Goal: Task Accomplishment & Management: Use online tool/utility

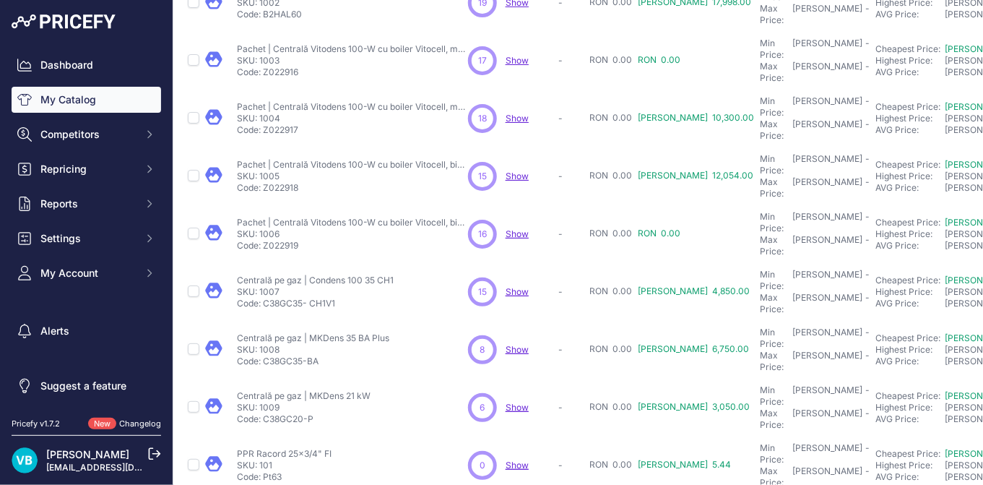
scroll to position [393, 0]
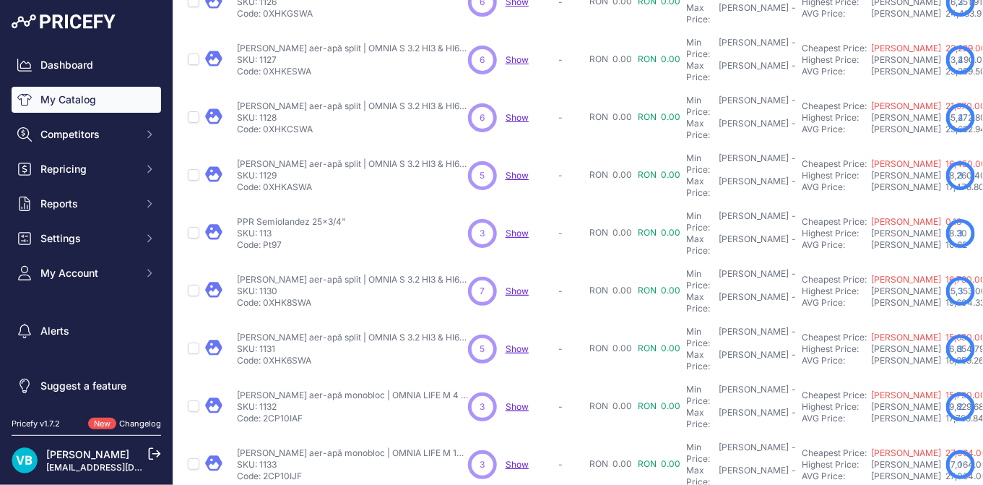
scroll to position [393, 0]
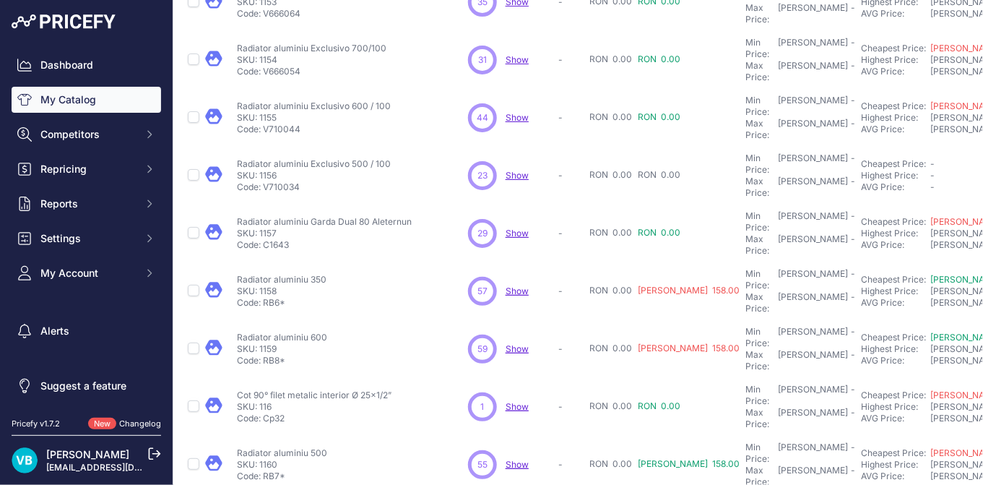
scroll to position [393, 0]
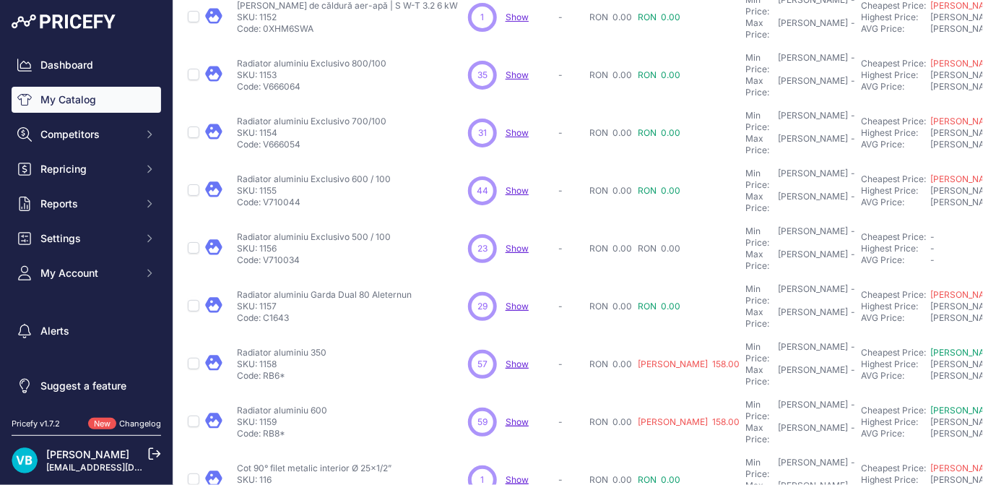
scroll to position [430, 0]
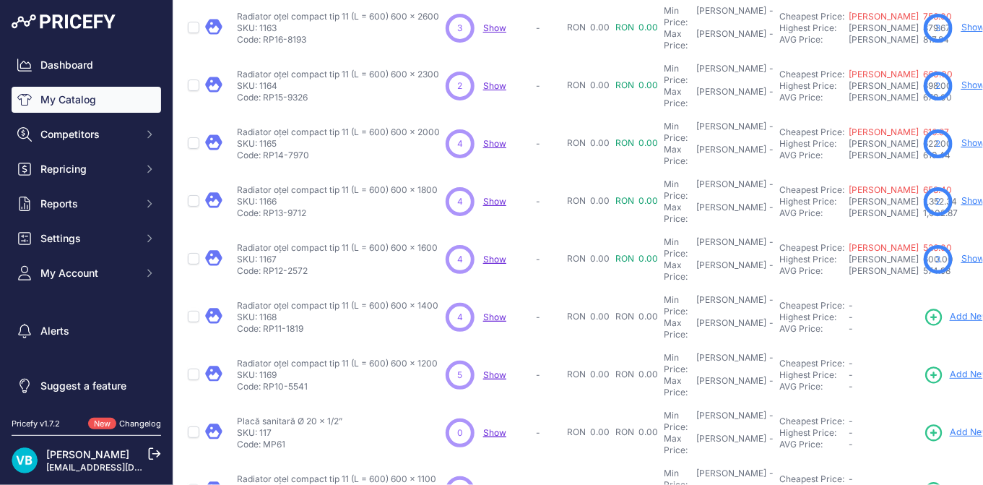
scroll to position [187, 0]
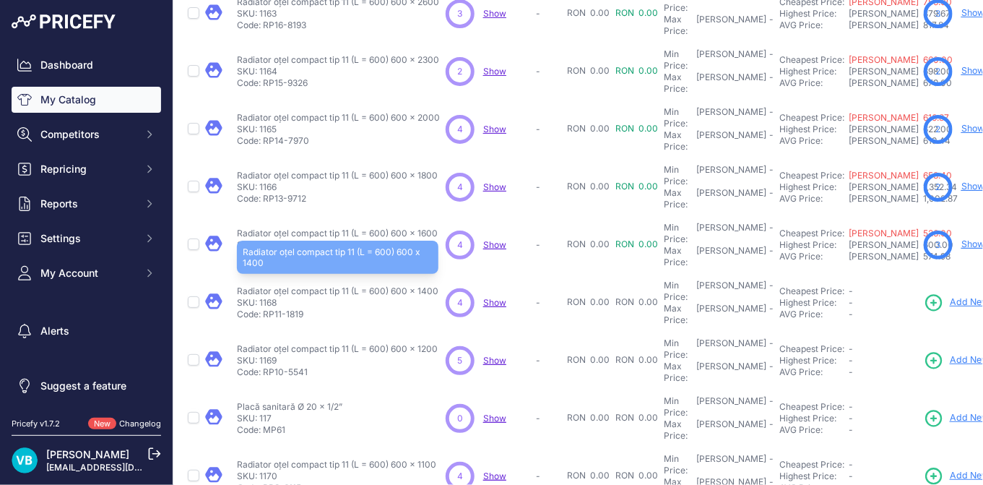
drag, startPoint x: 439, startPoint y: 212, endPoint x: 392, endPoint y: 212, distance: 47.0
click at [392, 285] on div "Radiator oțel compact tip 11 (L = 600) 600 x 1400 Radiator oțel compact tip 11 …" at bounding box center [338, 302] width 203 height 35
drag, startPoint x: 237, startPoint y: 211, endPoint x: 434, endPoint y: 213, distance: 197.2
click at [434, 285] on p "Radiator oțel compact tip 11 (L = 600) 600 x 1400" at bounding box center [338, 291] width 202 height 12
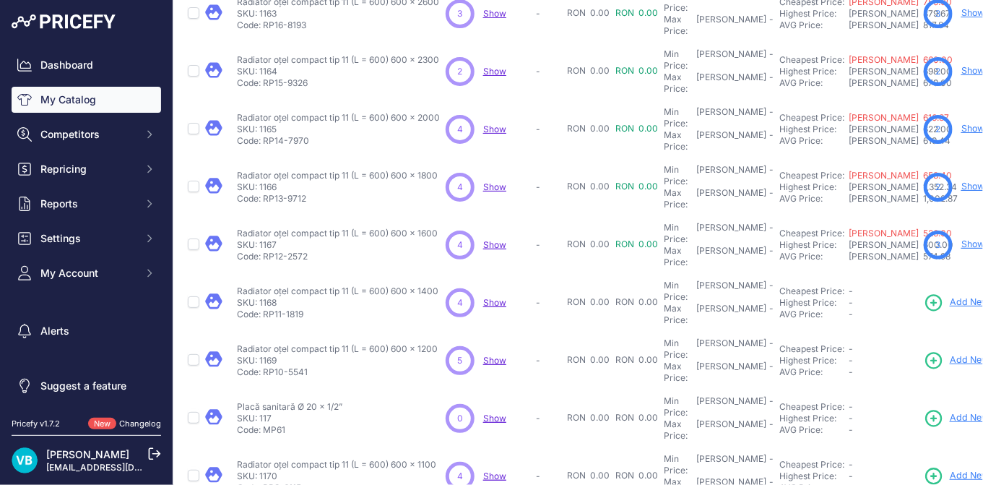
click at [439, 285] on div "Radiator oțel compact tip 11 (L = 600) 600 x 1400 Radiator oțel compact tip 11 …" at bounding box center [338, 302] width 203 height 35
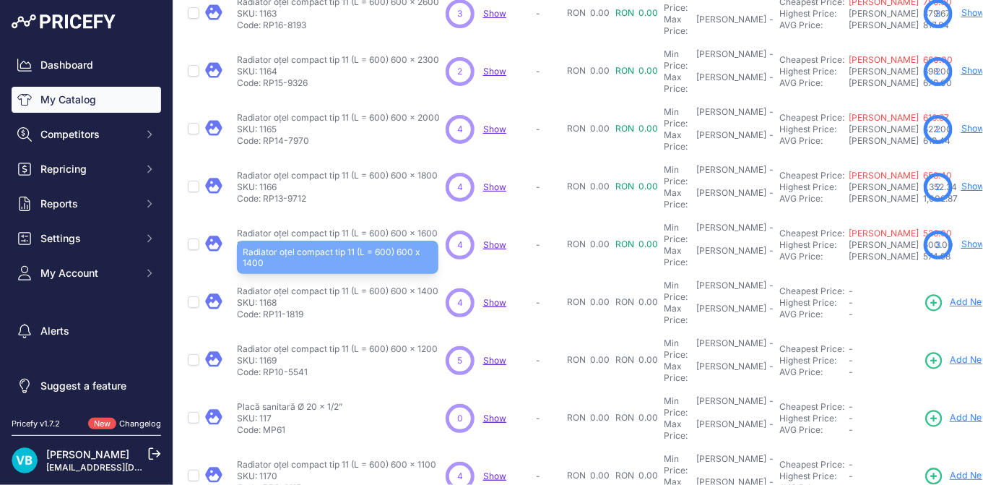
click at [423, 285] on p "Radiator oțel compact tip 11 (L = 600) 600 x 1400" at bounding box center [338, 291] width 202 height 12
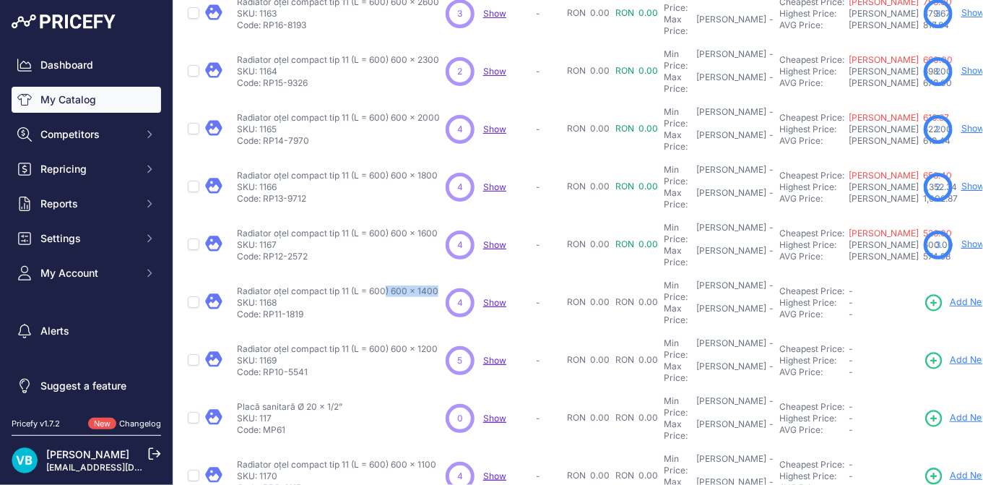
copy div "Radiator oțel compact tip 11 (L = 600) 600 x 1400"
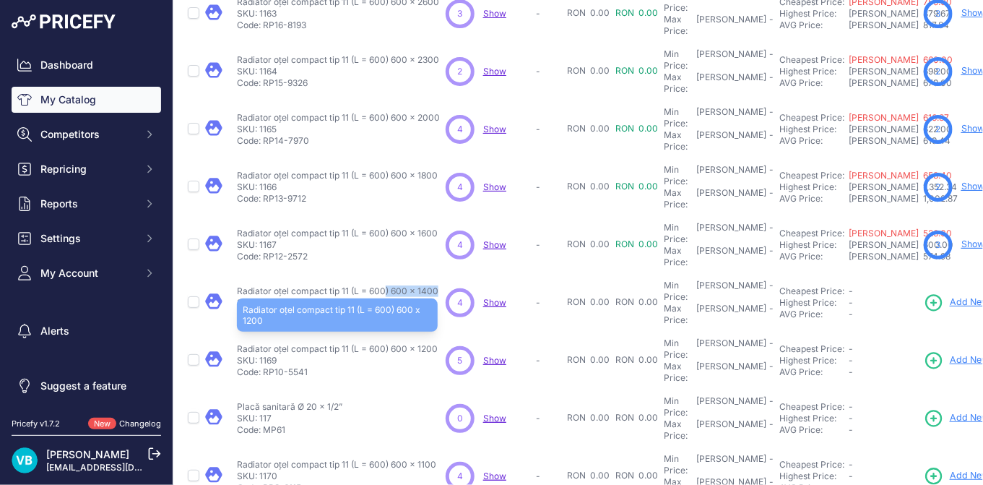
drag, startPoint x: 390, startPoint y: 258, endPoint x: 437, endPoint y: 262, distance: 47.1
click at [437, 343] on p "Radiator oțel compact tip 11 (L = 600) 600 x 1200" at bounding box center [337, 349] width 201 height 12
copy p "600 x 1200"
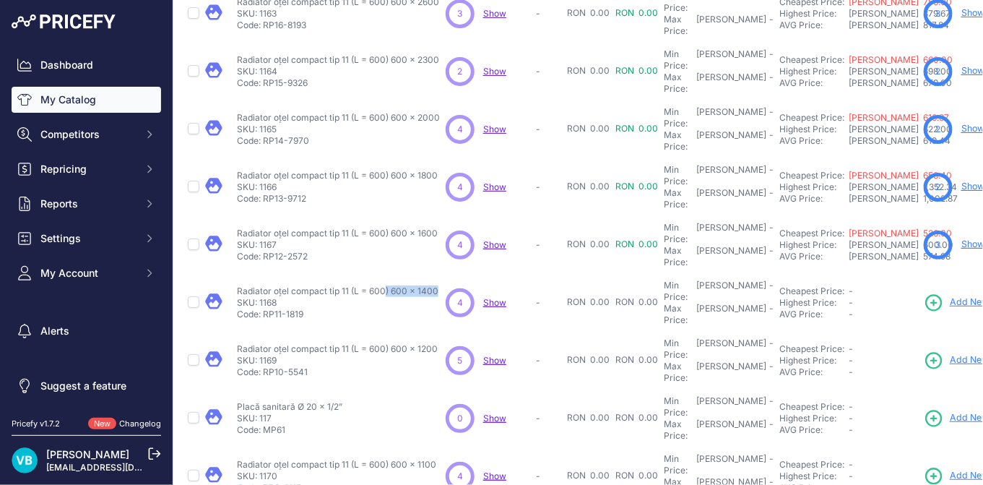
drag, startPoint x: 422, startPoint y: 351, endPoint x: 437, endPoint y: 353, distance: 15.2
click at [437, 459] on div "Radiator oțel compact tip 11 (L = 600) 600 x 1100 Radiator oțel compact tip 11 …" at bounding box center [338, 476] width 203 height 35
click at [277, 401] on p "Placă sanitară Ø 20 x 1/2”" at bounding box center [289, 407] width 105 height 12
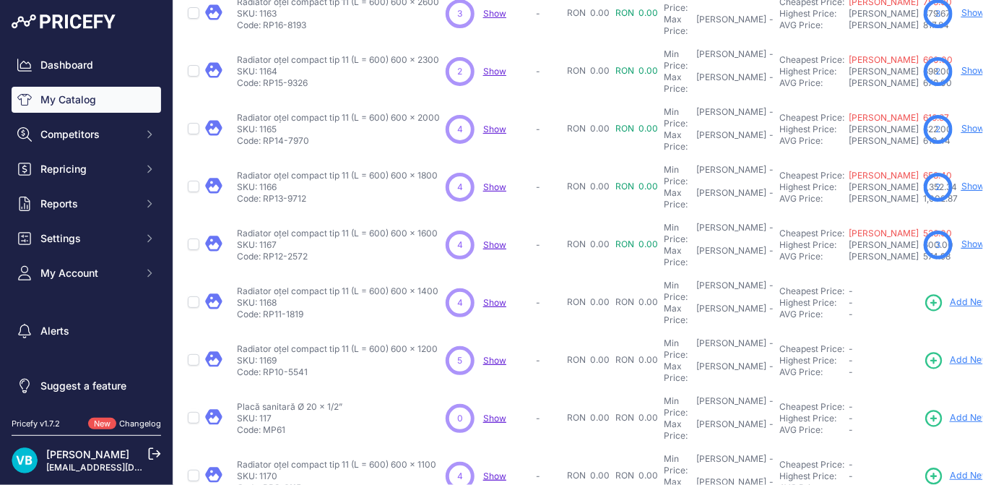
copy div "Placă sanitară Ø 20 x 1/2”"
click at [953, 411] on span "Add New" at bounding box center [969, 418] width 39 height 14
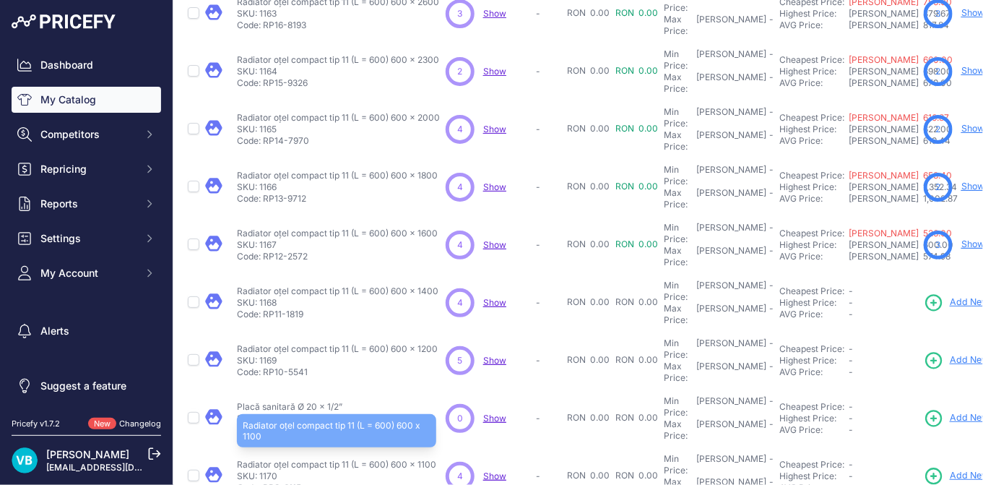
drag, startPoint x: 390, startPoint y: 352, endPoint x: 434, endPoint y: 348, distance: 44.2
click at [434, 459] on p "Radiator oțel compact tip 11 (L = 600) 600 x 1100" at bounding box center [336, 465] width 199 height 12
drag, startPoint x: 434, startPoint y: 348, endPoint x: 426, endPoint y: 349, distance: 8.0
click at [426, 459] on p "Radiator oțel compact tip 11 (L = 600) 600 x 1100" at bounding box center [336, 465] width 199 height 12
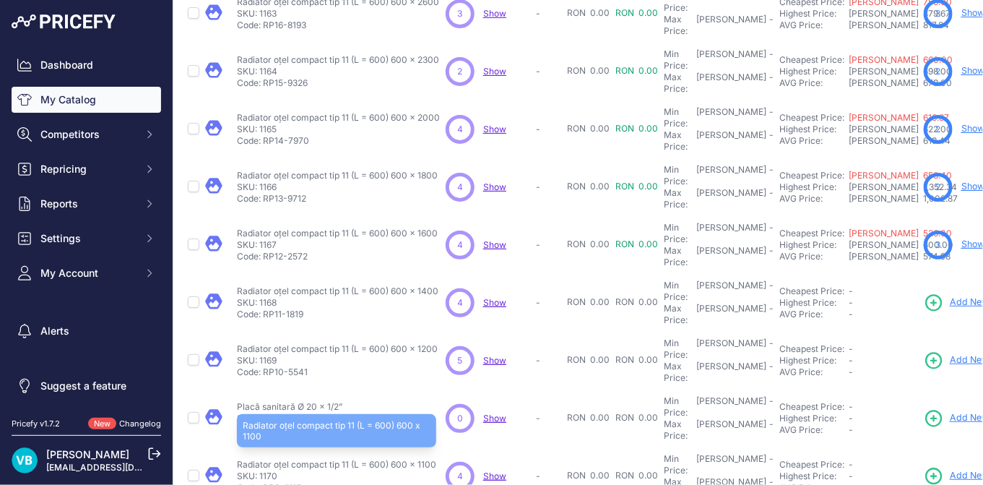
click at [431, 459] on p "Radiator oțel compact tip 11 (L = 600) 600 x 1100" at bounding box center [336, 465] width 199 height 12
click at [430, 459] on p "Radiator oțel compact tip 11 (L = 600) 600 x 1100" at bounding box center [336, 465] width 199 height 12
drag, startPoint x: 430, startPoint y: 353, endPoint x: 442, endPoint y: 359, distance: 13.9
click at [442, 447] on td "Radiator oțel compact tip 11 (L = 600) 600 x 1100 Radiator oțel compact tip 11 …" at bounding box center [338, 476] width 209 height 58
click at [419, 459] on p "Radiator oțel compact tip 11 (L = 600) 600 x 1100" at bounding box center [336, 465] width 199 height 12
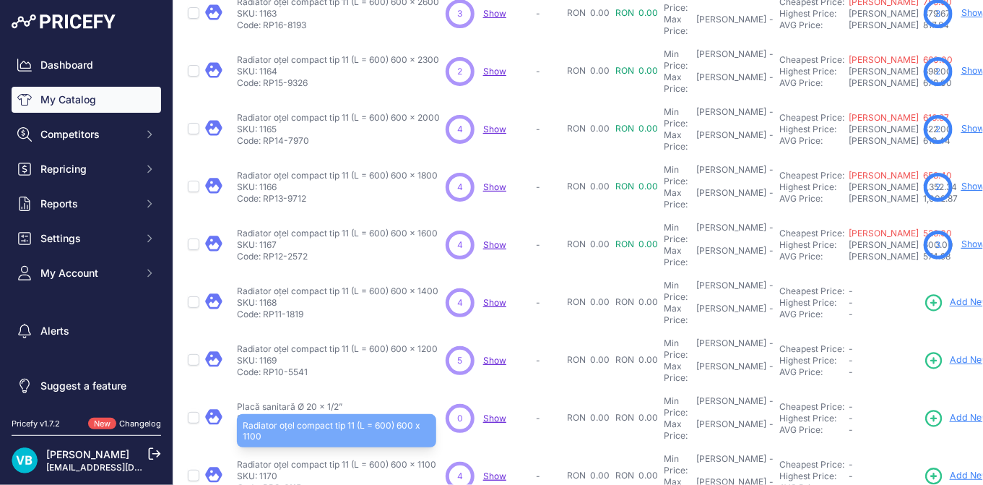
click at [424, 459] on p "Radiator oțel compact tip 11 (L = 600) 600 x 1100" at bounding box center [336, 465] width 199 height 12
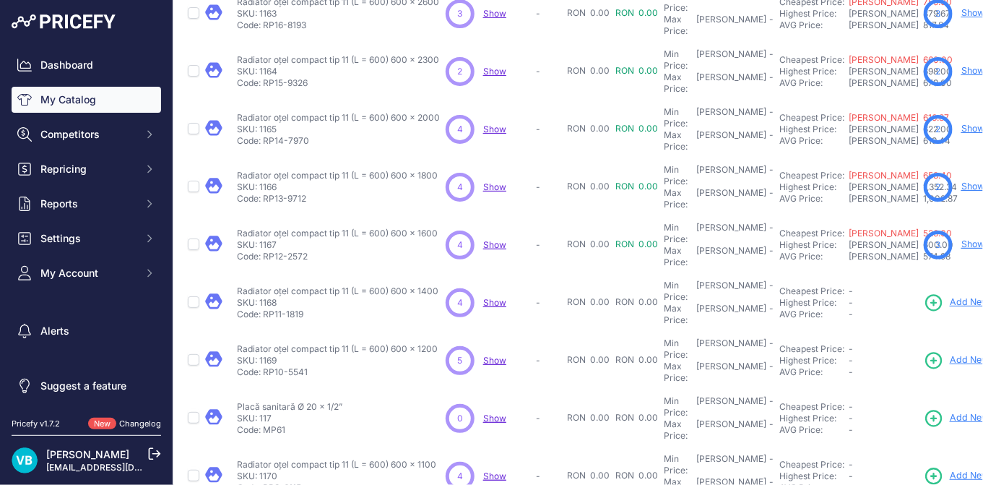
copy p "1100"
copy p "1000"
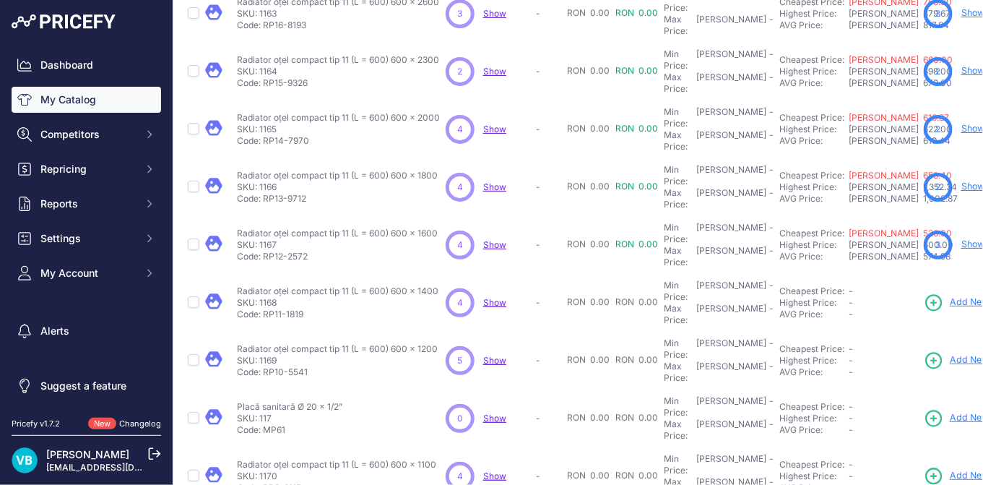
copy p "900"
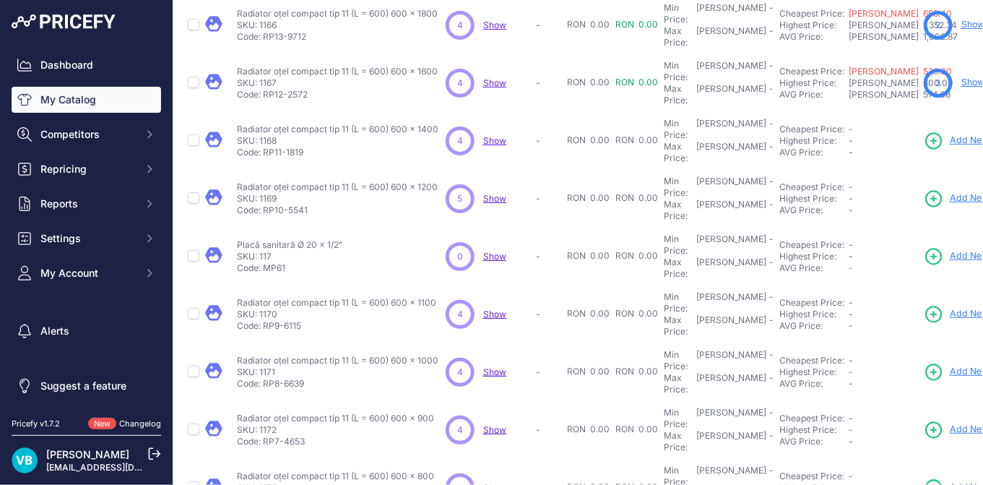
scroll to position [374, 0]
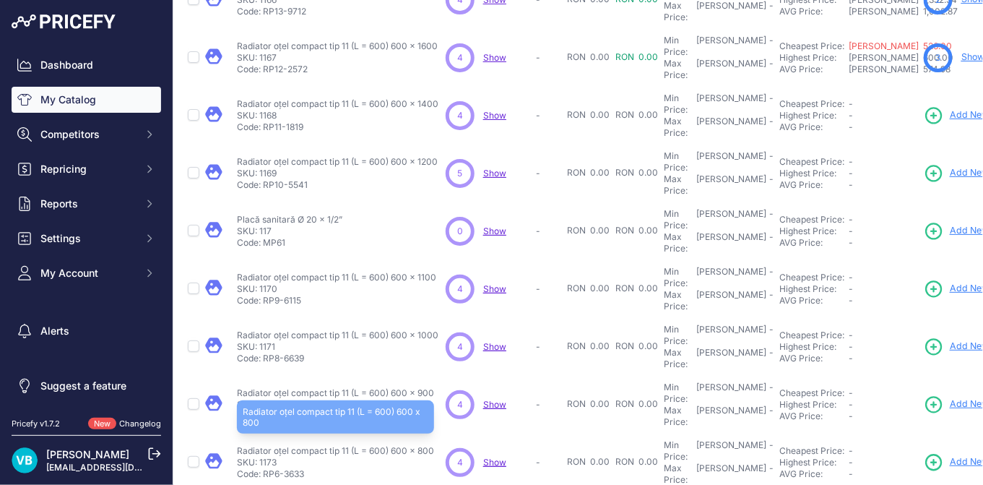
click at [424, 445] on p "Radiator oțel compact tip 11 (L = 600) 600 x 800" at bounding box center [335, 451] width 197 height 12
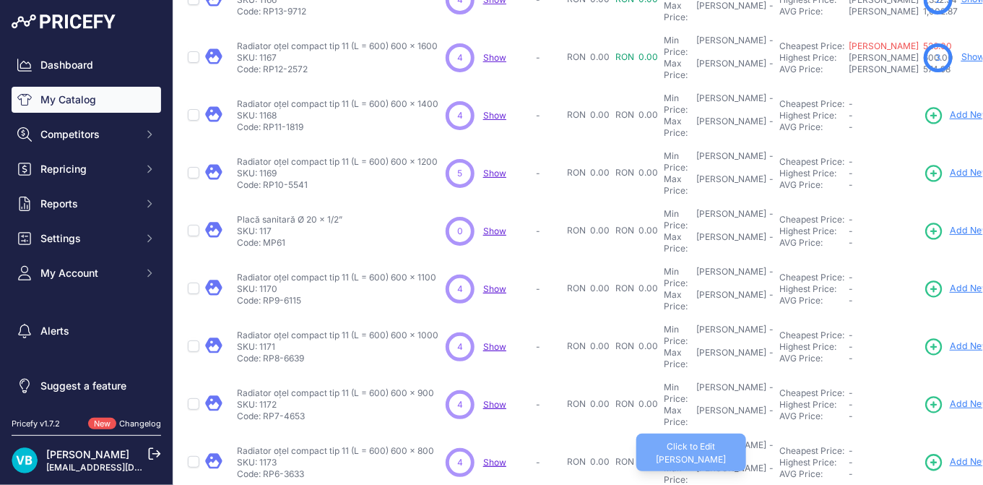
copy p "800"
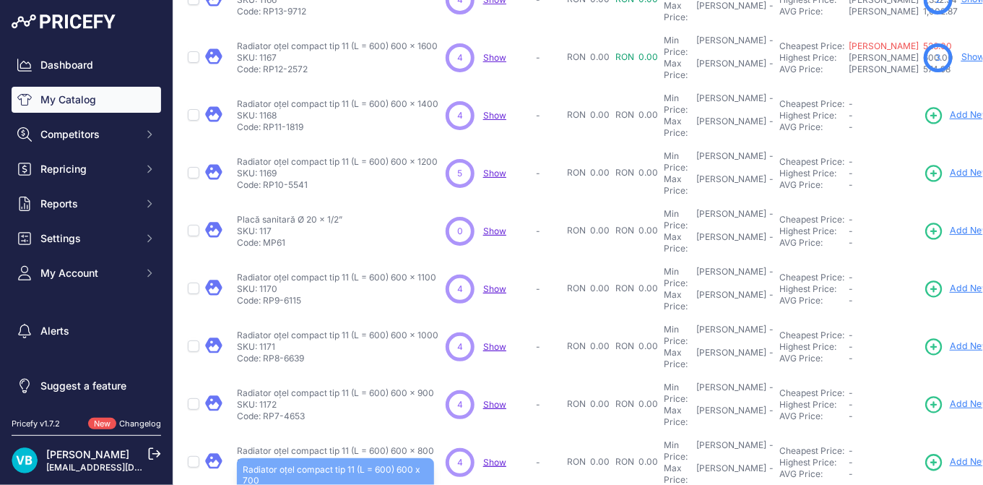
copy p "700"
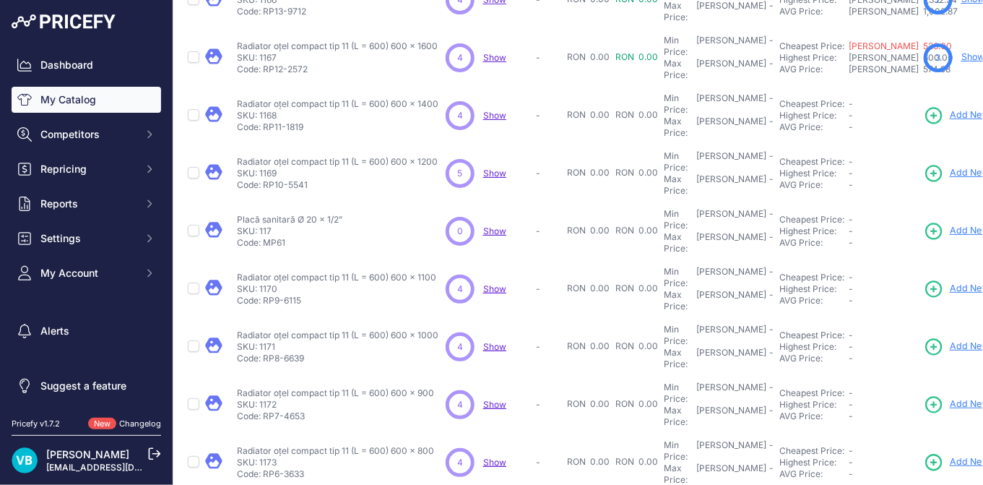
copy p "600"
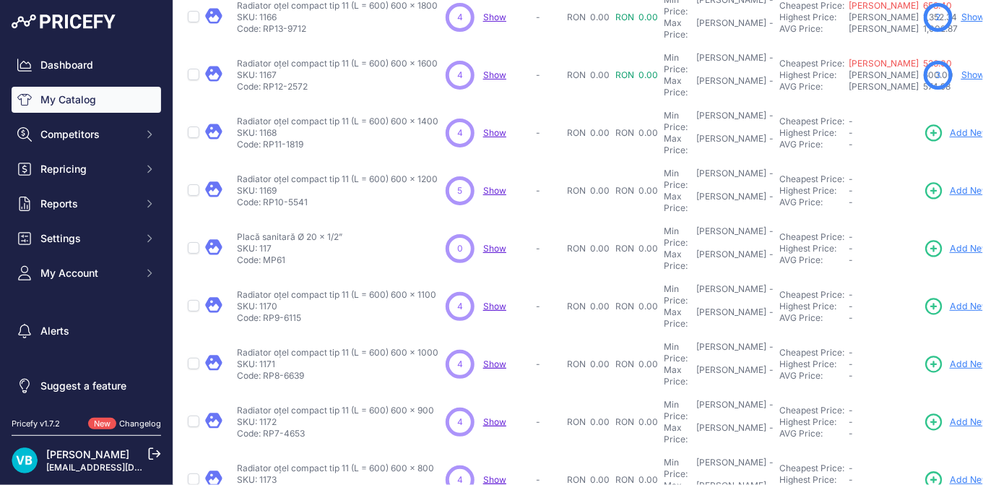
scroll to position [430, 0]
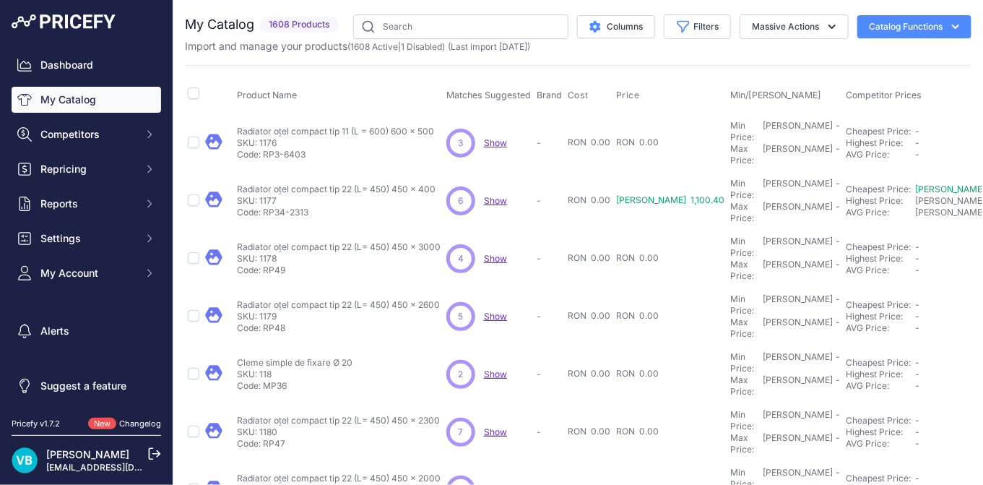
drag, startPoint x: 405, startPoint y: 124, endPoint x: 436, endPoint y: 119, distance: 31.4
click at [436, 126] on div "Radiator oțel compact tip 11 (L = 600) 600 x 500 Radiator oțel compact tip 11 (…" at bounding box center [339, 143] width 204 height 35
copy p "600 x 500"
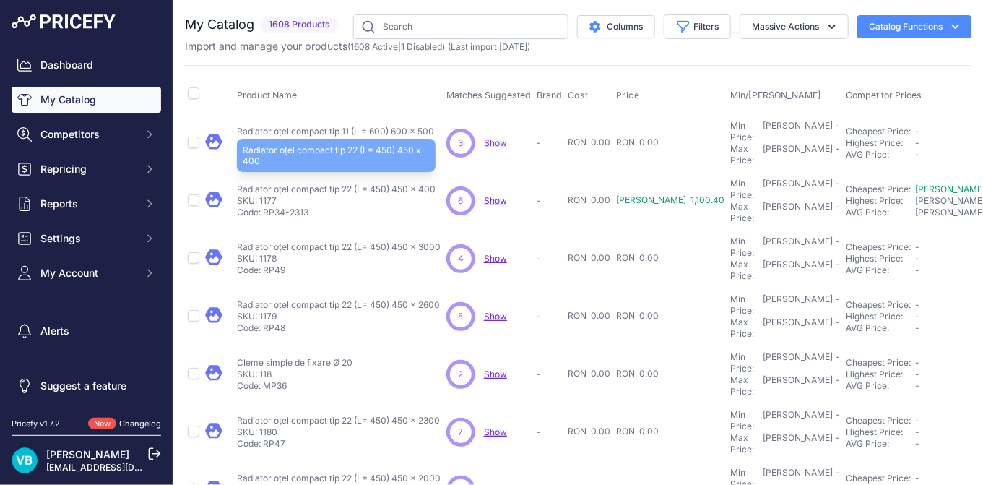
drag, startPoint x: 440, startPoint y: 170, endPoint x: 396, endPoint y: 172, distance: 44.1
click at [396, 183] on div "Radiator oțel compact tip 22 (L= 450) 450 x 400 Radiator oțel compact tip 22 (L…" at bounding box center [339, 200] width 204 height 35
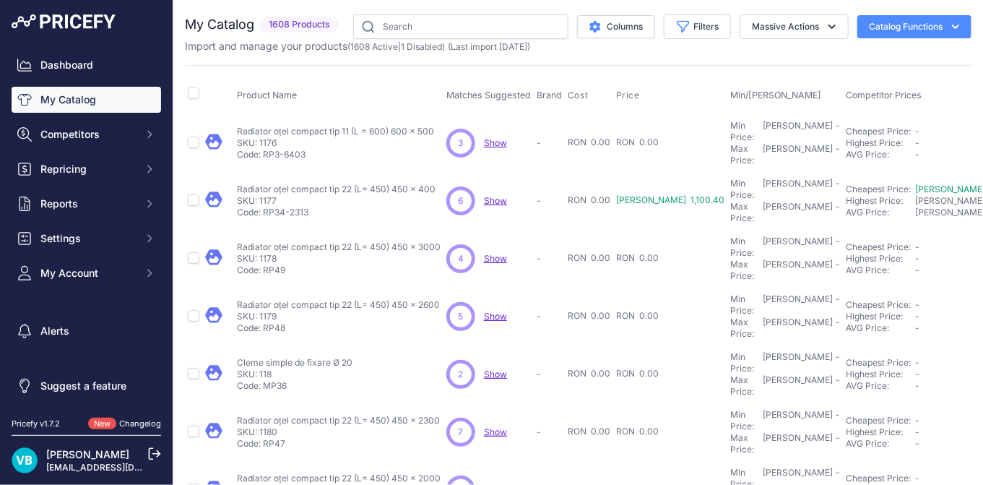
drag, startPoint x: 396, startPoint y: 172, endPoint x: 438, endPoint y: 169, distance: 42.0
click at [438, 183] on div "Radiator oțel compact tip 22 (L= 450) 450 x 400 Radiator oțel compact tip 22 (L…" at bounding box center [339, 200] width 204 height 35
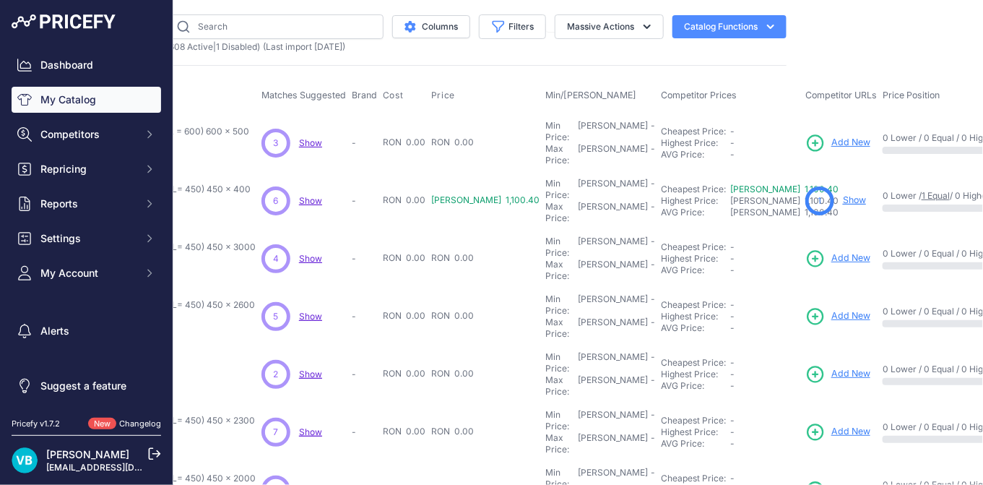
scroll to position [0, 187]
click at [841, 194] on link "Show" at bounding box center [852, 199] width 23 height 11
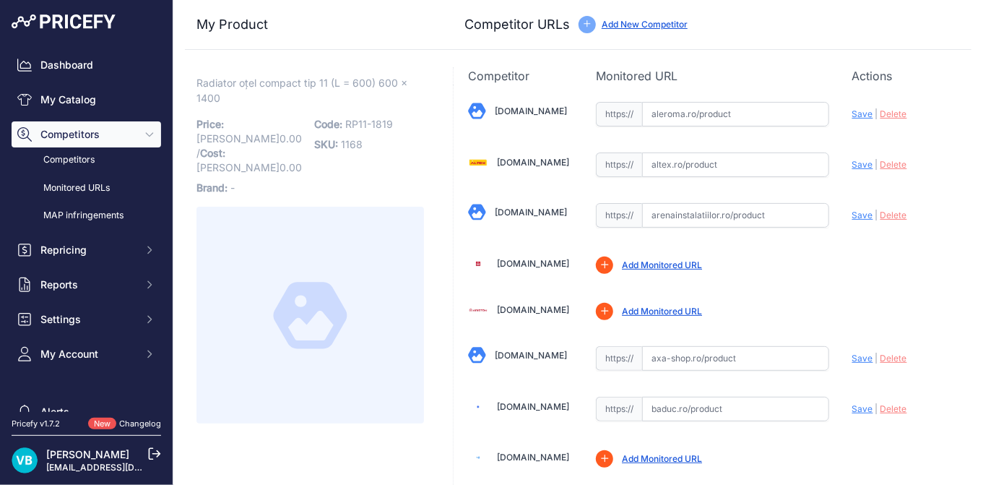
scroll to position [3191, 0]
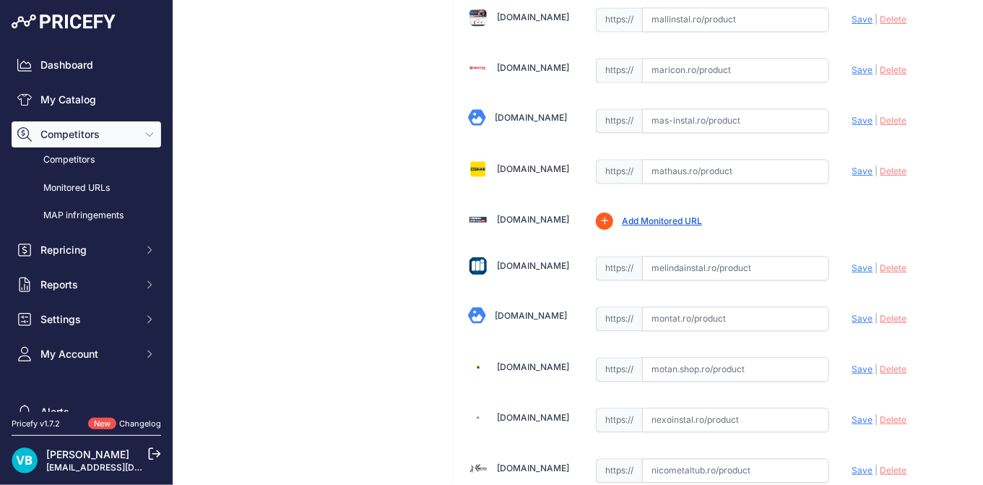
click at [713, 256] on input "text" at bounding box center [735, 268] width 187 height 25
paste input "https://www.melindainstal.ro/calorifer_din_otel_tip_panou_22_purmo_compact_600_…"
click at [852, 262] on span "Save" at bounding box center [862, 267] width 21 height 11
type input "https://www.melindainstal.ro/calorifer_din_otel_tip_panou_22_purmo_compact_600_…"
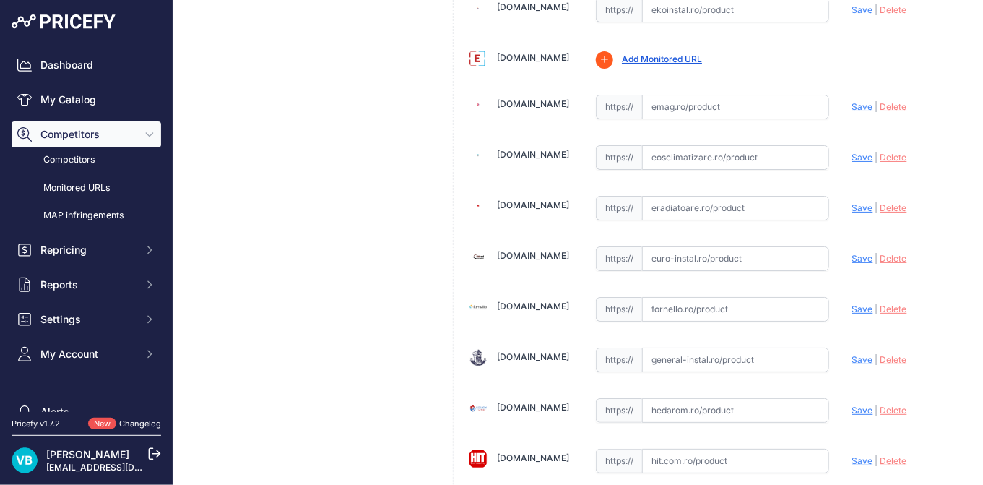
scroll to position [1844, 0]
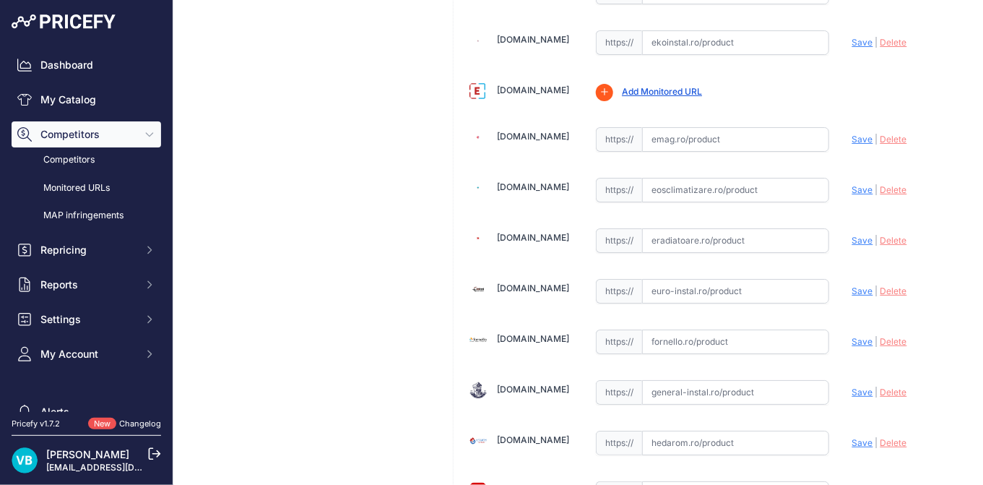
click at [714, 279] on input "text" at bounding box center [735, 291] width 187 height 25
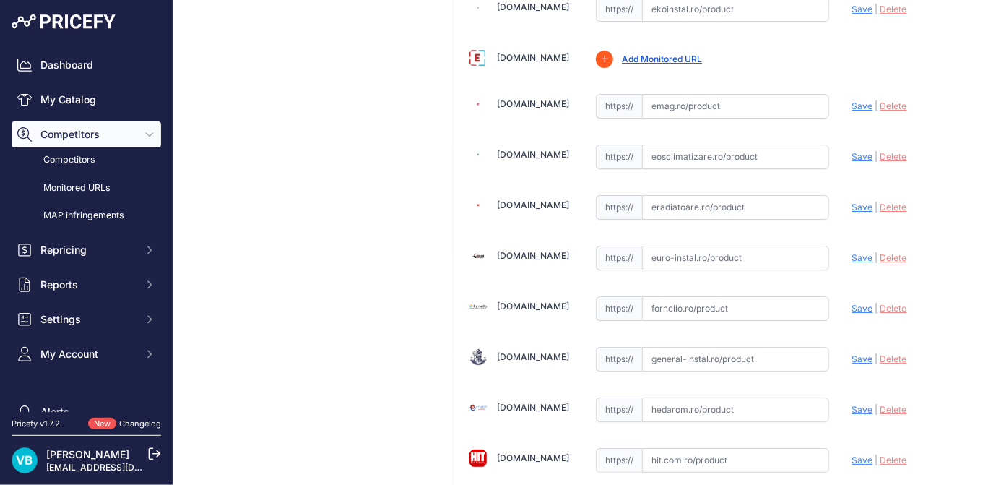
paste input "https://euro-instal.ro/radiator-purmo-ventil-600-1400-c11?srsltid=AfmBOoosfV3Tv…"
click at [852, 252] on span "Save" at bounding box center [862, 257] width 21 height 11
type input "https://euro-instal.ro/radiator-purmo-ventil-600-1400-c11?prirule_jdsnikfkfjsd=…"
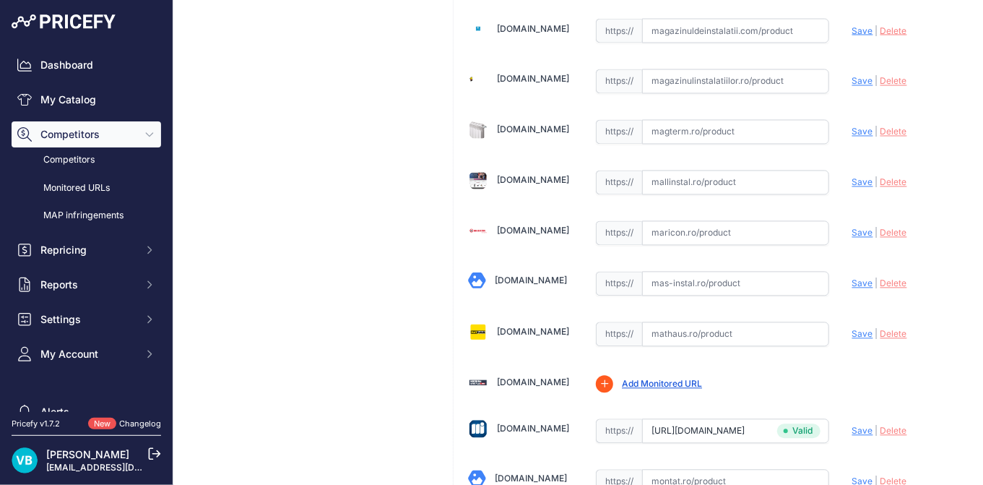
scroll to position [2994, 0]
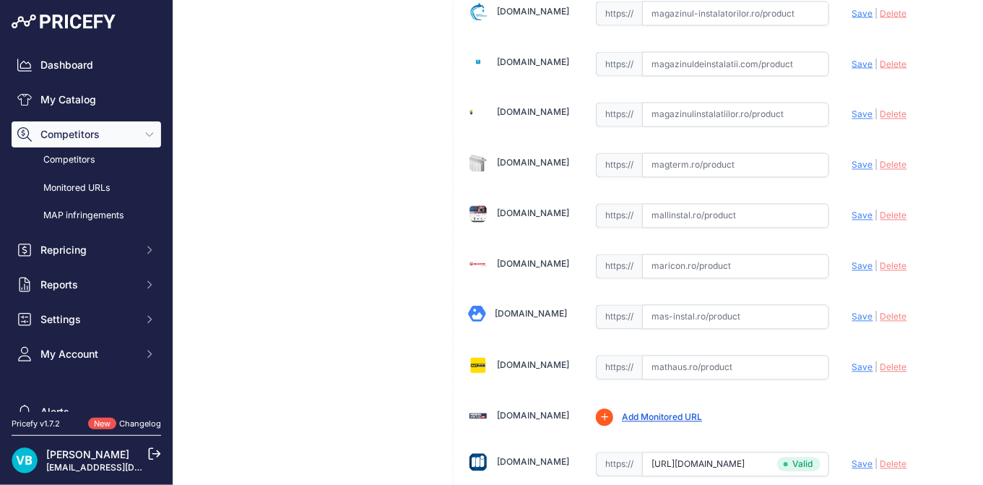
click at [686, 254] on input "text" at bounding box center [735, 266] width 187 height 25
paste input "https://maricon.ro/radiator-purmo-compact-c11-600-1400?srsltid=AfmBOorMDhPi8AAs…"
click at [852, 261] on span "Save" at bounding box center [862, 266] width 21 height 11
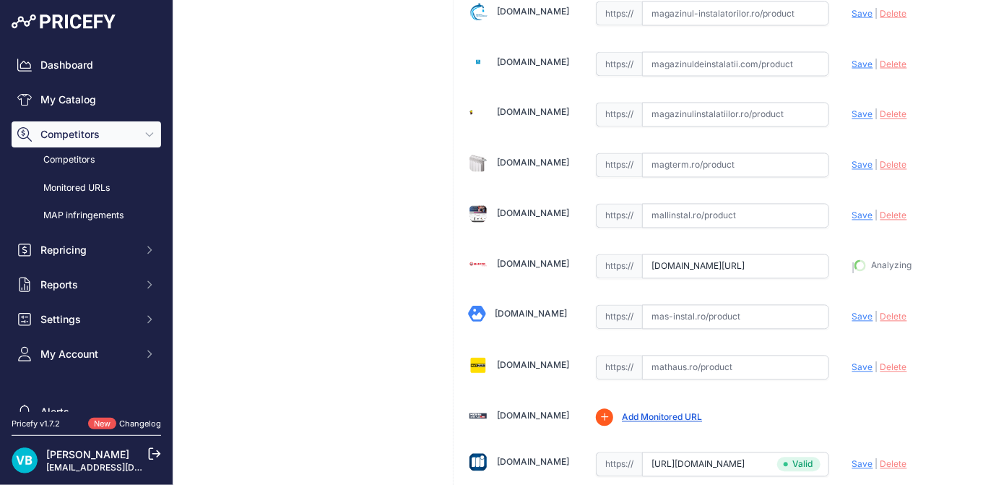
type input "https://maricon.ro/radiator-purmo-compact-c11-600-1400?prirule_jdsnikfkfjsd=9760"
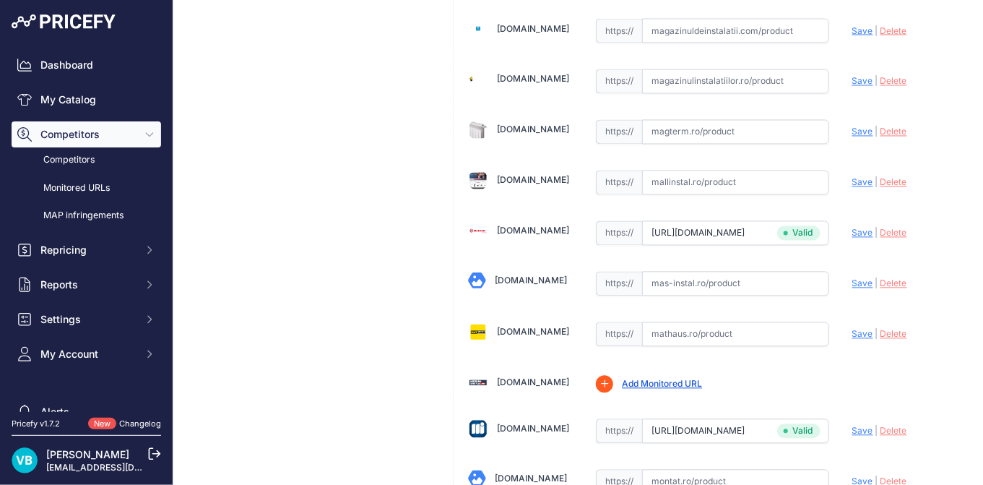
scroll to position [2994, 0]
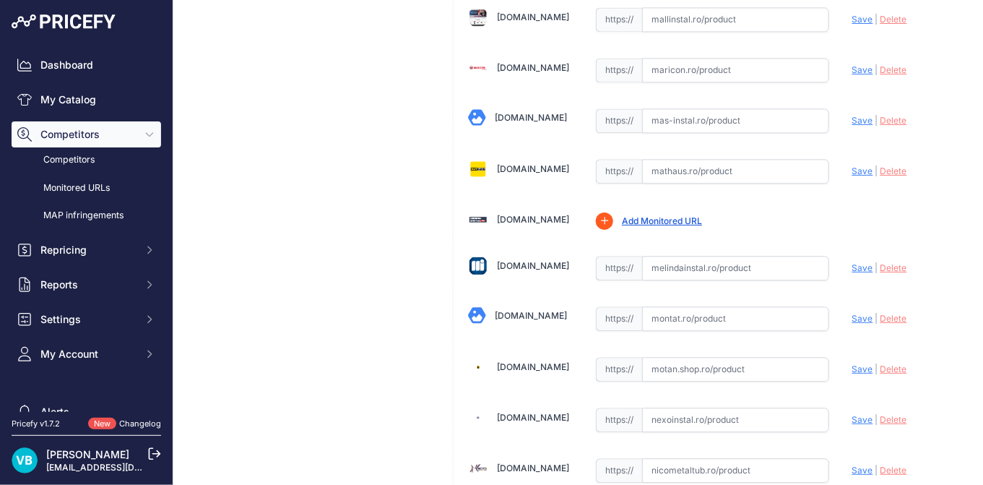
click at [750, 256] on input "text" at bounding box center [735, 268] width 187 height 25
paste input "https://www.melindainstal.ro/calorifer_din_otel_tip_panou_22_purmo_compact_600_…"
click at [852, 262] on span "Save" at bounding box center [862, 267] width 21 height 11
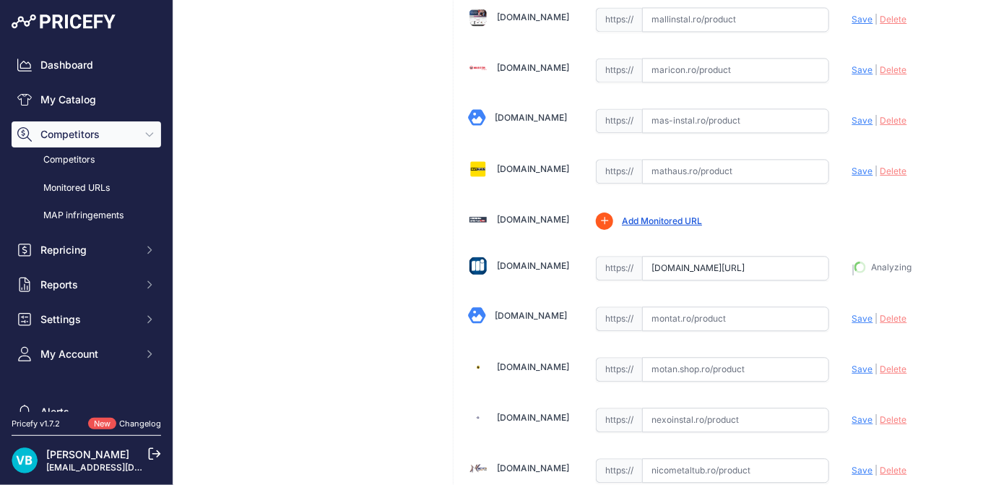
type input "https://www.melindainstal.ro/calorifer_din_otel_tip_panou_22_purmo_compact_600_…"
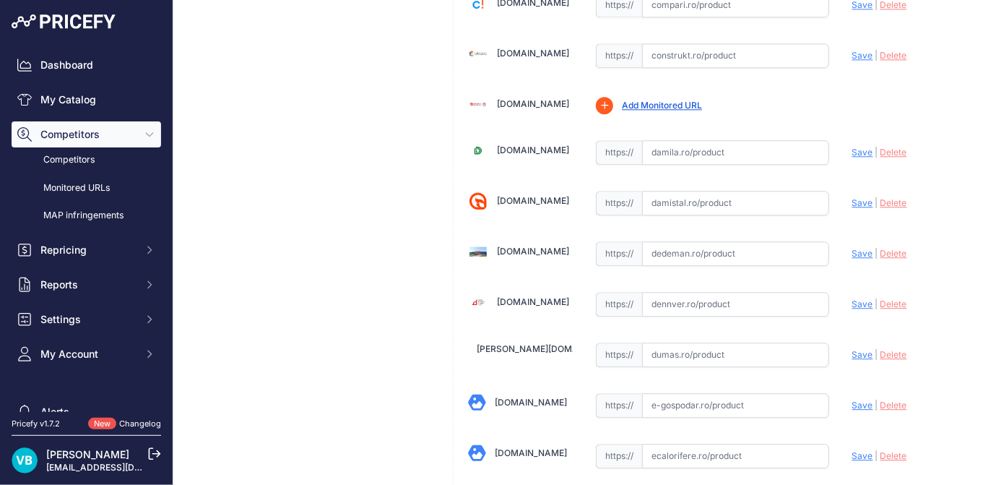
click at [700, 246] on input "text" at bounding box center [735, 253] width 187 height 25
paste input "https://www.dedeman.ro/ro/calorifer-otel-purmo-compact-c11-600-x-1200-mm-acceso…"
click at [852, 248] on span "Save" at bounding box center [862, 253] width 21 height 11
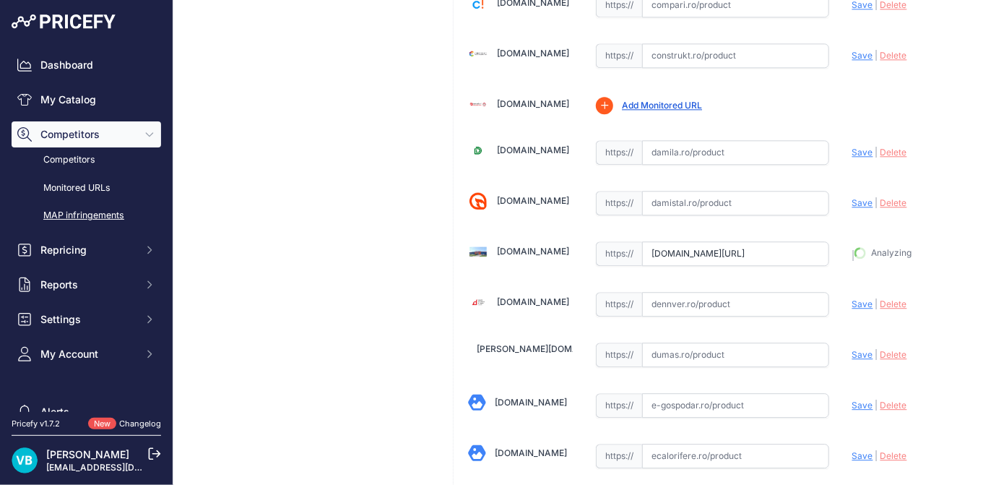
type input "https://www.dedeman.ro/ro/calorifer-otel-purmo-compact-c11-600-x-1200-mm-acceso…"
click at [746, 444] on input "text" at bounding box center [735, 456] width 187 height 25
paste input "https://www.ecalorifere.ro/calorifer-otel-purmo-ventil-compact-11-600-1200-p427…"
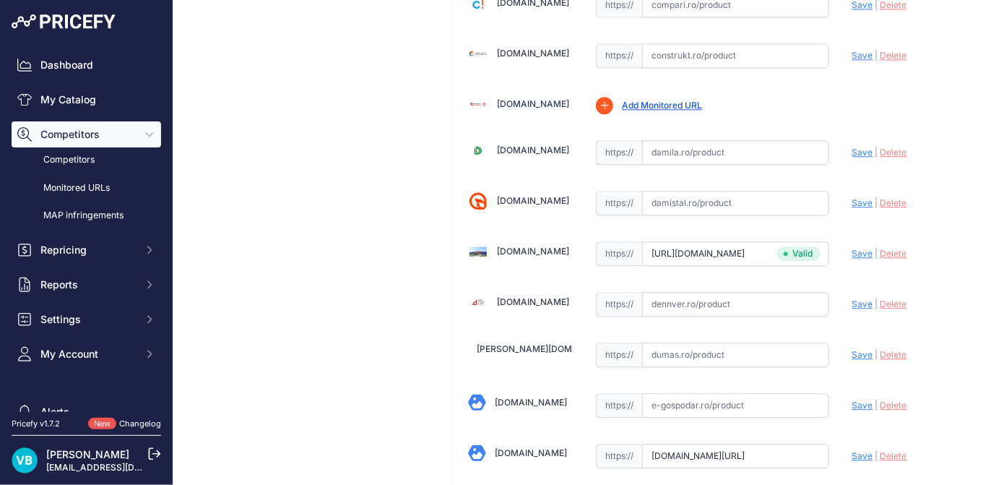
click at [855, 450] on span "Save" at bounding box center [862, 455] width 21 height 11
type input "https://www.ecalorifere.ro/calorifer-otel-purmo-ventil-compact-11-600-1200-p427…"
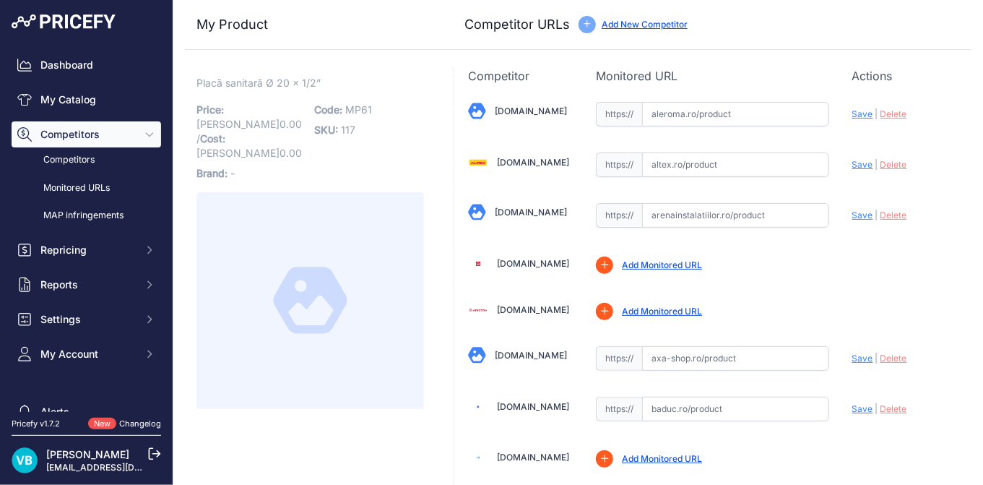
scroll to position [3095, 0]
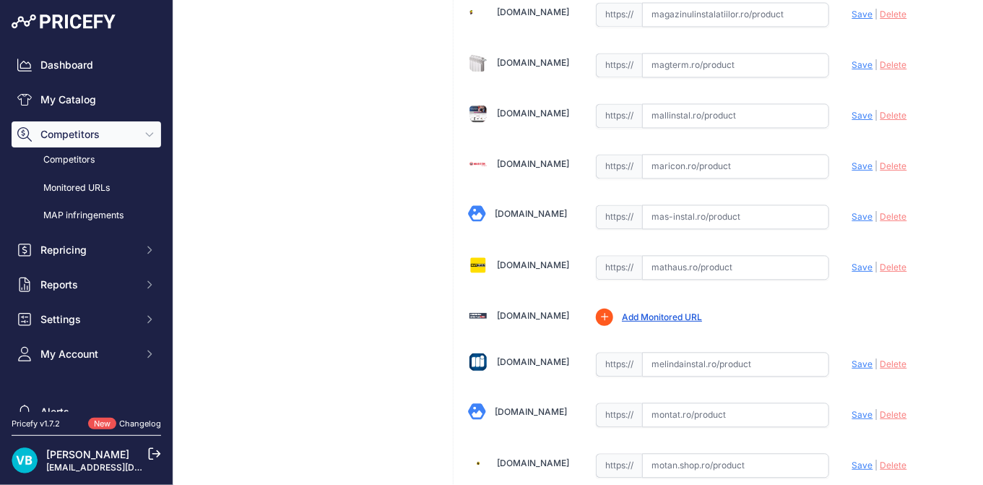
click at [740, 255] on input "text" at bounding box center [735, 267] width 187 height 25
paste input "https://mathaus.ro/p/placa-de-perete-ppr-filet-interior-alb-20-mm-x-1-2/0000000…"
click at [852, 262] on span "Save" at bounding box center [862, 267] width 21 height 11
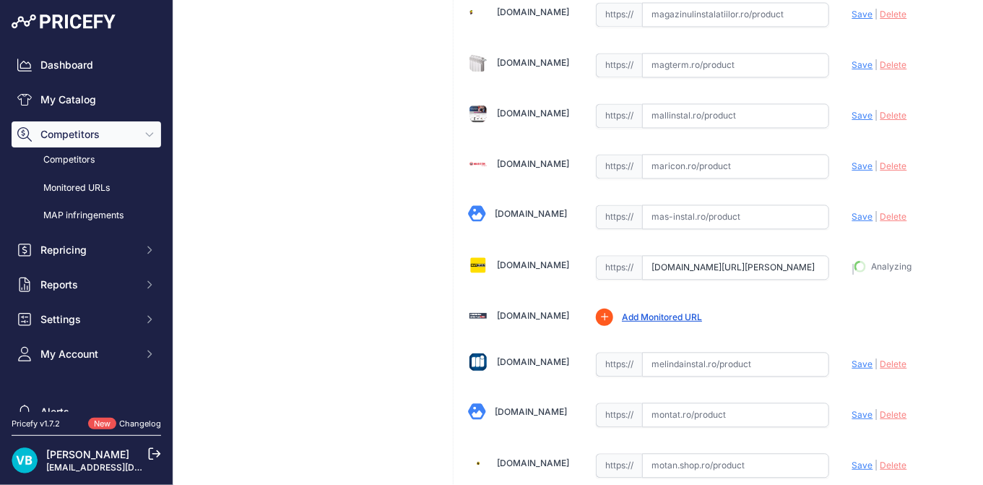
type input "https://mathaus.ro/p/placa-de-perete-ppr-filet-interior-alb-20-mm-x-1-2/0000000…"
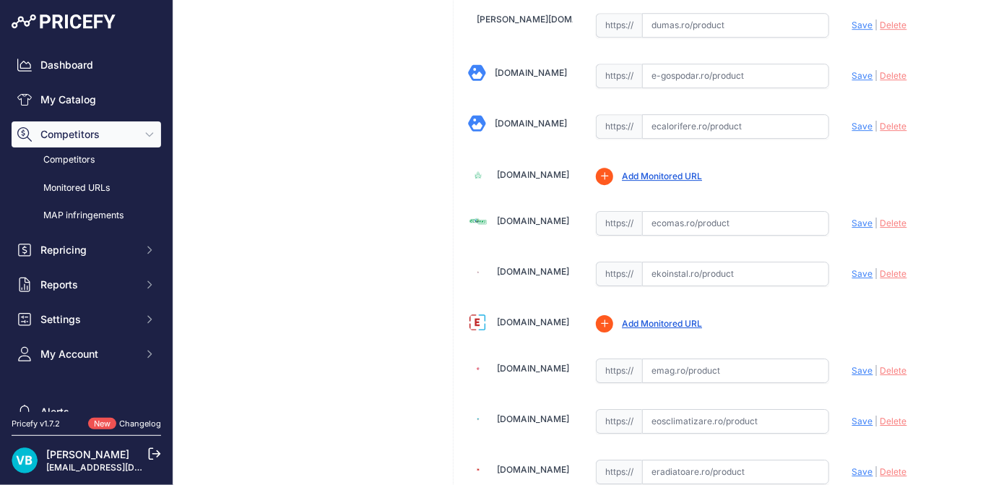
click at [721, 232] on input "text" at bounding box center [735, 223] width 187 height 25
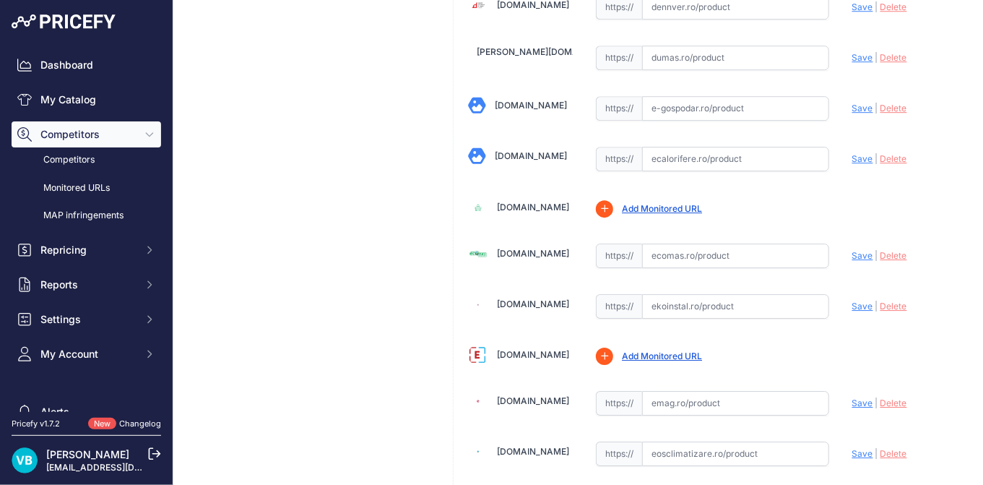
paste input "https://www.ecomas.ro/placa-fixare-baterie-ppr-20x1-2-alba-sanica"
click at [852, 250] on span "Save" at bounding box center [862, 255] width 21 height 11
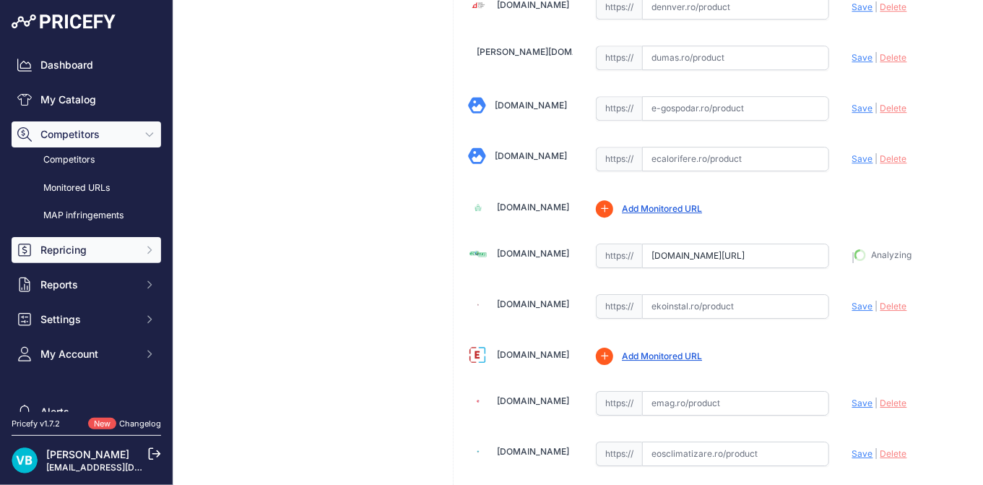
type input "https://www.ecomas.ro/placa-fixare-baterie-ppr-20x1-2-alba-sanica?prirule_jdsni…"
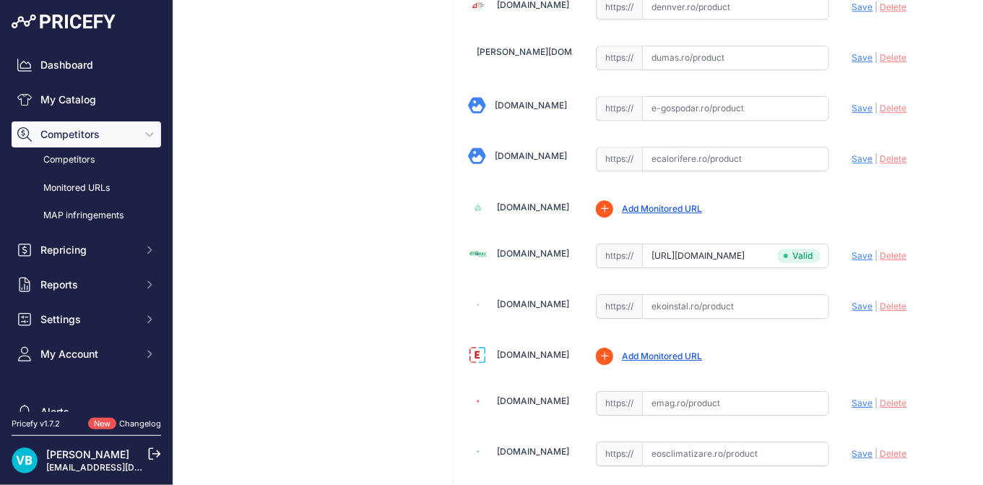
scroll to position [3095, 0]
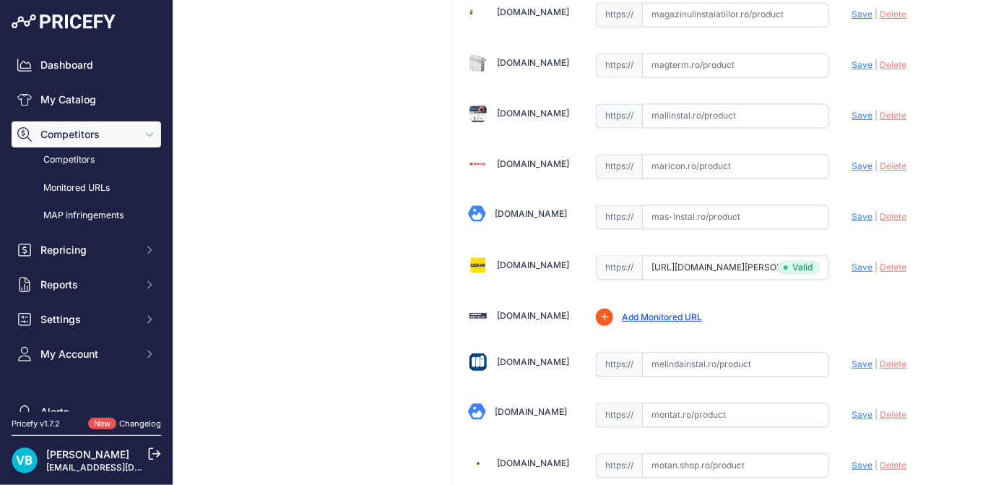
type input "mathaus.ro/p/placa-de-perete-ppr-filet-interior-alb-20-mm-x-1-2/000000000011187…"
click at [689, 255] on input "mathaus.ro/p/placa-de-perete-ppr-filet-interior-alb-20-mm-x-1-2/000000000011187…" at bounding box center [735, 267] width 187 height 25
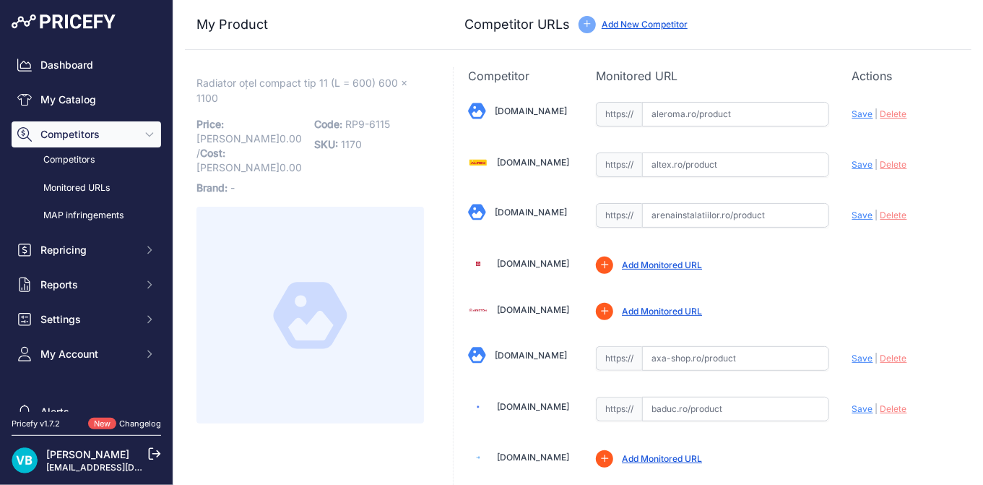
scroll to position [3744, 0]
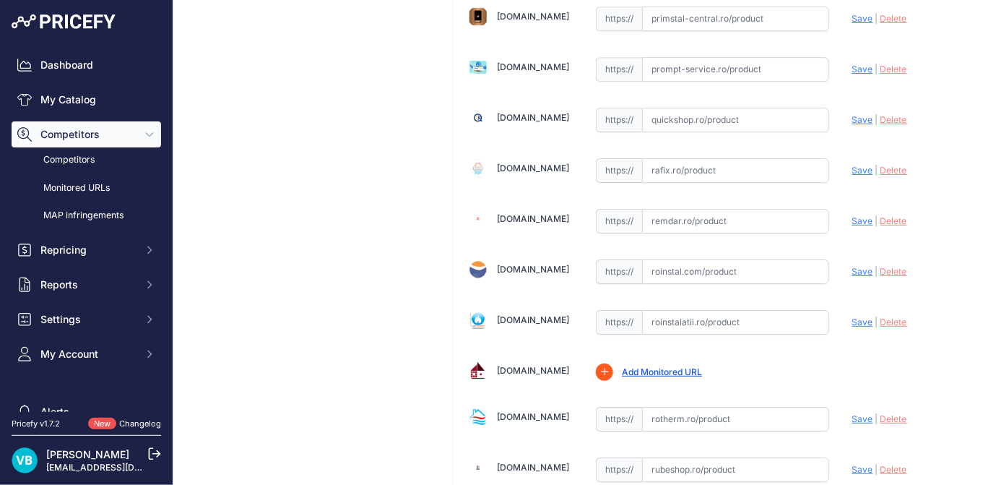
click at [698, 310] on input "text" at bounding box center [735, 322] width 187 height 25
paste input "[URL][DOMAIN_NAME]"
click at [853, 316] on span "Save" at bounding box center [862, 321] width 21 height 11
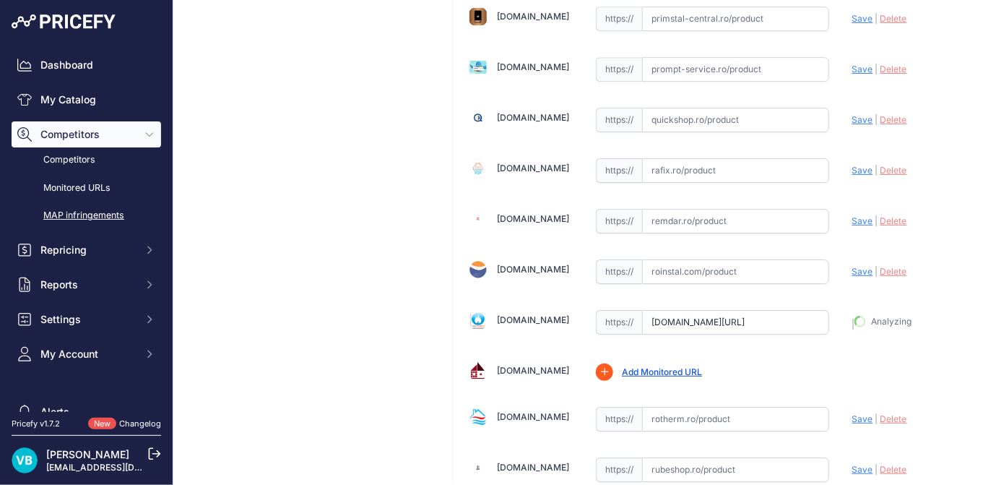
type input "[URL][DOMAIN_NAME]"
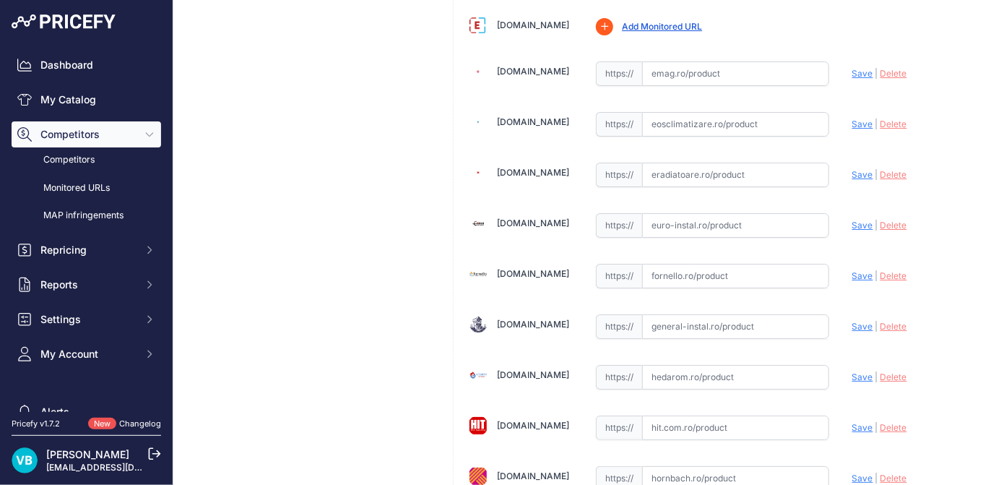
scroll to position [1844, 0]
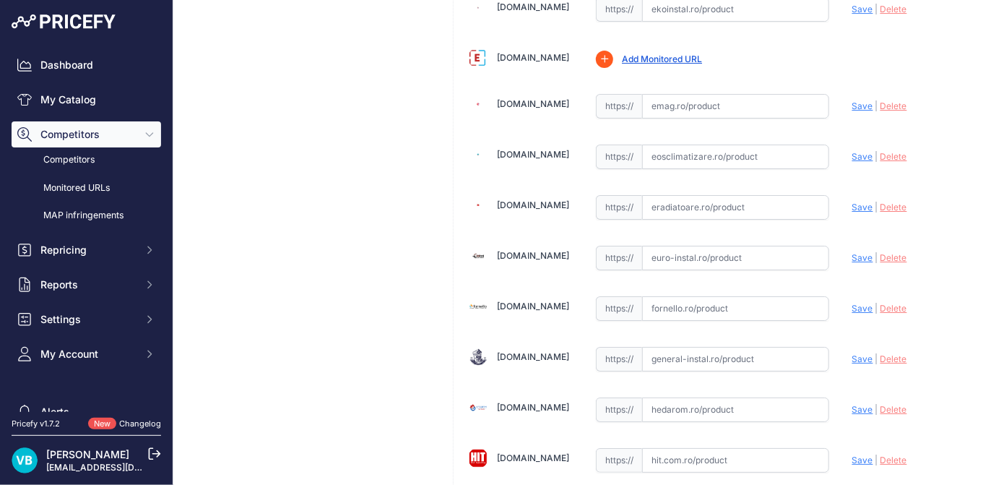
click at [744, 246] on input "text" at bounding box center [735, 258] width 187 height 25
paste input "[URL][DOMAIN_NAME]"
click at [852, 252] on span "Save" at bounding box center [862, 257] width 21 height 11
type input "[URL][DOMAIN_NAME]"
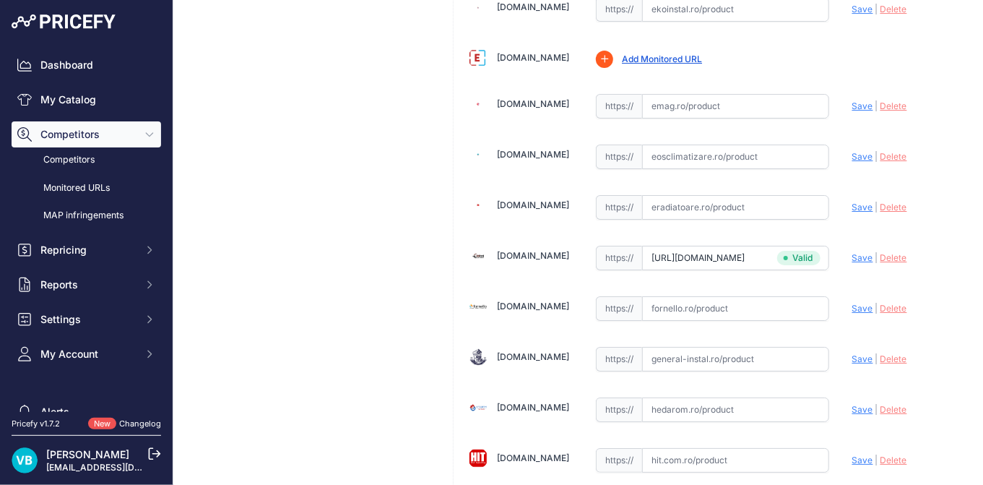
scroll to position [2245, 0]
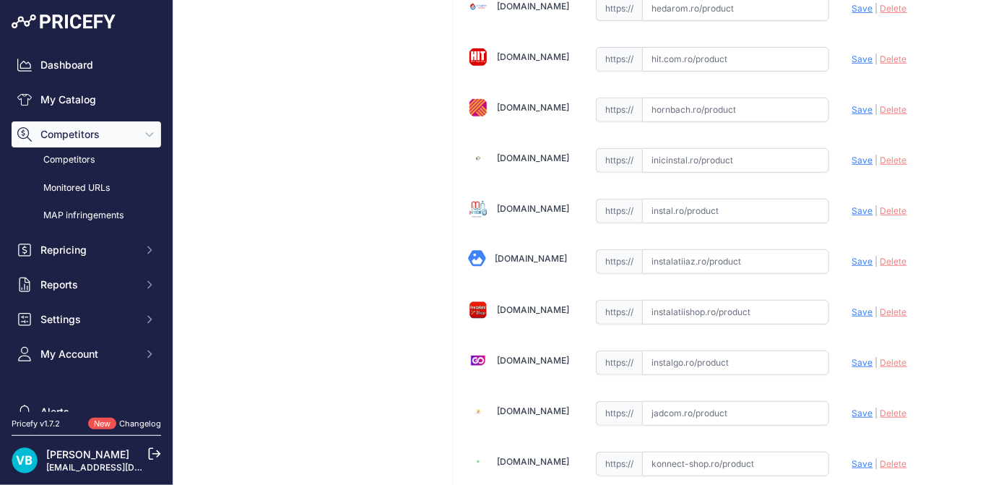
click at [677, 300] on input "text" at bounding box center [735, 312] width 187 height 25
paste input "[URL][DOMAIN_NAME]"
click at [853, 306] on span "Save" at bounding box center [862, 311] width 21 height 11
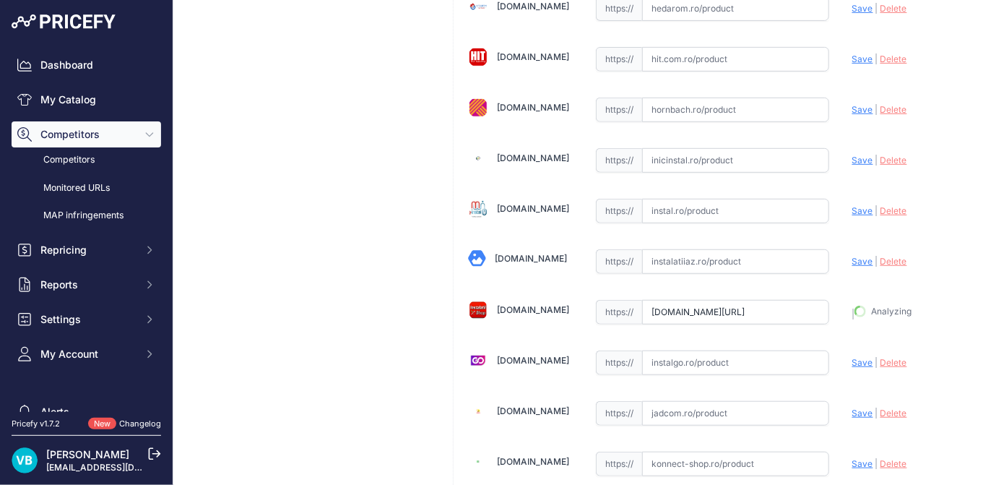
type input "[URL][DOMAIN_NAME]"
click at [340, 250] on div "Radiator oțel compact tip 11 (L = 600) 600 x 1100 Link Price: [PERSON_NAME] 0.0…" at bounding box center [310, 328] width 251 height 5013
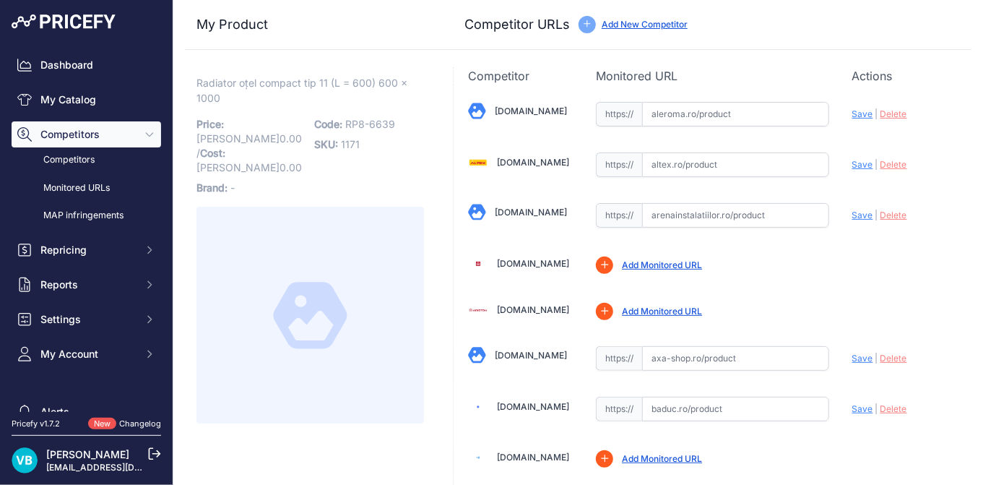
scroll to position [3191, 0]
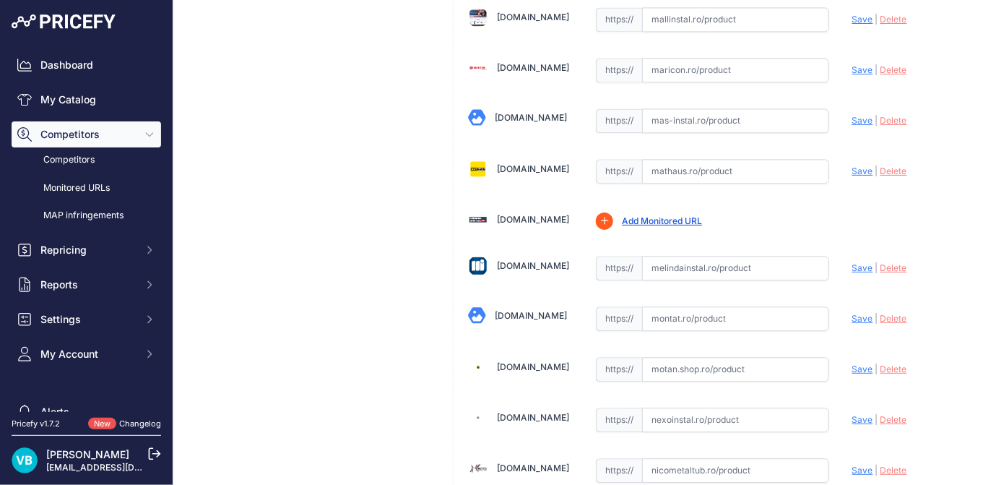
drag, startPoint x: 757, startPoint y: 247, endPoint x: 808, endPoint y: 245, distance: 50.6
click at [763, 256] on input "text" at bounding box center [735, 268] width 187 height 25
paste input "[URL][DOMAIN_NAME]"
click at [855, 262] on span "Save" at bounding box center [862, 267] width 21 height 11
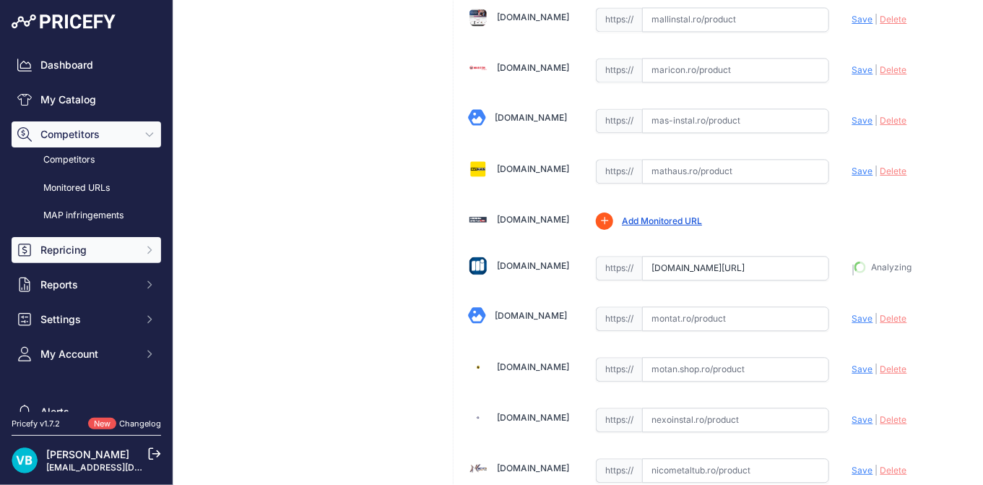
type input "[URL][DOMAIN_NAME]"
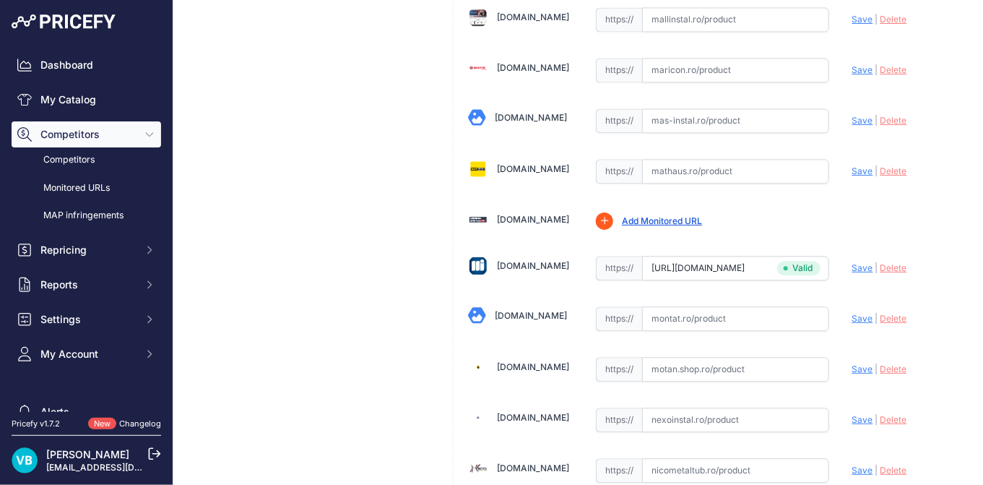
scroll to position [1250, 0]
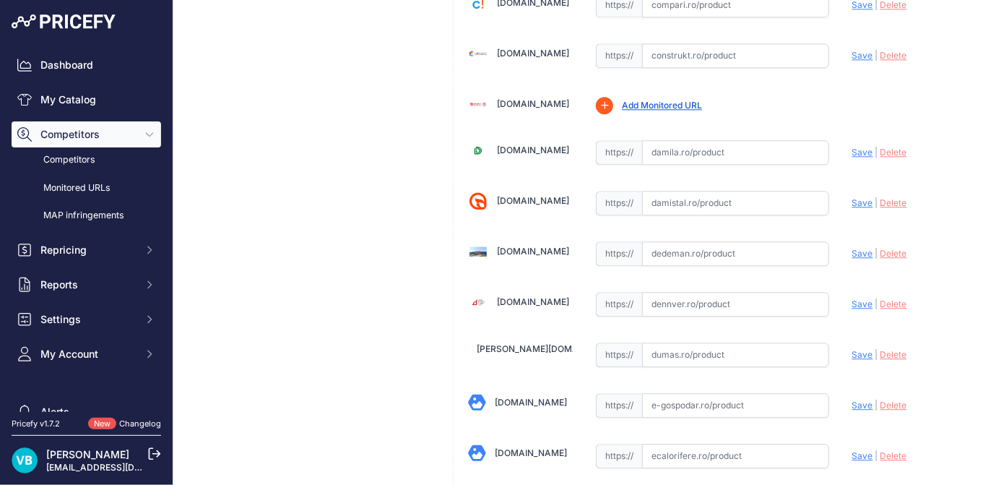
drag, startPoint x: 733, startPoint y: 242, endPoint x: 789, endPoint y: 245, distance: 55.7
click at [734, 243] on input "text" at bounding box center [735, 253] width 187 height 25
paste input "[URL][DOMAIN_NAME]"
click at [852, 248] on span "Save" at bounding box center [862, 253] width 21 height 11
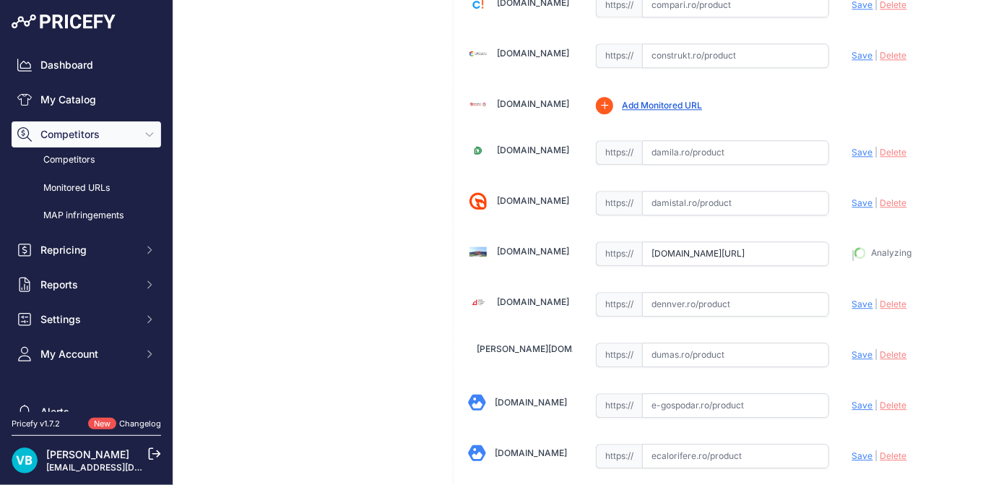
type input "[URL][DOMAIN_NAME]"
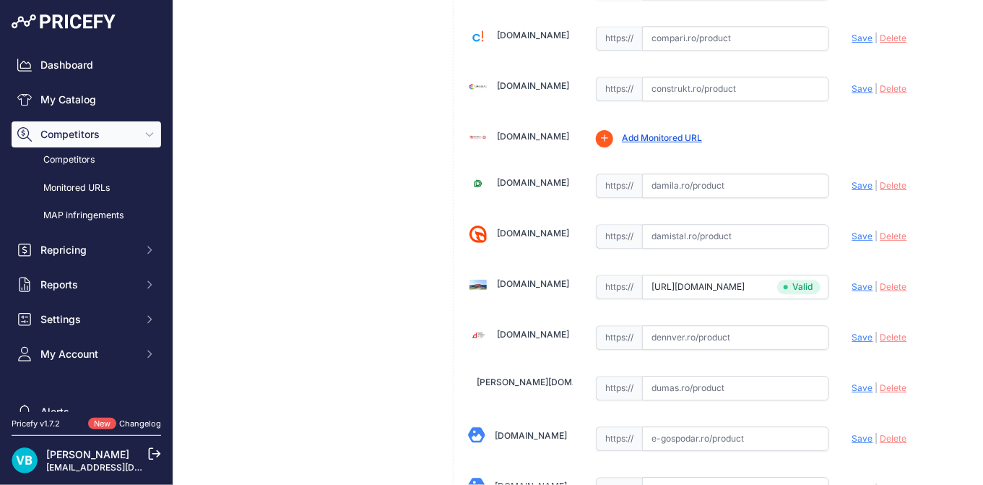
scroll to position [1283, 0]
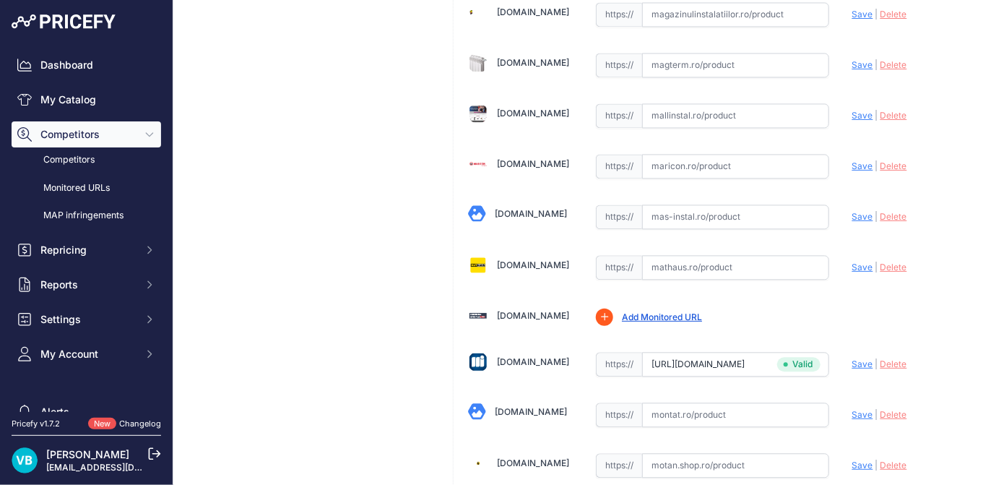
click at [707, 255] on input "text" at bounding box center [735, 267] width 187 height 25
paste input "[URL][DOMAIN_NAME]"
click at [856, 262] on span "Save" at bounding box center [862, 267] width 21 height 11
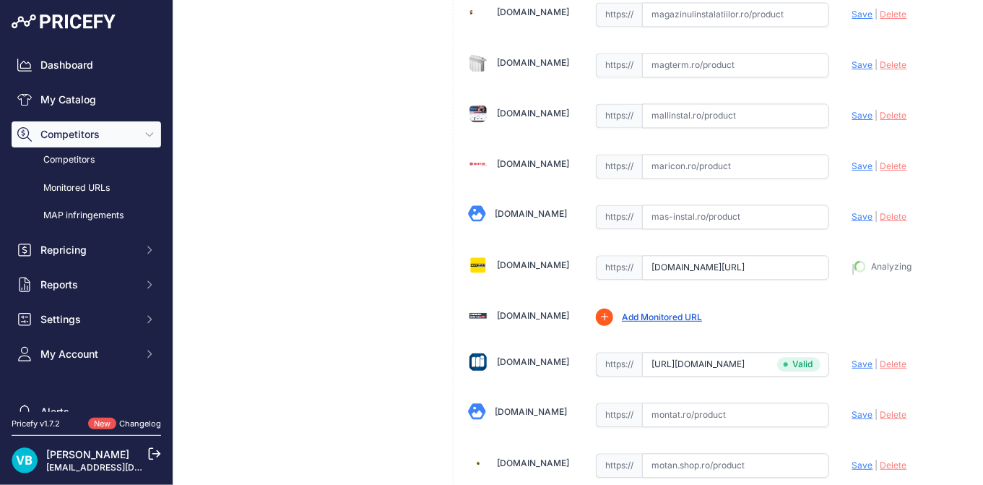
type input "[URL][DOMAIN_NAME]"
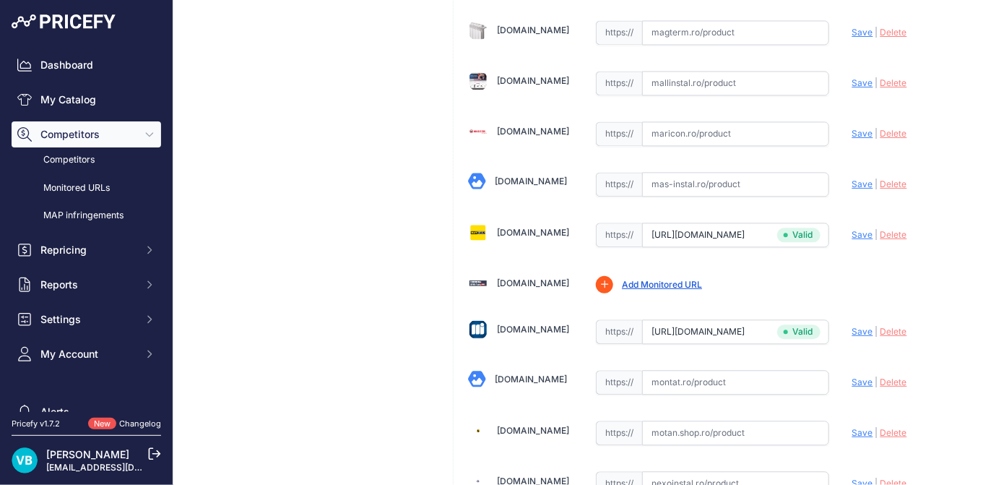
scroll to position [3095, 0]
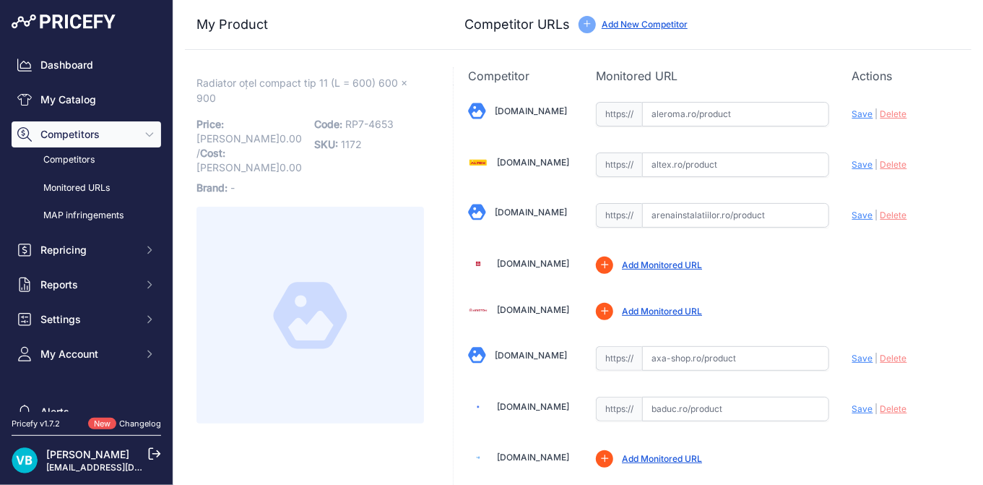
scroll to position [3095, 0]
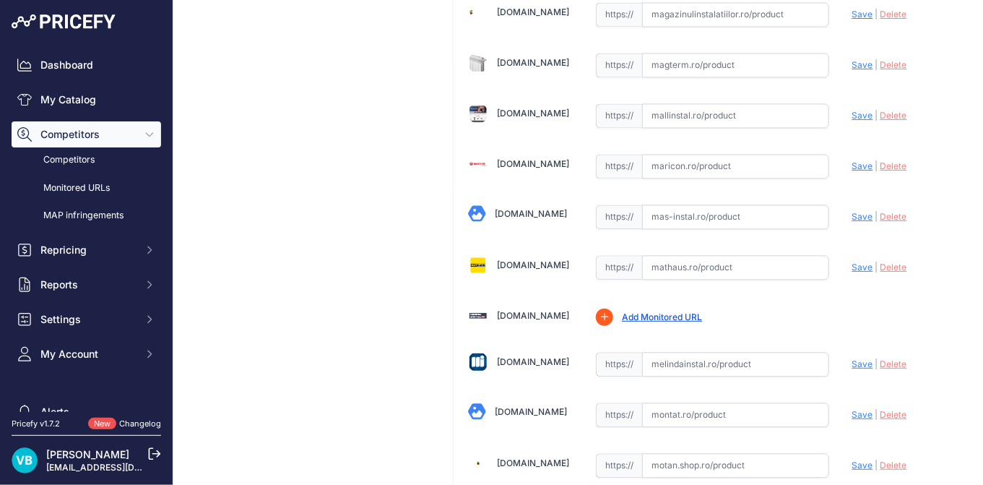
click at [671, 255] on input "text" at bounding box center [735, 267] width 187 height 25
paste input "https://mathaus.ro/p/calorifer-otel-purmo-c11-1113-w-alb-600-x-900-mm-accesorii…"
click at [852, 262] on span "Save" at bounding box center [862, 267] width 21 height 11
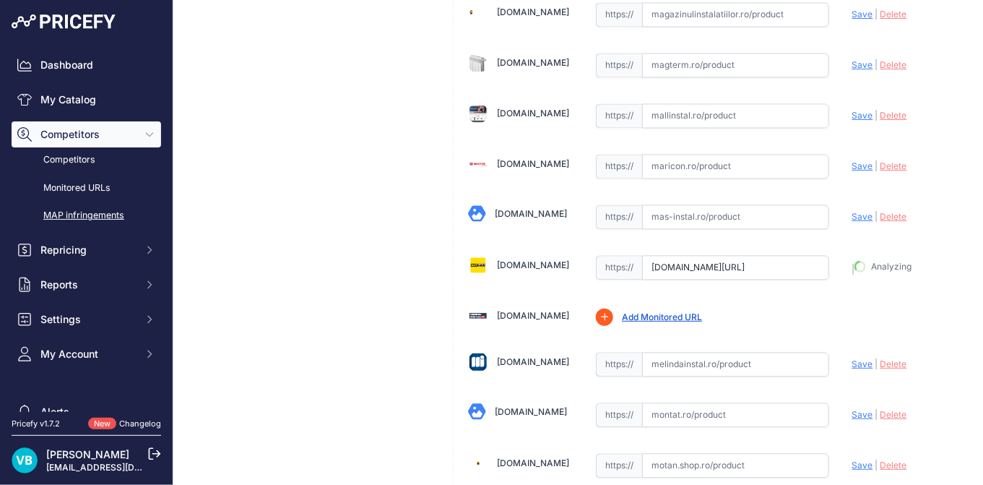
type input "https://mathaus.ro/p/calorifer-otel-purmo-c11-1113-w-alb-600-x-900-mm-accesorii…"
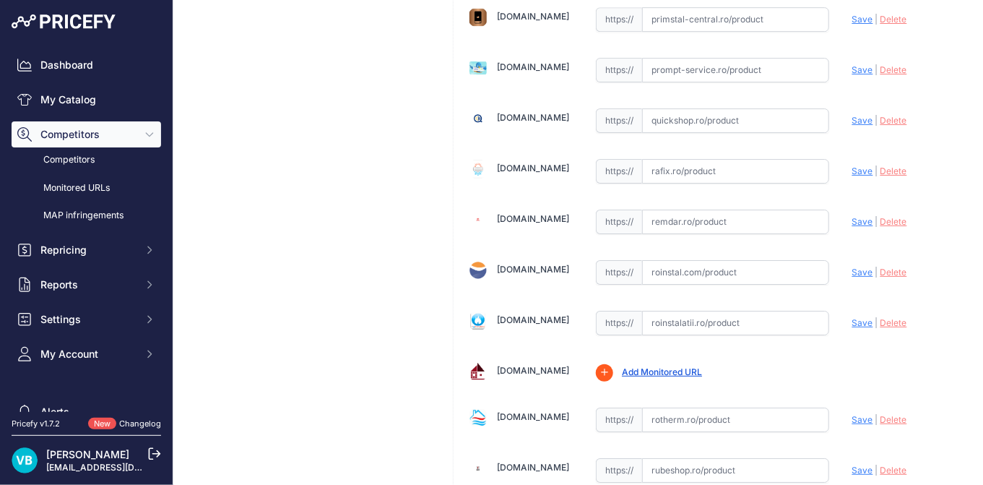
click at [756, 311] on input "text" at bounding box center [735, 323] width 187 height 25
paste input "https://www.roinstalatii.ro/calorifer-din-otel-purmo-c-11-600x900-p1856"
click at [853, 316] on span "Save" at bounding box center [862, 321] width 21 height 11
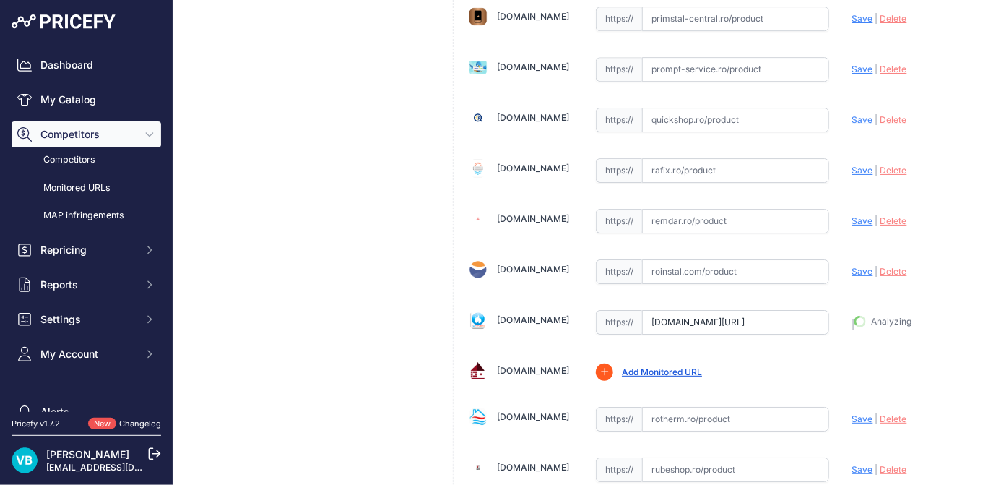
type input "https://www.roinstalatii.ro/calorifer-din-otel-purmo-c-11-600x900-p1856?prirule…"
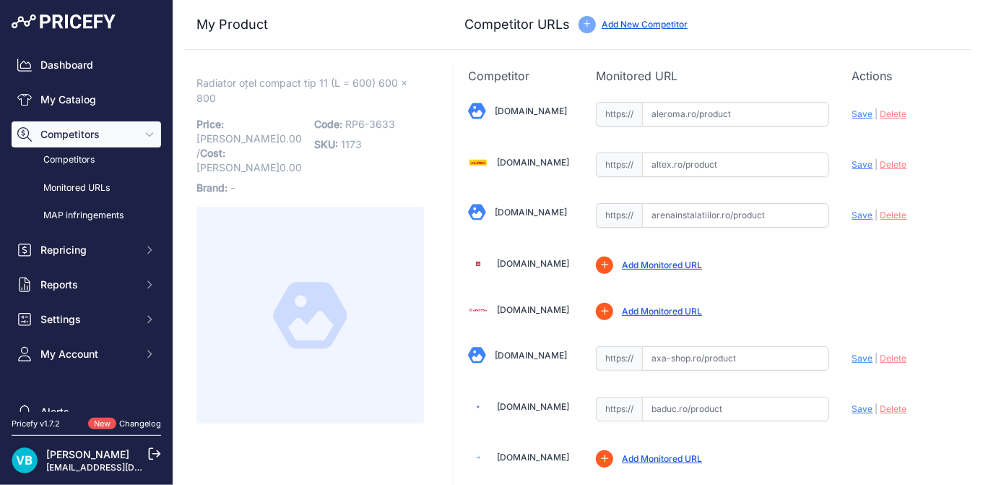
scroll to position [1250, 0]
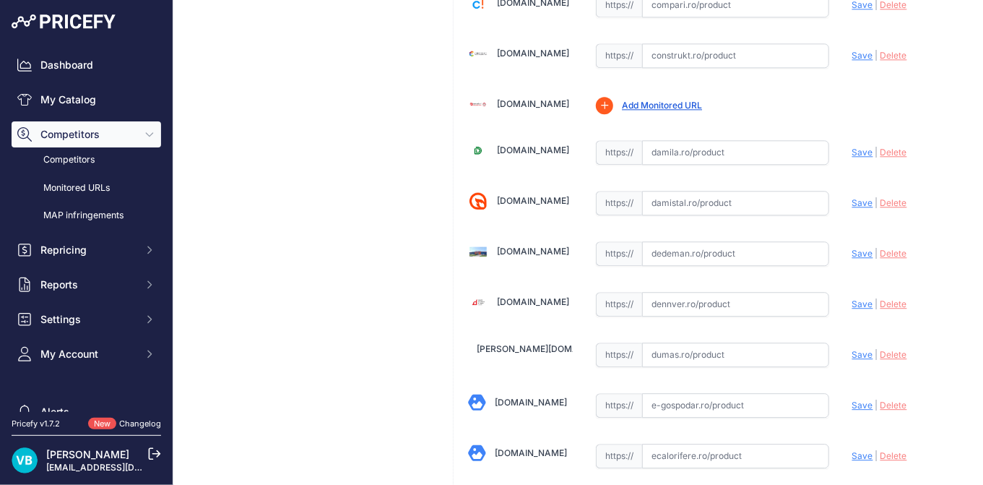
click at [665, 241] on input "text" at bounding box center [735, 253] width 187 height 25
paste input "[URL][DOMAIN_NAME]"
click at [852, 248] on span "Save" at bounding box center [862, 253] width 21 height 11
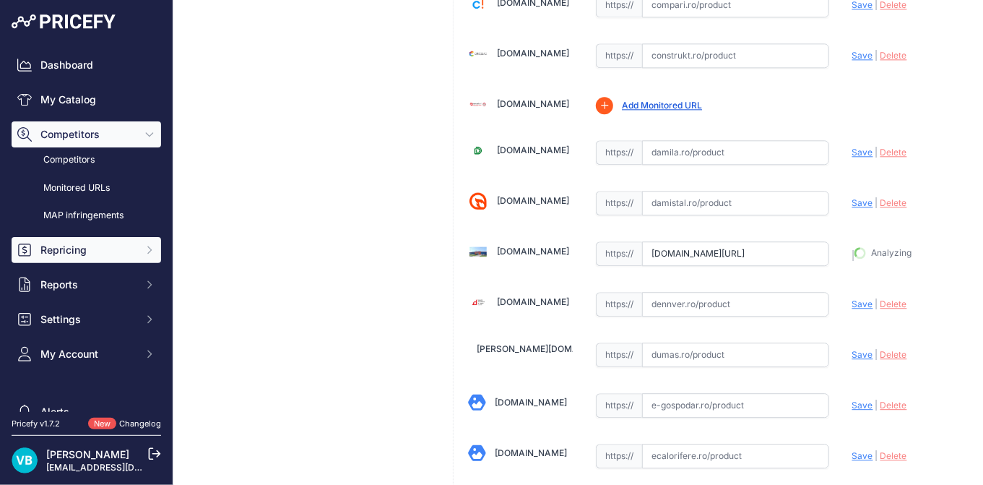
type input "[URL][DOMAIN_NAME]"
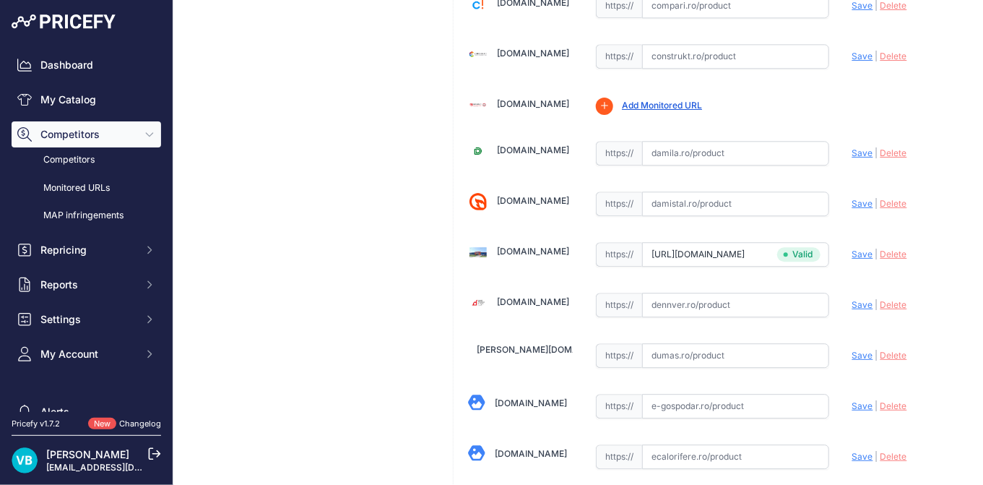
scroll to position [3776, 0]
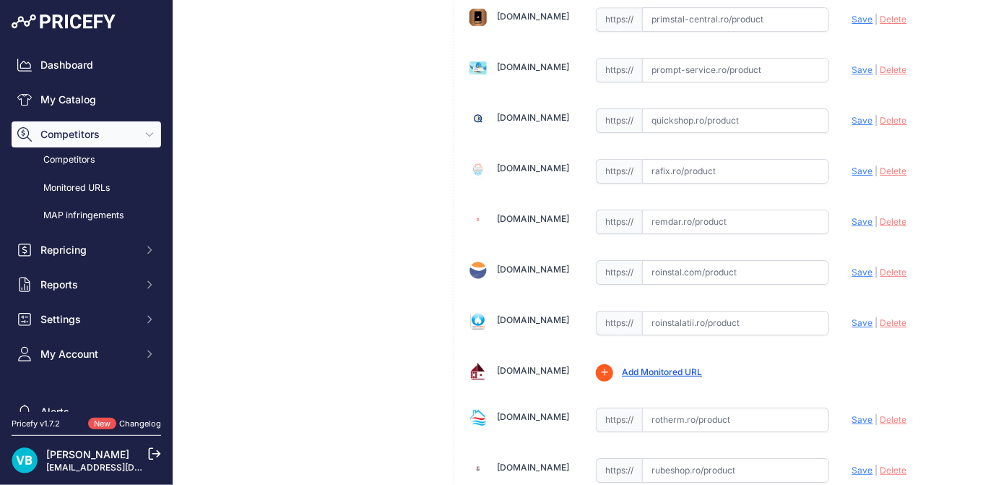
click at [709, 311] on input "text" at bounding box center [735, 323] width 187 height 25
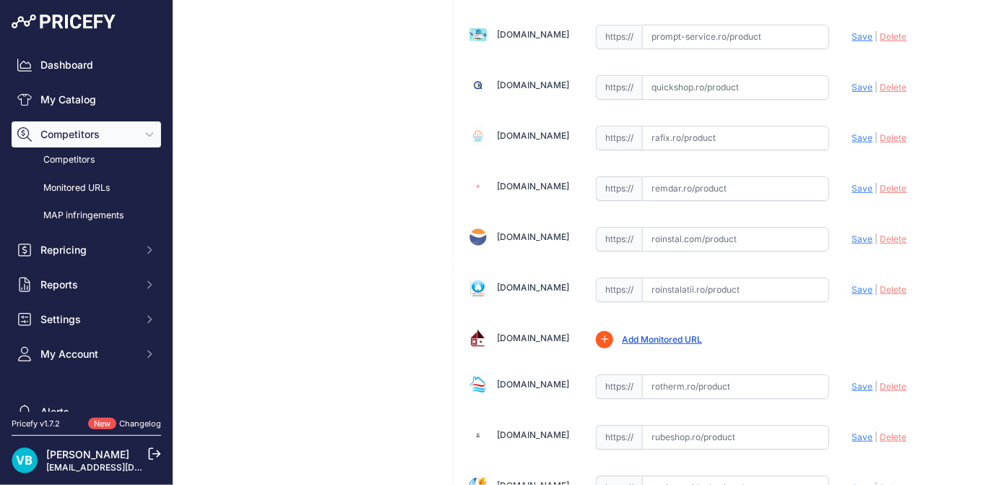
scroll to position [3744, 0]
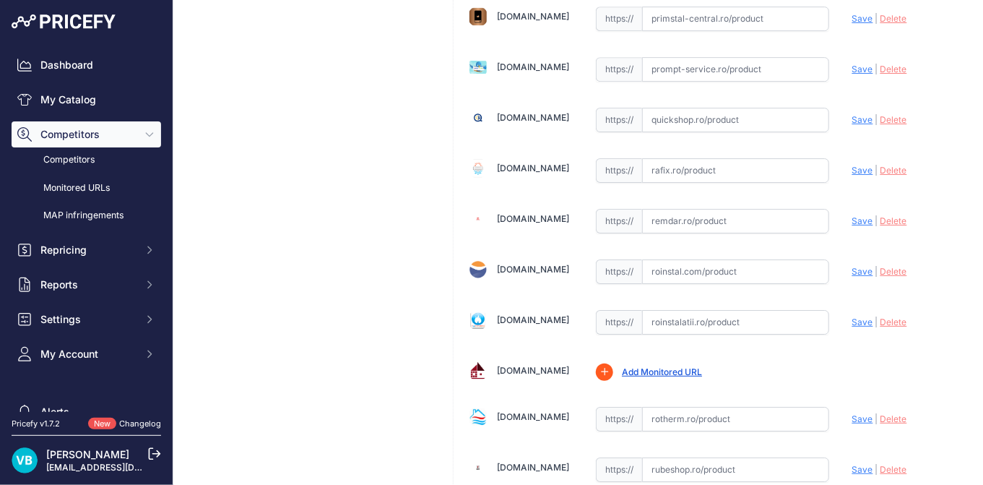
paste input "[URL][DOMAIN_NAME]"
click at [852, 316] on span "Save" at bounding box center [862, 321] width 21 height 11
type input "[URL][DOMAIN_NAME]"
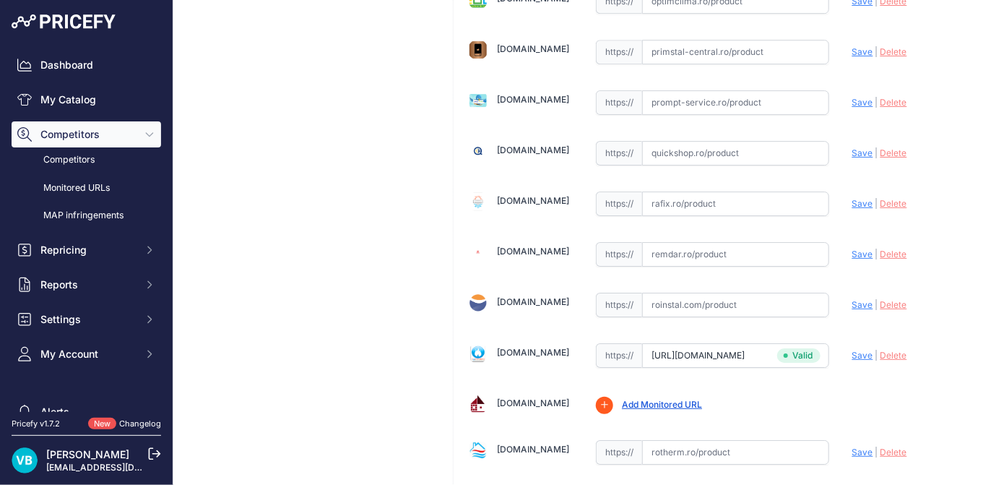
scroll to position [3776, 0]
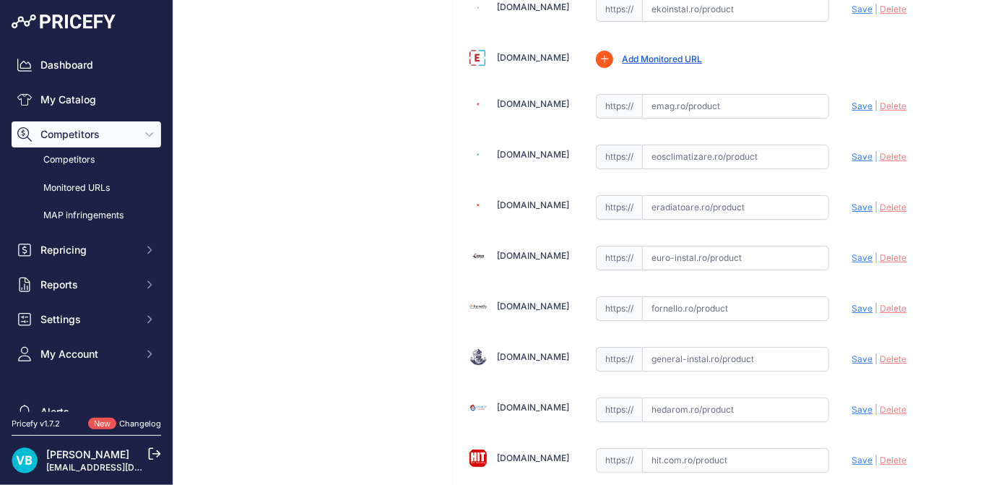
drag, startPoint x: 713, startPoint y: 245, endPoint x: 731, endPoint y: 243, distance: 18.1
click at [716, 246] on input "text" at bounding box center [735, 258] width 187 height 25
paste input "[URL][DOMAIN_NAME]"
click at [854, 252] on span "Save" at bounding box center [862, 257] width 21 height 11
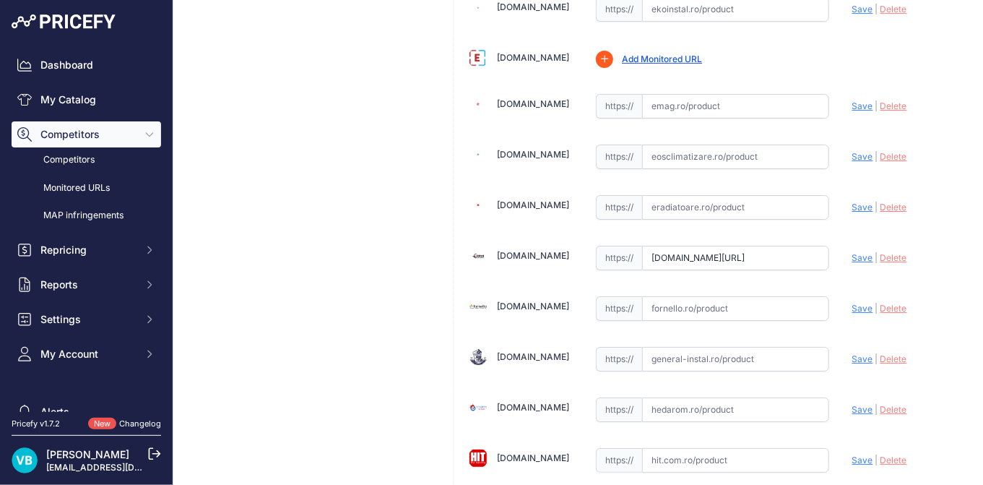
scroll to position [0, 0]
type input "[URL][DOMAIN_NAME]"
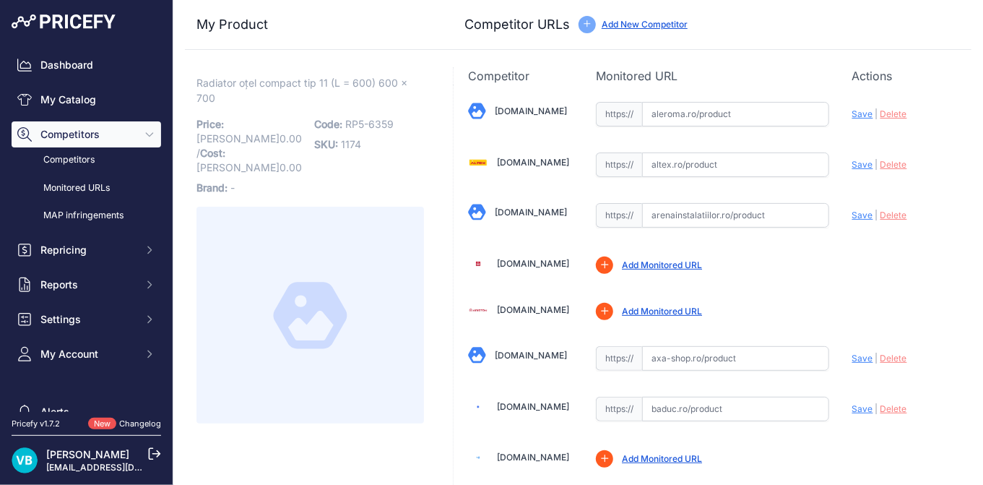
scroll to position [3095, 0]
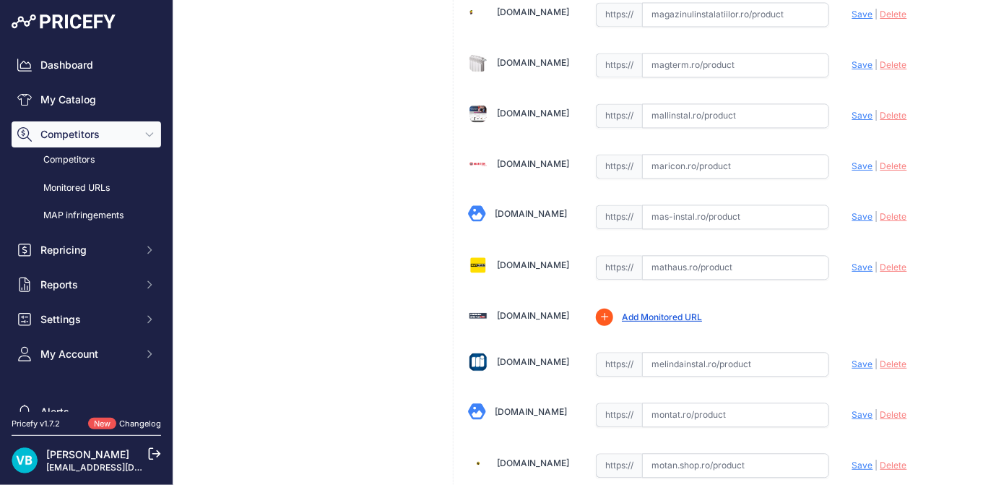
drag, startPoint x: 730, startPoint y: 245, endPoint x: 756, endPoint y: 243, distance: 25.3
click at [732, 255] on input "text" at bounding box center [735, 267] width 187 height 25
paste input "https://mathaus.ro/p/calorifer-otel-purmo-c11-713-w-alb-600-x-700-mm-accesorii-…"
click at [857, 262] on span "Save" at bounding box center [862, 267] width 21 height 11
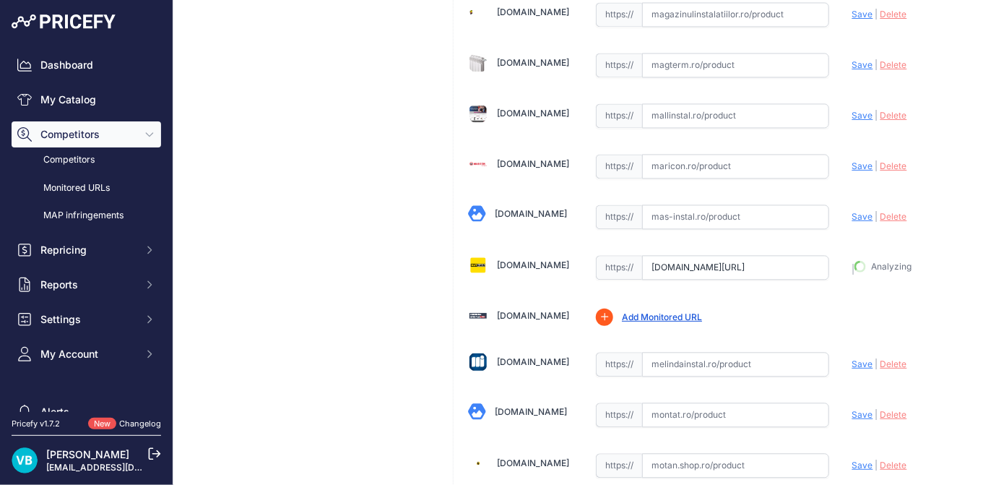
type input "https://mathaus.ro/p/calorifer-otel-purmo-c11-713-w-alb-600-x-700-mm-accesorii-…"
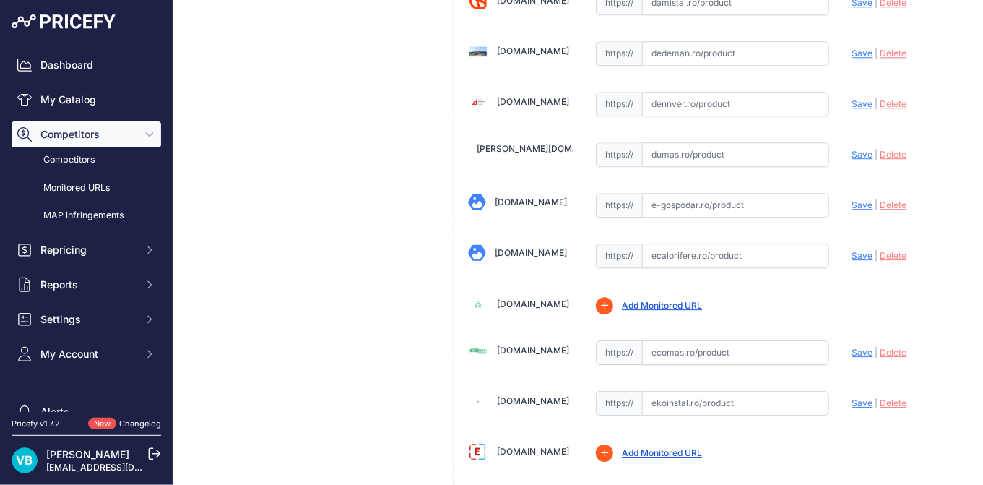
drag, startPoint x: 686, startPoint y: 236, endPoint x: 701, endPoint y: 241, distance: 15.3
click at [688, 243] on input "text" at bounding box center [735, 255] width 187 height 25
paste input "https://www.ecalorifere.ro/calorifer-otel-purmo-ventil-compact-11-600-700-p4270…"
click at [852, 250] on span "Save" at bounding box center [862, 255] width 21 height 11
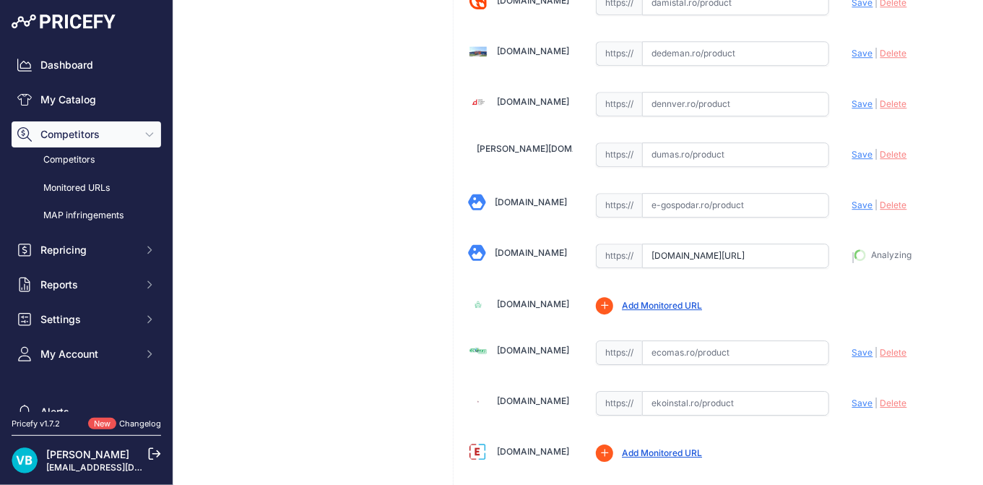
type input "https://www.ecalorifere.ro/calorifer-otel-purmo-ventil-compact-11-600-700-p4270…"
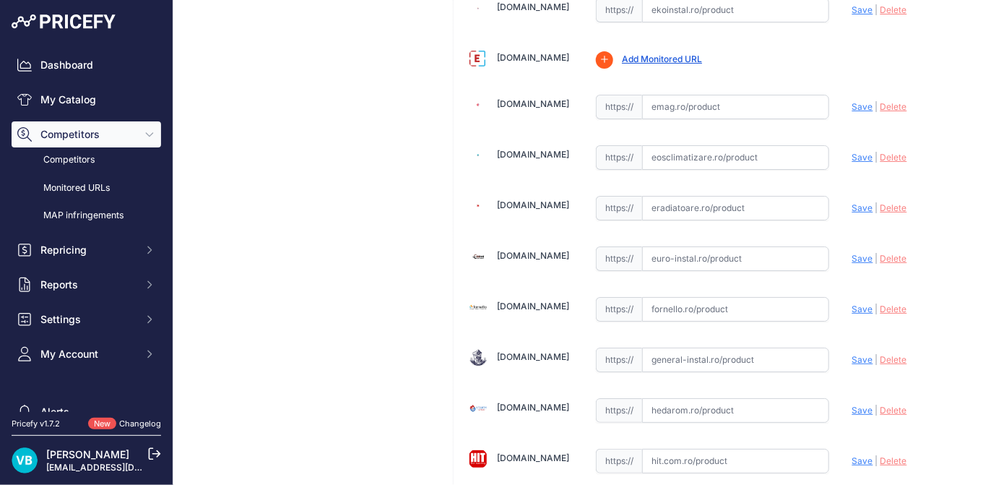
scroll to position [1844, 0]
drag, startPoint x: 685, startPoint y: 246, endPoint x: 797, endPoint y: 254, distance: 112.2
click at [686, 246] on input "text" at bounding box center [735, 258] width 187 height 25
paste input "https://euro-instal.ro/radiator-purmo-ventil-600-700-c11?srsltid=AfmBOor_0QMx0G…"
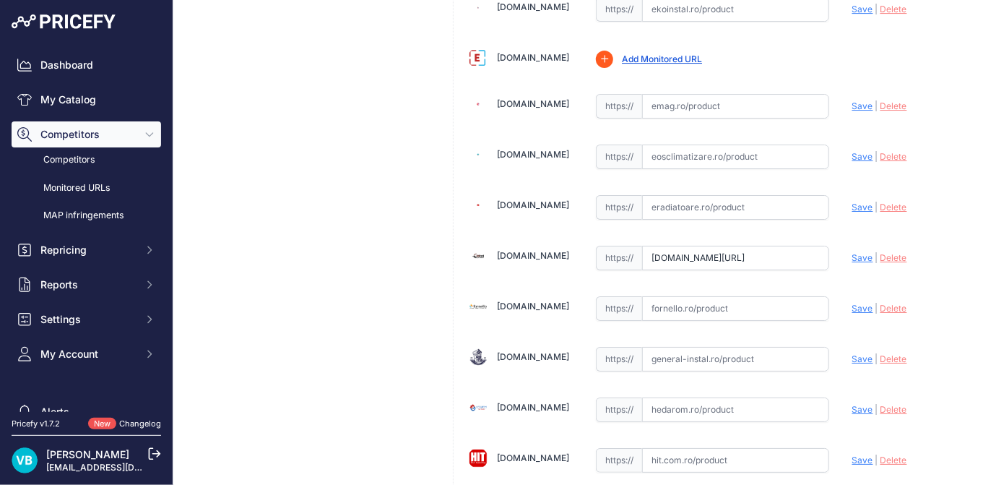
click at [852, 243] on div "Update Profile Save | Delete Analyzing" at bounding box center [904, 254] width 105 height 22
click at [852, 252] on span "Save" at bounding box center [862, 257] width 21 height 11
type input "https://euro-instal.ro/radiator-purmo-ventil-600-700-c11?prirule_jdsnikfkfjsd=9…"
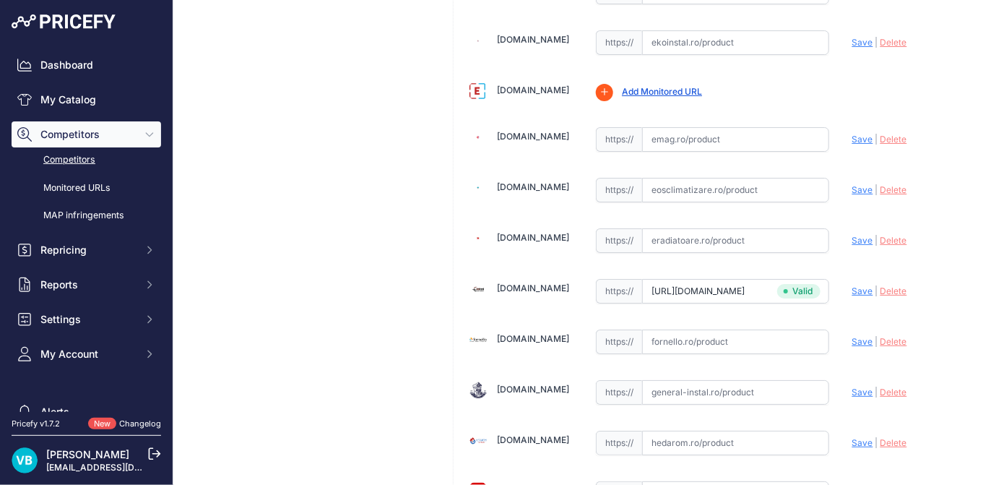
scroll to position [1877, 0]
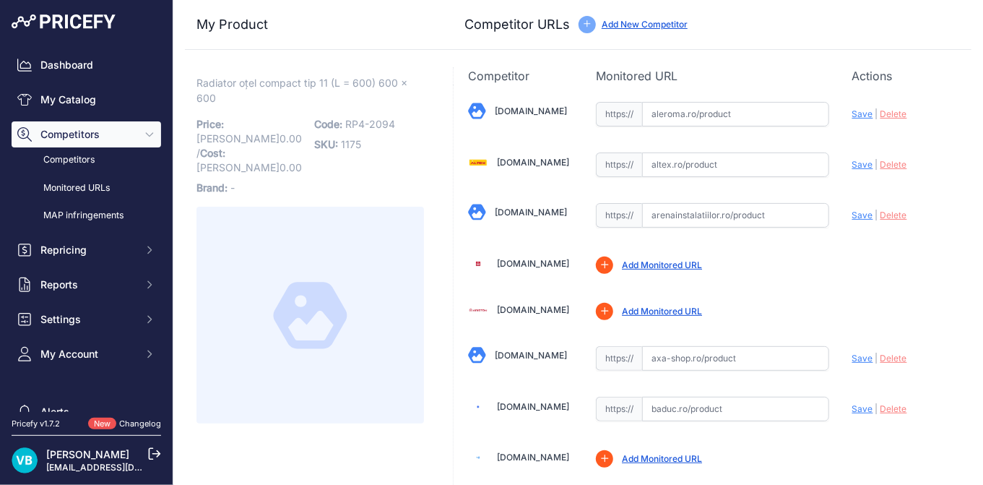
scroll to position [1250, 0]
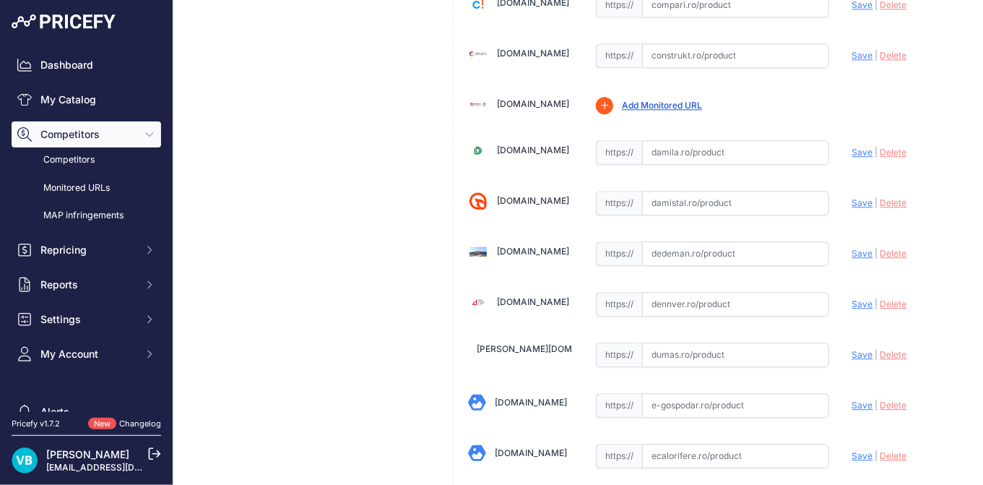
click at [745, 251] on input "text" at bounding box center [735, 253] width 187 height 25
paste input "[URL][DOMAIN_NAME]"
click at [853, 249] on span "Save" at bounding box center [862, 253] width 21 height 11
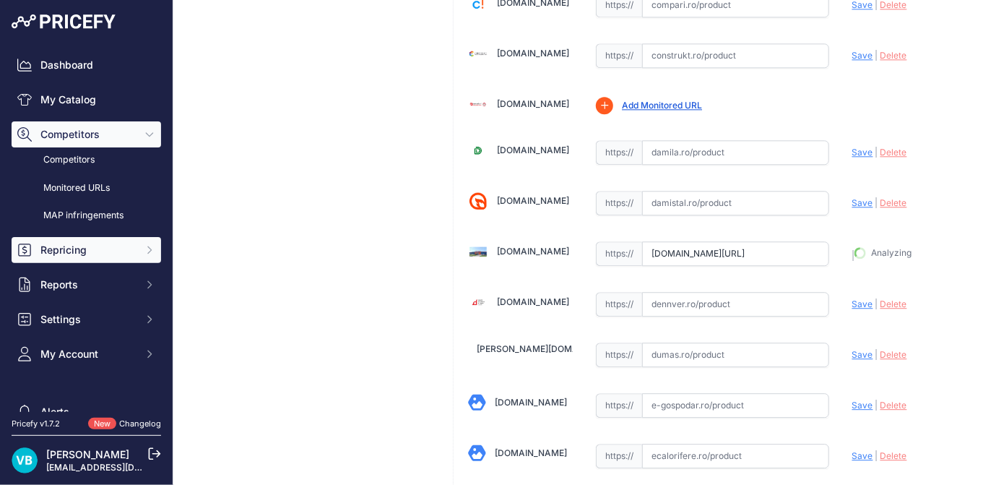
type input "https://www.dedeman.ro/ro/calorifer-otel-purmo-compact-c11-600-x-600-mm-accesor…"
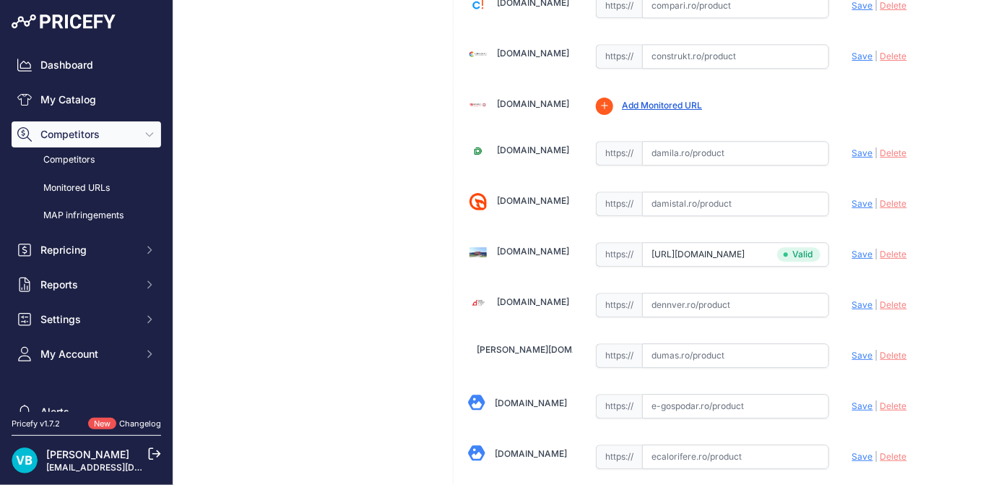
scroll to position [3127, 0]
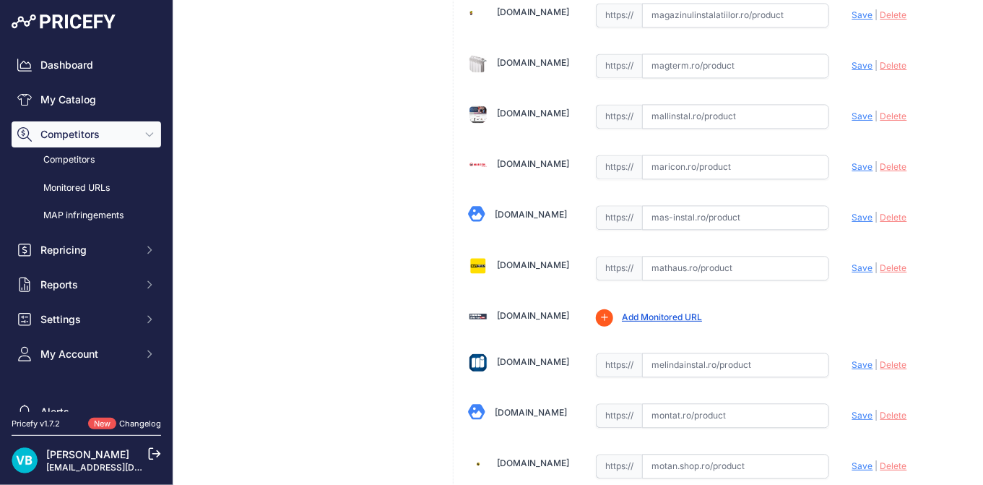
click at [809, 256] on input "text" at bounding box center [735, 268] width 187 height 25
paste input "https://mathaus.ro/p/calorifer-otel-purmo-c11-611-w-alb-600-x-600-mm-accesorii-…"
click at [852, 262] on span "Save" at bounding box center [862, 267] width 21 height 11
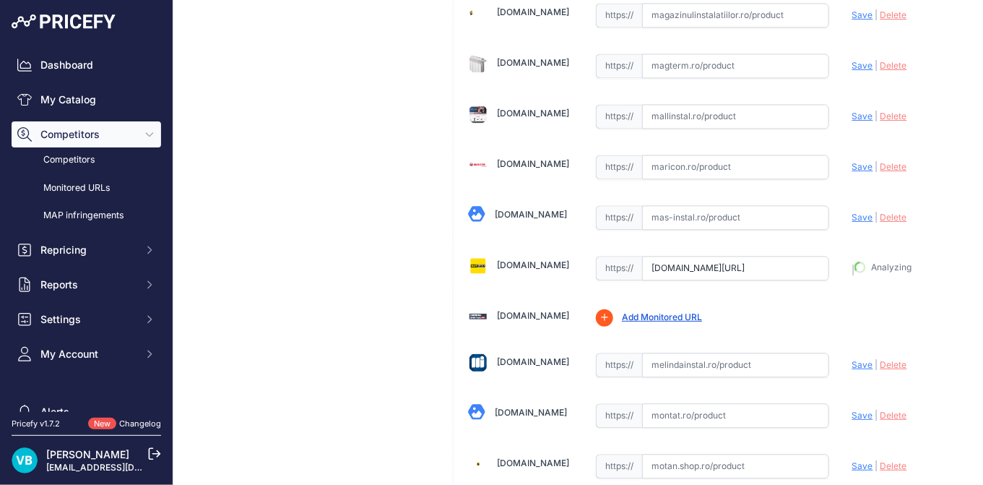
type input "https://mathaus.ro/p/calorifer-otel-purmo-c11-611-w-alb-600-x-600-mm-accesorii-…"
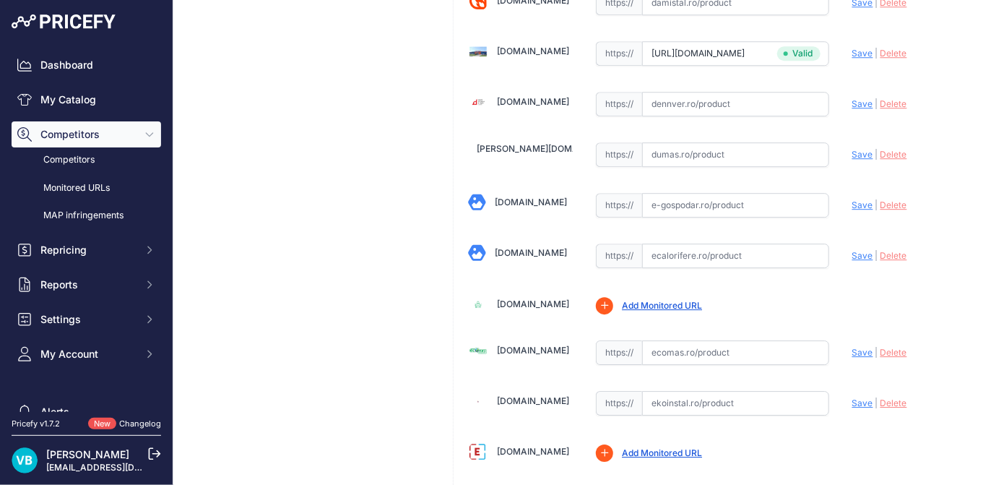
drag, startPoint x: 733, startPoint y: 252, endPoint x: 778, endPoint y: 256, distance: 45.7
click at [733, 251] on input "text" at bounding box center [735, 255] width 187 height 25
paste input "https://www.ecalorifere.ro/calorifer-otel-purmo-ventil-compact-11-600-600-p4269…"
click at [855, 254] on div "Update Profile Save | Delete Analyzing" at bounding box center [904, 254] width 105 height 27
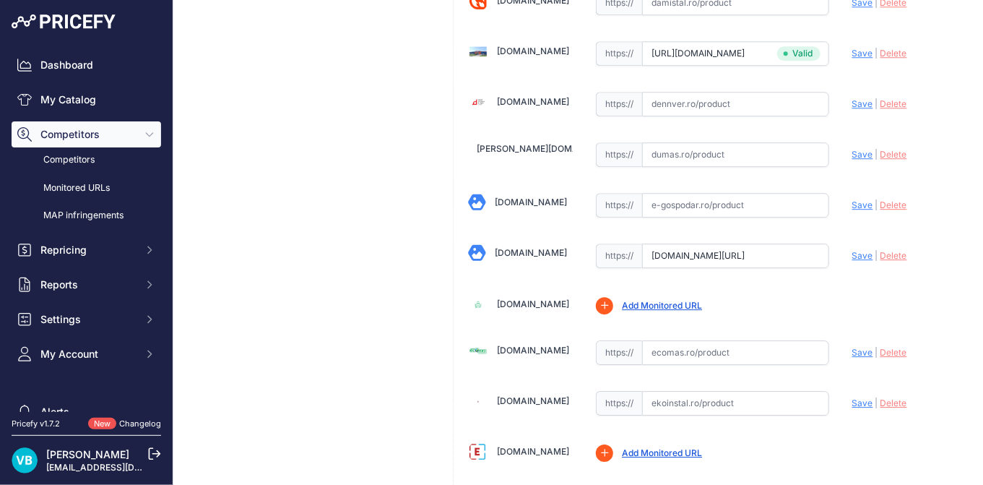
scroll to position [0, 0]
click at [852, 241] on div "Update Profile Save | Delete Analyzing" at bounding box center [904, 252] width 105 height 22
click at [876, 250] on span "|" at bounding box center [877, 255] width 3 height 11
click at [855, 250] on span "Save" at bounding box center [862, 255] width 21 height 11
type input "https://www.ecalorifere.ro/calorifer-otel-purmo-ventil-compact-11-600-600-p4269…"
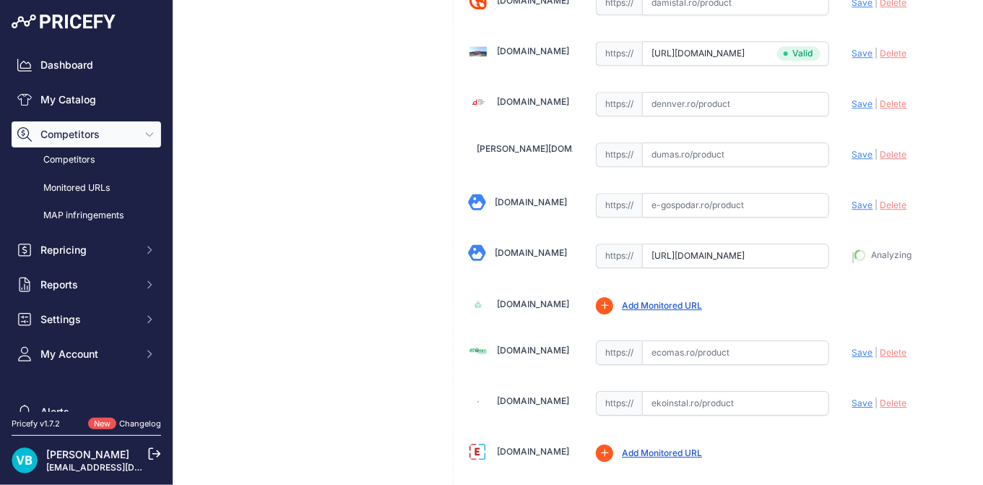
scroll to position [1483, 0]
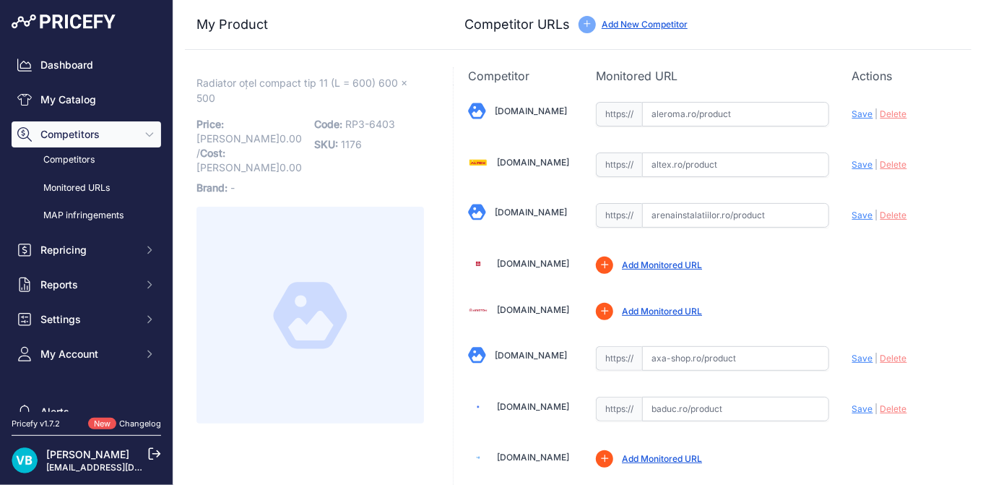
scroll to position [1844, 0]
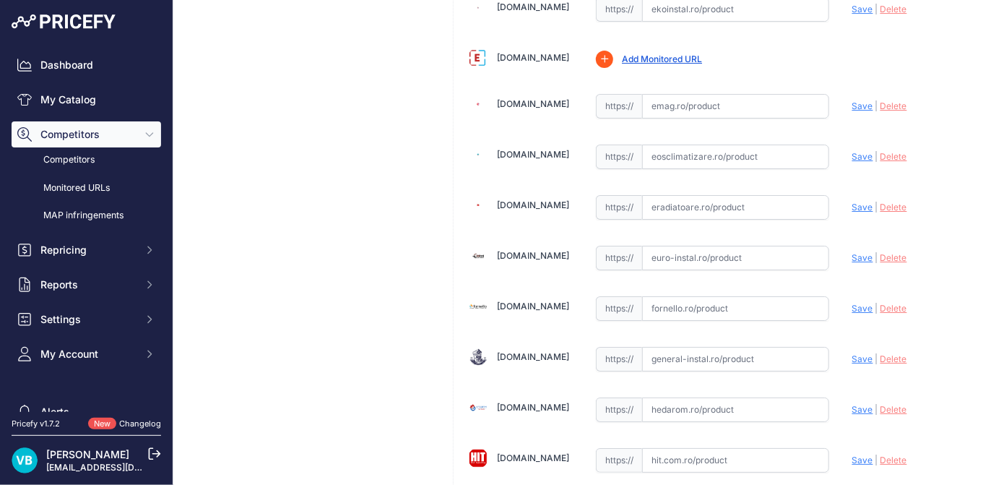
click at [793, 246] on input "text" at bounding box center [735, 258] width 187 height 25
paste input "[URL][DOMAIN_NAME]"
click at [860, 252] on span "Save" at bounding box center [862, 257] width 21 height 11
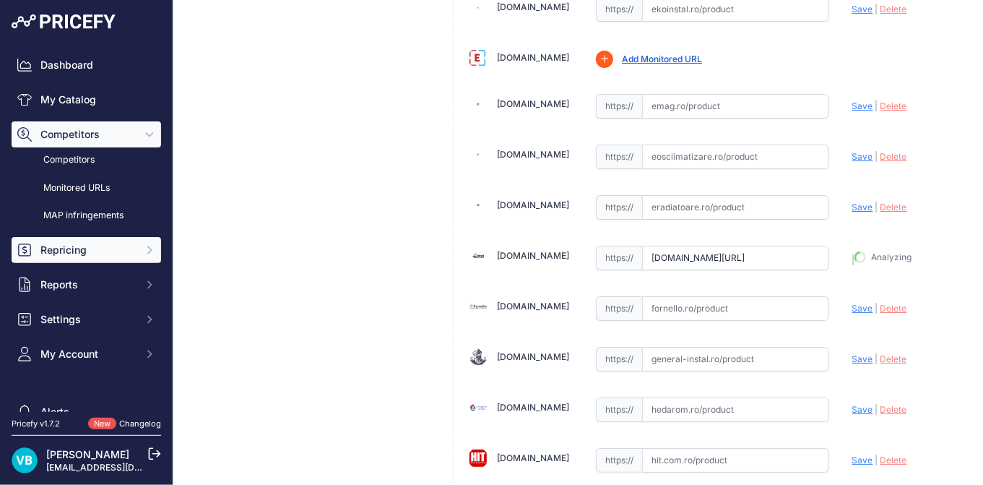
type input "[URL][DOMAIN_NAME]"
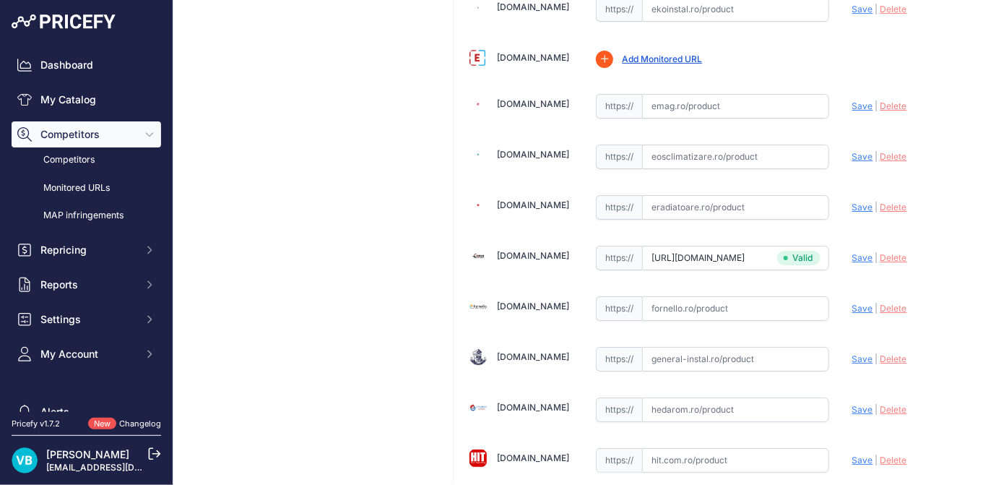
scroll to position [3095, 0]
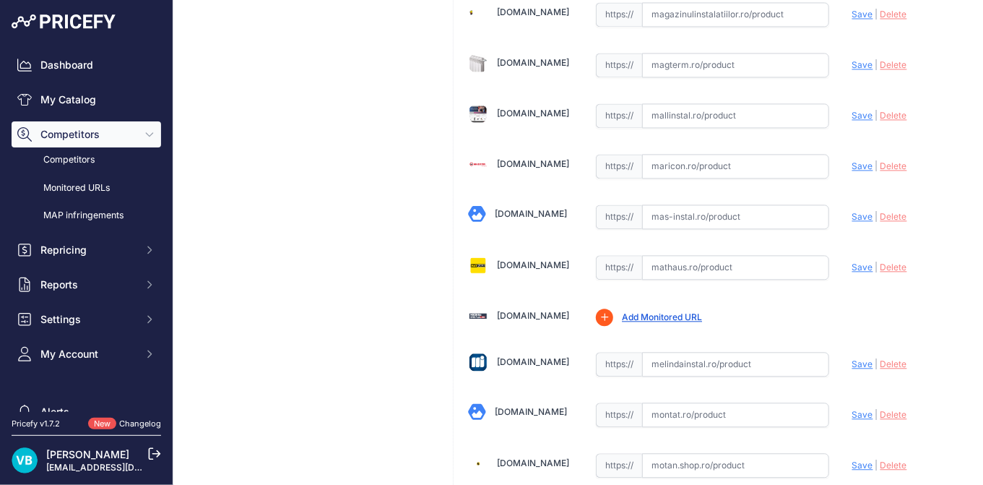
click at [716, 255] on input "text" at bounding box center [735, 267] width 187 height 25
paste input "[URL][DOMAIN_NAME]"
click at [852, 262] on span "Save" at bounding box center [862, 267] width 21 height 11
type input "[URL][DOMAIN_NAME]"
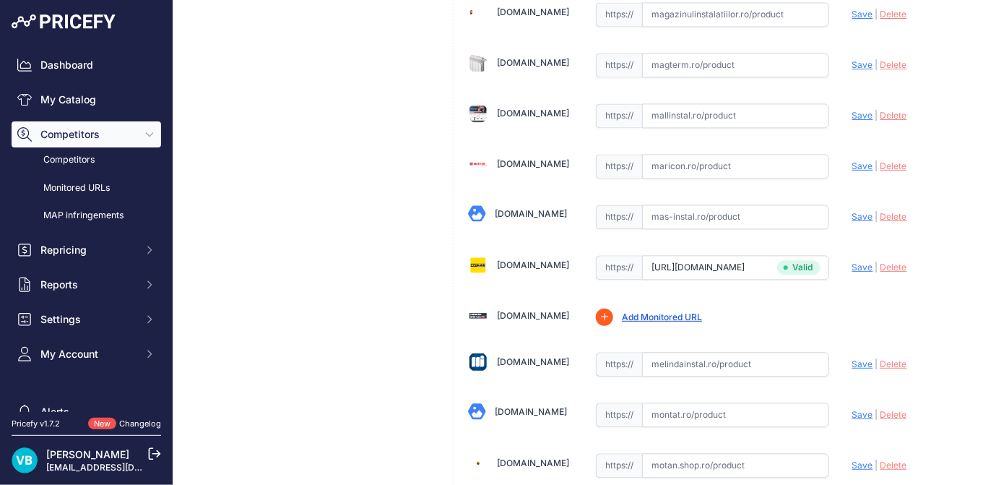
scroll to position [3744, 0]
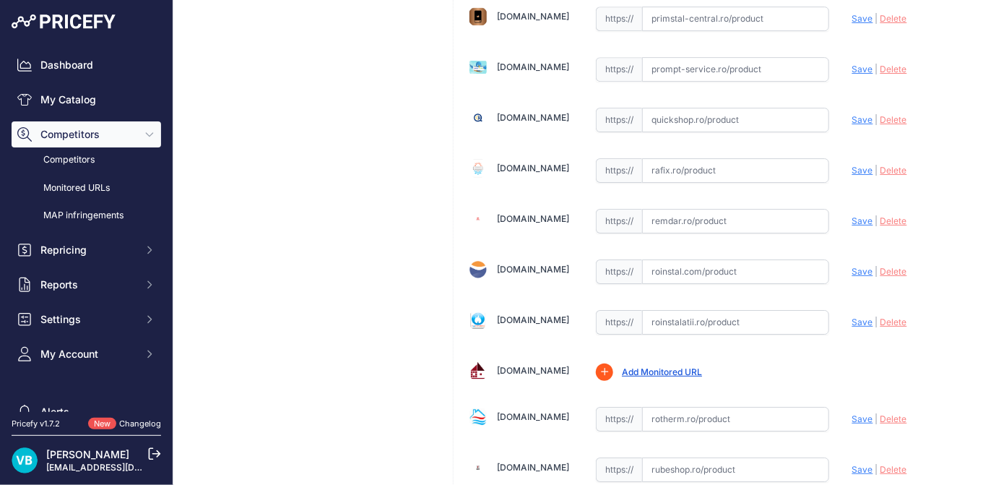
click at [748, 310] on input "text" at bounding box center [735, 322] width 187 height 25
paste input "[URL][DOMAIN_NAME]"
click at [852, 316] on span "Save" at bounding box center [862, 321] width 21 height 11
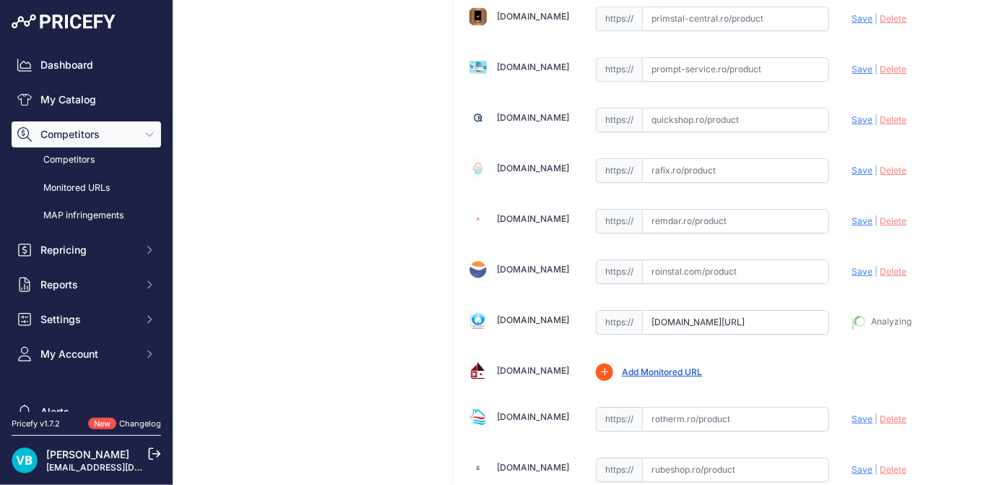
type input "https://www.roinstalatii.ro/calorifer-din-otel-purmo-c-11-600x500-p1852?prirule…"
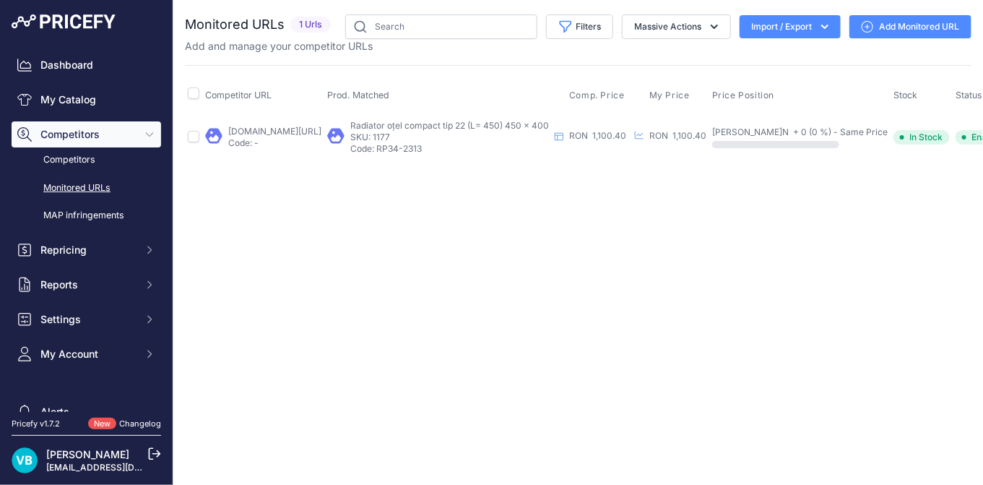
click at [286, 130] on link "arenainstalatiilor.ro/radiator-din-otel-purmo-compact-22x450x1800-p7621?prirule…" at bounding box center [274, 131] width 93 height 11
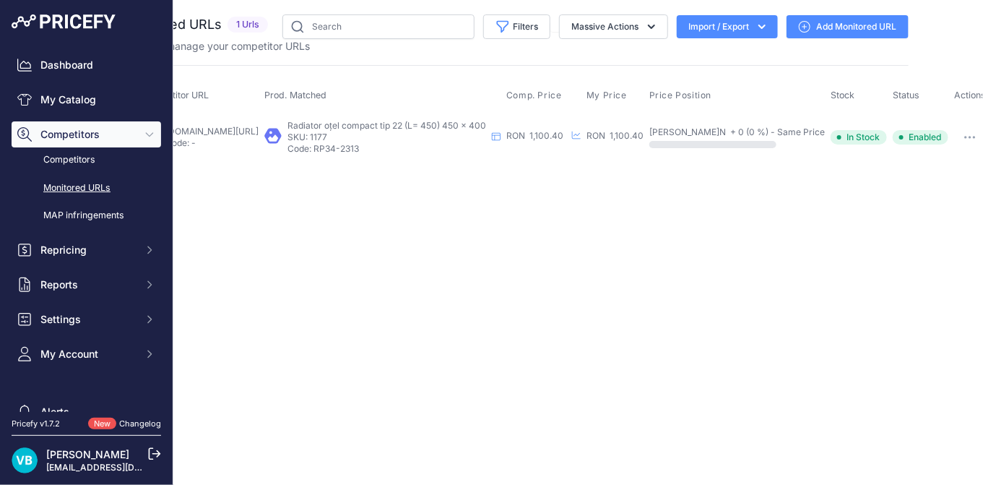
scroll to position [0, 77]
click at [964, 131] on button "button" at bounding box center [964, 137] width 29 height 20
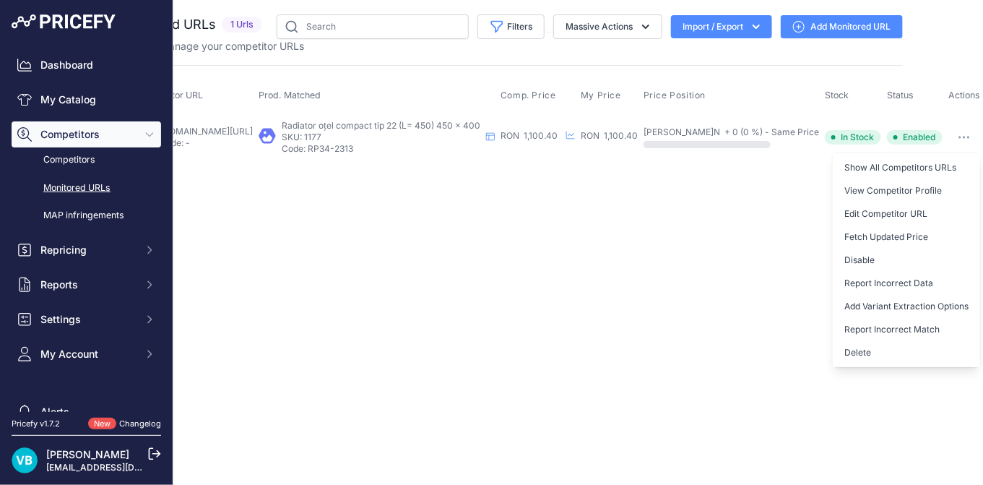
drag, startPoint x: 876, startPoint y: 347, endPoint x: 803, endPoint y: 324, distance: 77.4
click at [876, 347] on button "Delete" at bounding box center [906, 352] width 147 height 23
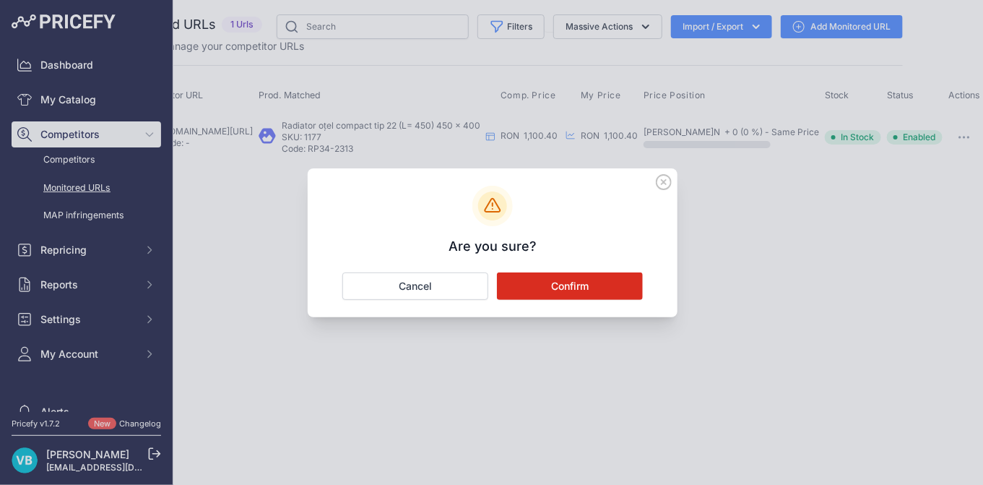
click at [556, 277] on button "Confirm" at bounding box center [570, 285] width 146 height 27
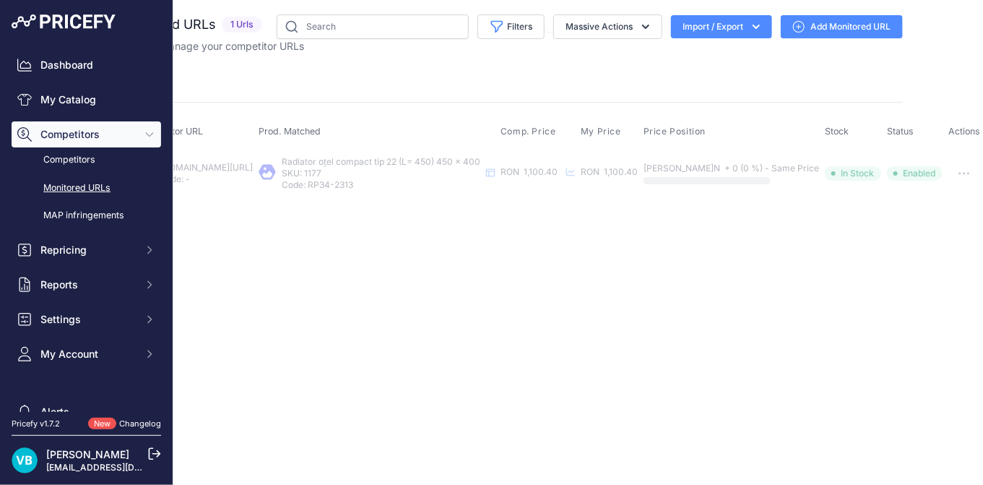
scroll to position [0, 0]
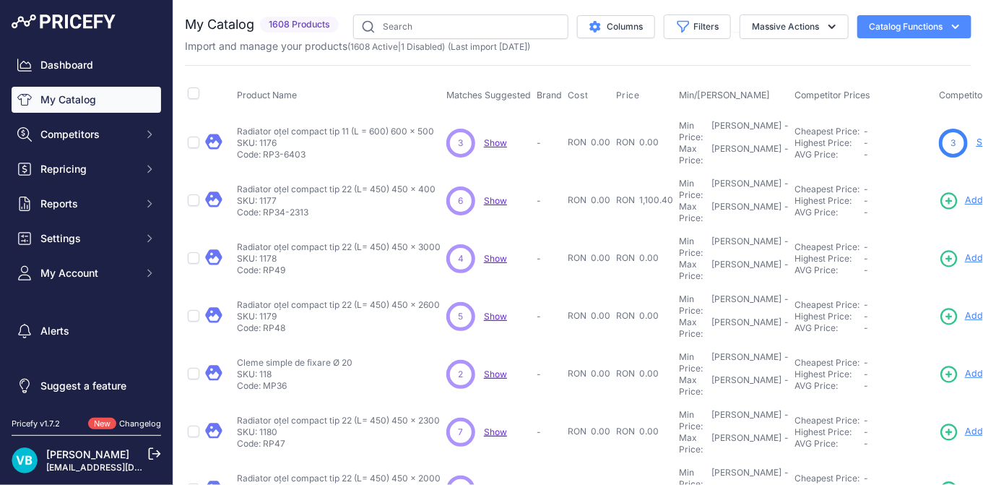
drag, startPoint x: 393, startPoint y: 211, endPoint x: 442, endPoint y: 217, distance: 49.5
click at [442, 230] on td "Radiator oțel compact tip 22 (L= 450) 450 x 3000 Radiator oțel compact tip 22 (…" at bounding box center [338, 259] width 209 height 58
copy p "450 x 3000"
click at [967, 251] on span "Add New" at bounding box center [984, 258] width 39 height 14
drag, startPoint x: 393, startPoint y: 258, endPoint x: 441, endPoint y: 259, distance: 48.4
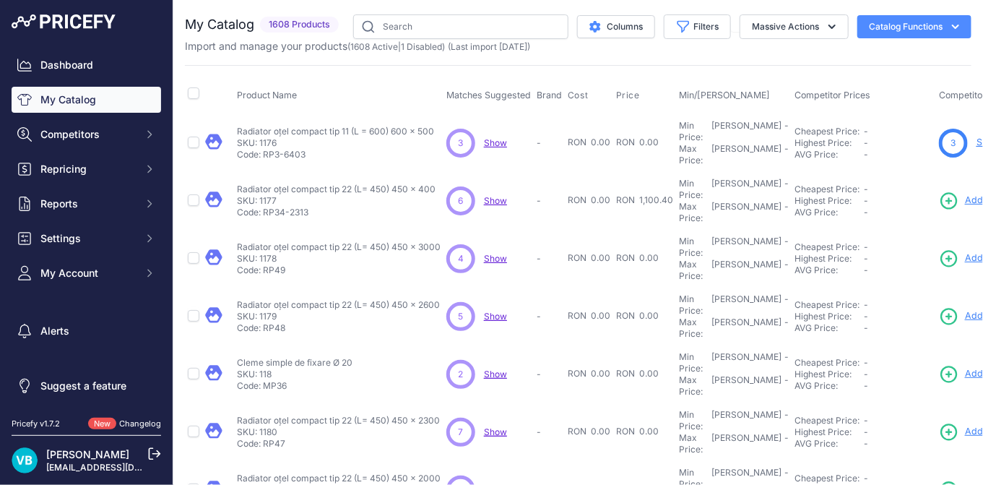
click at [441, 288] on td "Radiator oțel compact tip 22 (L= 450) 450 x 2600 Radiator oțel compact tip 22 (…" at bounding box center [338, 317] width 209 height 58
copy p "450 x 2600"
click at [965, 309] on span "Add New" at bounding box center [984, 316] width 39 height 14
click at [304, 357] on p "Cleme simple de fixare Ø 20" at bounding box center [295, 363] width 116 height 12
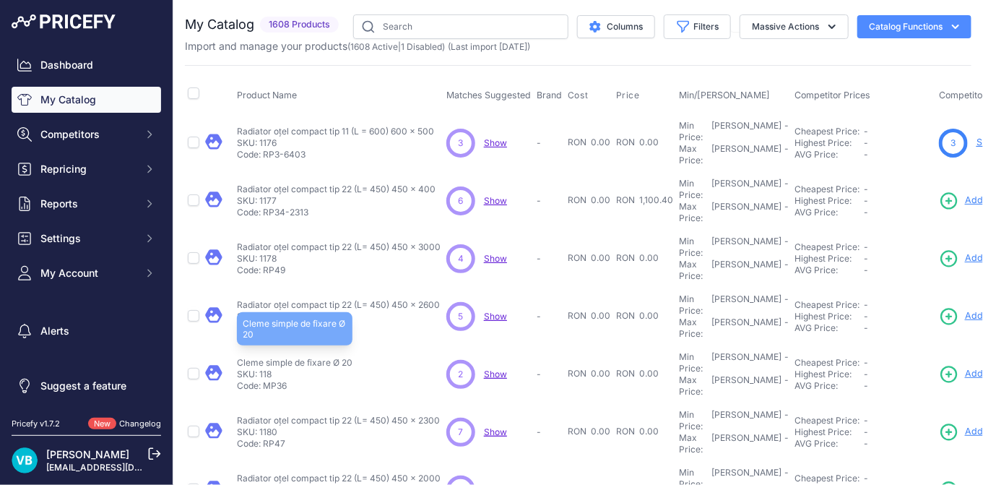
click at [304, 357] on p "Cleme simple de fixare Ø 20" at bounding box center [295, 363] width 116 height 12
copy div "Cleme simple de fixare Ø 20"
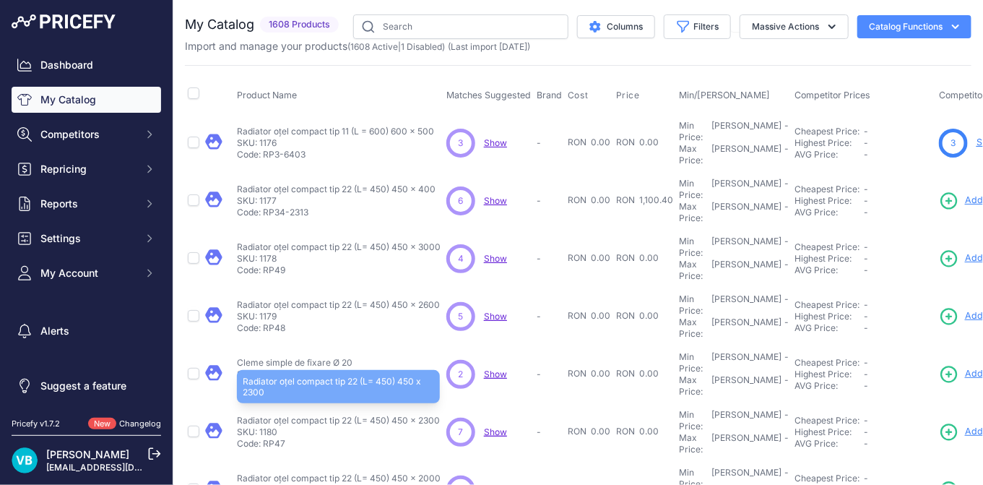
drag, startPoint x: 395, startPoint y: 355, endPoint x: 436, endPoint y: 353, distance: 41.2
click at [438, 415] on p "Radiator oțel compact tip 22 (L= 450) 450 x 2300" at bounding box center [338, 421] width 203 height 12
drag, startPoint x: 443, startPoint y: 355, endPoint x: 418, endPoint y: 355, distance: 24.6
click at [418, 403] on td "Radiator oțel compact tip 22 (L= 450) 450 x 2300 Radiator oțel compact tip 22 (…" at bounding box center [338, 432] width 209 height 58
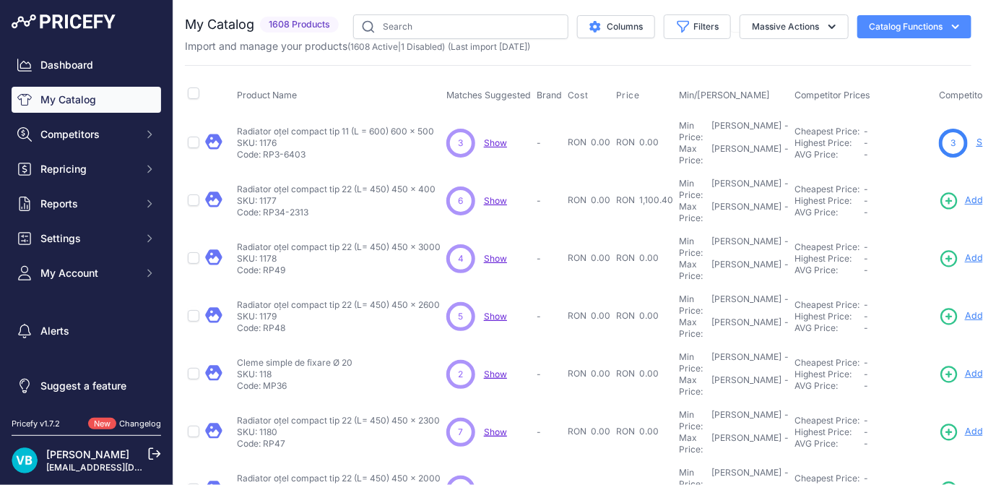
copy p "2300"
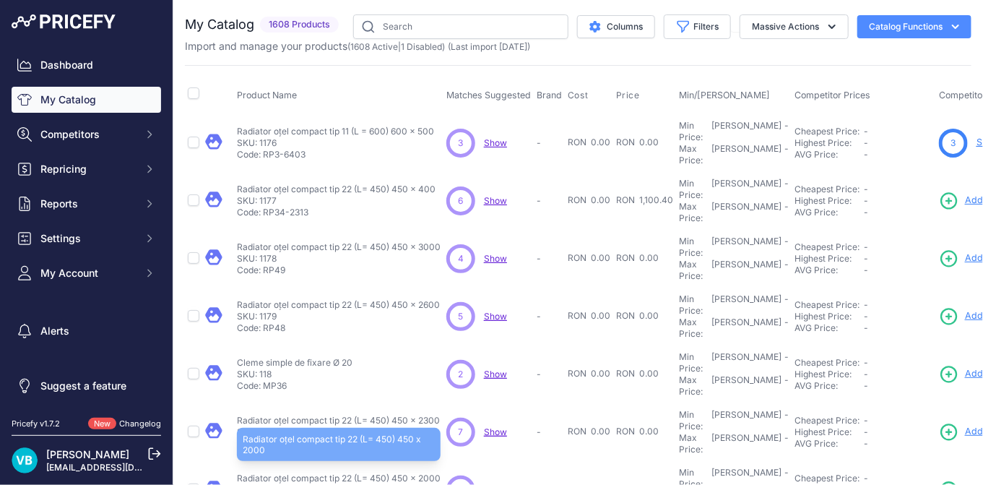
drag, startPoint x: 443, startPoint y: 400, endPoint x: 420, endPoint y: 401, distance: 23.1
click at [420, 461] on td "Radiator oțel compact tip 22 (L= 450) 450 x 2000 Radiator oțel compact tip 22 (…" at bounding box center [338, 490] width 209 height 58
copy p "2000"
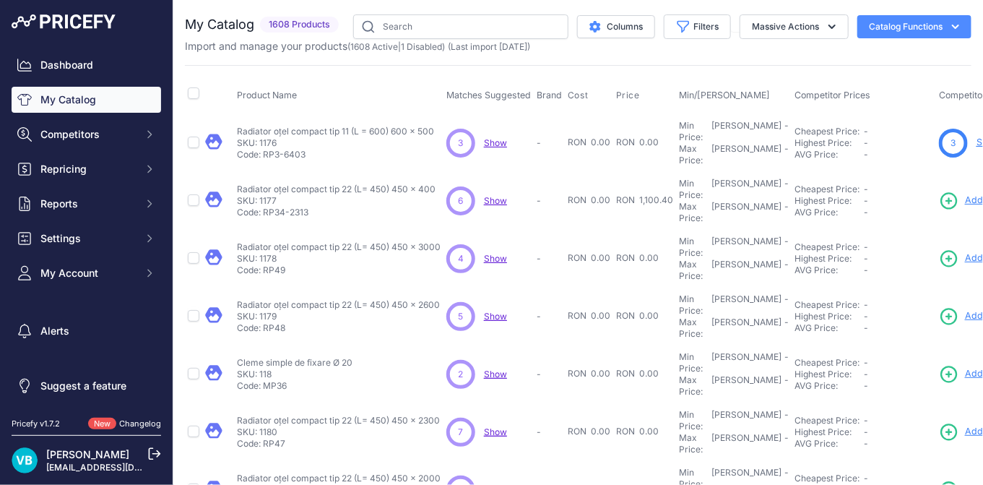
click at [963, 480] on link "Add New" at bounding box center [971, 490] width 65 height 20
copy p "1800"
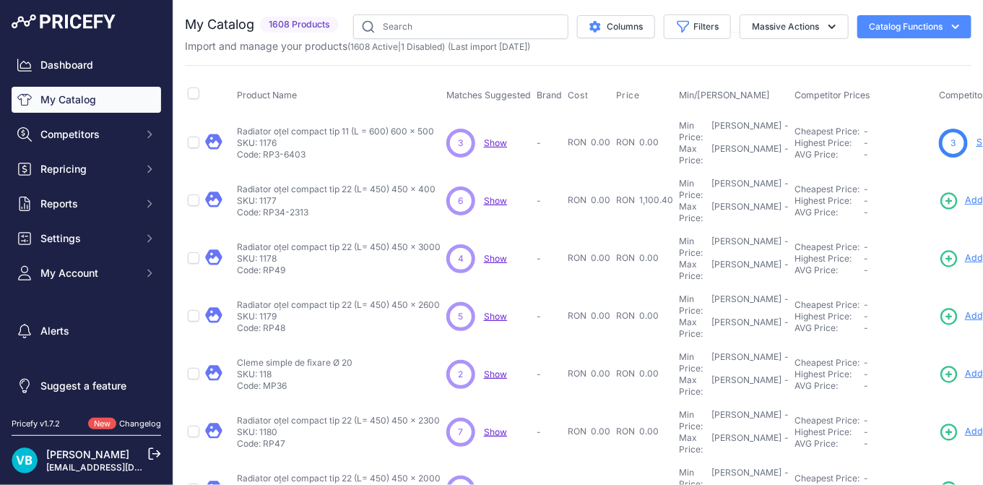
scroll to position [187, 0]
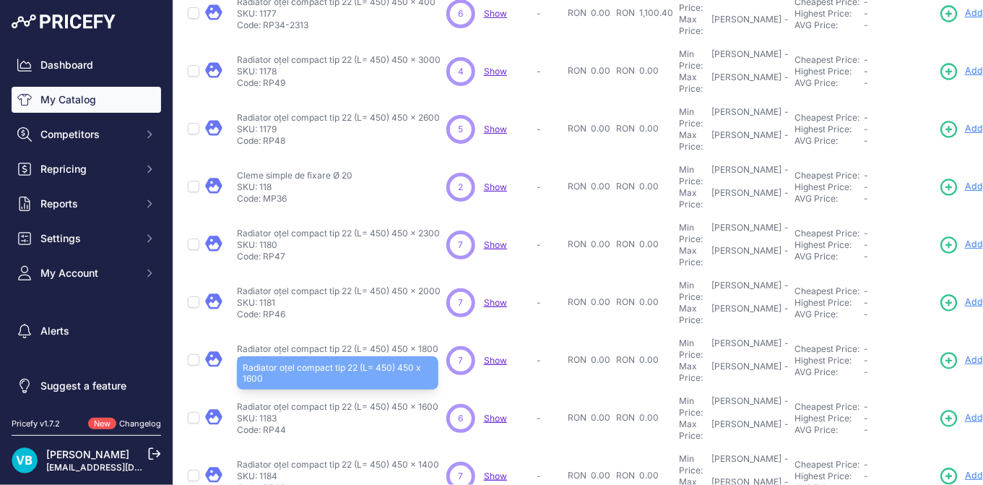
click at [428, 401] on p "Radiator oțel compact tip 22 (L= 450) 450 x 1600" at bounding box center [338, 407] width 202 height 12
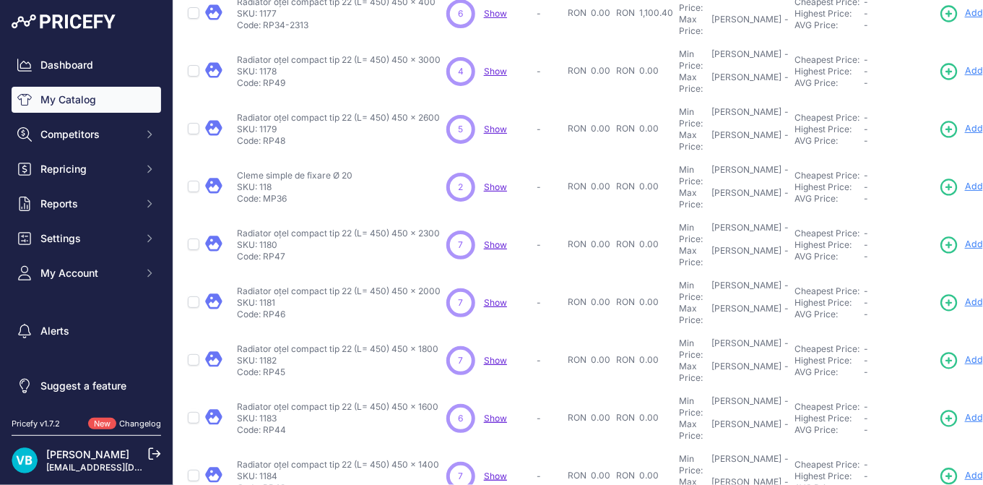
copy p "1600"
click at [955, 408] on icon at bounding box center [949, 418] width 20 height 20
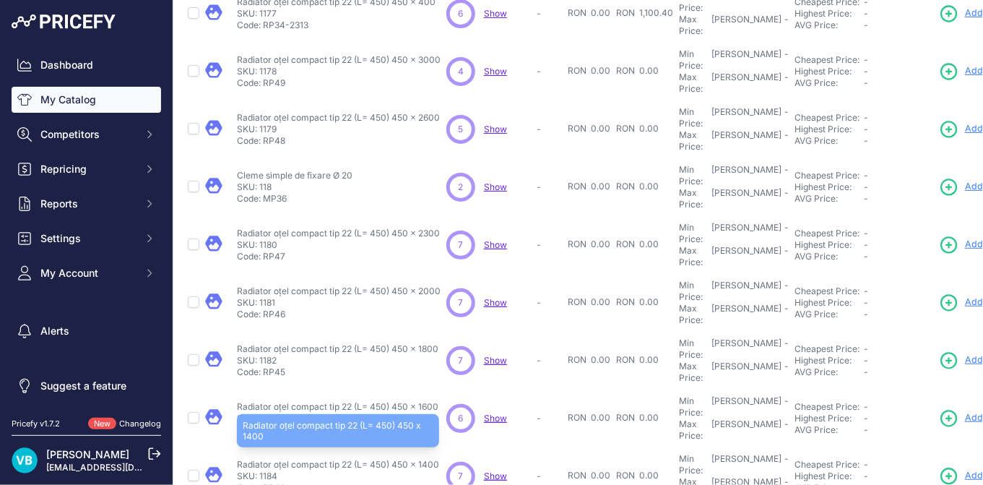
click at [431, 459] on p "Radiator oțel compact tip 22 (L= 450) 450 x 1400" at bounding box center [338, 465] width 202 height 12
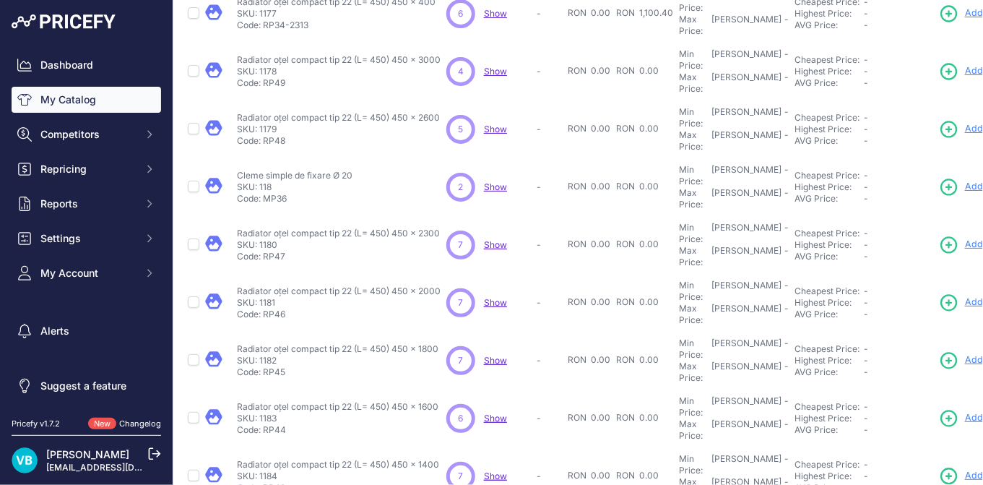
copy p "1400"
click at [961, 466] on link "Add New" at bounding box center [971, 476] width 65 height 20
copy p "1200"
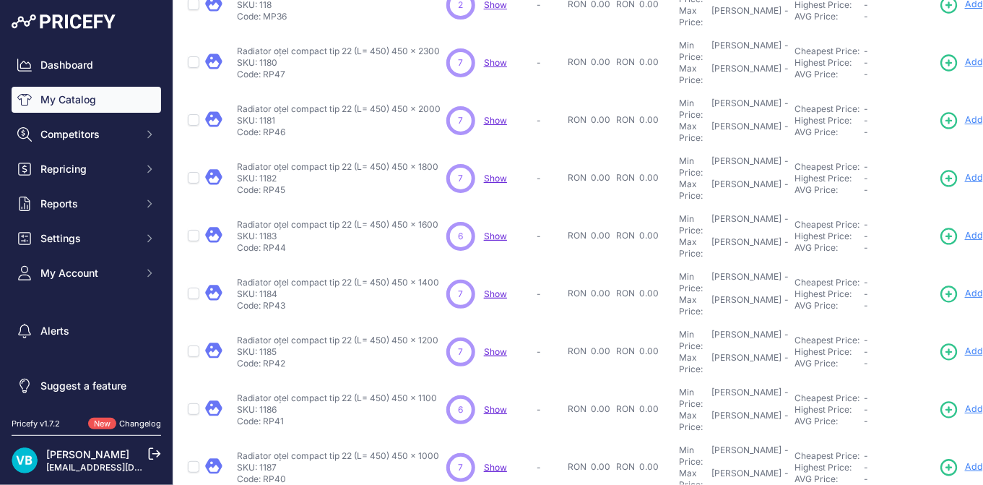
scroll to position [374, 0]
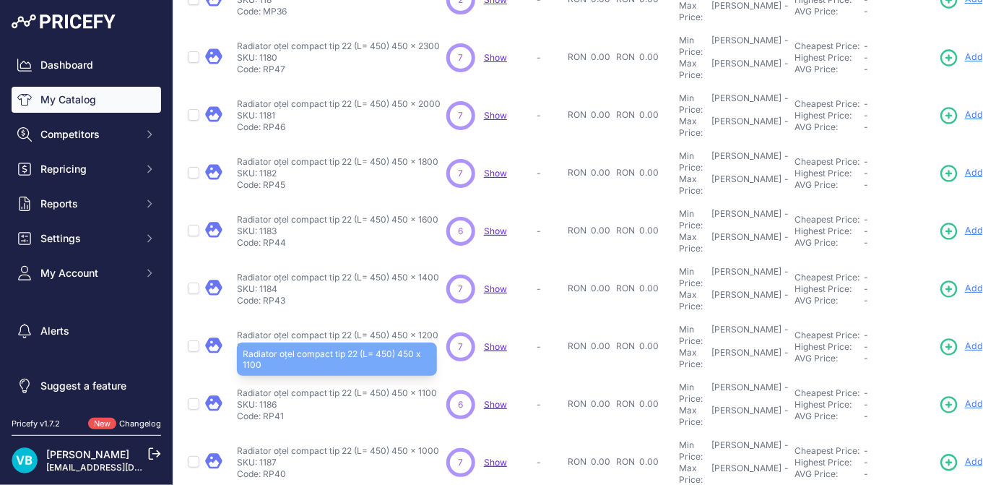
click at [425, 387] on p "Radiator oțel compact tip 22 (L= 450) 450 x 1100" at bounding box center [337, 393] width 200 height 12
copy p "1100"
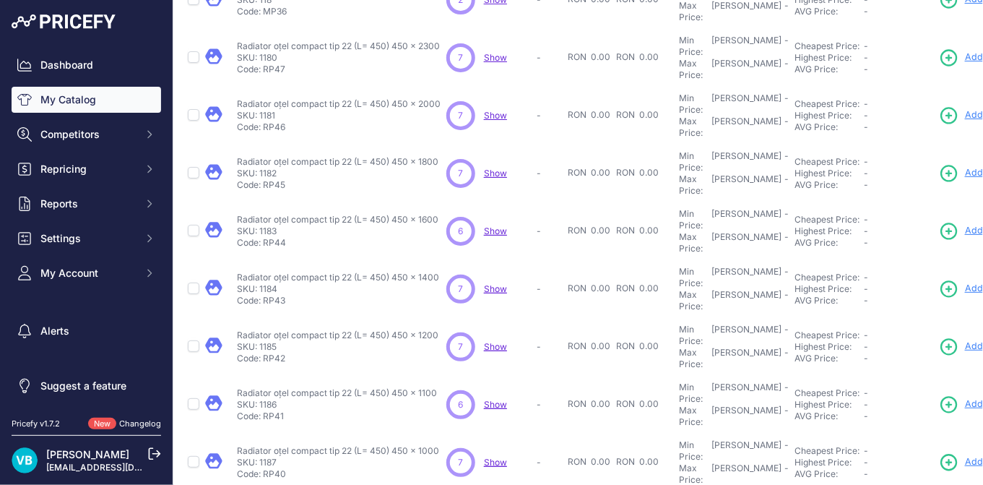
click at [946, 397] on icon at bounding box center [949, 404] width 15 height 15
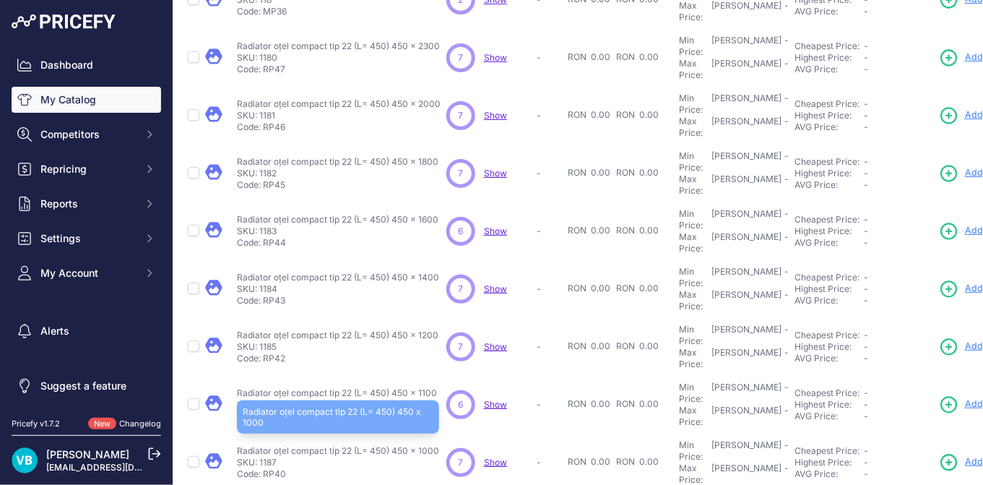
click at [424, 445] on p "Radiator oțel compact tip 22 (L= 450) 450 x 1000" at bounding box center [338, 451] width 202 height 12
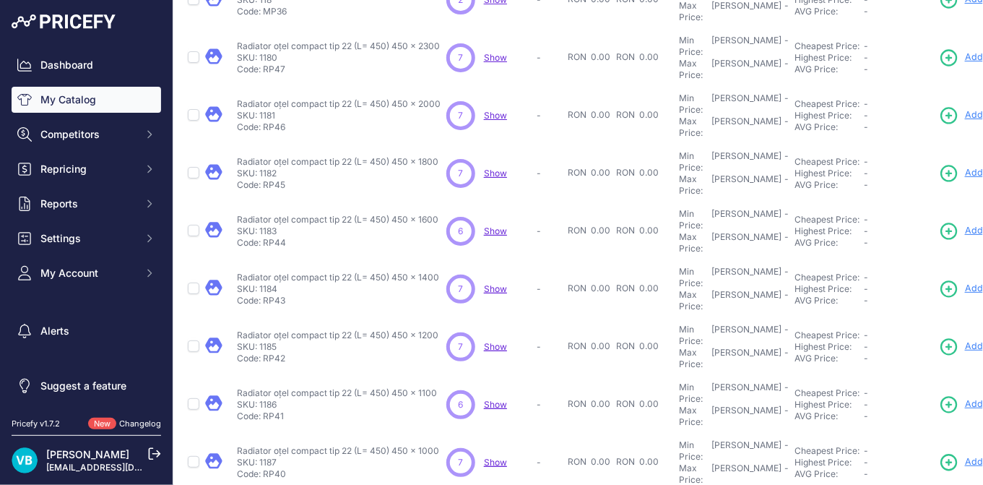
click at [952, 452] on icon at bounding box center [949, 462] width 20 height 20
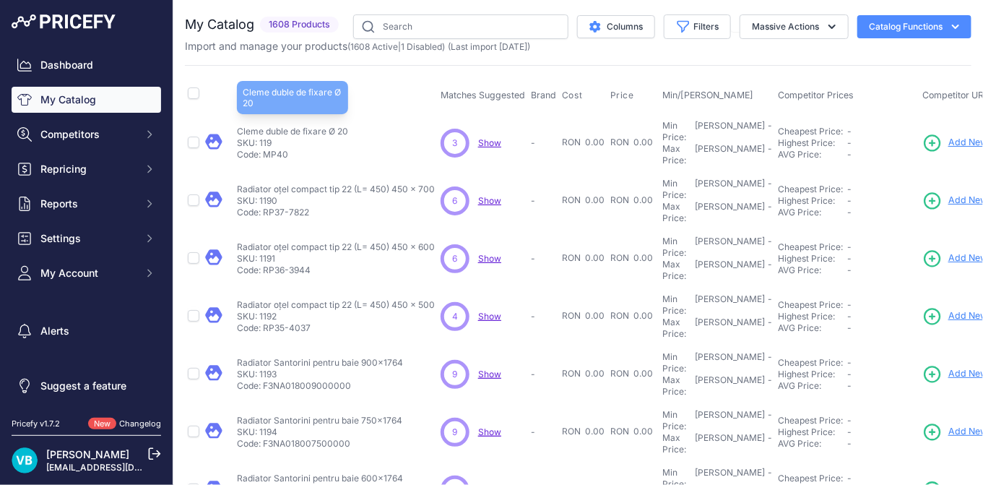
click at [312, 126] on p "Cleme duble de fixare Ø 20" at bounding box center [292, 132] width 111 height 12
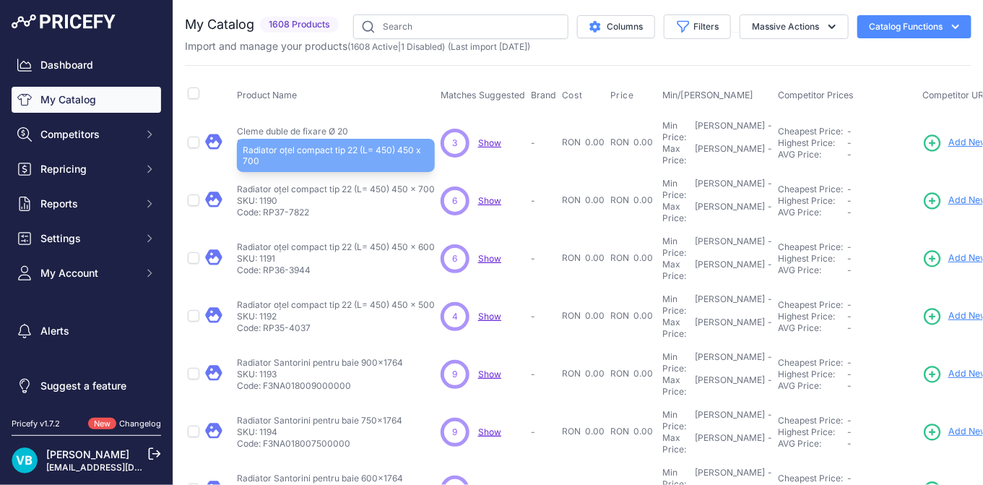
click at [424, 183] on p "Radiator oțel compact tip 22 (L= 450) 450 x 700" at bounding box center [336, 189] width 198 height 12
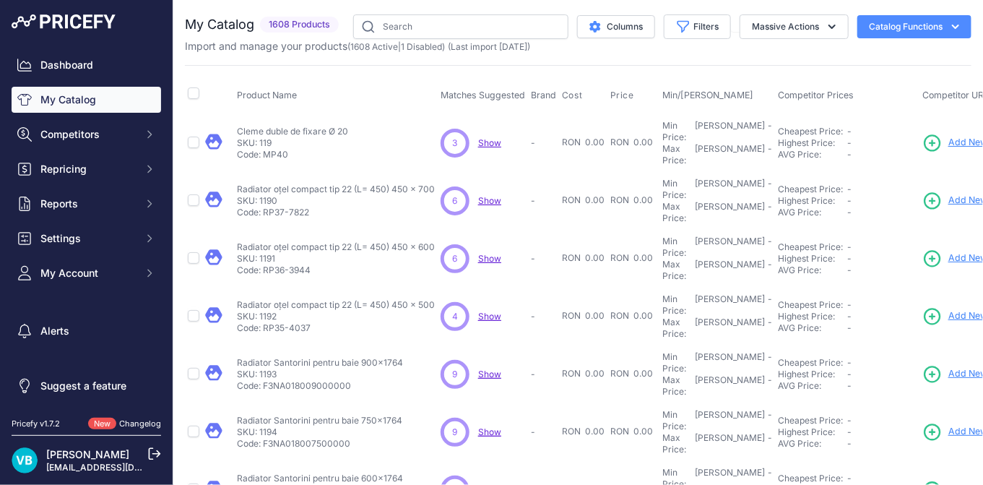
click at [950, 194] on span "Add New" at bounding box center [968, 201] width 39 height 14
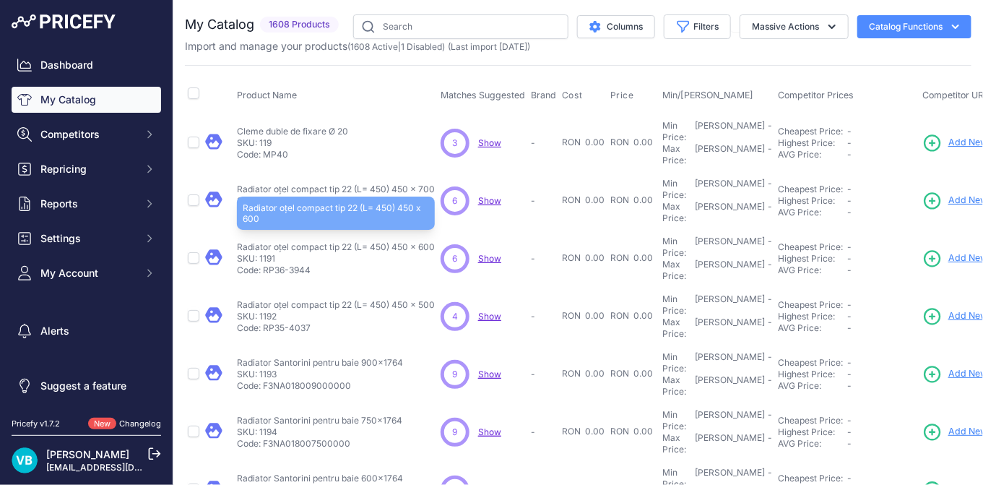
click at [420, 241] on p "Radiator oțel compact tip 22 (L= 450) 450 x 600" at bounding box center [336, 247] width 198 height 12
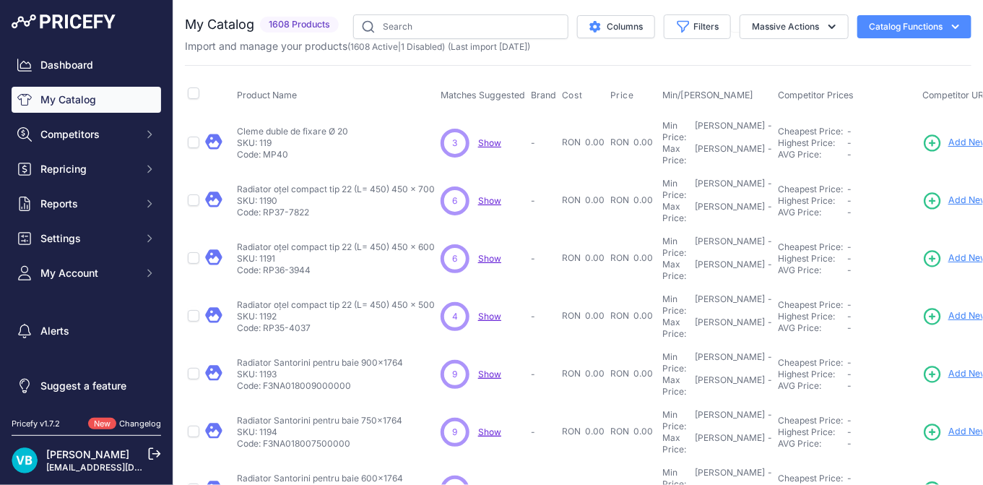
click at [956, 251] on span "Add New" at bounding box center [968, 258] width 39 height 14
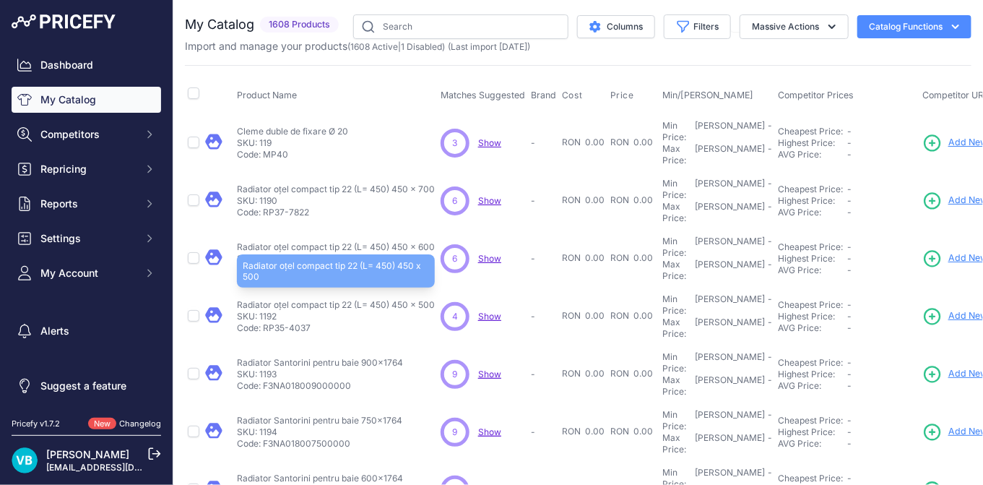
click at [430, 299] on p "Radiator oțel compact tip 22 (L= 450) 450 x 500" at bounding box center [336, 305] width 198 height 12
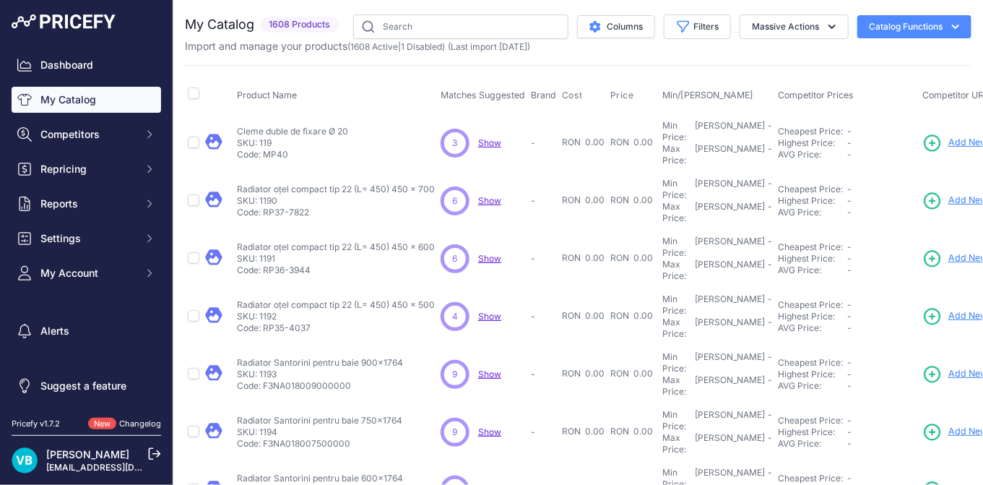
click at [959, 309] on span "Add New" at bounding box center [968, 316] width 39 height 14
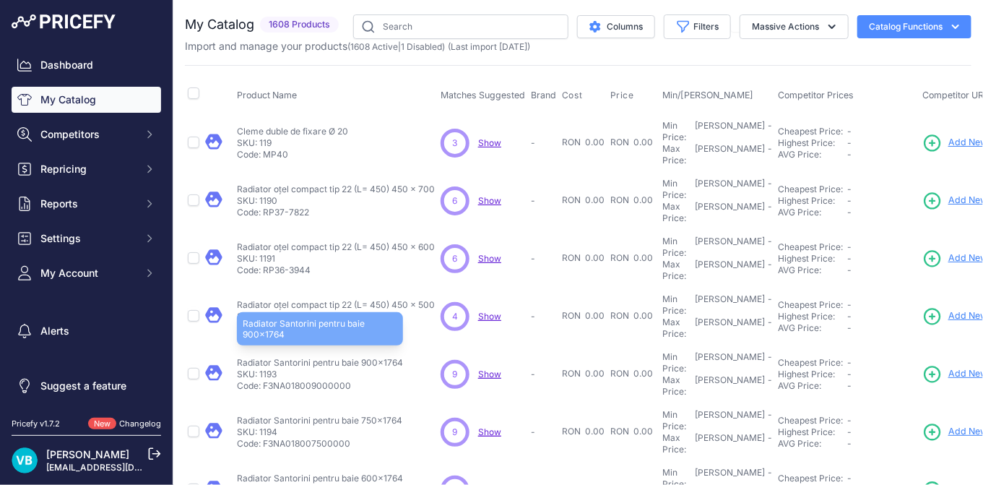
drag, startPoint x: 413, startPoint y: 307, endPoint x: 240, endPoint y: 303, distance: 173.4
click at [240, 357] on div "Radiator Santorini pentru baie 900x1764 Radiator Santorini pentru baie 900x1764…" at bounding box center [336, 374] width 198 height 35
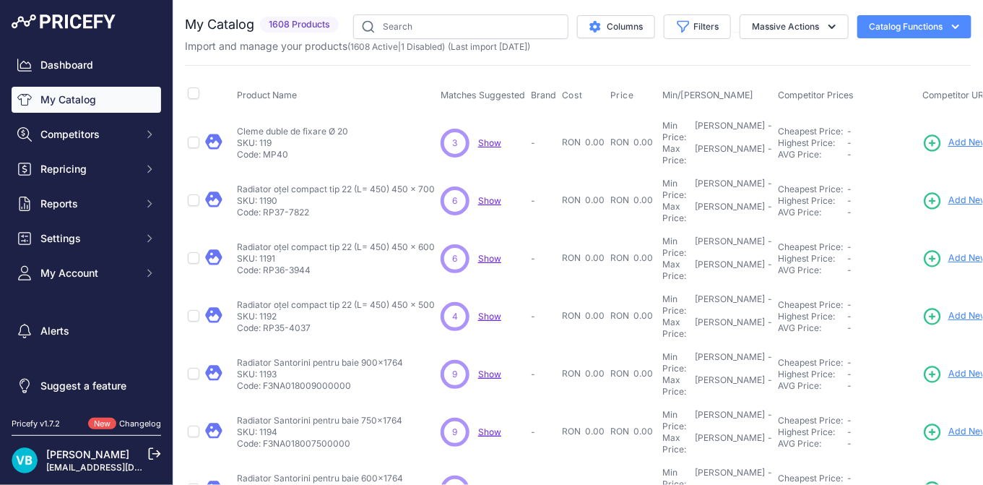
click at [962, 367] on span "Add New" at bounding box center [968, 374] width 39 height 14
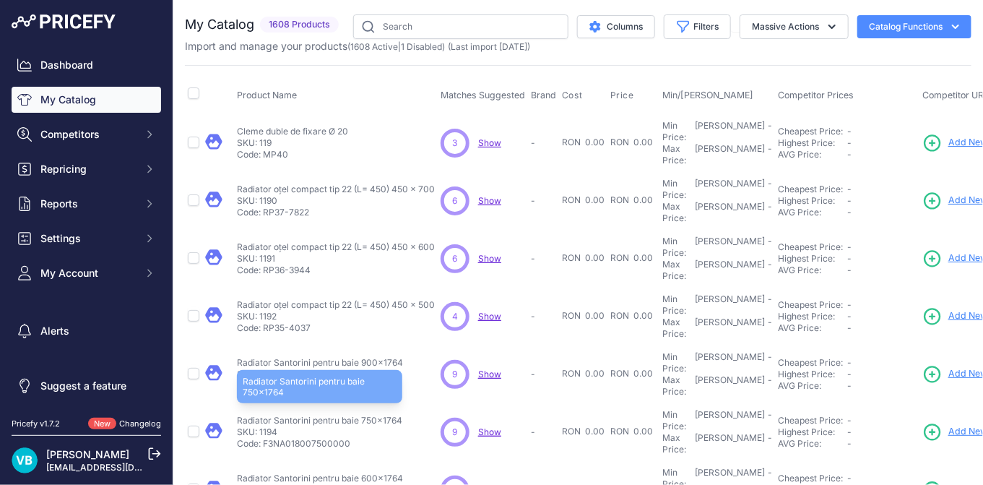
click at [337, 415] on p "Radiator Santorini pentru baie 750x1764" at bounding box center [319, 421] width 165 height 12
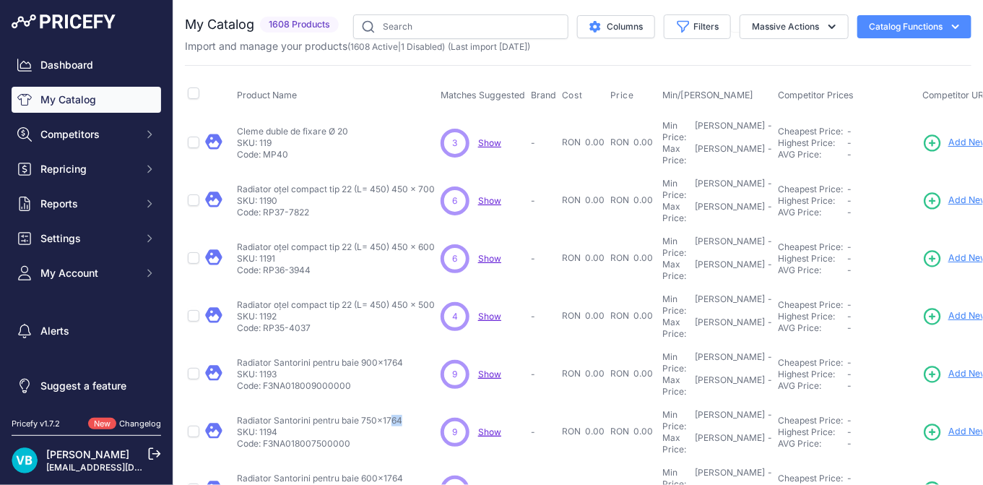
click at [966, 422] on link "Add New" at bounding box center [955, 432] width 65 height 20
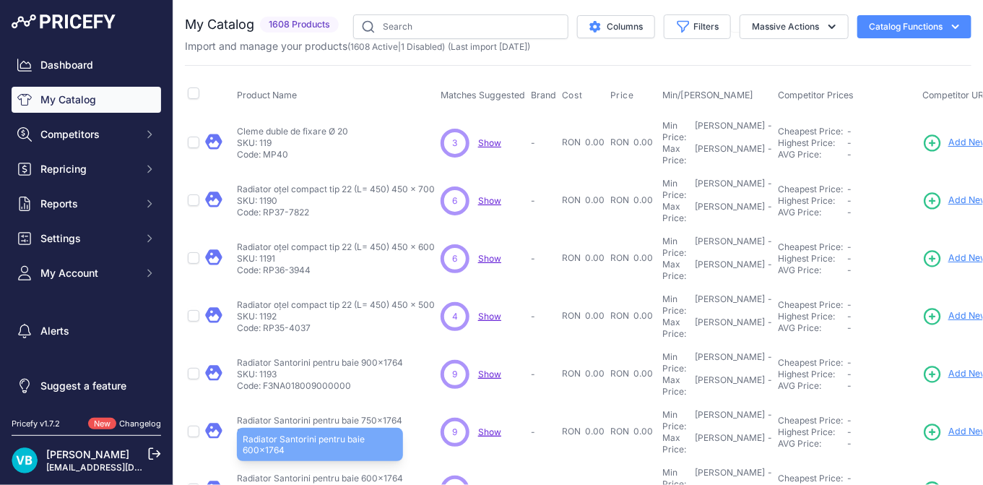
click at [347, 472] on p "Radiator Santorini pentru baie 600x1764" at bounding box center [320, 478] width 166 height 12
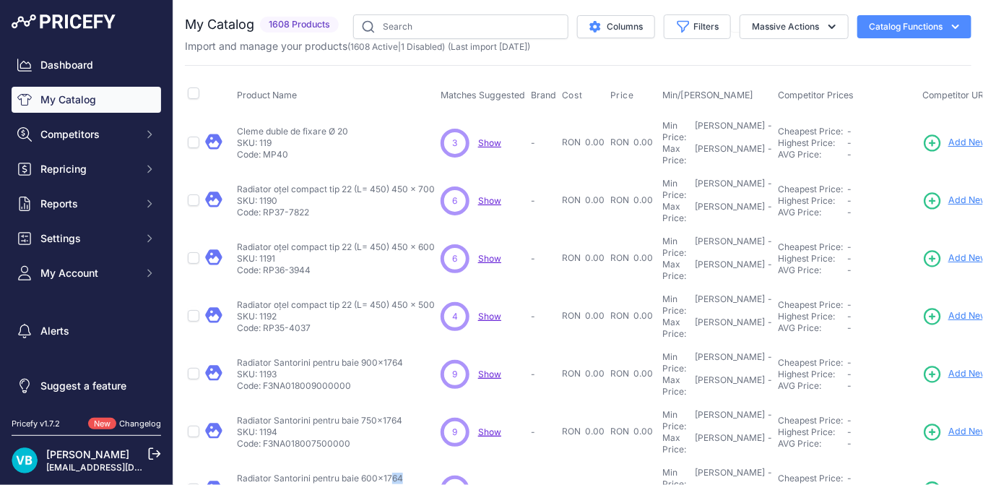
click at [950, 483] on span "Add New" at bounding box center [968, 490] width 39 height 14
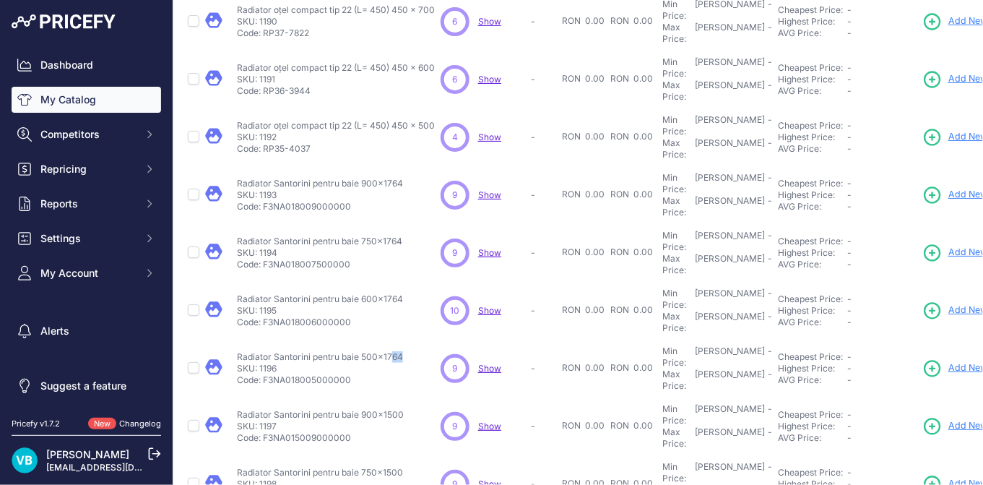
scroll to position [187, 0]
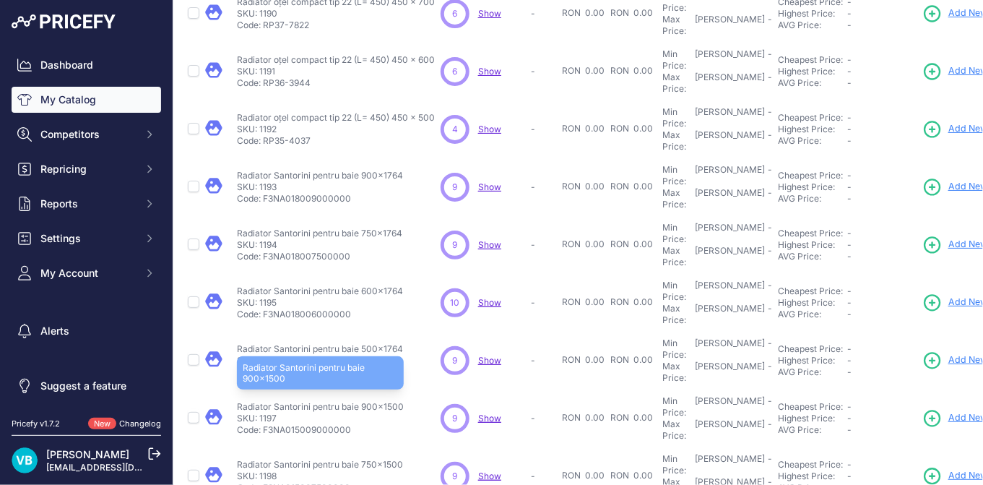
click at [363, 401] on p "Radiator Santorini pentru baie 900x1500" at bounding box center [320, 407] width 167 height 12
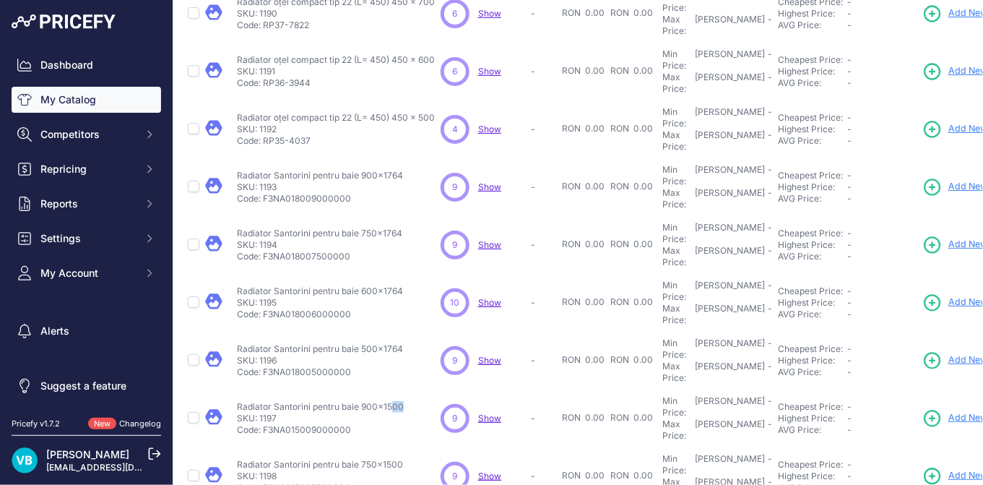
click at [956, 411] on span "Add New" at bounding box center [968, 418] width 39 height 14
click at [370, 447] on td "Radiator Santorini pentru baie 750x1500 Radiator Santorini pentru baie 750x1500…" at bounding box center [336, 476] width 204 height 58
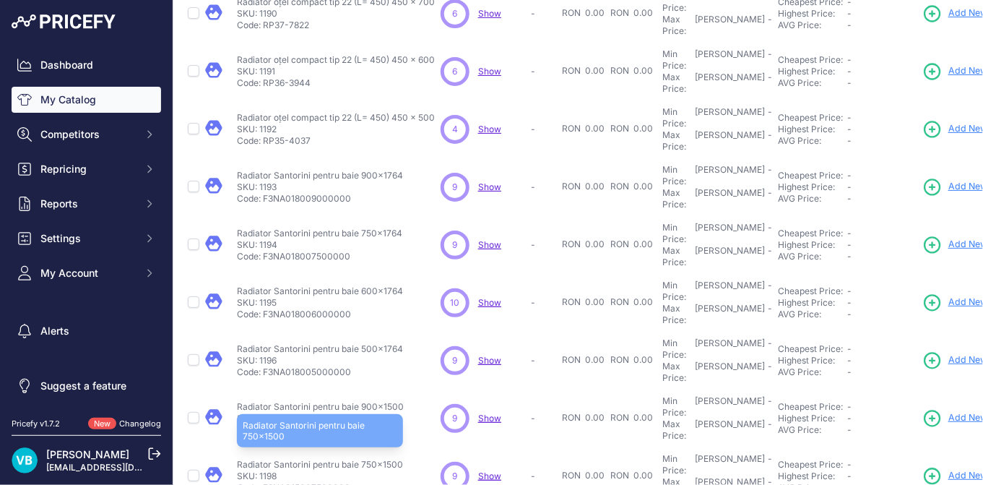
click at [368, 459] on p "Radiator Santorini pentru baie 750x1500" at bounding box center [320, 465] width 166 height 12
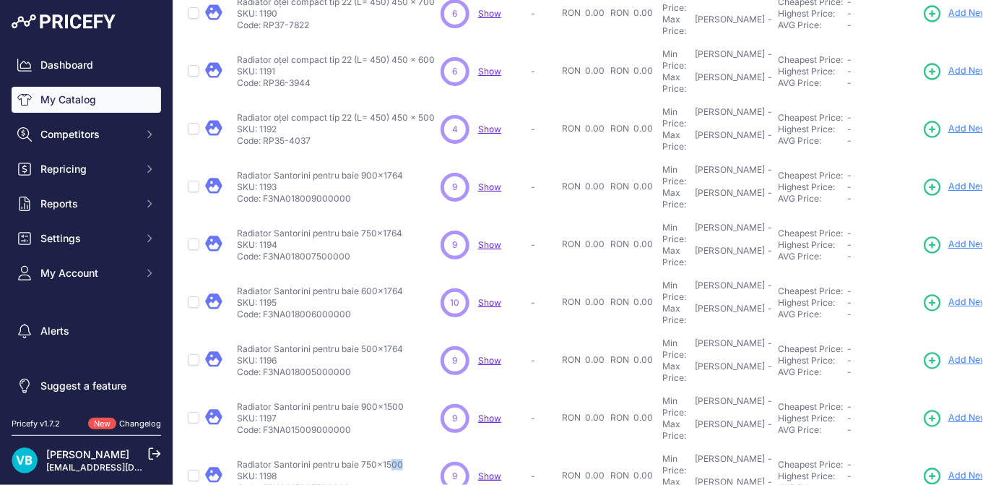
click at [946, 466] on link "Add New" at bounding box center [955, 476] width 65 height 20
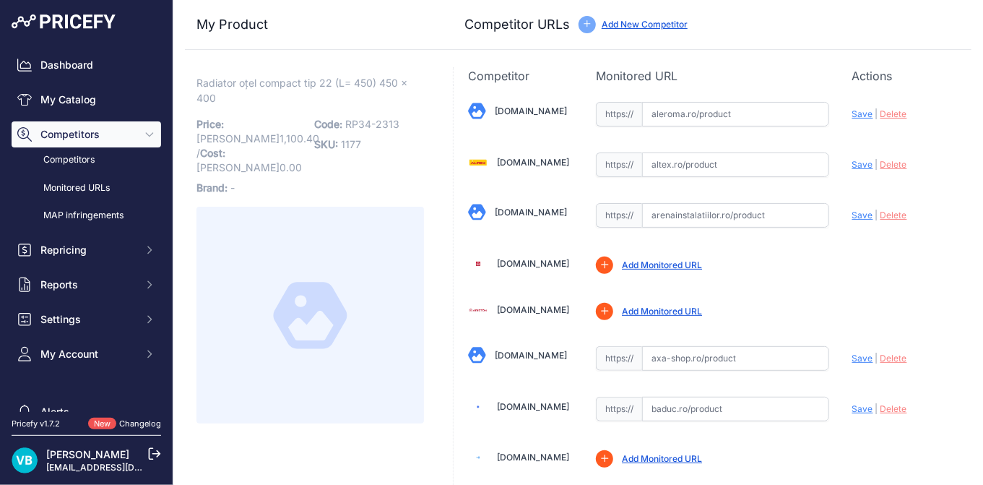
scroll to position [1451, 0]
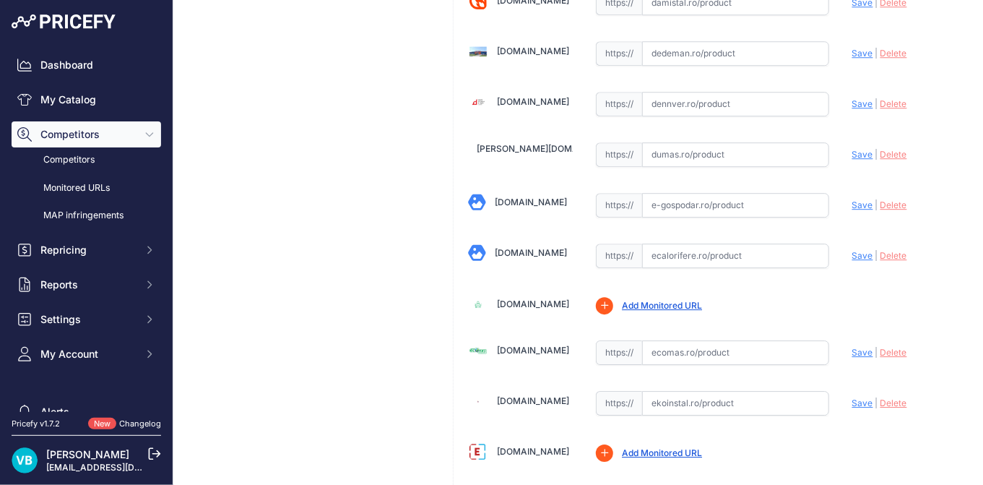
drag, startPoint x: 808, startPoint y: 248, endPoint x: 824, endPoint y: 243, distance: 17.2
click at [808, 247] on input "text" at bounding box center [735, 255] width 187 height 25
paste input "[URL][DOMAIN_NAME]"
click at [857, 250] on span "Save" at bounding box center [862, 255] width 21 height 11
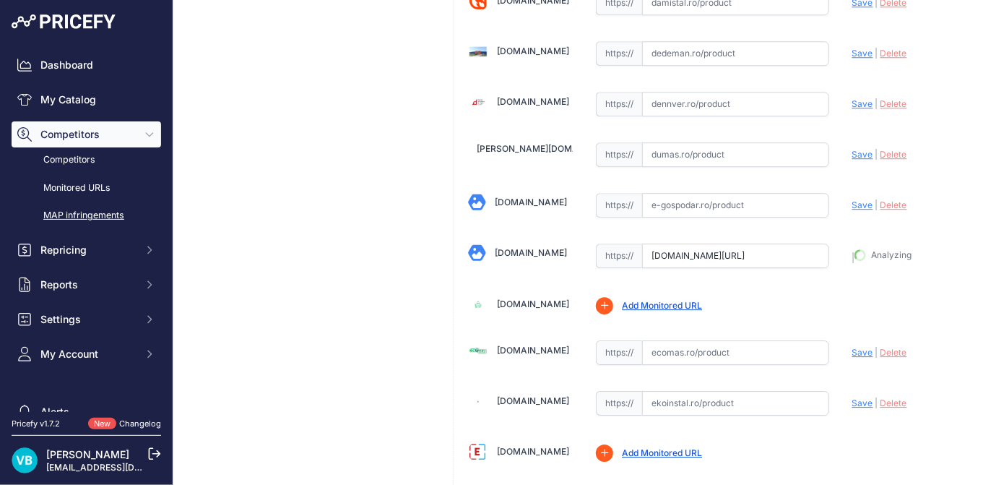
type input "[URL][DOMAIN_NAME]"
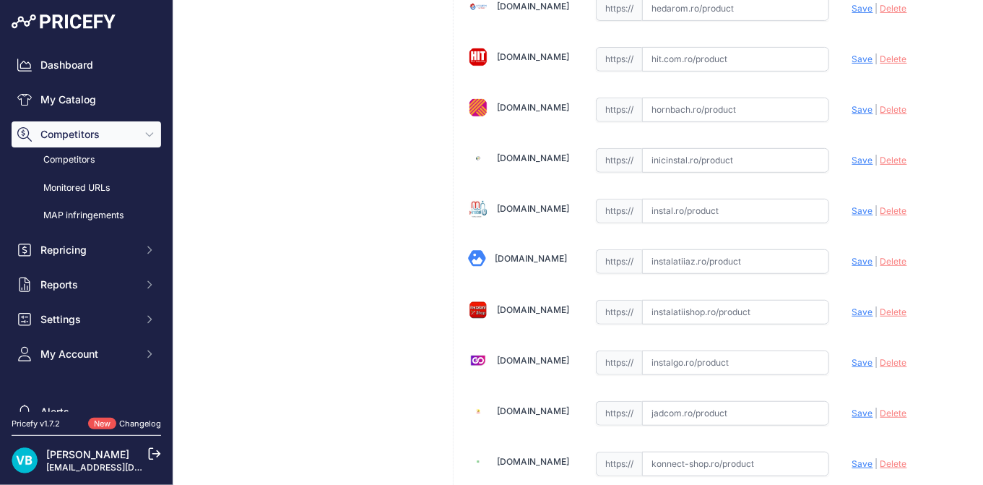
drag, startPoint x: 737, startPoint y: 294, endPoint x: 750, endPoint y: 293, distance: 13.1
click at [737, 300] on input "text" at bounding box center [735, 312] width 187 height 25
paste input "[URL][DOMAIN_NAME]"
click at [859, 306] on span "Save" at bounding box center [862, 311] width 21 height 11
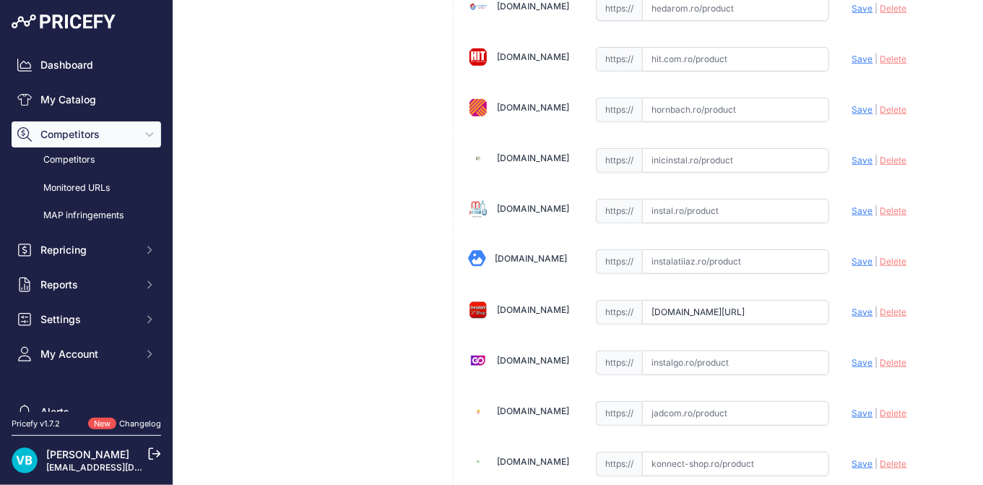
scroll to position [0, 0]
click at [394, 280] on div "Radiator oțel compact tip 22 (L= 450) 450 x 400 Link Price: [PERSON_NAME] 1,100…" at bounding box center [310, 328] width 251 height 5013
type input "[URL][DOMAIN_NAME]"
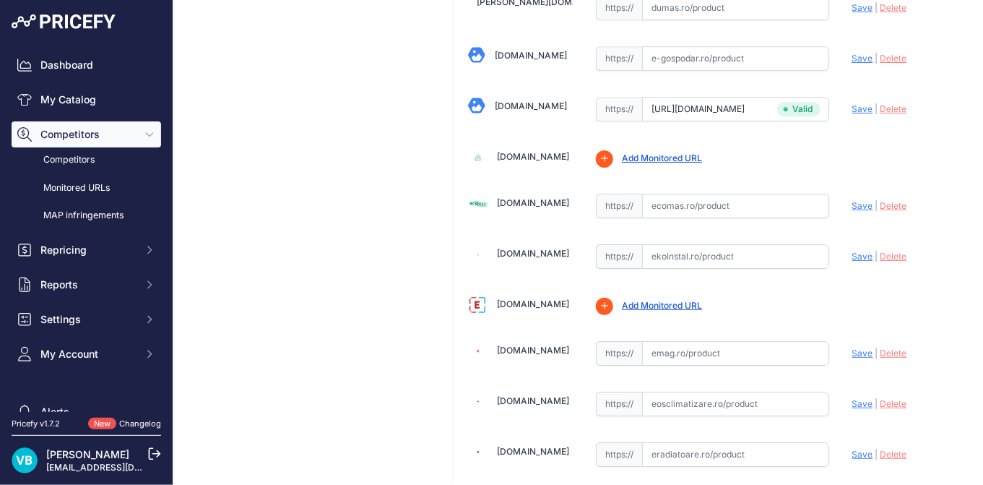
click at [686, 244] on input "text" at bounding box center [735, 256] width 187 height 25
paste input "[URL][DOMAIN_NAME]"
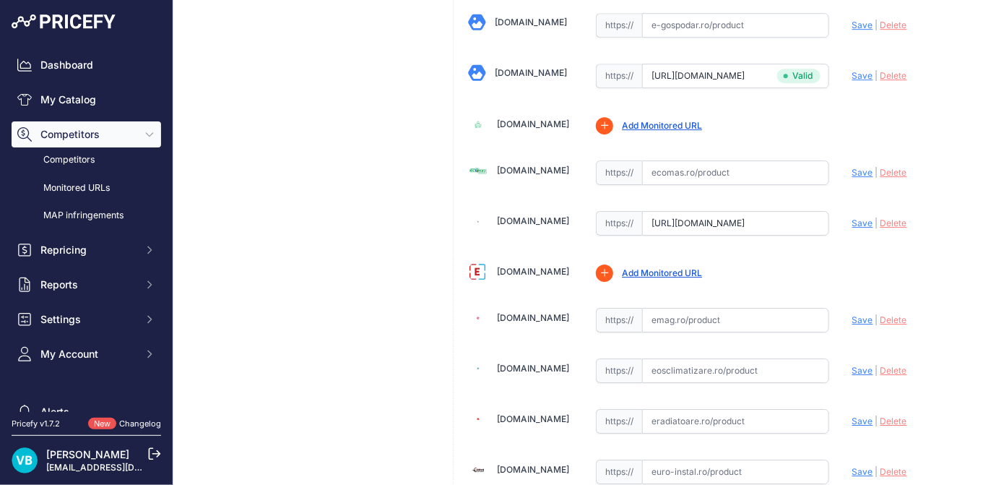
scroll to position [1597, 0]
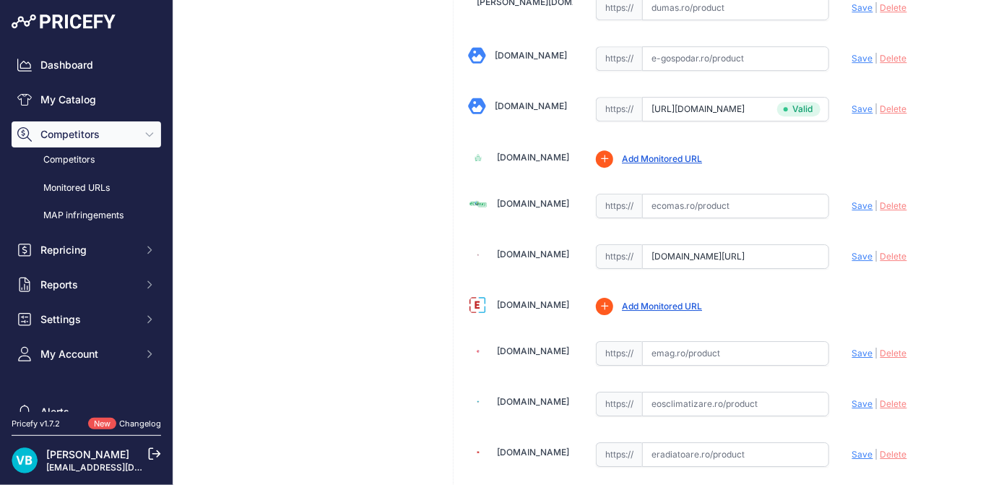
click at [855, 251] on span "Save" at bounding box center [862, 256] width 21 height 11
type input "[URL][DOMAIN_NAME]"
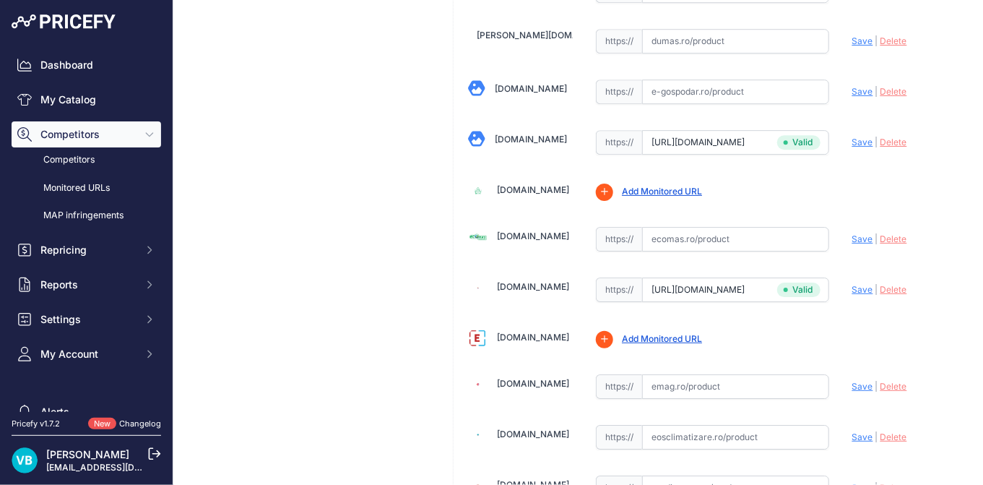
scroll to position [1630, 0]
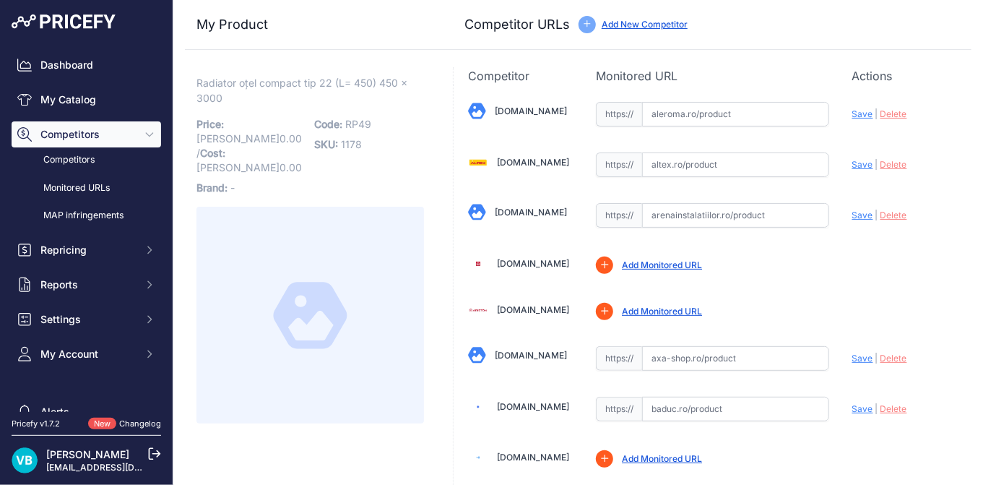
scroll to position [1451, 0]
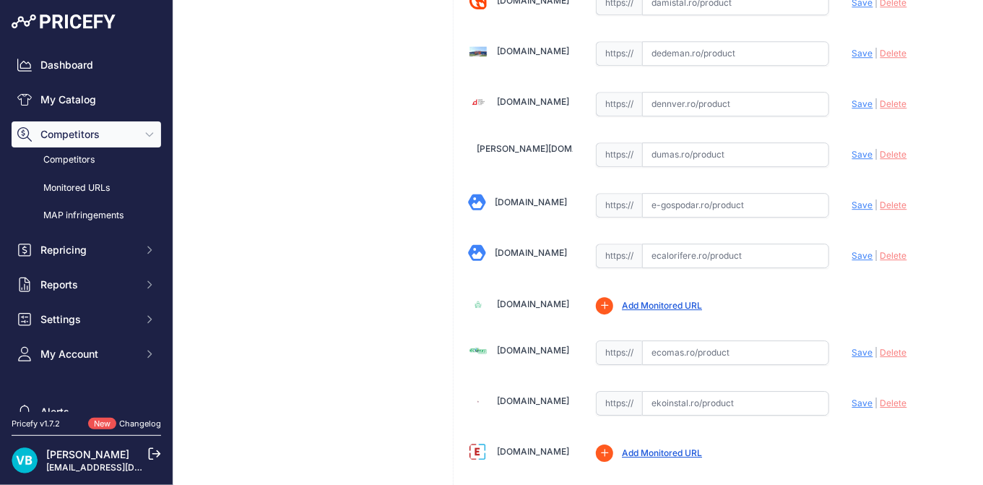
click at [714, 247] on input "text" at bounding box center [735, 255] width 187 height 25
paste input "[URL][DOMAIN_NAME]"
click at [852, 250] on span "Save" at bounding box center [862, 255] width 21 height 11
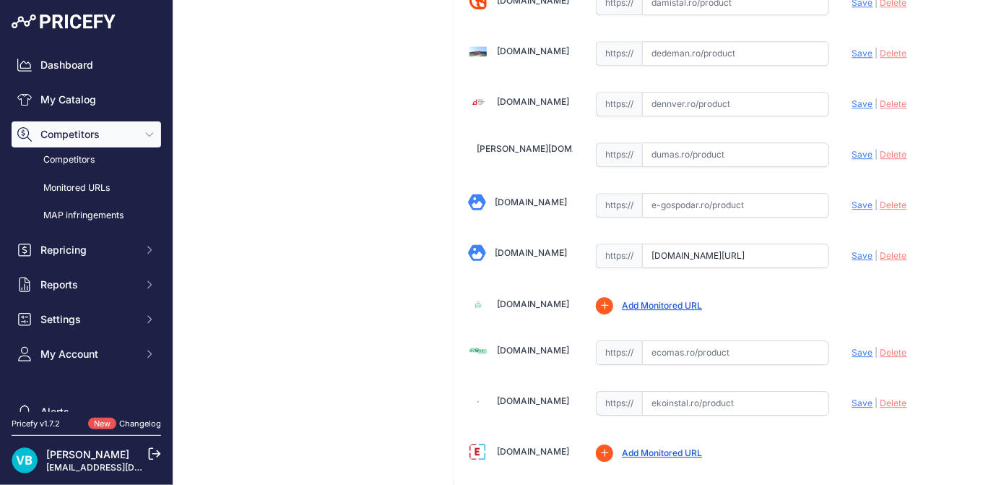
scroll to position [0, 0]
type input "[URL][DOMAIN_NAME]"
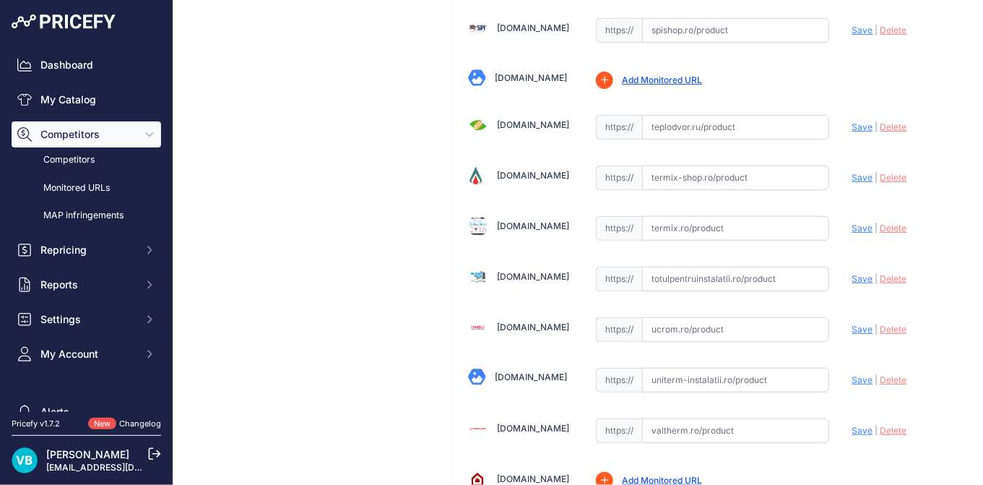
click at [789, 267] on input "text" at bounding box center [735, 279] width 187 height 25
paste input "https://www.totulpentruinstalatii.ro/radiatoare-calorifere/calorifer-din-otel-p…"
click at [860, 273] on span "Save" at bounding box center [862, 278] width 21 height 11
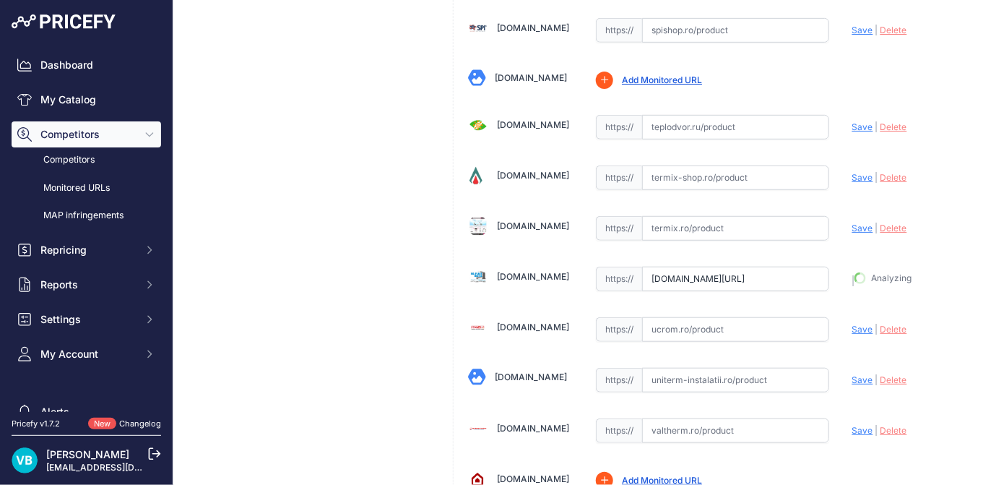
type input "https://www.totulpentruinstalatii.ro/radiatoare-calorifere/calorifer-din-otel-p…"
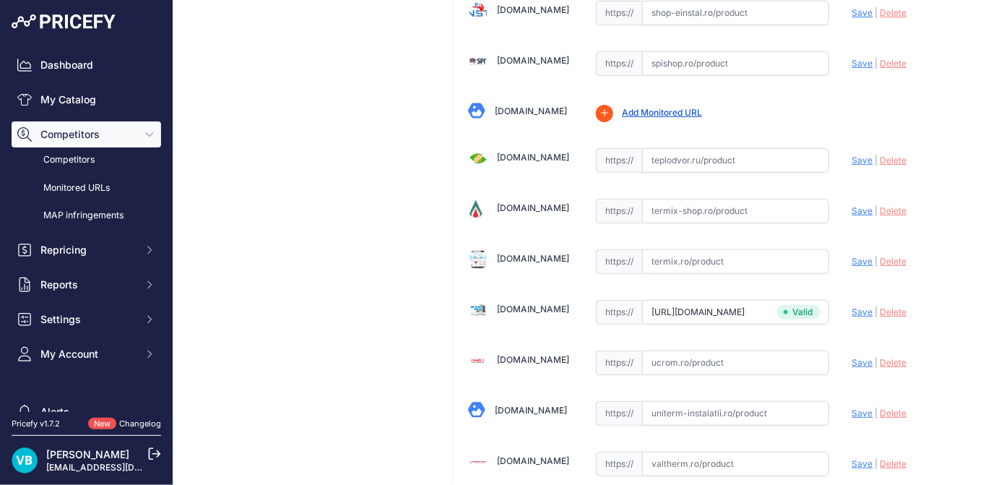
scroll to position [4367, 0]
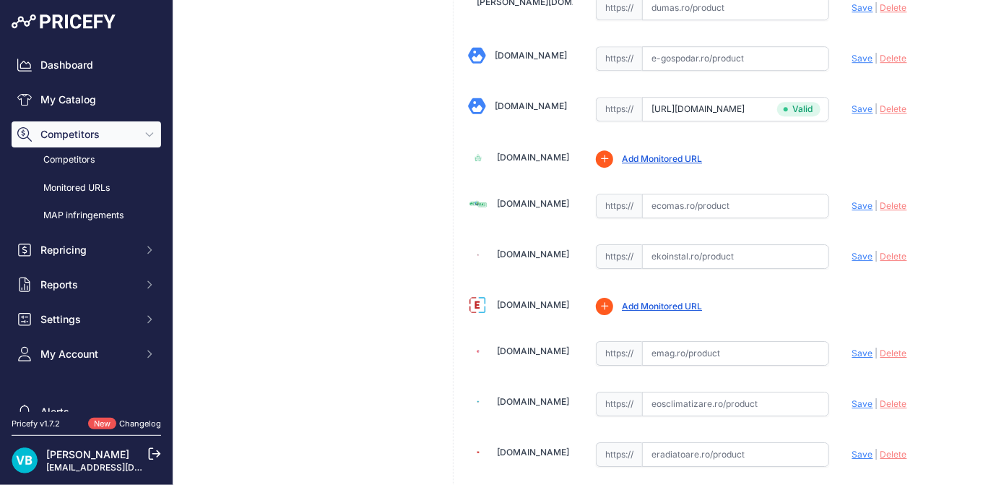
click at [794, 244] on input "text" at bounding box center [735, 256] width 187 height 25
paste input "https://www.ekoinstal.ro/termice/radiator-purmo-din-otel-22-450-3000-10-ani-gar…"
click at [860, 251] on span "Save" at bounding box center [862, 256] width 21 height 11
type input "https://www.ekoinstal.ro/termice/radiator-purmo-din-otel-22-450-3000-10-ani-gar…"
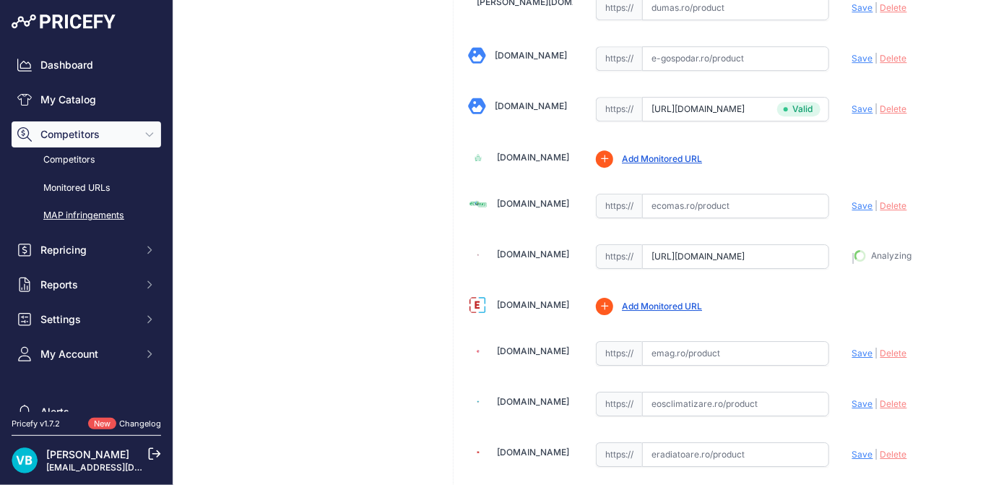
drag, startPoint x: 282, startPoint y: 238, endPoint x: 95, endPoint y: 212, distance: 188.8
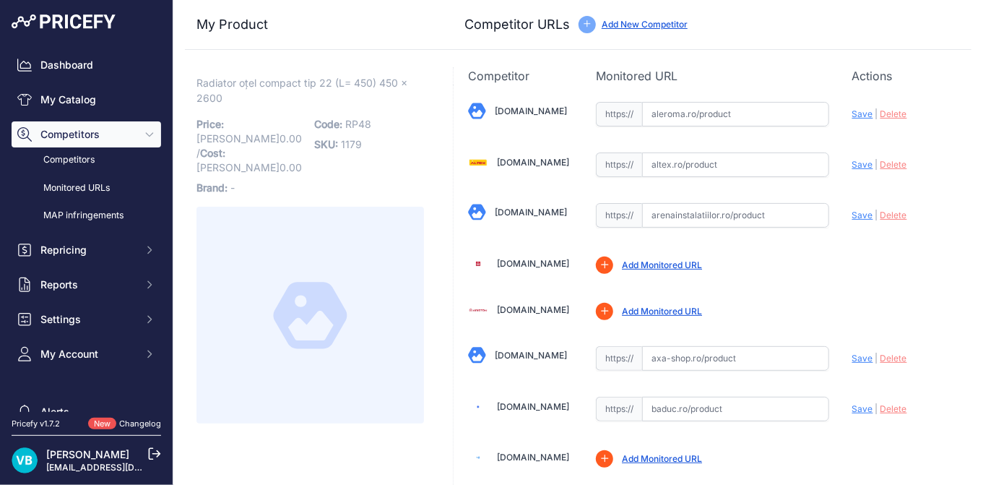
scroll to position [359, 0]
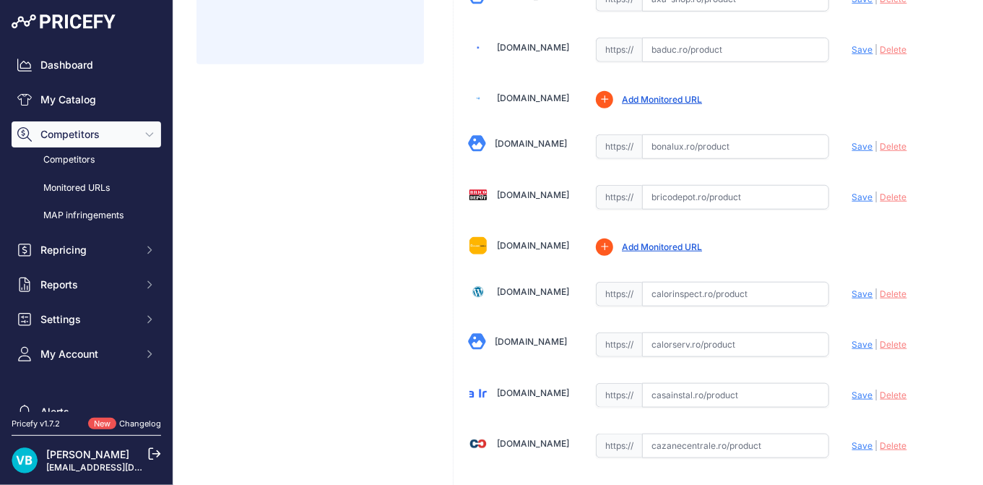
click at [704, 340] on input "text" at bounding box center [735, 344] width 187 height 25
paste input "[URL][DOMAIN_NAME]"
click at [856, 342] on span "Save" at bounding box center [862, 344] width 21 height 11
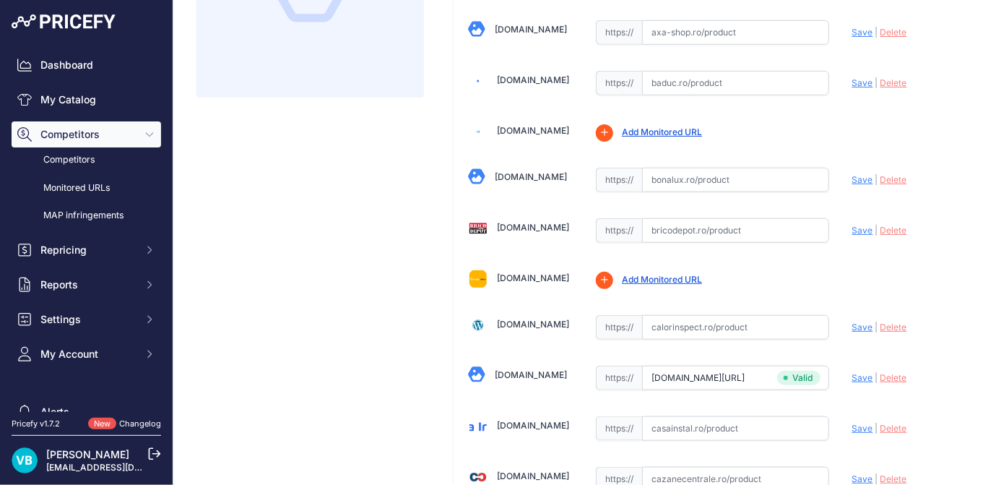
type input "[URL][DOMAIN_NAME]"
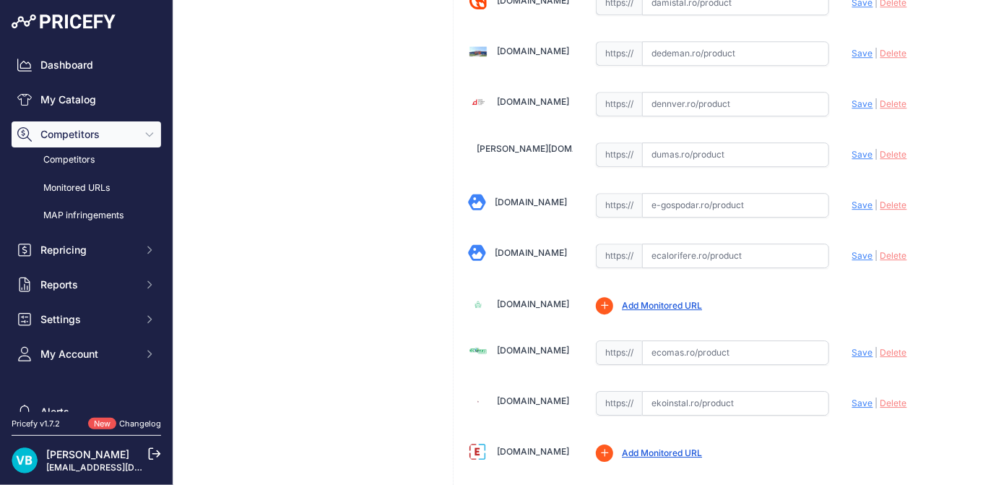
drag, startPoint x: 718, startPoint y: 246, endPoint x: 808, endPoint y: 259, distance: 90.5
click at [719, 246] on input "text" at bounding box center [735, 255] width 187 height 25
paste input "[URL][DOMAIN_NAME]"
click at [852, 250] on span "Save" at bounding box center [862, 255] width 21 height 11
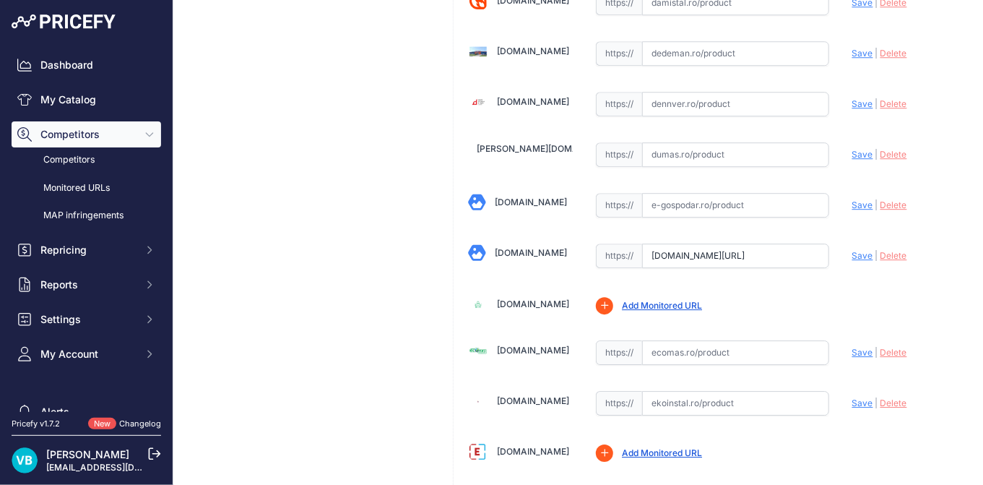
scroll to position [0, 0]
type input "[URL][DOMAIN_NAME]"
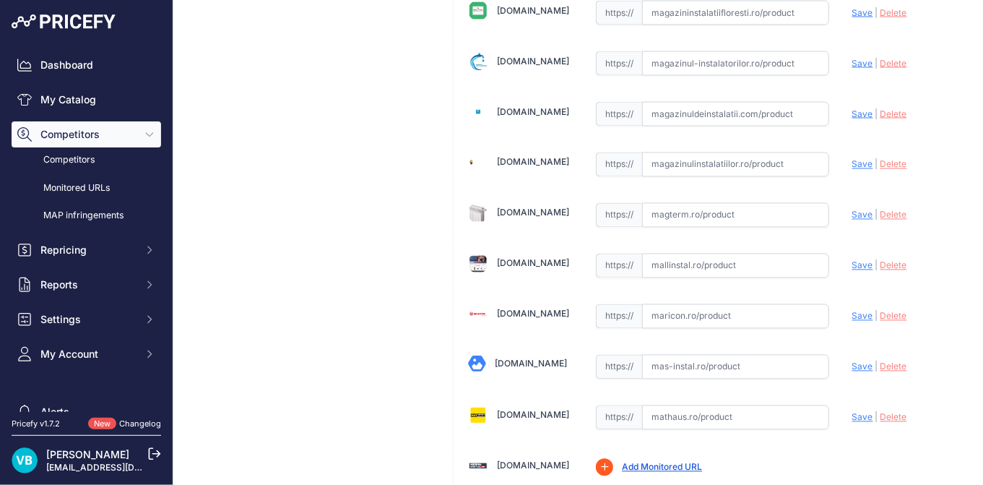
click at [695, 254] on input "text" at bounding box center [735, 266] width 187 height 25
paste input "[URL][DOMAIN_NAME]"
click at [857, 260] on span "Save" at bounding box center [862, 265] width 21 height 11
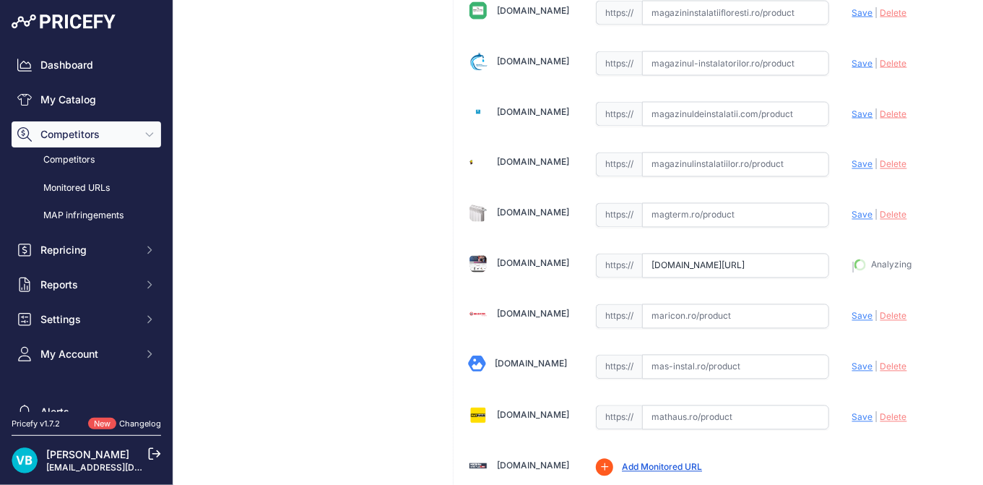
type input "[URL][DOMAIN_NAME]"
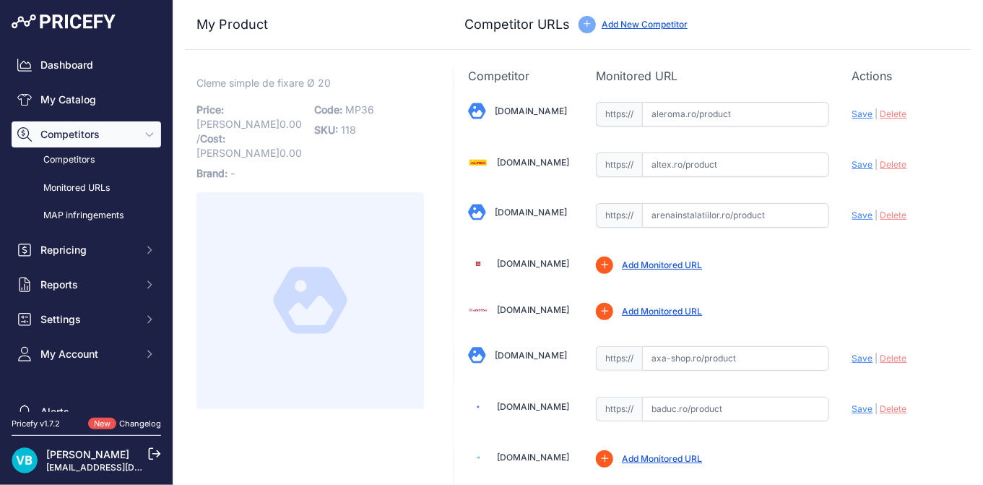
scroll to position [1250, 0]
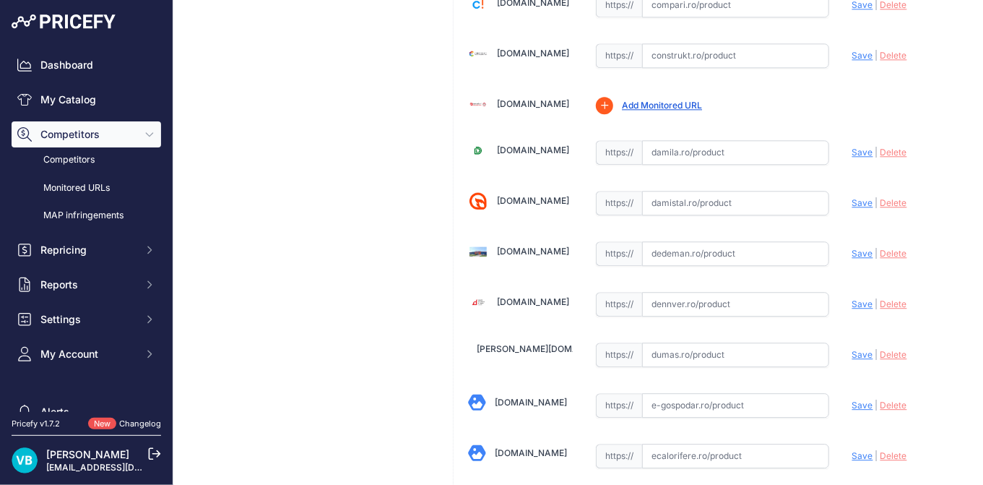
click at [686, 251] on input "text" at bounding box center [735, 253] width 187 height 25
paste input "[URL][DOMAIN_NAME][PERSON_NAME]"
click at [852, 248] on span "Save" at bounding box center [862, 253] width 21 height 11
type input "[URL][DOMAIN_NAME][PERSON_NAME]"
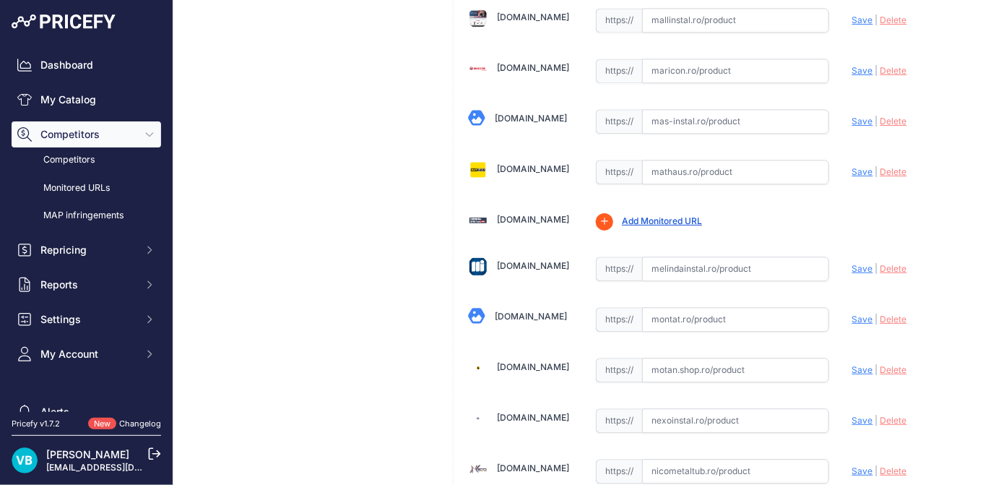
scroll to position [3191, 0]
click at [738, 256] on input "text" at bounding box center [735, 268] width 187 height 25
paste input "[URL][DOMAIN_NAME][PERSON_NAME]"
click at [852, 262] on span "Save" at bounding box center [862, 267] width 21 height 11
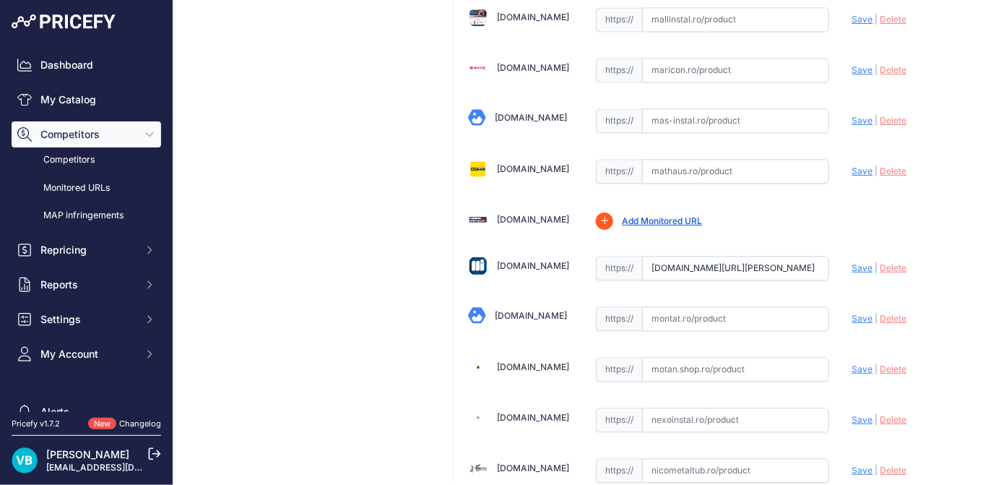
scroll to position [0, 0]
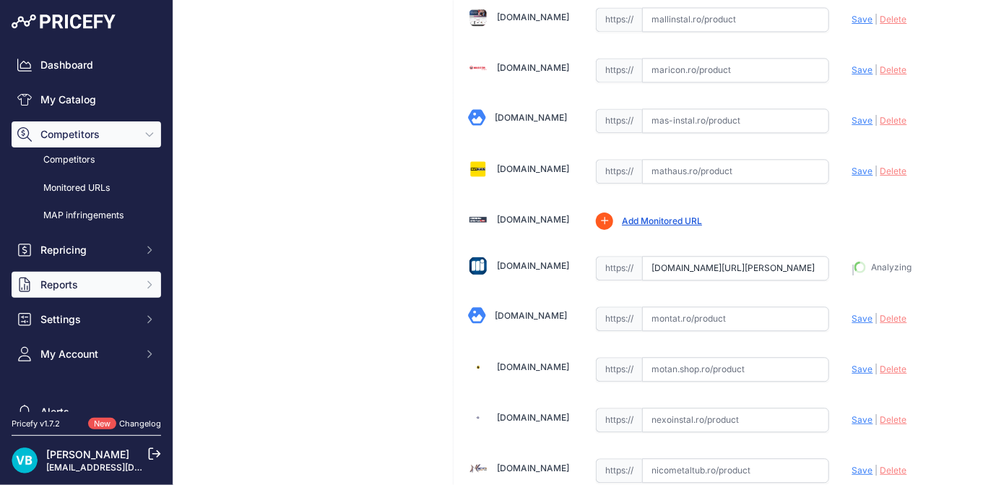
type input "[URL][DOMAIN_NAME][PERSON_NAME]"
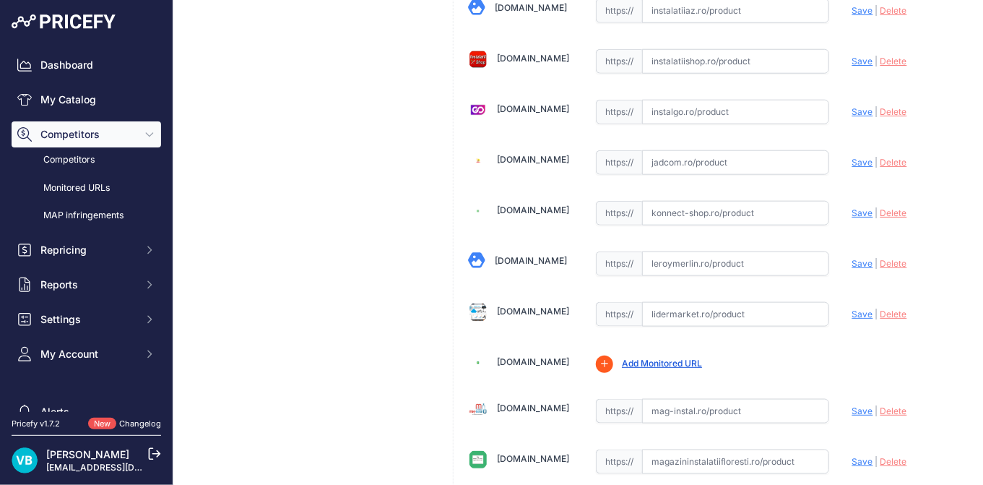
scroll to position [2497, 0]
drag, startPoint x: 721, startPoint y: 237, endPoint x: 743, endPoint y: 238, distance: 21.7
click at [721, 251] on input "text" at bounding box center [735, 263] width 187 height 25
paste input "[URL][DOMAIN_NAME][PERSON_NAME]"
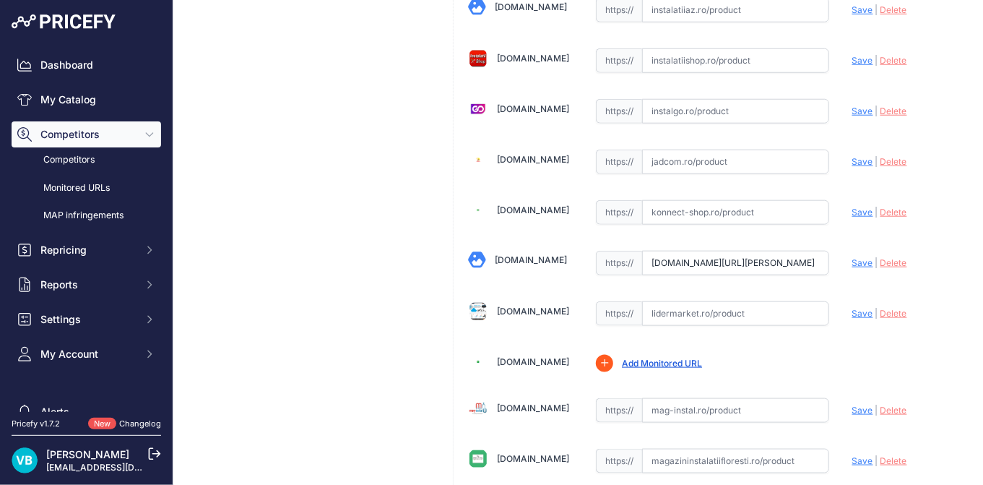
click at [854, 257] on span "Save" at bounding box center [862, 262] width 21 height 11
click at [310, 188] on div "Cleme simple de fixare Ø 20 Link Price: [PERSON_NAME] 0.00 / Cost: 0.00 Brand: -" at bounding box center [310, 77] width 251 height 5013
type input "[URL][DOMAIN_NAME][PERSON_NAME]"
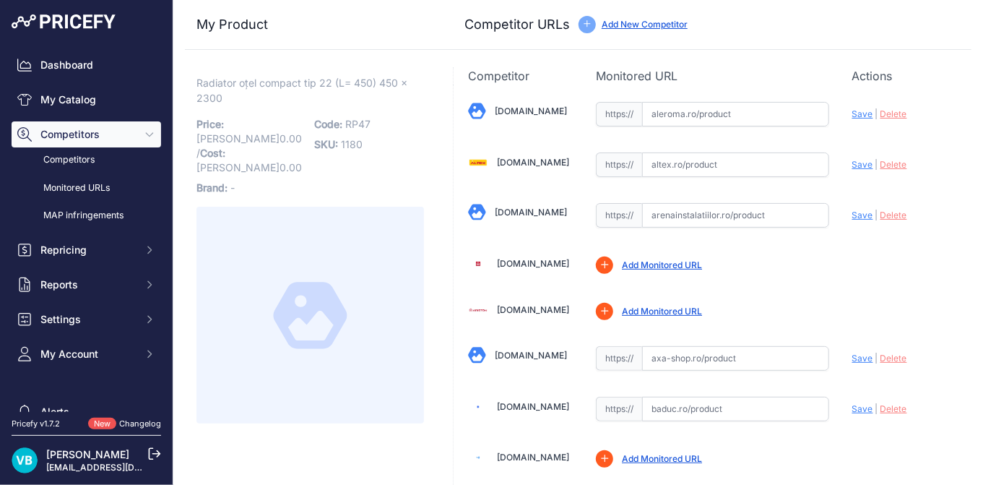
scroll to position [405, 0]
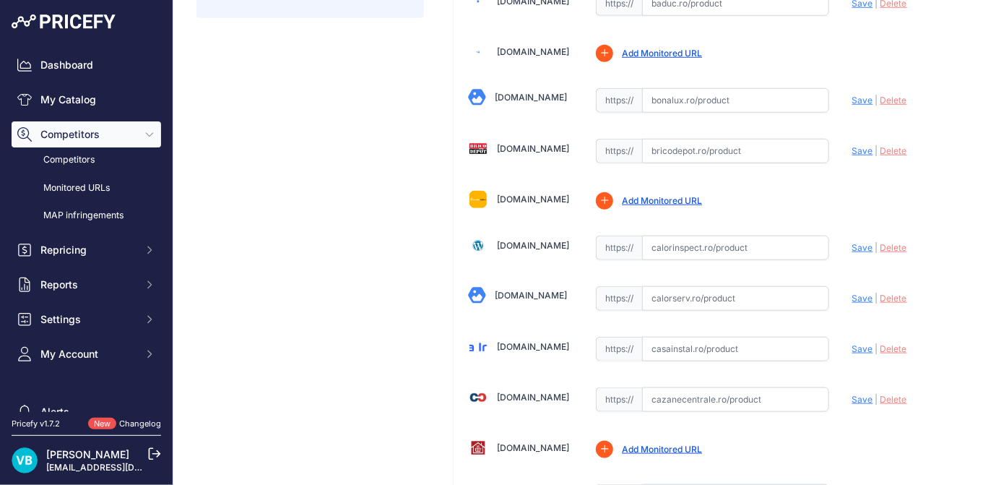
click at [704, 254] on input "text" at bounding box center [735, 248] width 187 height 25
click at [702, 300] on input "text" at bounding box center [735, 298] width 187 height 25
paste input "[URL][DOMAIN_NAME]"
click at [852, 293] on span "Save" at bounding box center [862, 298] width 21 height 11
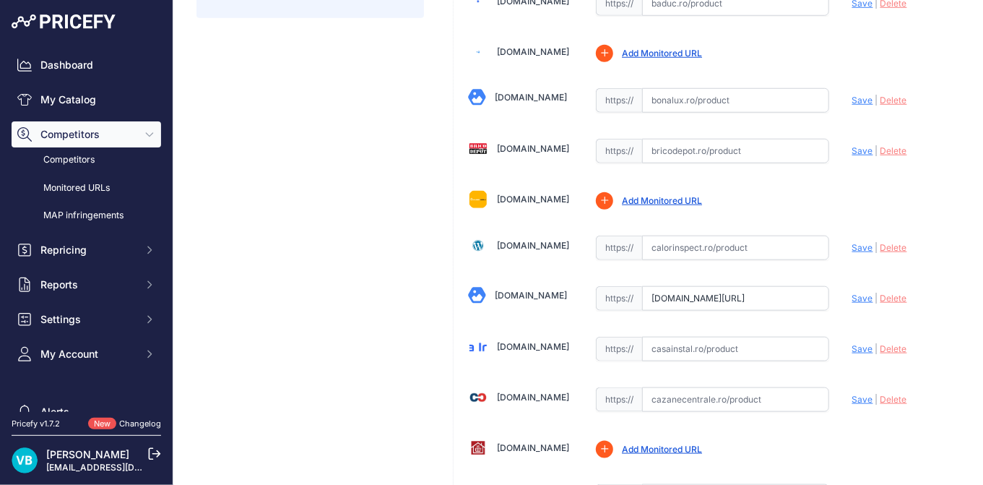
scroll to position [0, 0]
type input "[URL][DOMAIN_NAME]"
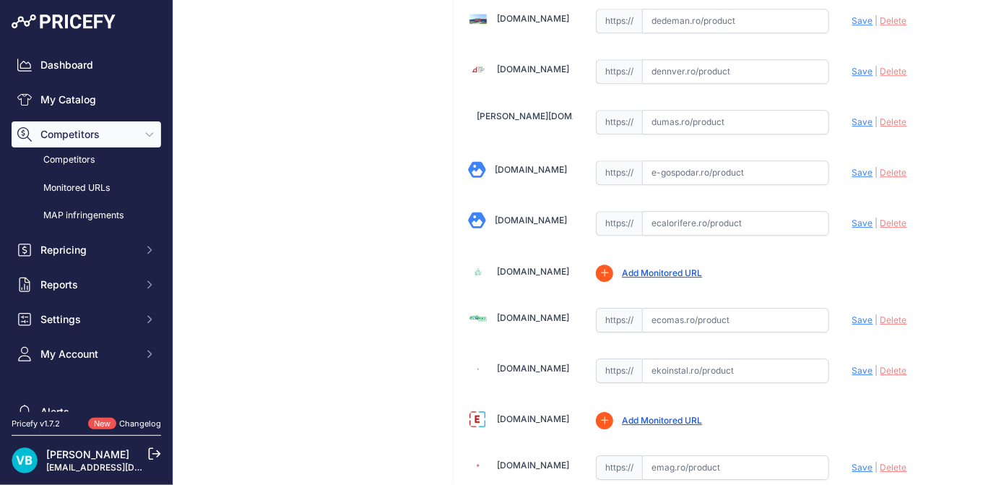
scroll to position [1451, 0]
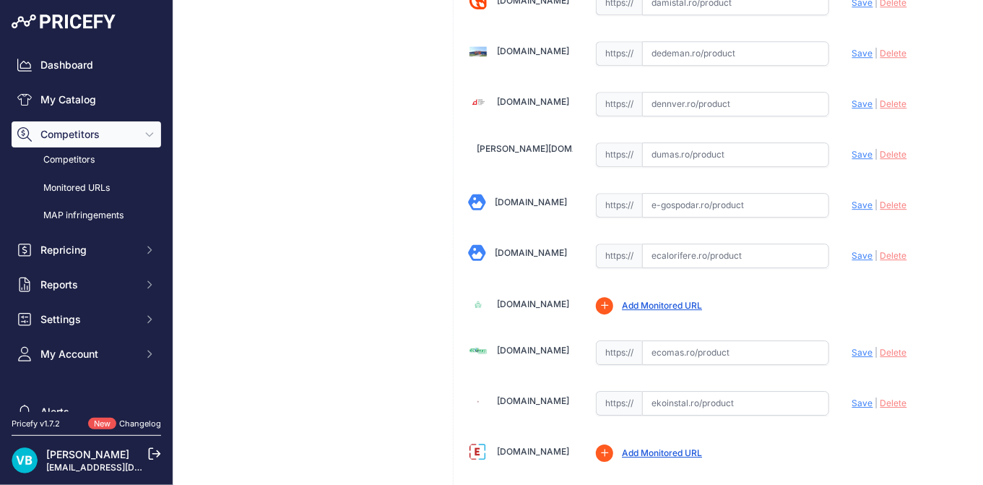
click at [735, 243] on input "text" at bounding box center [735, 255] width 187 height 25
paste input "[URL][DOMAIN_NAME]"
click at [858, 250] on span "Save" at bounding box center [862, 255] width 21 height 11
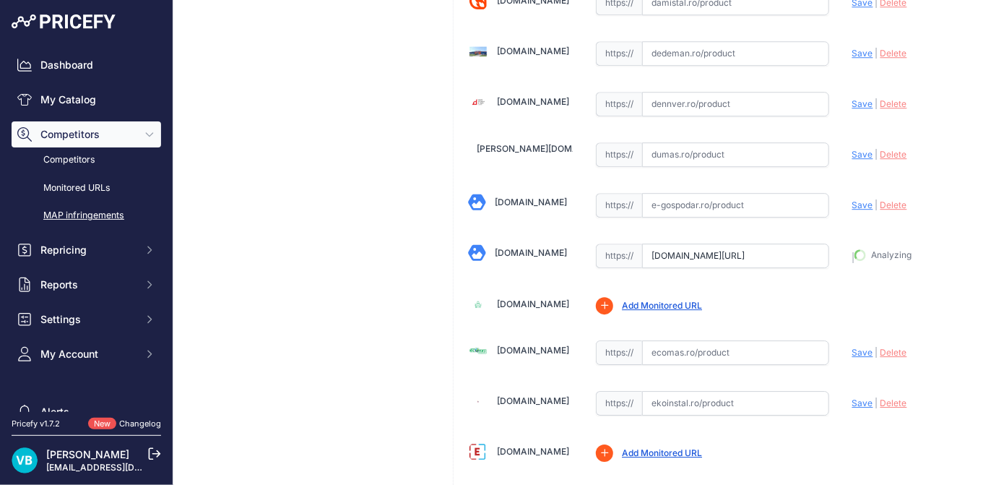
type input "[URL][DOMAIN_NAME]"
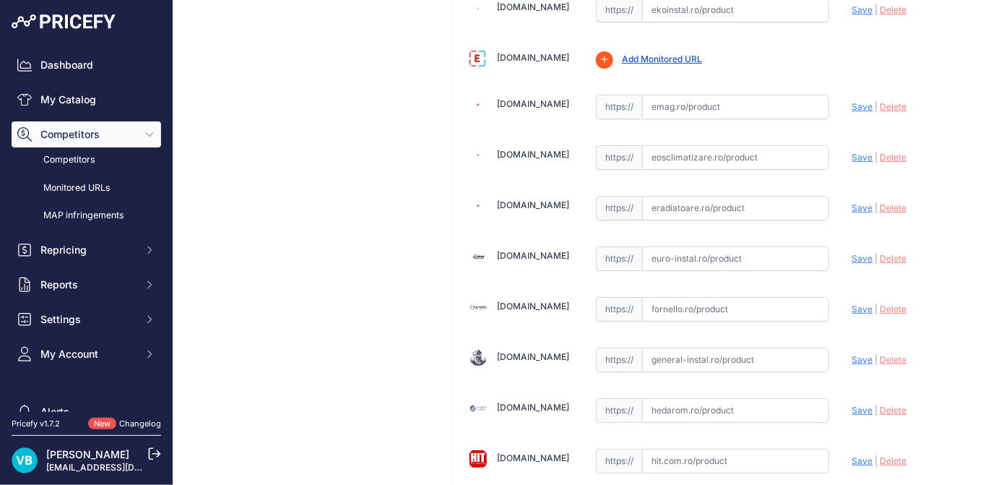
drag, startPoint x: 794, startPoint y: 254, endPoint x: 819, endPoint y: 249, distance: 25.7
click at [793, 254] on input "text" at bounding box center [735, 258] width 187 height 25
paste input "[URL][DOMAIN_NAME]"
click at [852, 253] on span "Save" at bounding box center [862, 258] width 21 height 11
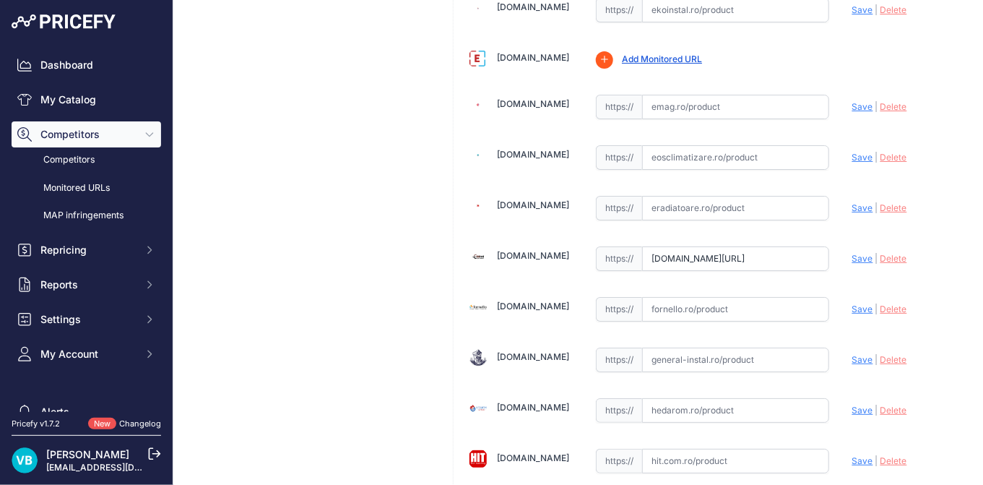
scroll to position [0, 0]
type input "[URL][DOMAIN_NAME]"
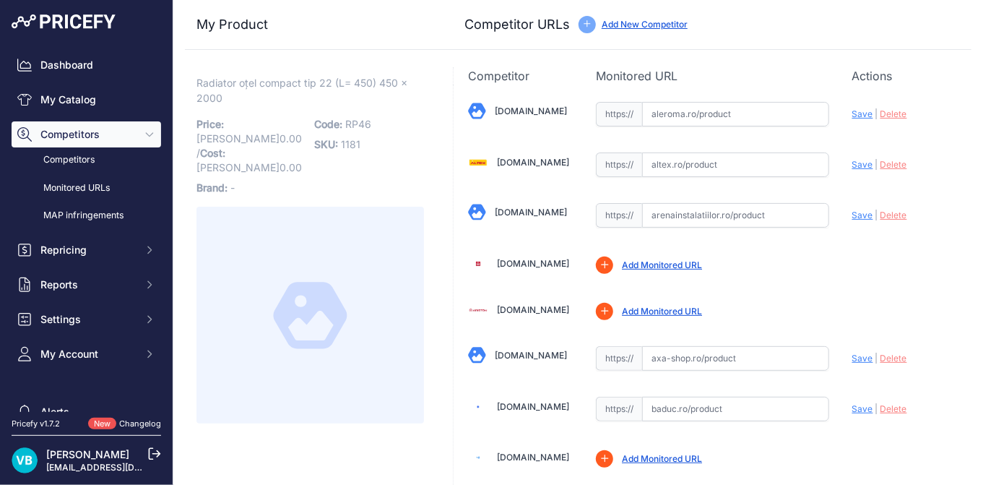
scroll to position [1451, 0]
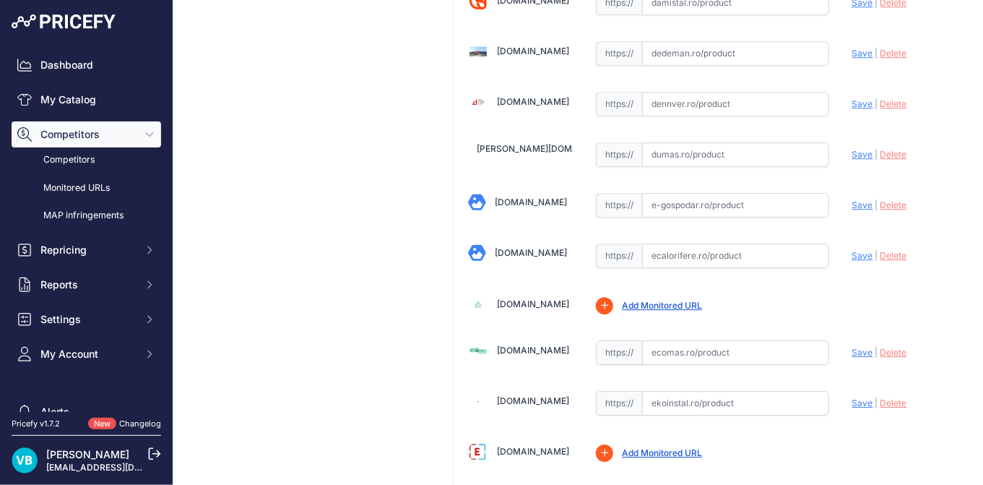
click at [755, 249] on input "text" at bounding box center [735, 255] width 187 height 25
paste input "[URL][DOMAIN_NAME]"
click at [852, 250] on span "Save" at bounding box center [862, 255] width 21 height 11
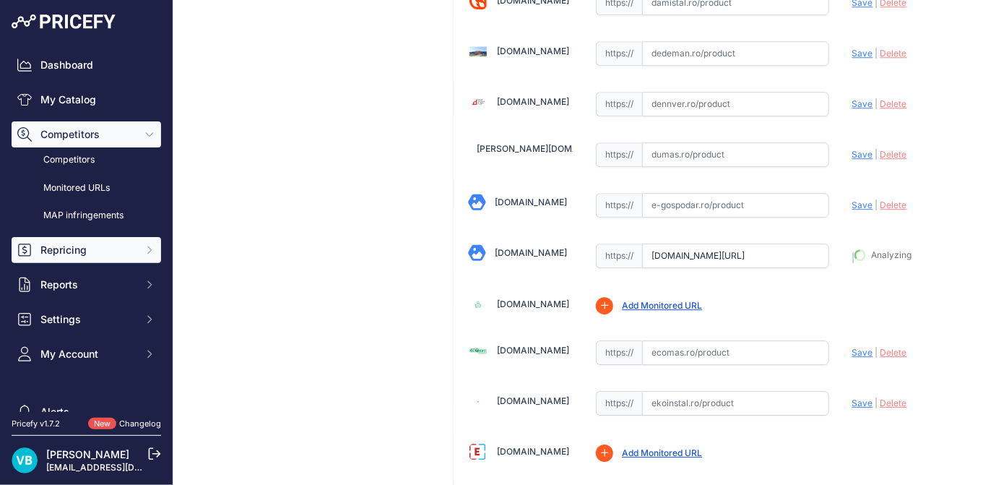
type input "[URL][DOMAIN_NAME]"
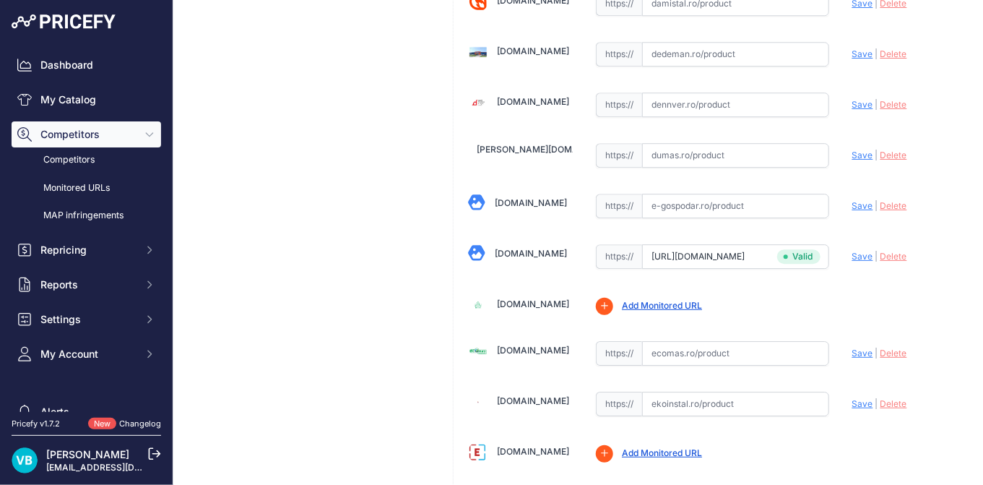
scroll to position [3127, 0]
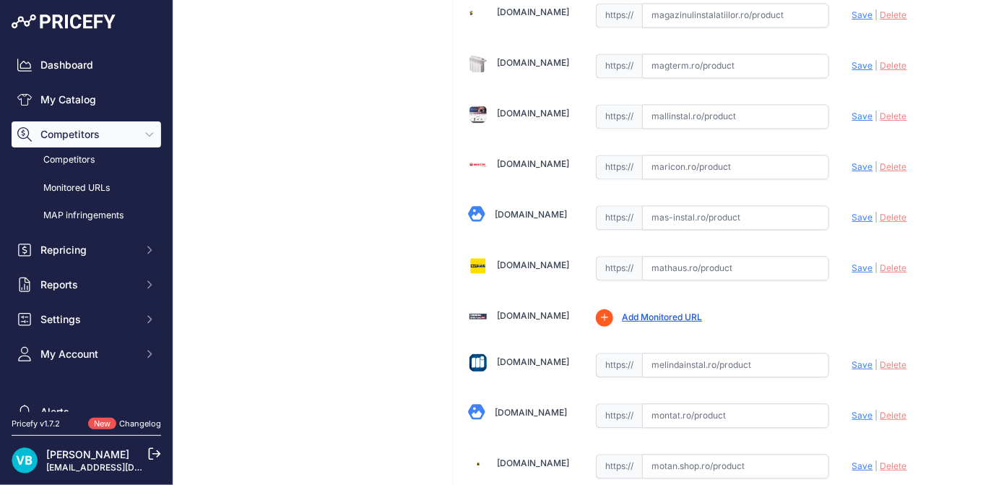
click at [740, 256] on input "text" at bounding box center [735, 268] width 187 height 25
paste input "[URL][DOMAIN_NAME]"
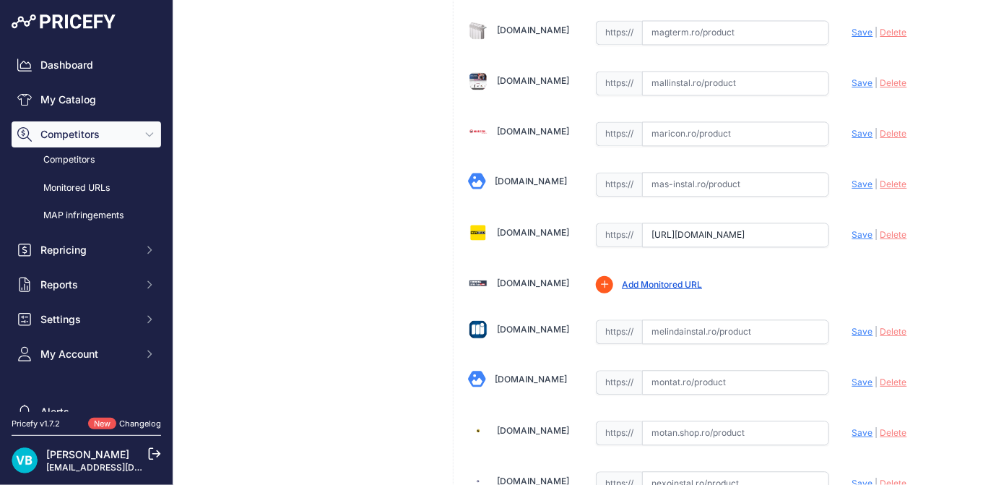
scroll to position [3095, 0]
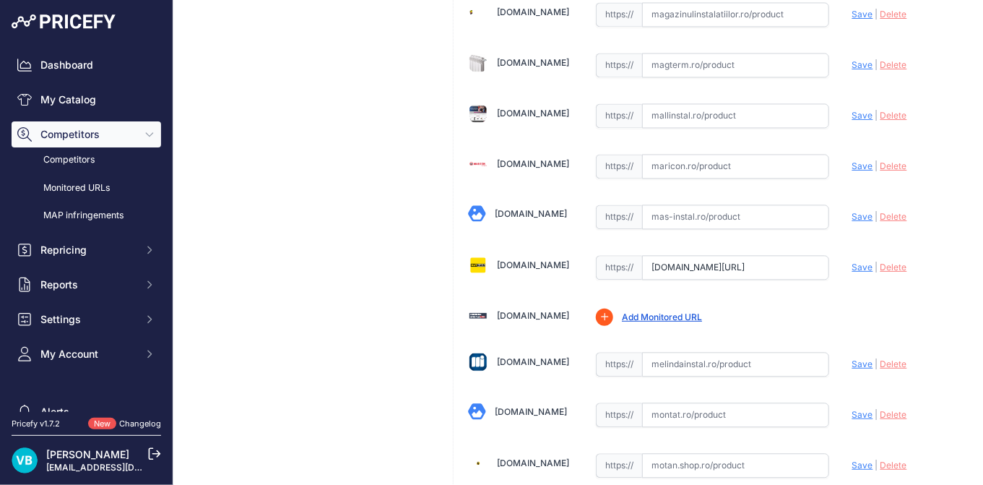
click at [863, 252] on div "Update Profile Save | [GEOGRAPHIC_DATA] Analyzing" at bounding box center [904, 263] width 105 height 22
click at [852, 262] on span "Save" at bounding box center [862, 267] width 21 height 11
type input "[URL][DOMAIN_NAME]"
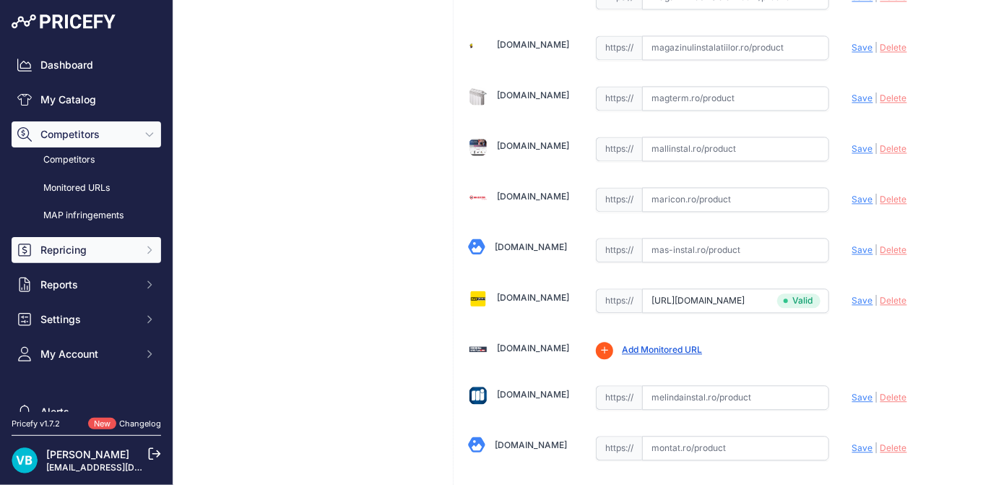
scroll to position [3127, 0]
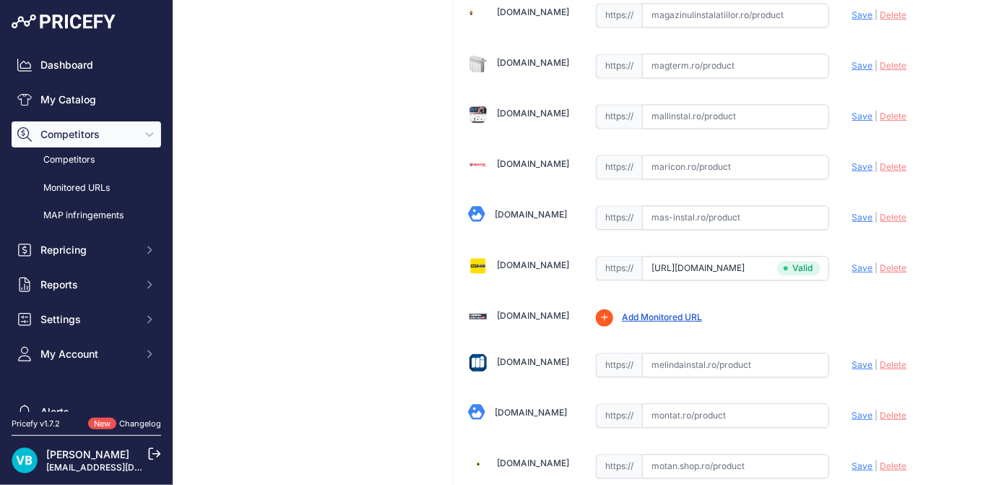
click at [696, 155] on input "text" at bounding box center [735, 167] width 187 height 25
paste input "[URL][DOMAIN_NAME]"
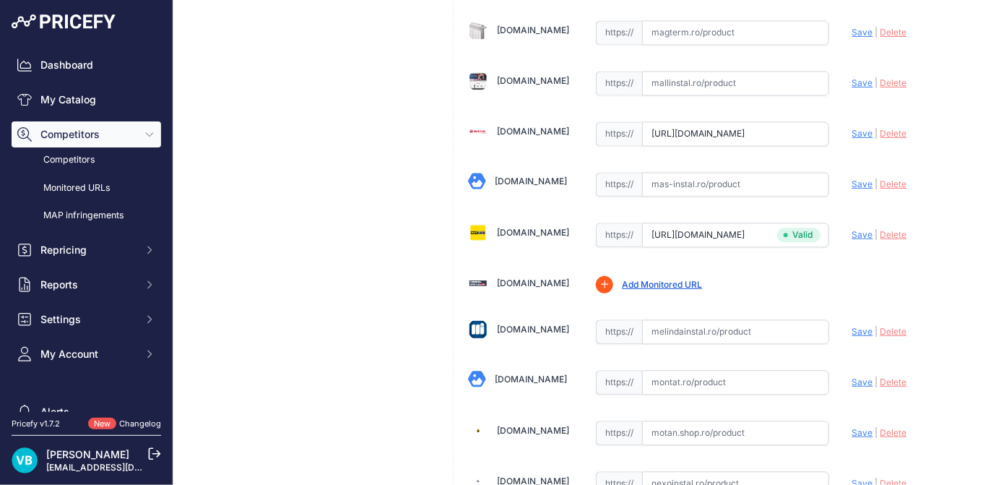
scroll to position [3095, 0]
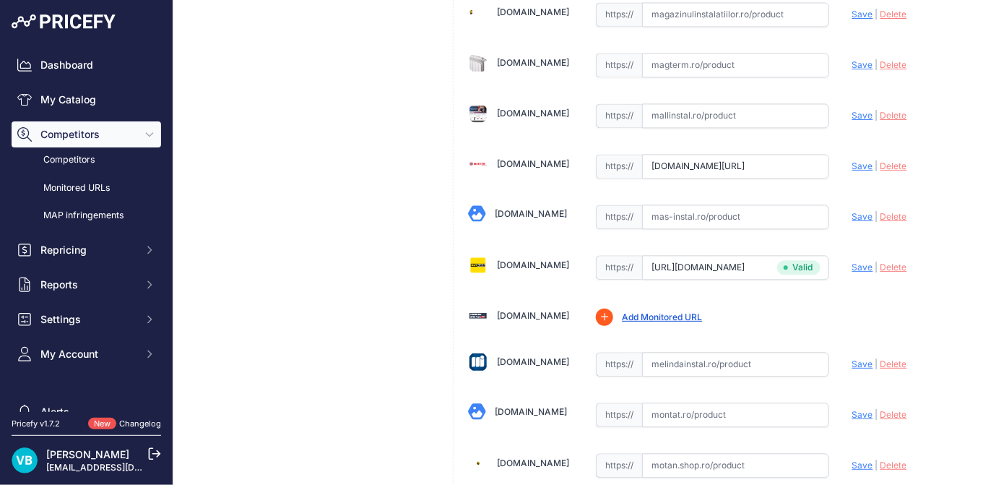
click at [852, 160] on span "Save" at bounding box center [862, 165] width 21 height 11
type input "[URL][DOMAIN_NAME]"
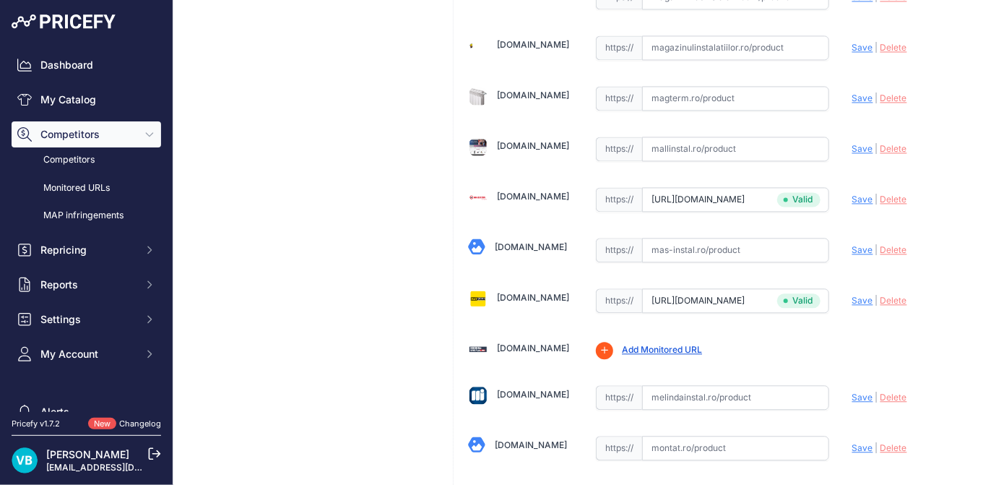
scroll to position [3127, 0]
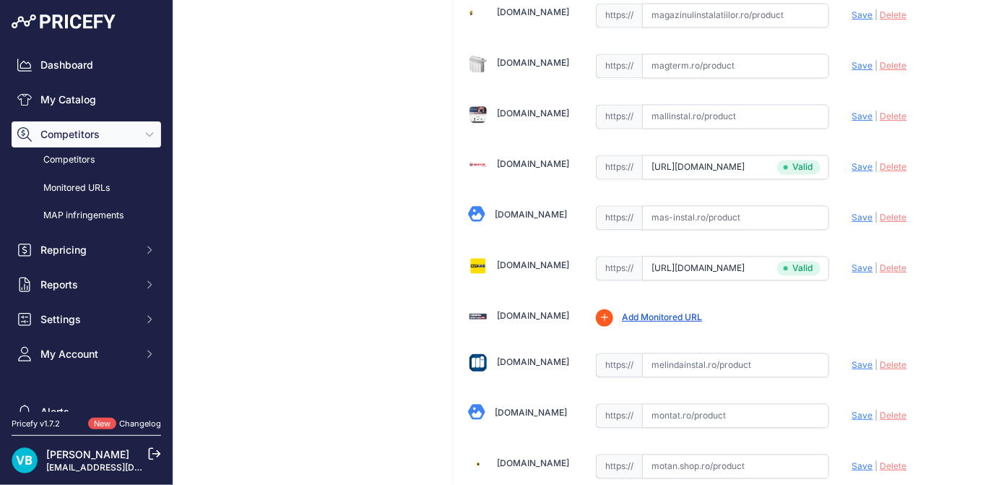
drag, startPoint x: 322, startPoint y: 241, endPoint x: 1, endPoint y: 207, distance: 322.5
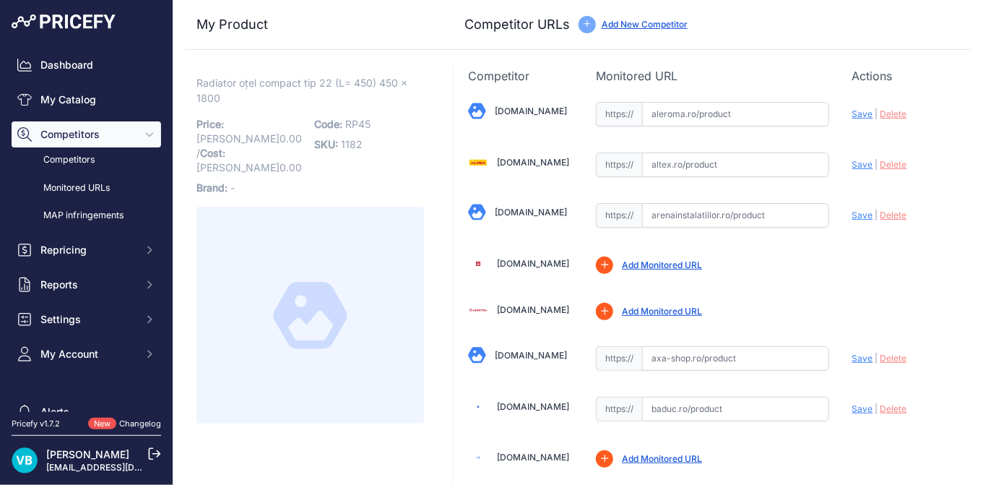
scroll to position [1844, 0]
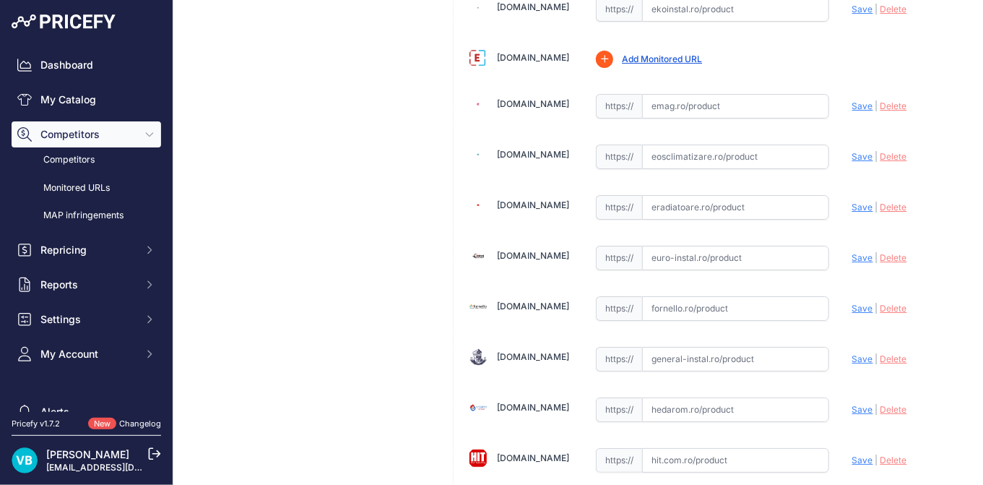
drag, startPoint x: 713, startPoint y: 235, endPoint x: 725, endPoint y: 235, distance: 12.3
click at [713, 246] on input "text" at bounding box center [735, 258] width 187 height 25
paste input "https://euro-instal.ro/radiator-purmo-compact-450-1800-c22?srsltid=AfmBOoo8mz1M…"
click at [868, 243] on div "Update Profile Save | [GEOGRAPHIC_DATA] Analyzing" at bounding box center [904, 254] width 105 height 22
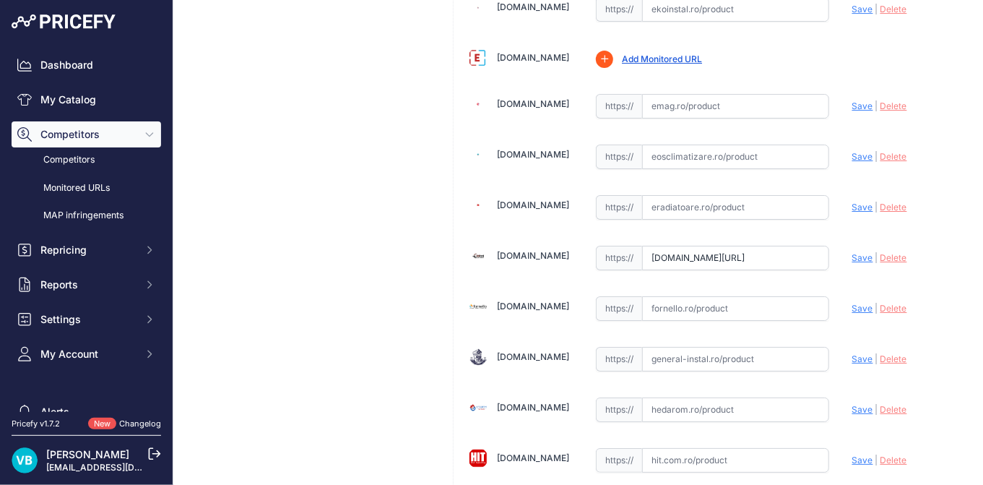
scroll to position [0, 0]
click at [860, 252] on span "Save" at bounding box center [862, 257] width 21 height 11
type input "https://euro-instal.ro/radiator-purmo-compact-450-1800-c22?prirule_jdsnikfkfjsd…"
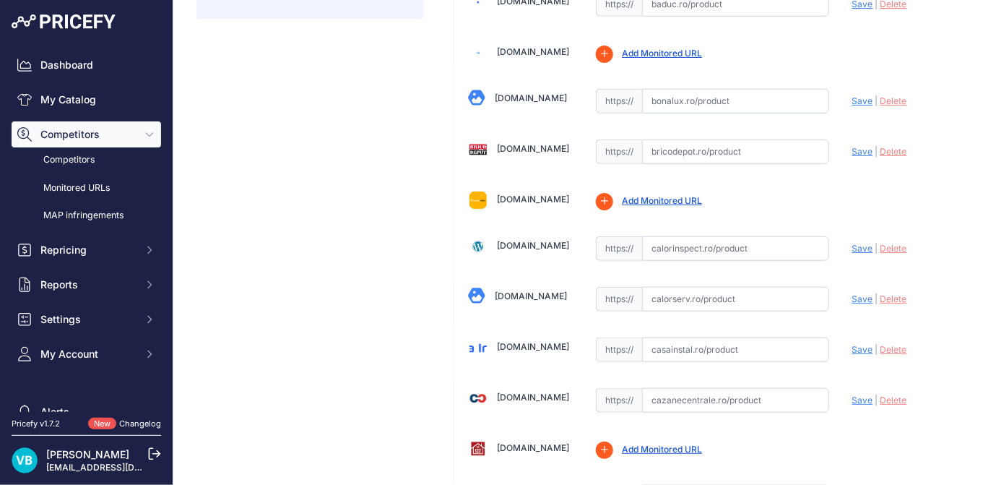
click at [703, 304] on input "text" at bounding box center [735, 299] width 187 height 25
paste input "https://www.calorserv.ro/produse/calorifere-otel-purmo-PUR224501800V"
drag, startPoint x: 844, startPoint y: 290, endPoint x: 851, endPoint y: 290, distance: 7.3
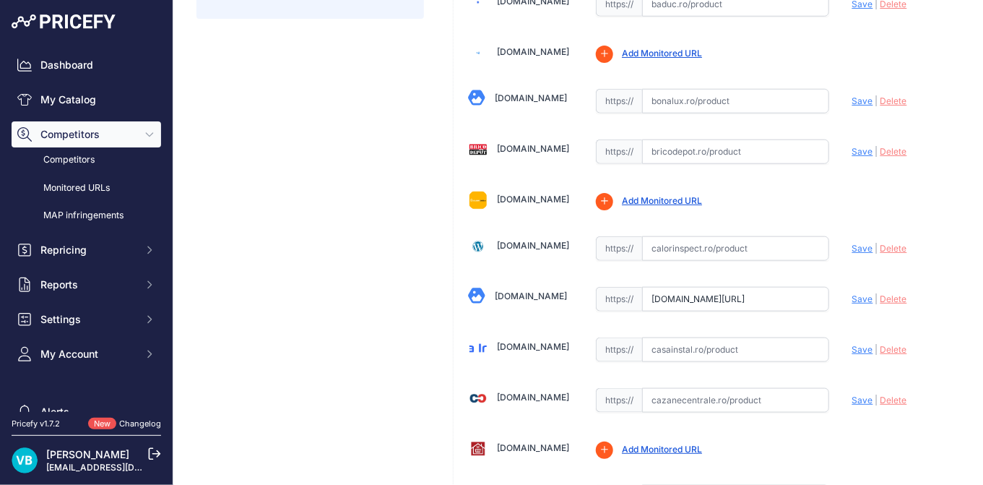
scroll to position [0, 0]
drag, startPoint x: 851, startPoint y: 290, endPoint x: 714, endPoint y: 282, distance: 136.8
click at [852, 293] on span "Save" at bounding box center [862, 298] width 21 height 11
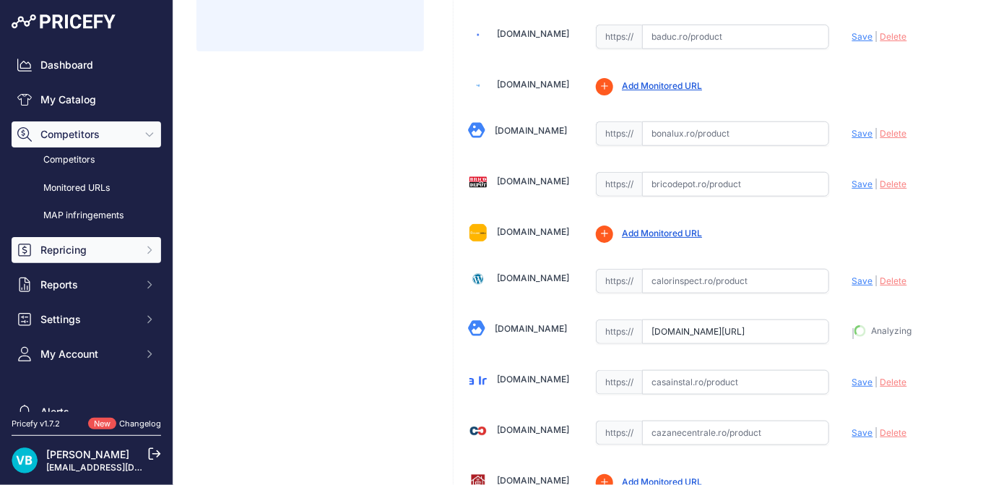
type input "https://www.calorserv.ro/produse/calorifere-otel-purmo-PUR224501800V?prirule_jd…"
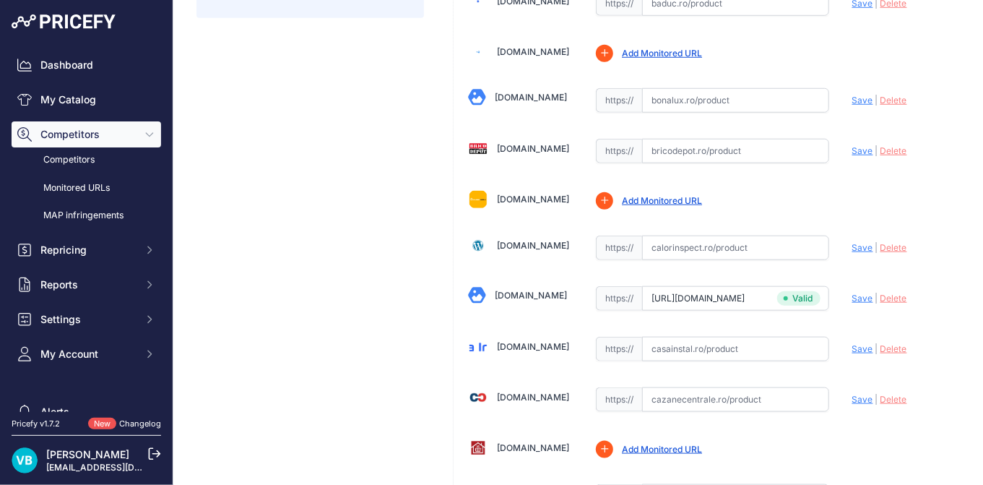
scroll to position [1451, 0]
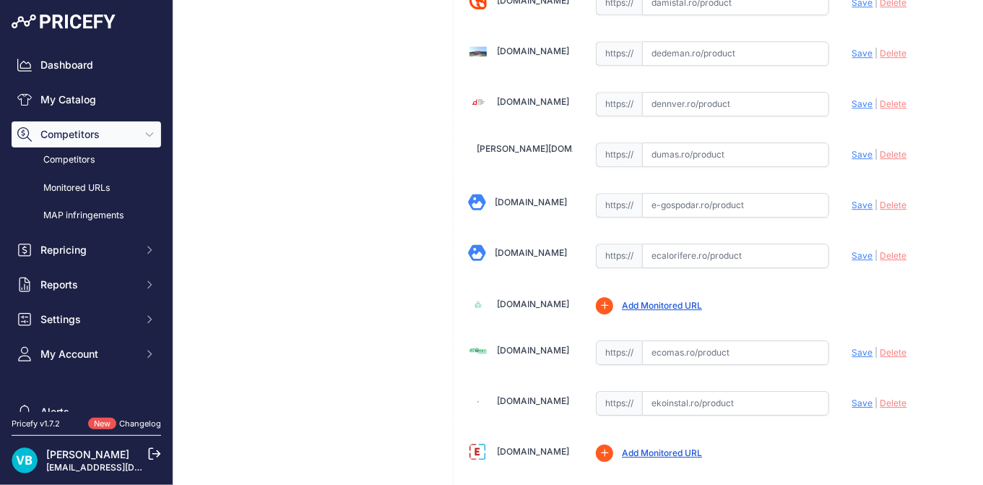
click at [746, 241] on div "https:// Valid" at bounding box center [712, 254] width 233 height 27
click at [717, 243] on input "text" at bounding box center [735, 255] width 187 height 25
paste input "https://www.eradiatoare.ro/calorifere-din-otel-purmo/calorifer-din-otel-purmo-c…"
click at [862, 246] on div "Update Profile Save | [GEOGRAPHIC_DATA] Analyzing" at bounding box center [904, 252] width 105 height 22
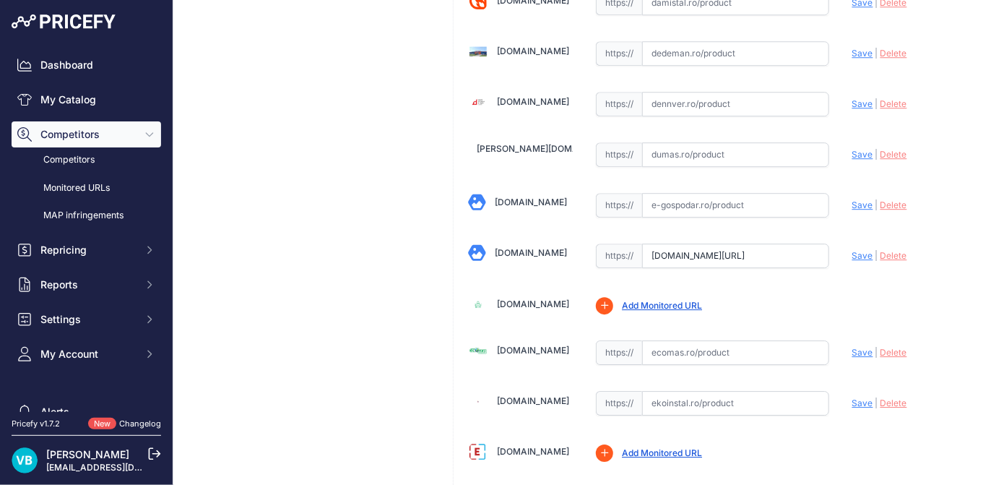
scroll to position [0, 0]
click at [852, 250] on span "Save" at bounding box center [862, 255] width 21 height 11
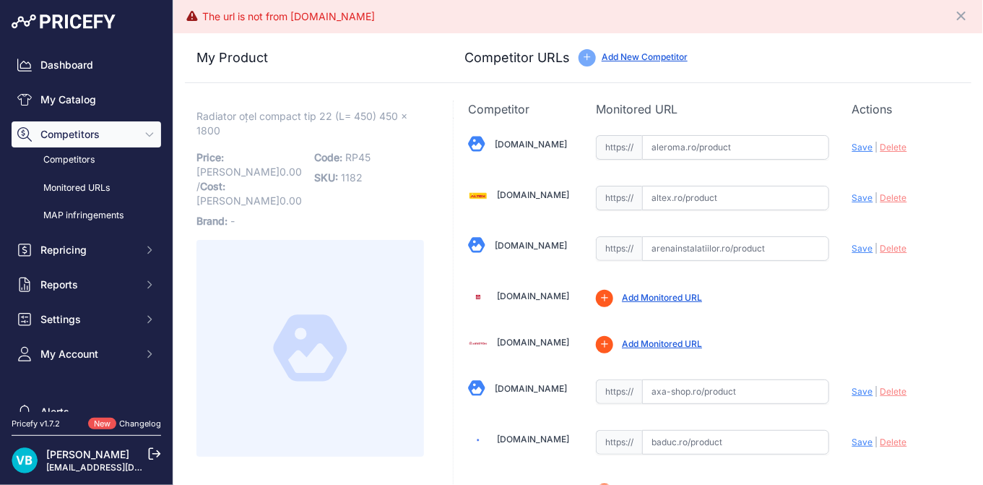
scroll to position [1485, 0]
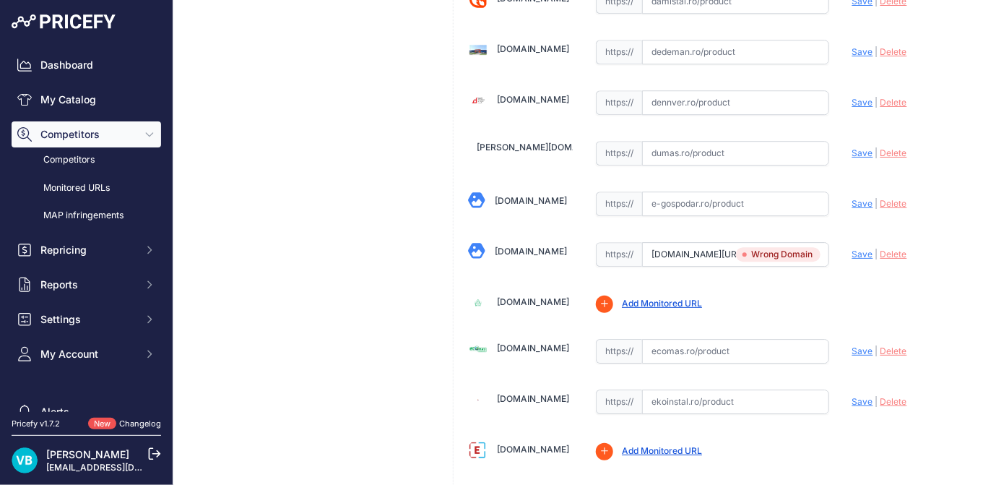
drag, startPoint x: 708, startPoint y: 238, endPoint x: 749, endPoint y: 238, distance: 41.2
click at [721, 242] on input "www.eradiatoare.ro/calorifere-din-otel-purmo/calorifer-din-otel-purmo-c-22-450-…" at bounding box center [735, 254] width 187 height 25
paste input "https://"
type input "www.eradiatoare.ro/calorifere-din-otel-purmo/calorifer-din-otel-purmo-c-22-450-…"
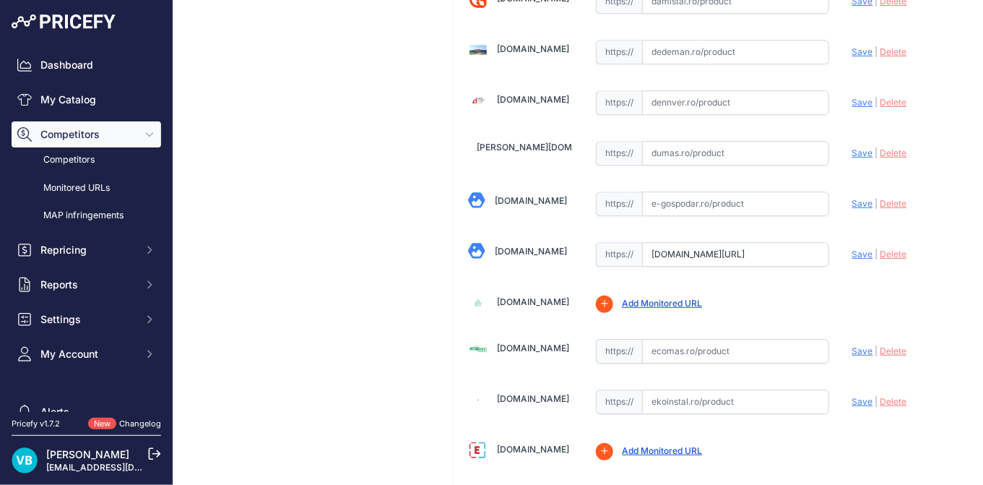
click at [876, 249] on span "|" at bounding box center [877, 254] width 3 height 11
click at [860, 249] on span "Save" at bounding box center [862, 254] width 21 height 11
click at [892, 249] on span "Delete" at bounding box center [894, 254] width 27 height 11
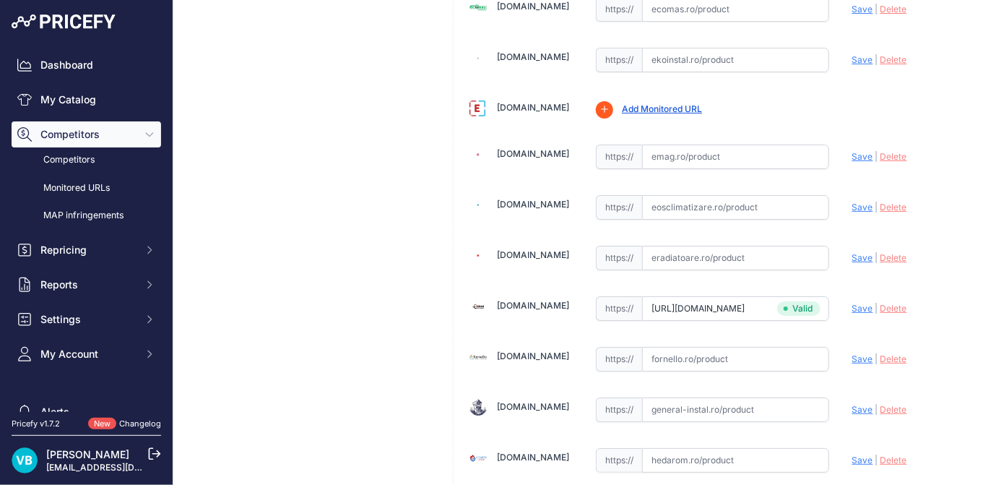
click at [707, 246] on input "text" at bounding box center [735, 258] width 187 height 25
click at [725, 246] on input "text" at bounding box center [735, 258] width 187 height 25
paste input "https://www.eradiatoare.ro/calorifere-din-otel-purmo/calorifer-din-otel-purmo-c…"
click at [853, 252] on span "Save" at bounding box center [862, 257] width 21 height 11
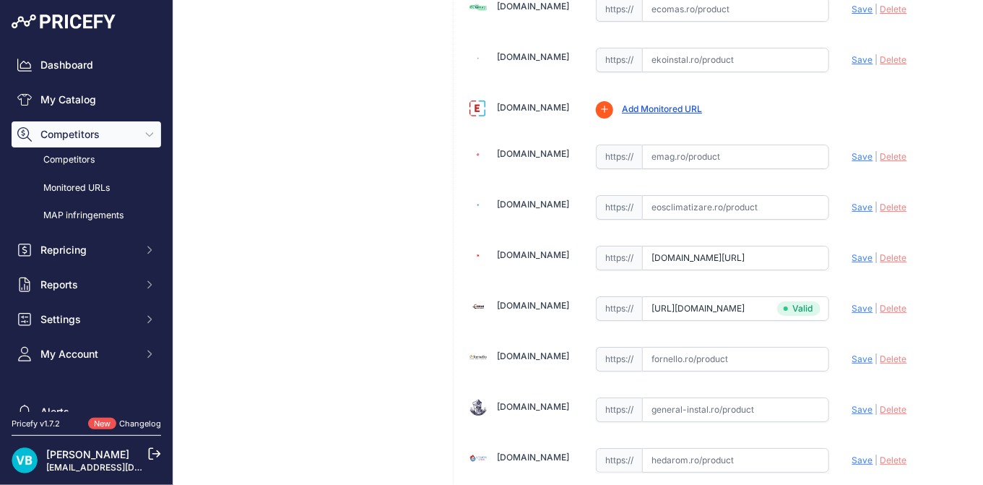
scroll to position [0, 0]
type input "https://www.eradiatoare.ro/calorifere-din-otel-purmo/calorifer-din-otel-purmo-c…"
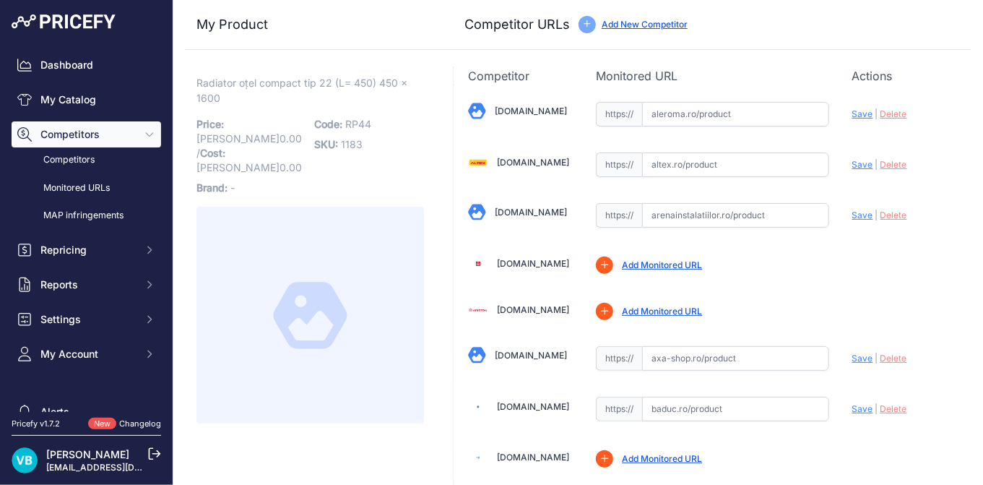
scroll to position [1844, 0]
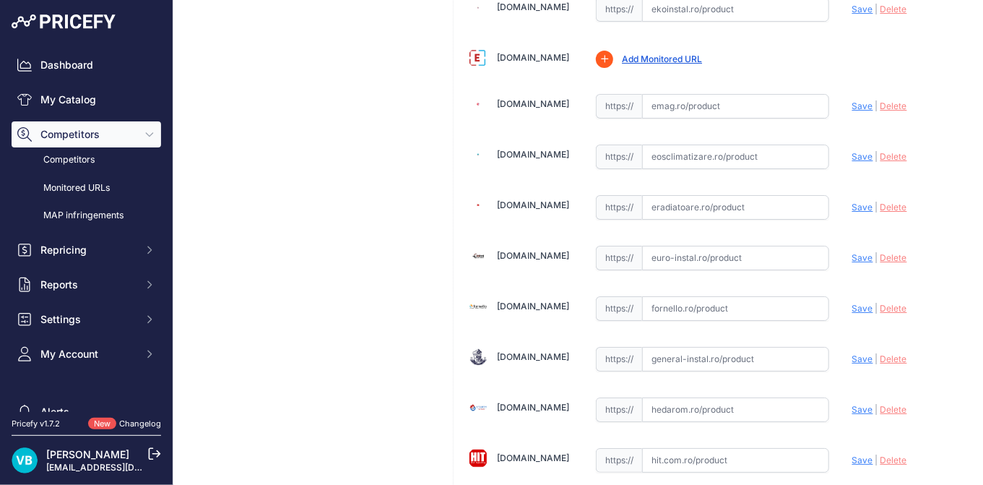
click at [681, 246] on input "text" at bounding box center [735, 258] width 187 height 25
drag, startPoint x: 709, startPoint y: 249, endPoint x: 738, endPoint y: 249, distance: 28.9
click at [727, 249] on input "text" at bounding box center [735, 258] width 187 height 25
paste input "https://euro-instal.ro/radiator-purmo-compact-450-1600-c22?srsltid=AfmBOooWScf2…"
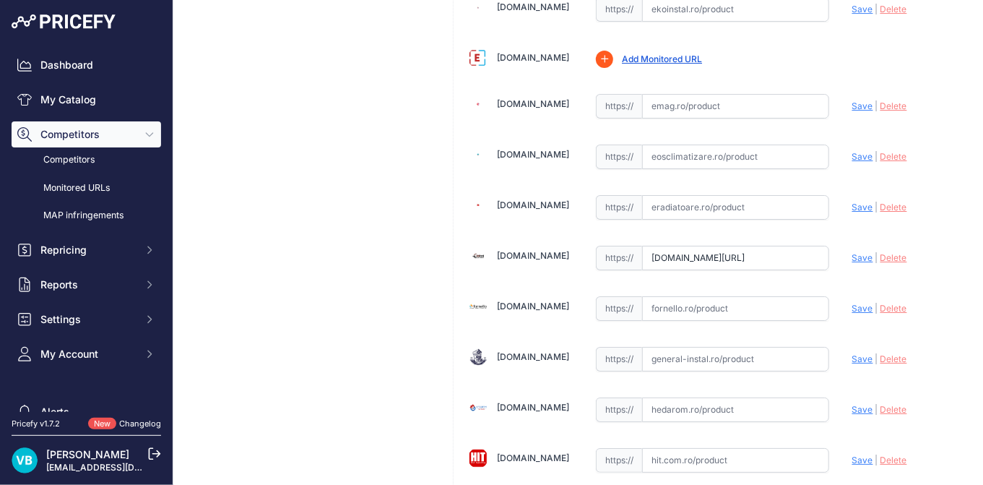
click at [852, 252] on span "Save" at bounding box center [862, 257] width 21 height 11
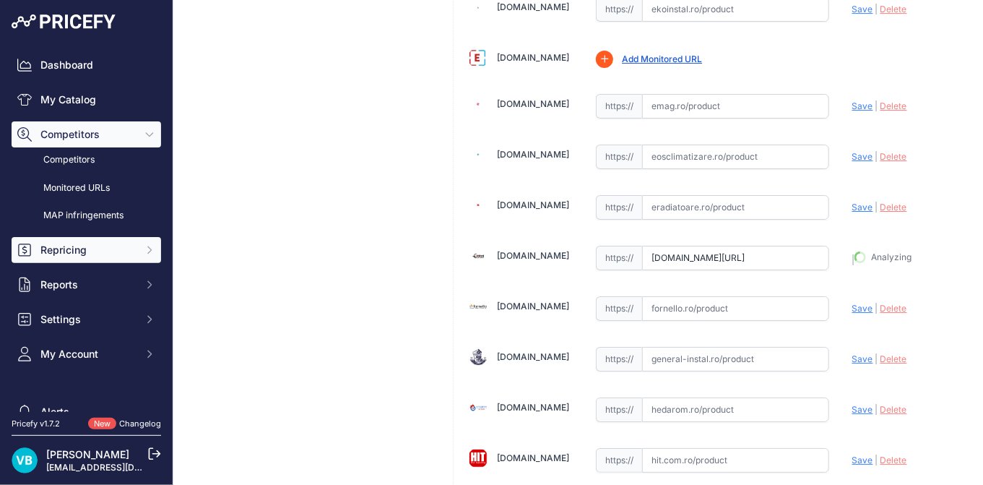
type input "https://euro-instal.ro/radiator-purmo-compact-450-1600-c22?prirule_jdsnikfkfjsd…"
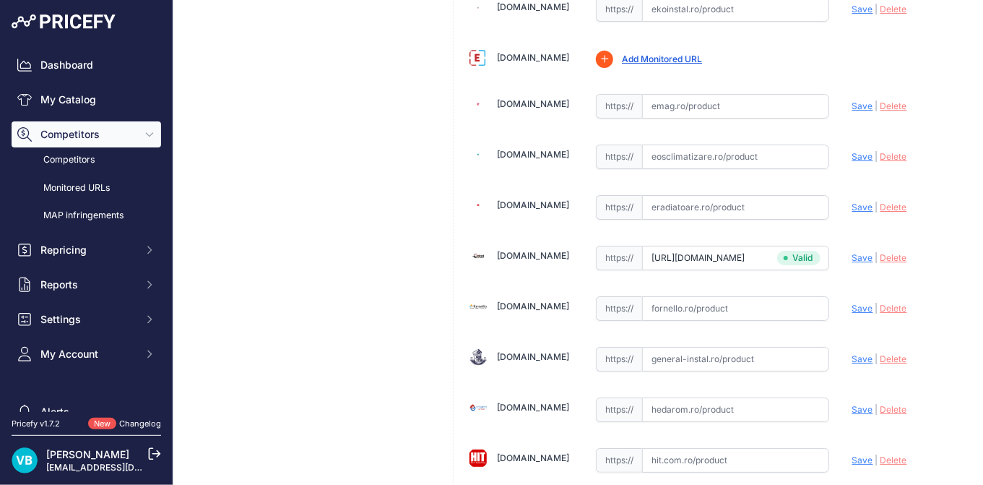
scroll to position [1451, 0]
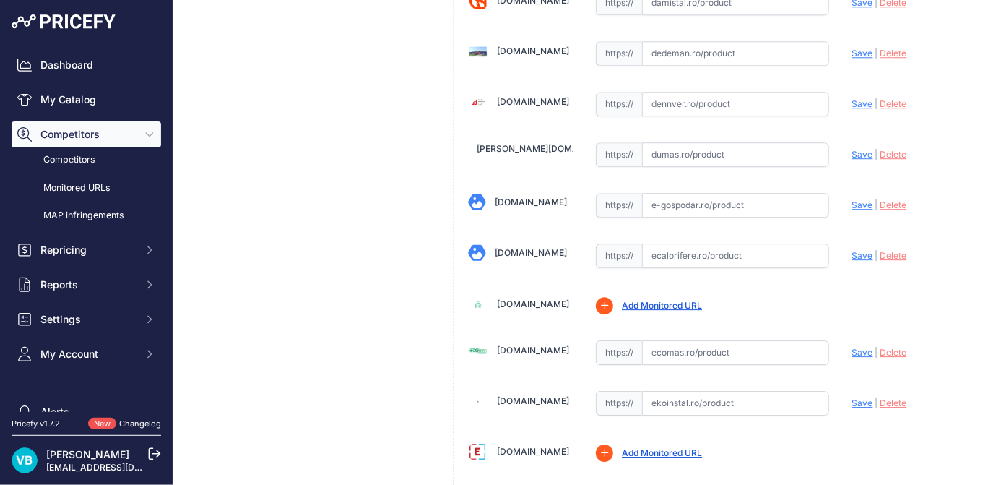
click at [734, 243] on input "text" at bounding box center [735, 255] width 187 height 25
paste input "https://www.eradiatoare.ro/calorifere-din-otel-purmo/calorifer-din-otel-purmo-c…"
type input "www.eradiatoare.ro/calorifere-din-otel-purmo/calorifer-din-otel-purmo-c-22-450-…"
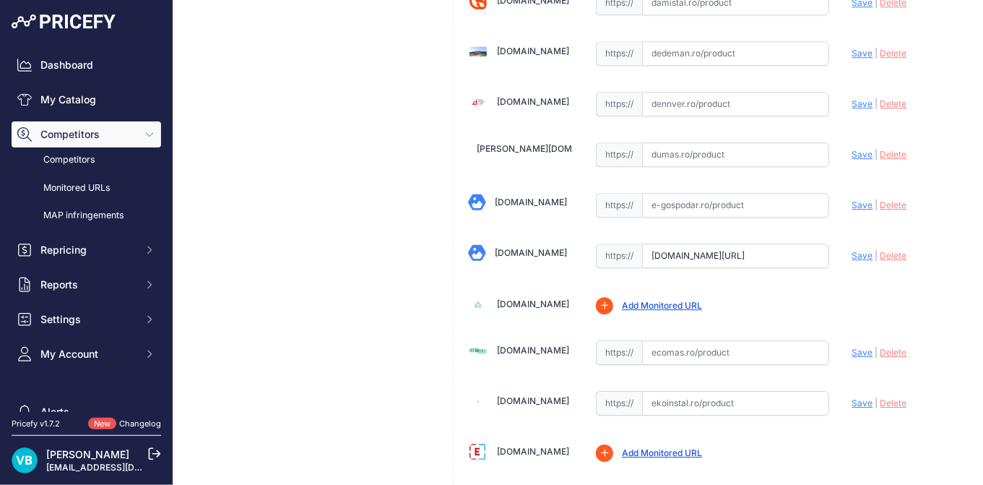
click at [858, 250] on span "Save" at bounding box center [862, 255] width 21 height 11
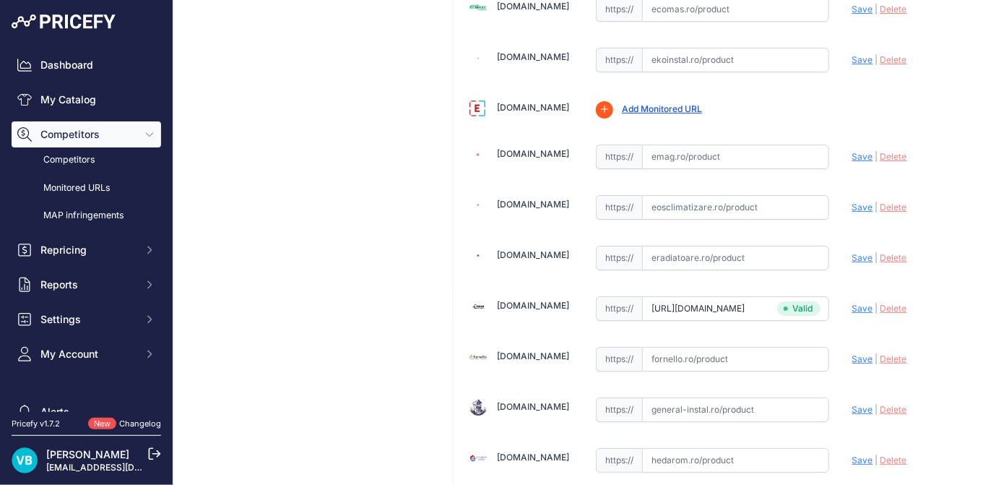
scroll to position [1485, 0]
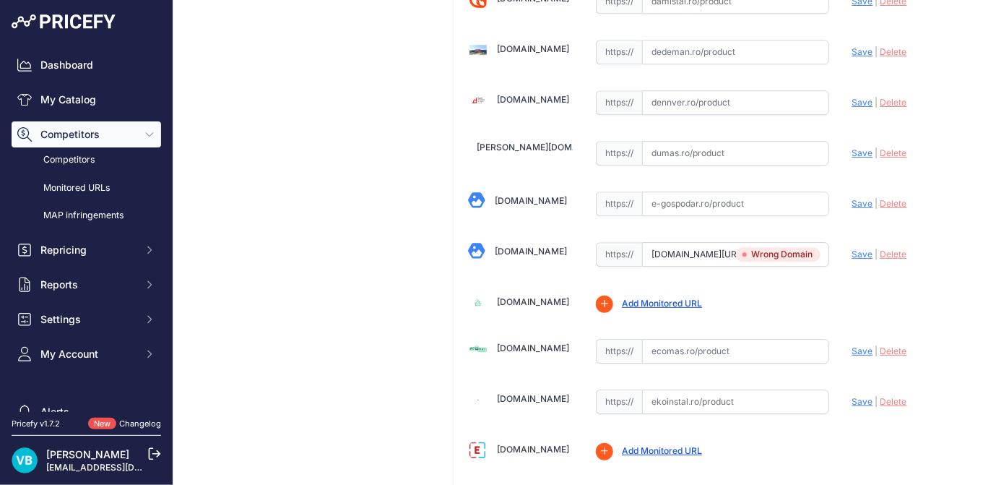
click at [719, 242] on input "www.eradiatoare.ro/calorifere-din-otel-purmo/calorifer-din-otel-purmo-c-22-450-…" at bounding box center [735, 254] width 187 height 25
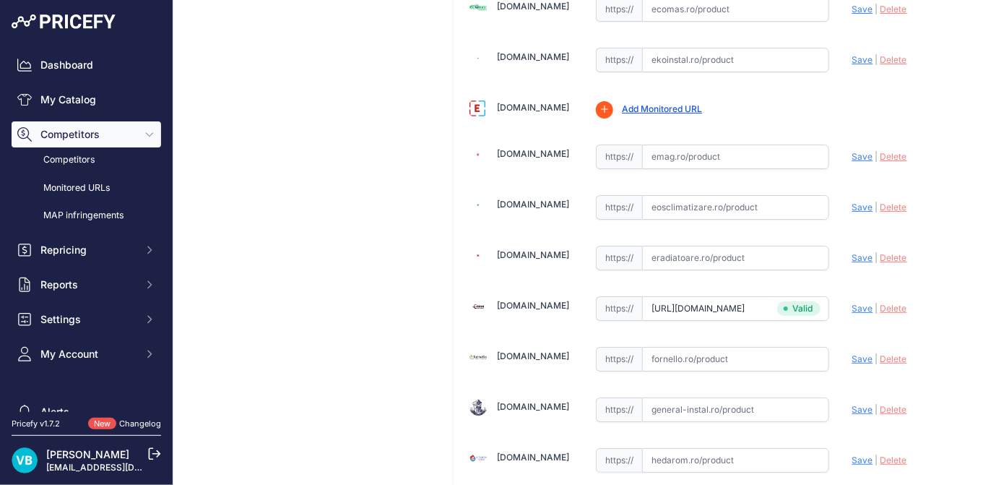
click at [746, 246] on input "text" at bounding box center [735, 258] width 187 height 25
paste input "https://www.eradiatoare.ro/calorifere-din-otel-purmo/calorifer-din-otel-purmo-c…"
click at [852, 252] on span "Save" at bounding box center [862, 257] width 21 height 11
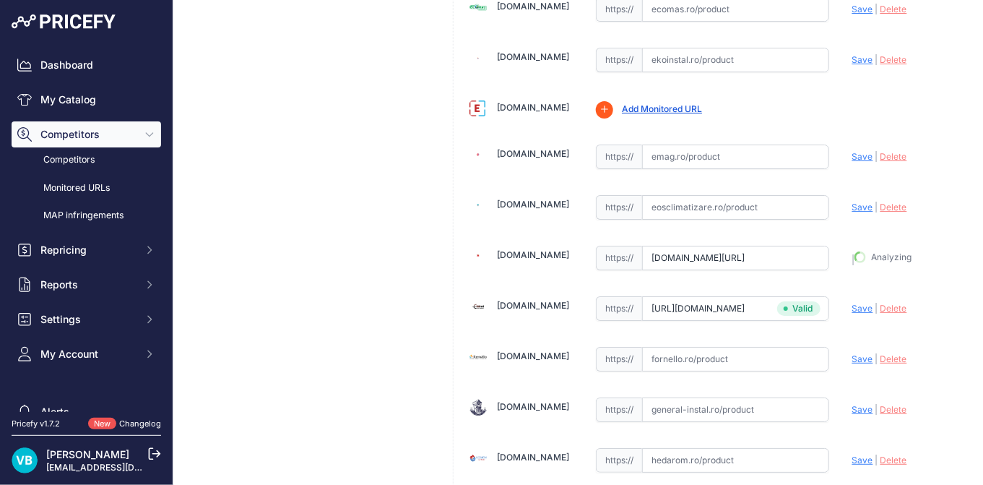
type input "https://www.eradiatoare.ro/calorifere-din-otel-purmo/calorifer-din-otel-purmo-c…"
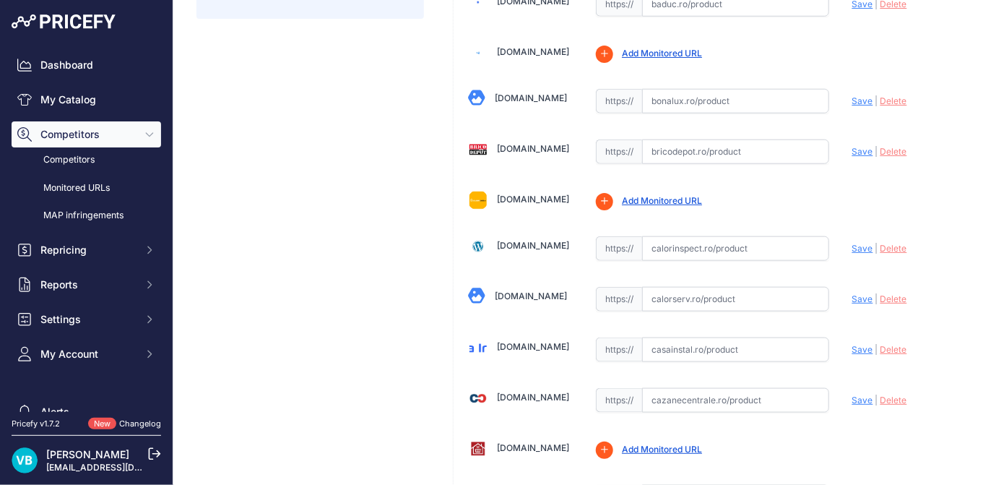
scroll to position [405, 0]
click at [731, 286] on input "text" at bounding box center [735, 298] width 187 height 25
paste input "https://www.calorserv.ro/produse/calorifere-otel-purmo-PUR224501600V"
click at [863, 292] on div "Update Profile Save | Delete Analyzing" at bounding box center [904, 294] width 105 height 22
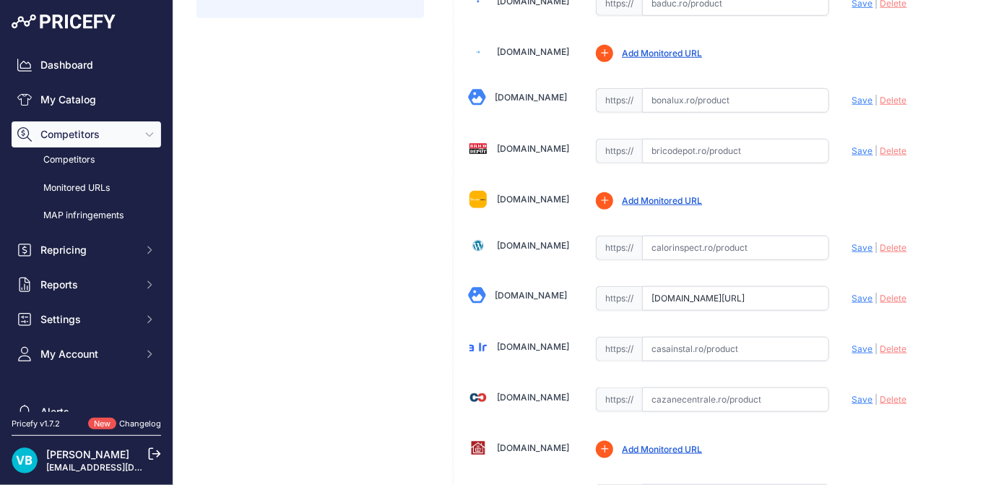
click at [855, 293] on span "Save" at bounding box center [862, 298] width 21 height 11
type input "https://www.calorserv.ro/produse/calorifere-otel-purmo-PUR224501600V?prirule_jd…"
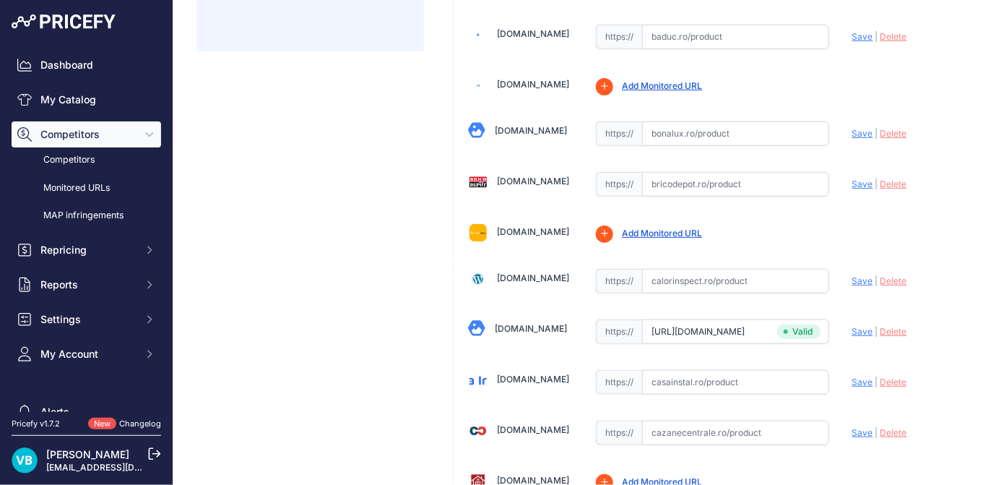
drag, startPoint x: 422, startPoint y: 226, endPoint x: 30, endPoint y: 211, distance: 392.6
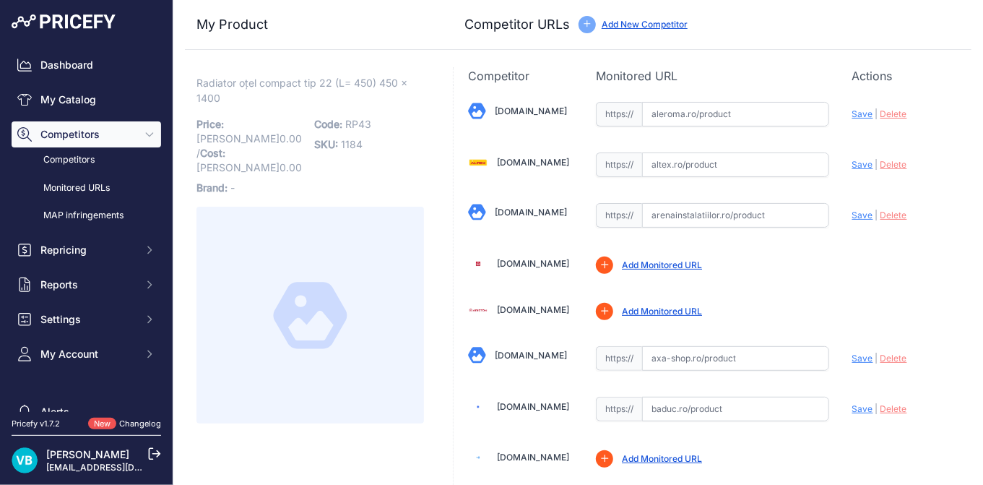
scroll to position [1794, 0]
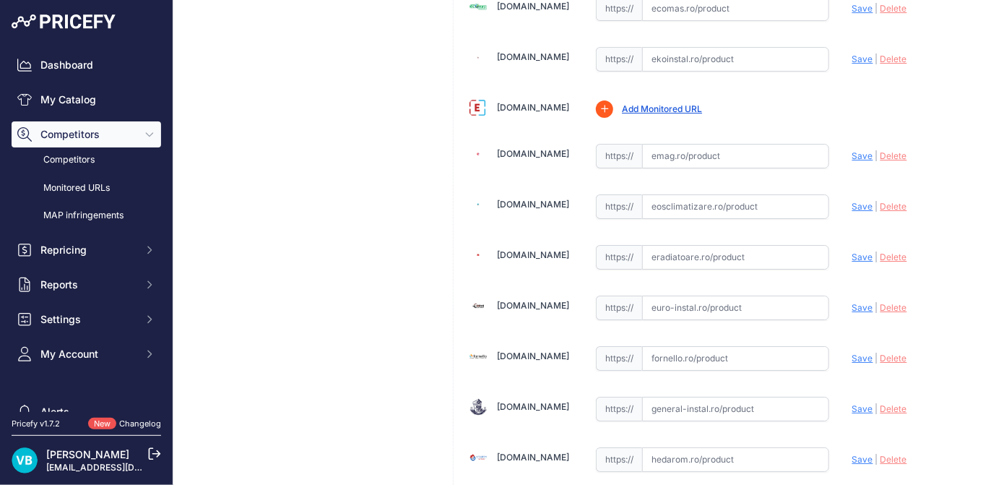
click at [747, 249] on input "text" at bounding box center [735, 257] width 187 height 25
paste input "[URL][DOMAIN_NAME]"
click at [852, 251] on span "Save" at bounding box center [862, 256] width 21 height 11
type input "[URL][DOMAIN_NAME]"
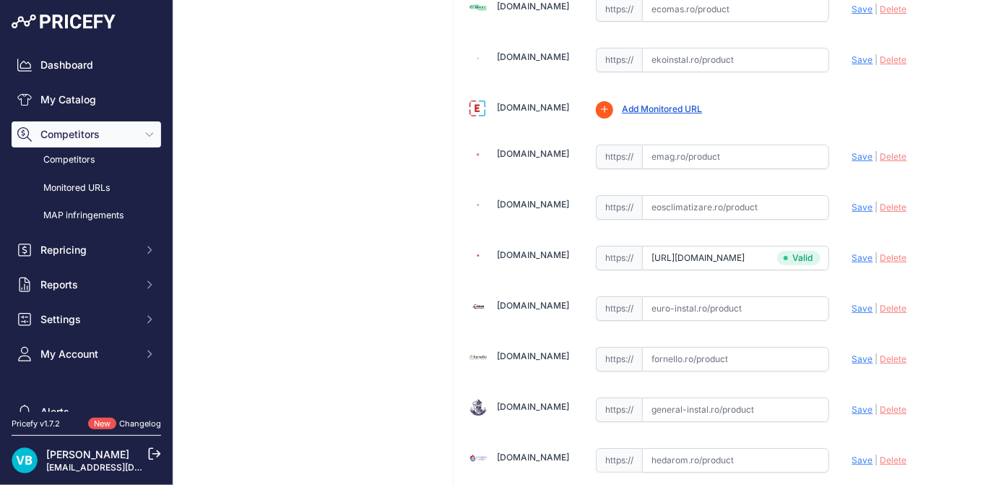
scroll to position [3028, 0]
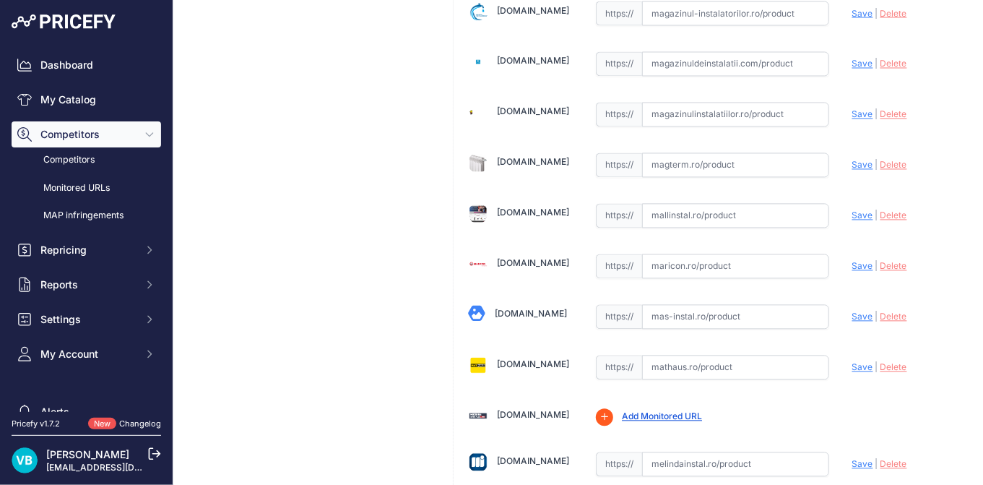
click at [741, 254] on input "text" at bounding box center [735, 266] width 187 height 25
paste input "https://maricon.ro/radiator-purmo-compact-c22-450-1400?srsltid=AfmBOoqUN7CuQl7u…"
click at [852, 261] on span "Save" at bounding box center [862, 266] width 21 height 11
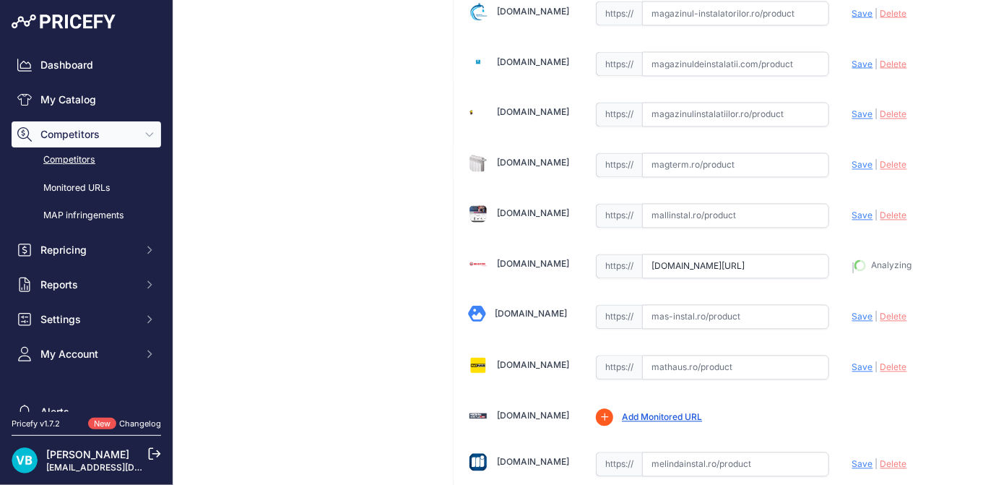
type input "https://maricon.ro/radiator-purmo-compact-c22-450-1400?prirule_jdsnikfkfjsd=9760"
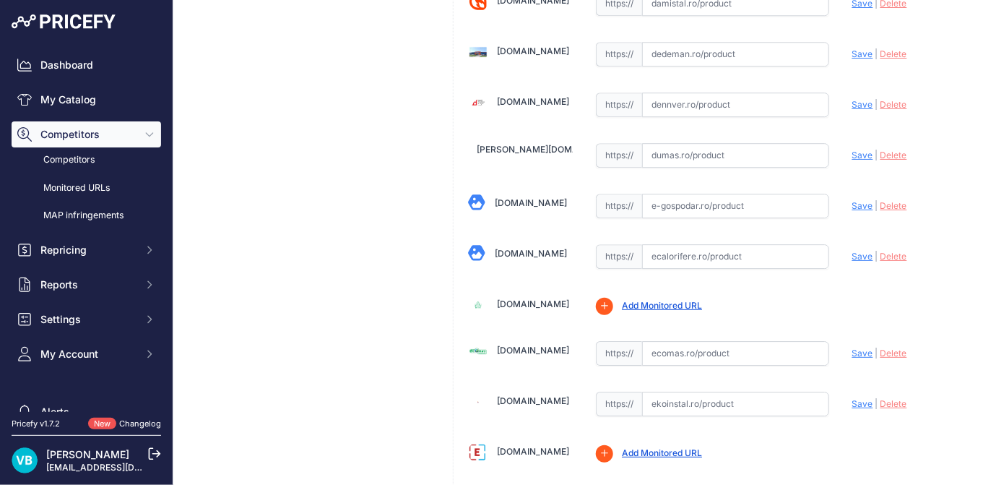
drag, startPoint x: 739, startPoint y: 253, endPoint x: 803, endPoint y: 239, distance: 65.7
click at [740, 253] on input "text" at bounding box center [735, 256] width 187 height 25
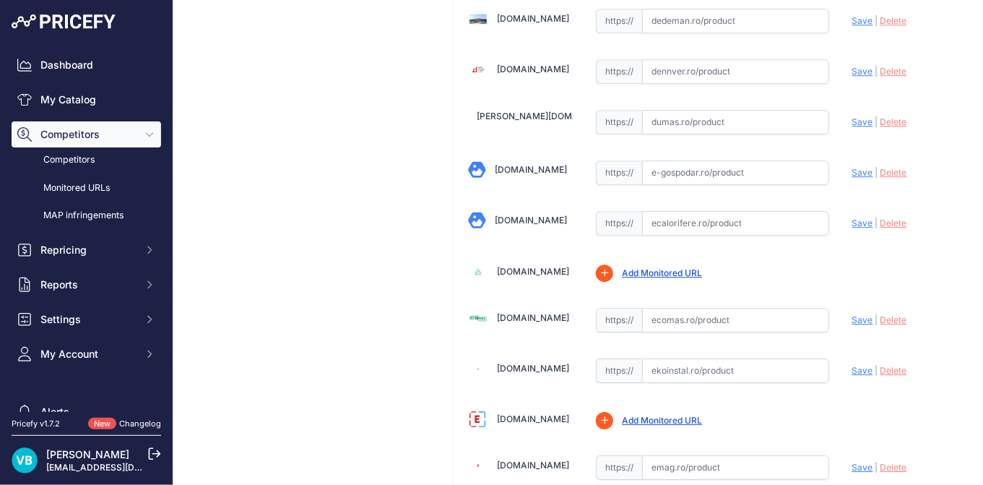
scroll to position [1451, 0]
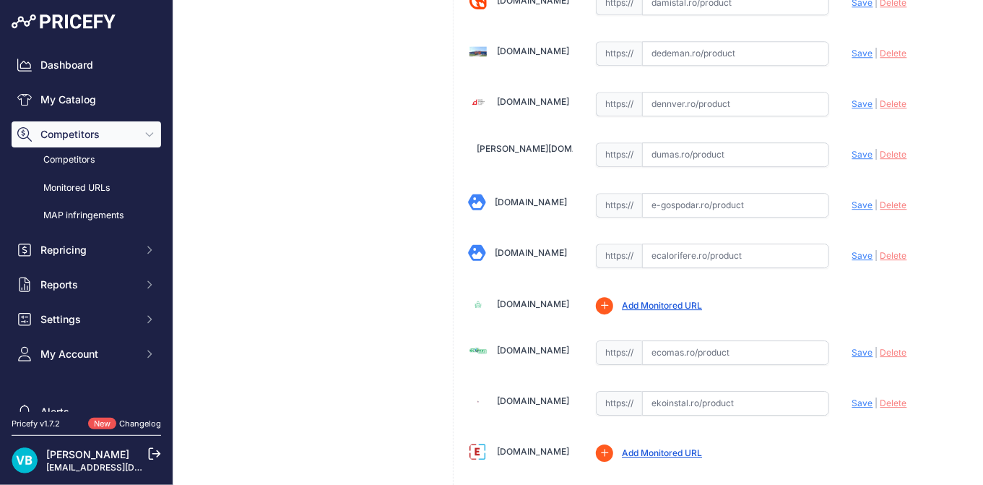
paste input "https://www.ecalorifere.ro/calorifer-otel-purmo-22-450-1400-p1116?srsltid=AfmBO…"
click at [852, 250] on span "Save" at bounding box center [862, 255] width 21 height 11
type input "https://www.ecalorifere.ro/calorifer-otel-purmo-22-450-1400-p1116?prirule_jdsni…"
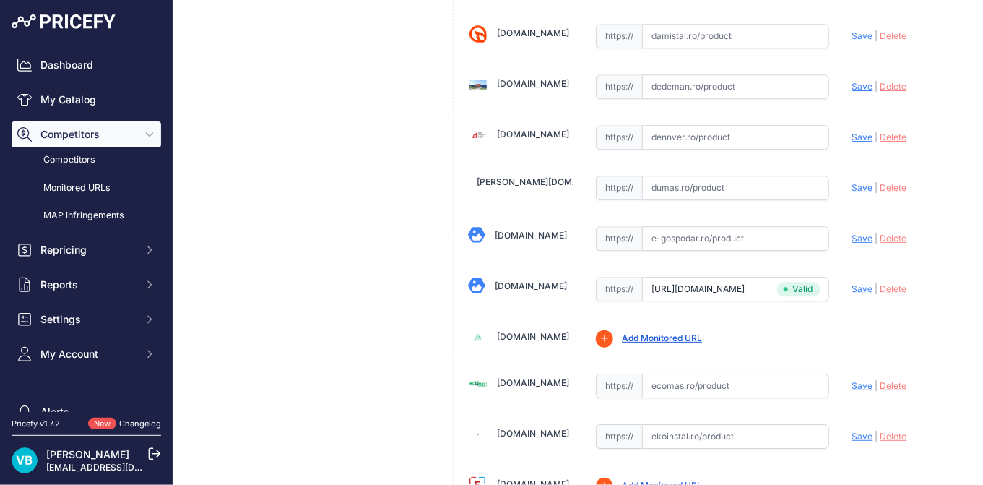
scroll to position [1483, 0]
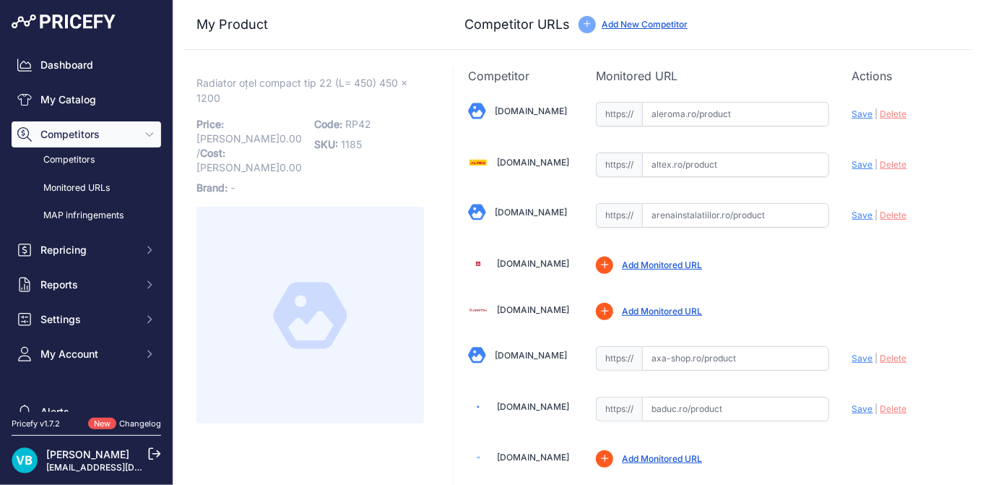
scroll to position [405, 0]
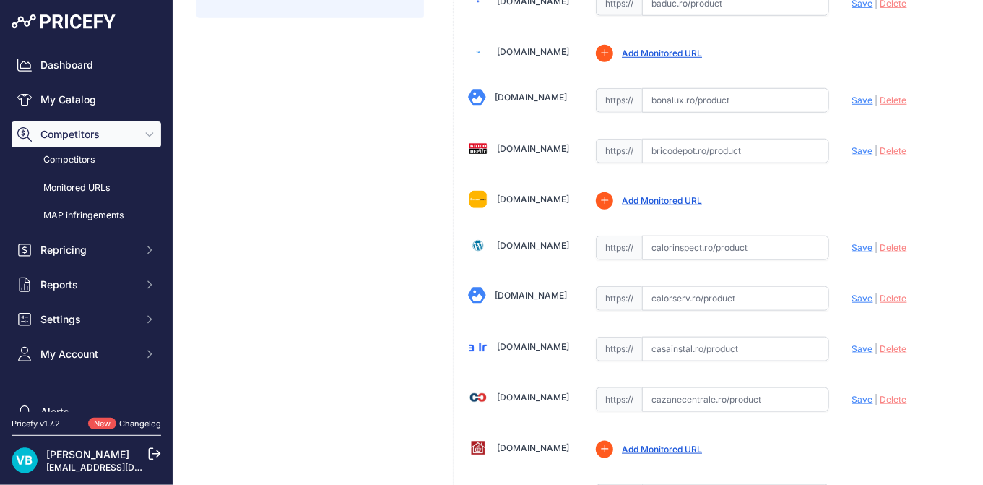
drag, startPoint x: 729, startPoint y: 301, endPoint x: 745, endPoint y: 295, distance: 16.7
click at [729, 301] on input "text" at bounding box center [735, 298] width 187 height 25
paste input "[URL][DOMAIN_NAME]"
click at [857, 293] on span "Save" at bounding box center [862, 298] width 21 height 11
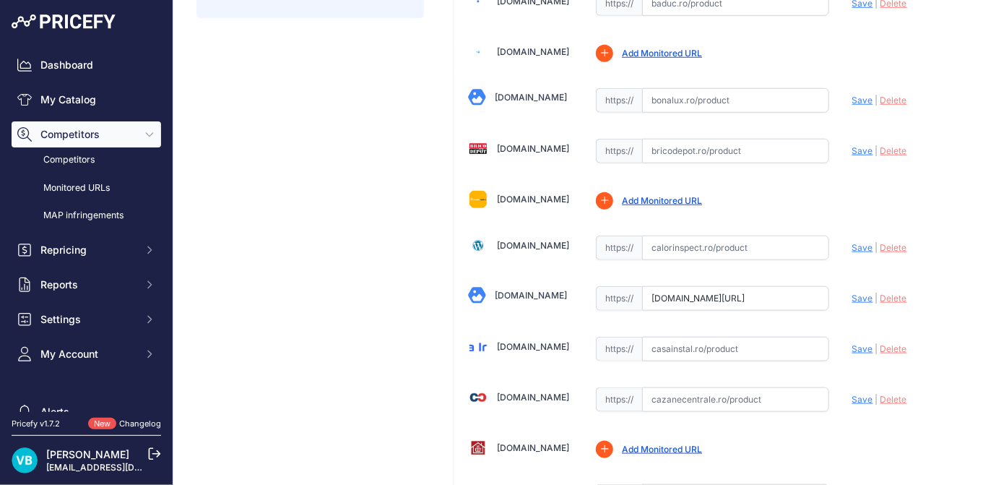
scroll to position [0, 0]
type input "[URL][DOMAIN_NAME]"
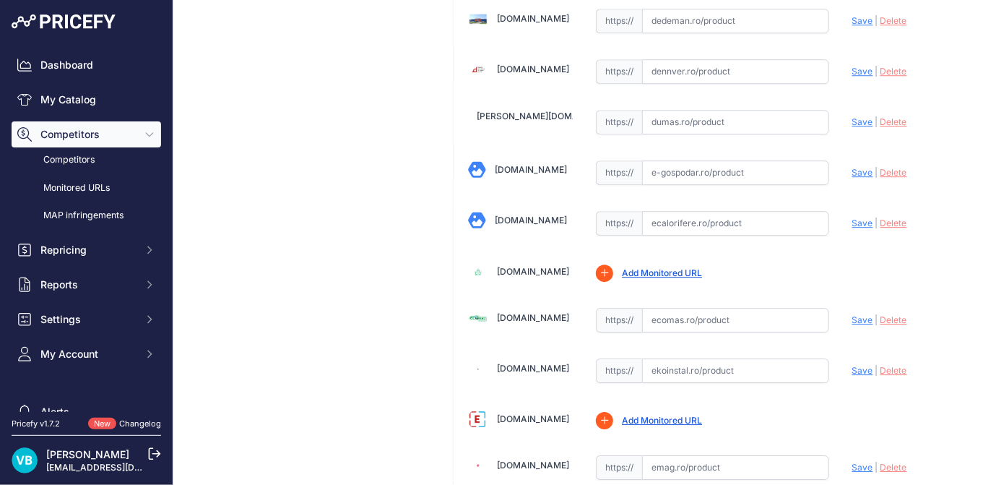
scroll to position [1451, 0]
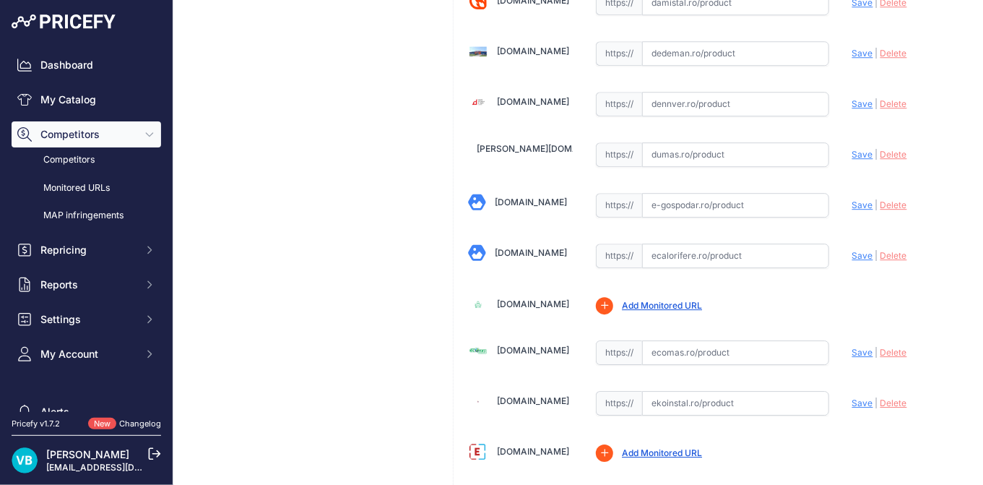
click at [766, 249] on input "text" at bounding box center [735, 255] width 187 height 25
paste input "[URL][DOMAIN_NAME]"
click at [854, 250] on span "Save" at bounding box center [862, 255] width 21 height 11
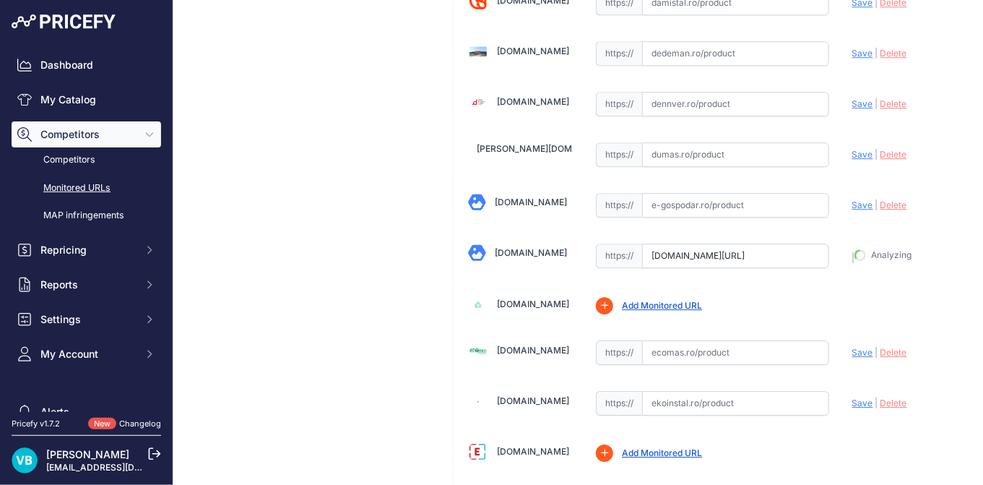
type input "https://www.ecalorifere.ro/calorifer-otel-purmo-22-450-1200-p1115?prirule_jdsni…"
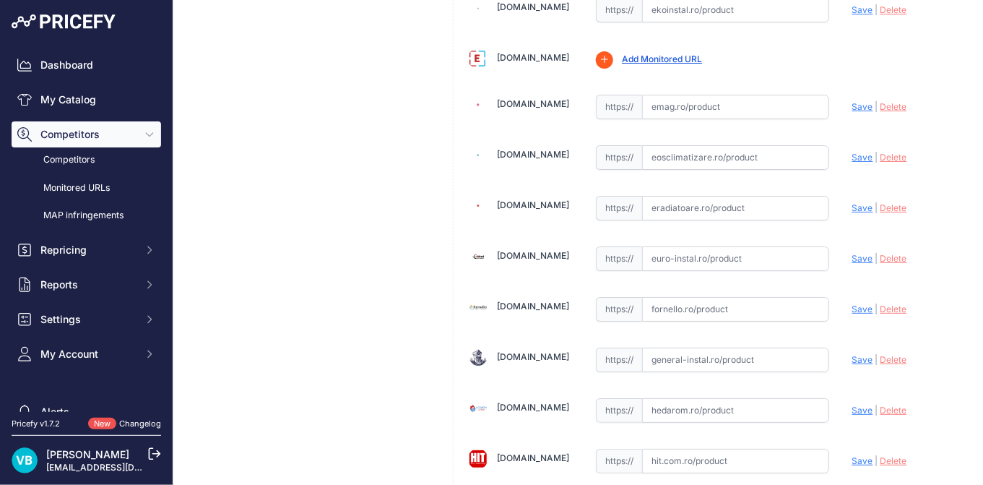
click at [668, 246] on input "text" at bounding box center [735, 258] width 187 height 25
paste input "https://euro-instal.ro/calorifer-otel-purmo-c22-450-x-1200-mm-accesorii-incluse…"
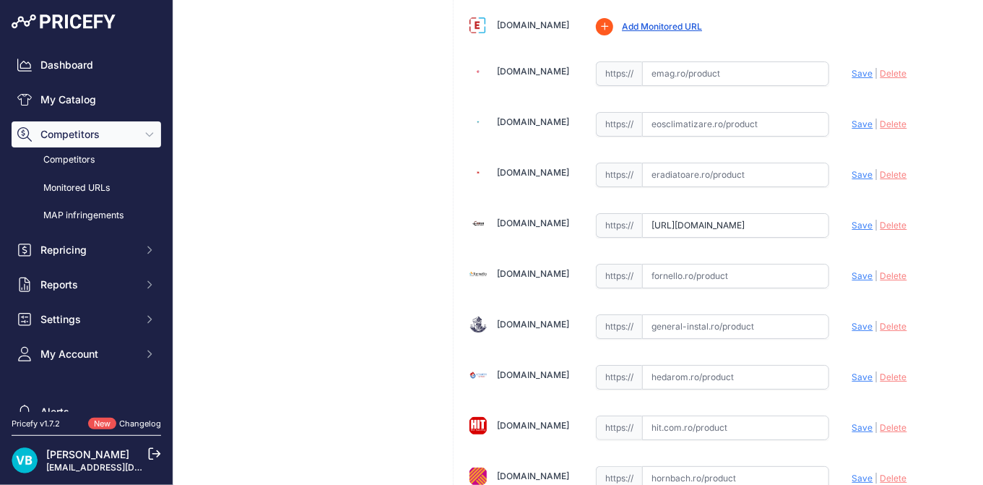
scroll to position [1844, 0]
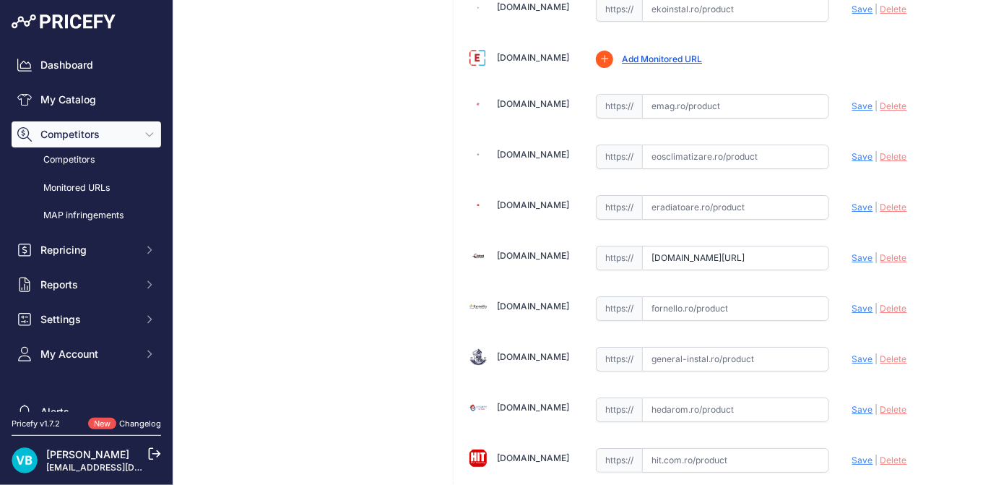
click at [852, 252] on span "Save" at bounding box center [862, 257] width 21 height 11
type input "https://euro-instal.ro/calorifer-otel-purmo-c22-450-x-1200-mm-accesorii-incluse…"
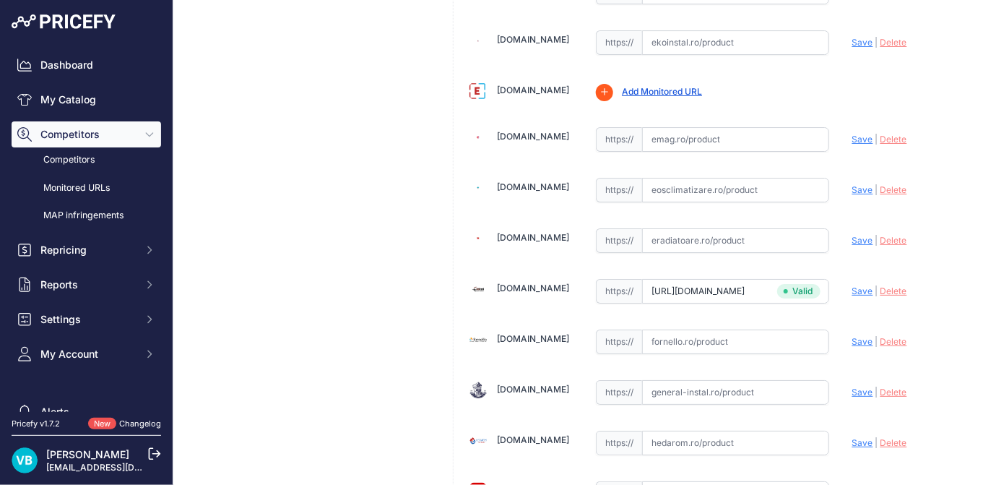
scroll to position [1877, 0]
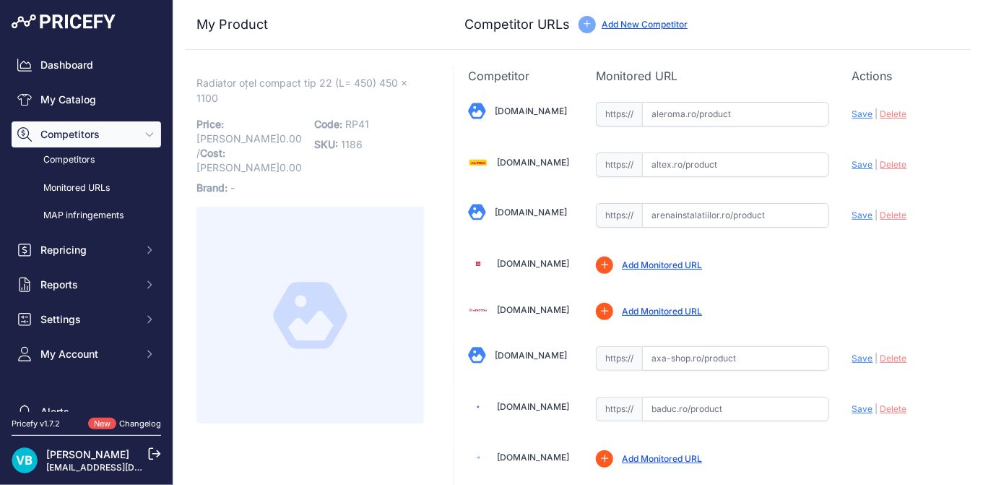
scroll to position [405, 0]
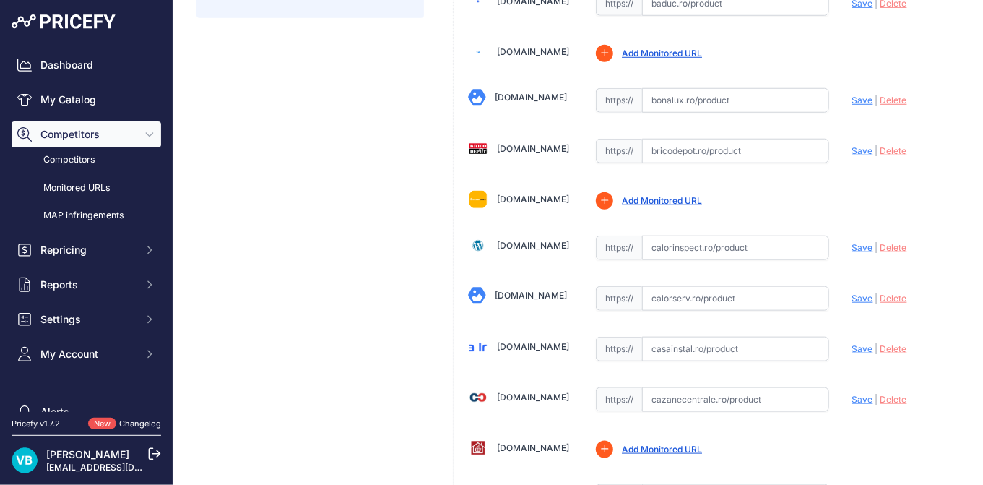
click at [750, 293] on input "text" at bounding box center [735, 298] width 187 height 25
paste input "[URL][DOMAIN_NAME]"
click at [852, 299] on span "Save" at bounding box center [862, 298] width 21 height 11
type input "[URL][DOMAIN_NAME]"
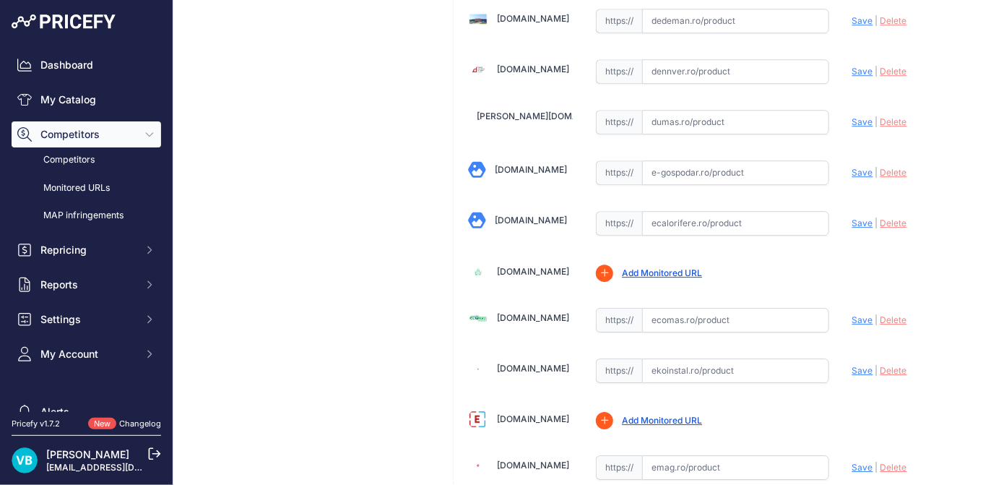
scroll to position [1451, 0]
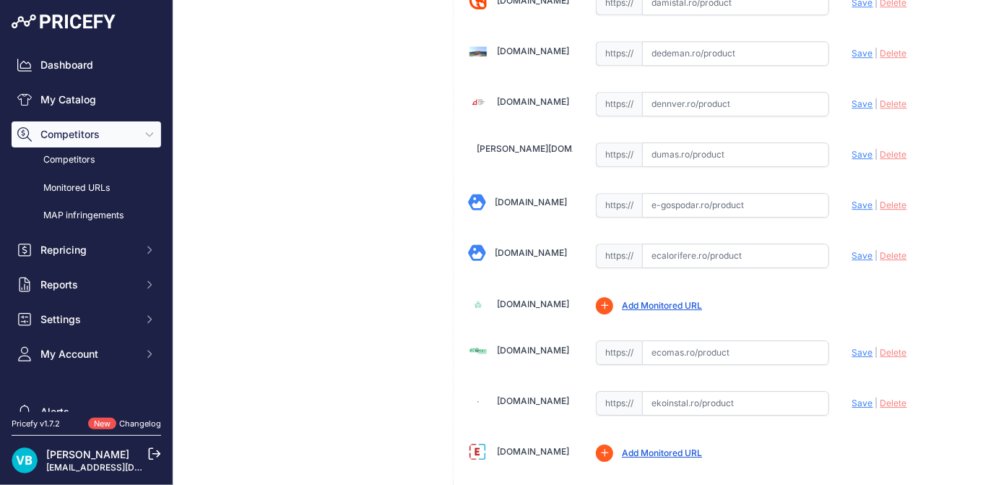
click at [701, 243] on input "text" at bounding box center [735, 255] width 187 height 25
paste input "[URL][DOMAIN_NAME]"
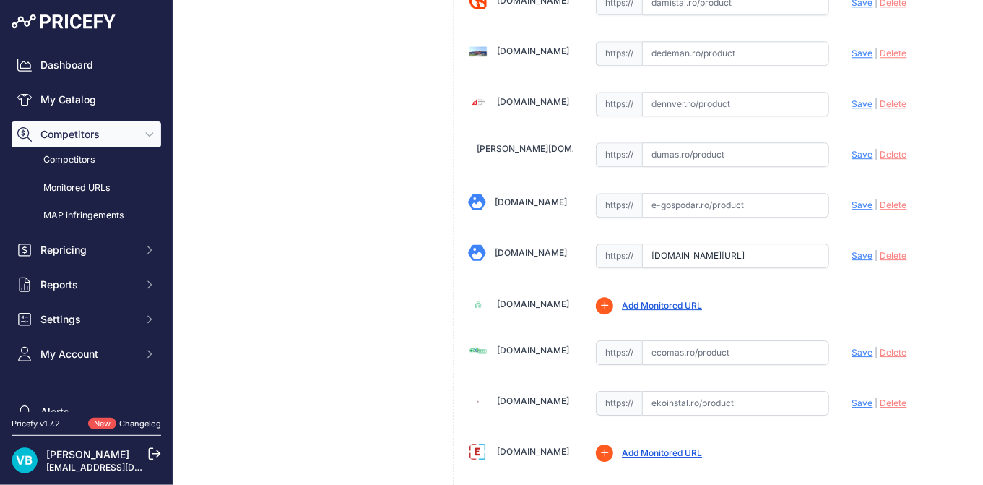
click at [854, 250] on span "Save" at bounding box center [862, 255] width 21 height 11
type input "[URL][DOMAIN_NAME]"
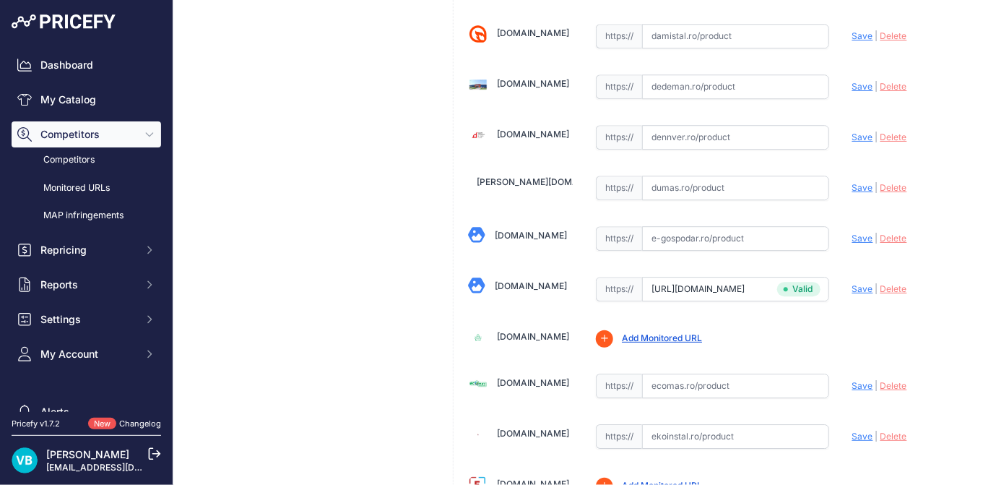
scroll to position [1483, 0]
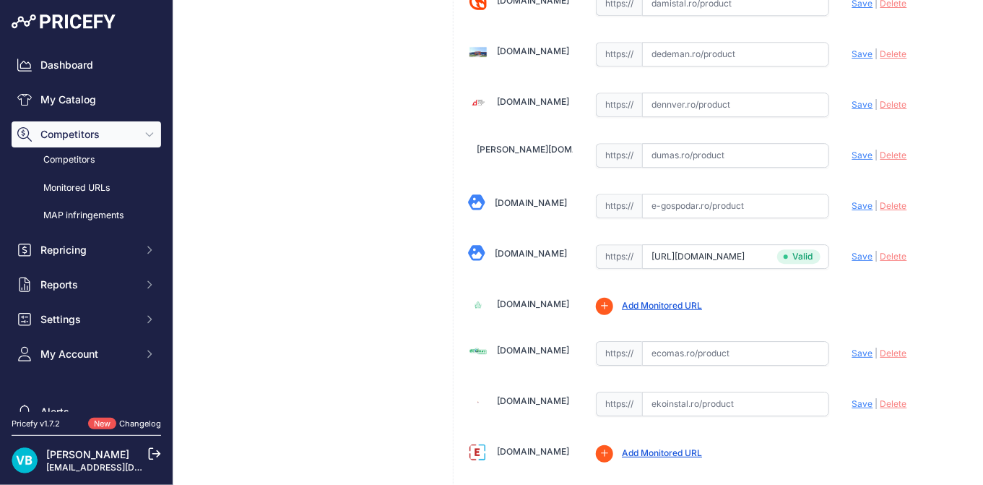
drag, startPoint x: 386, startPoint y: 225, endPoint x: 217, endPoint y: 199, distance: 170.9
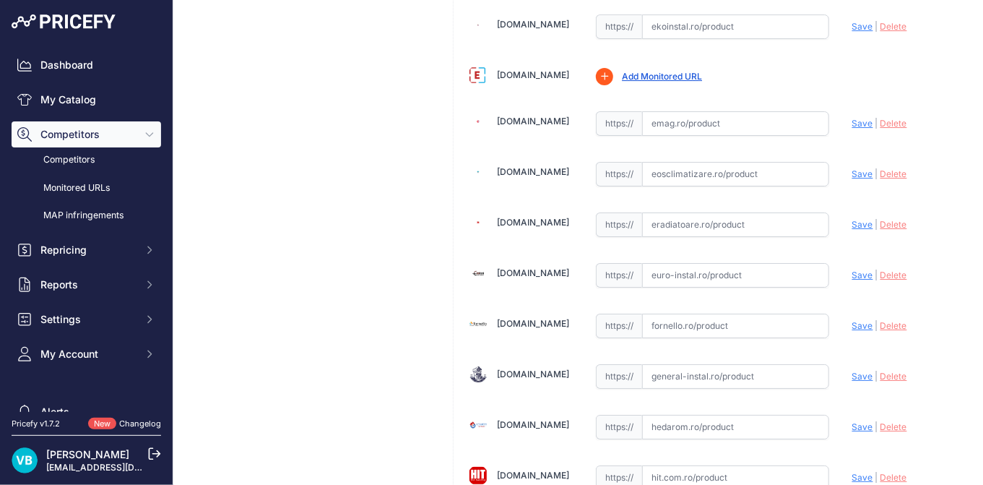
scroll to position [1794, 0]
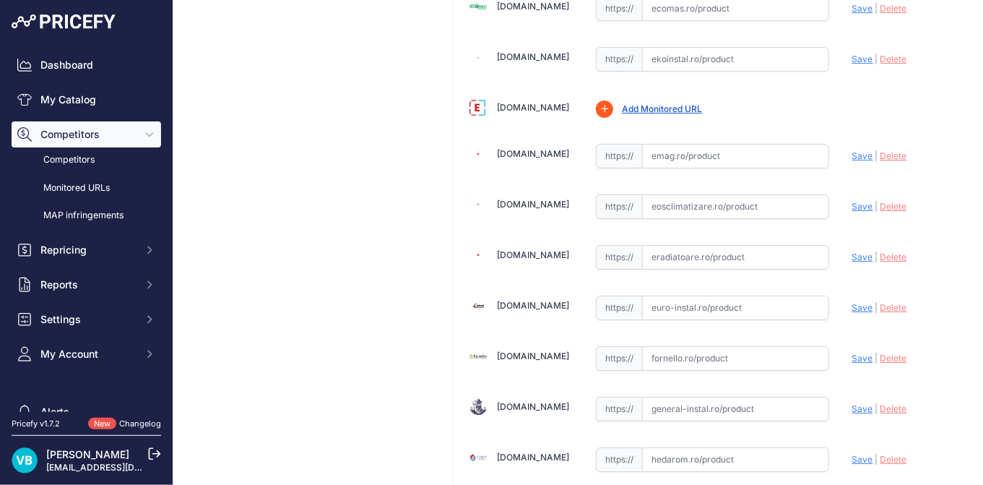
click at [705, 245] on input "text" at bounding box center [735, 257] width 187 height 25
paste input "[URL][DOMAIN_NAME]"
click at [857, 251] on span "Save" at bounding box center [862, 256] width 21 height 11
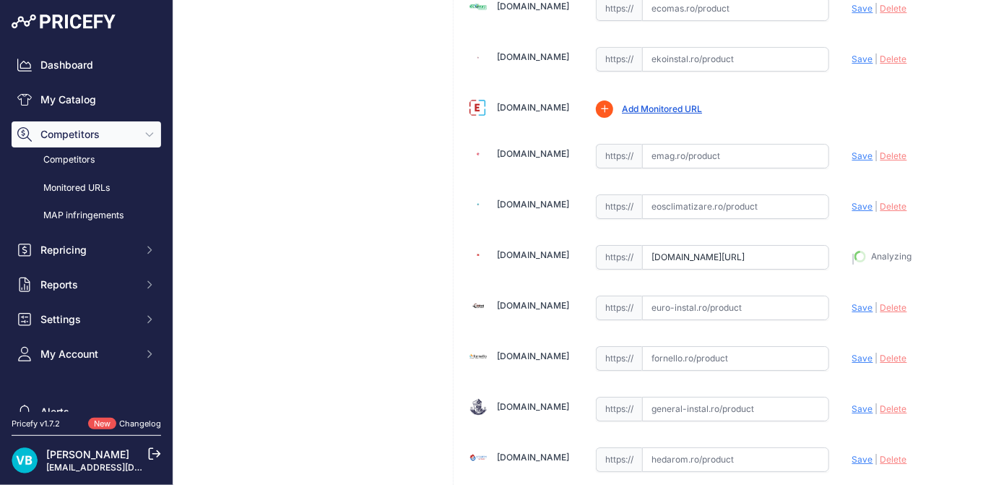
type input "[URL][DOMAIN_NAME]"
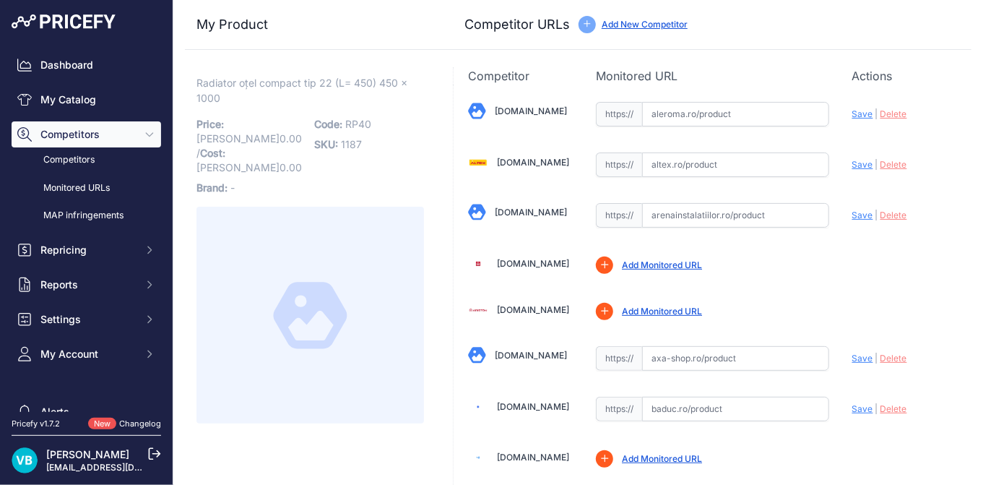
scroll to position [1451, 0]
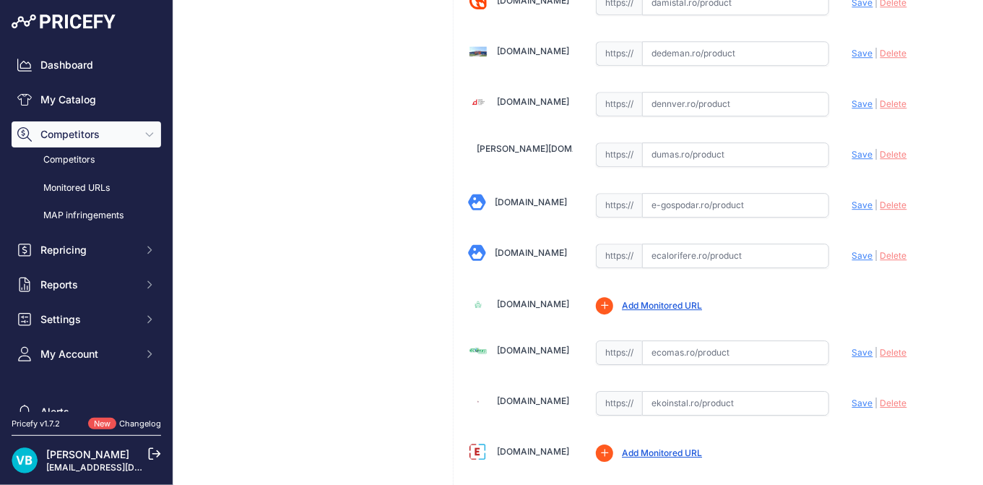
click at [741, 243] on input "text" at bounding box center [735, 255] width 187 height 25
paste input "https://www.ecalorifere.ro/calorifer-otel-purmo-22-450-1000-p1113?srsltid=AfmBO…"
click at [855, 250] on span "Save" at bounding box center [862, 255] width 21 height 11
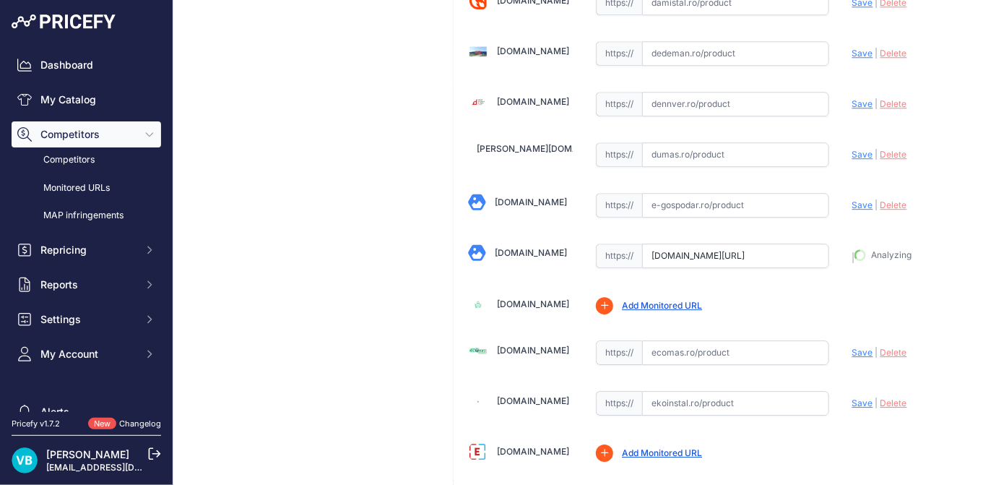
type input "https://www.ecalorifere.ro/calorifer-otel-purmo-22-450-1000-p1113?prirule_jdsni…"
click at [752, 400] on input "text" at bounding box center [735, 404] width 187 height 25
paste input "https://www.ekoinstal.ro/termice/radiator-purmo-din-otel-22-450-1000-10-ani-gar…"
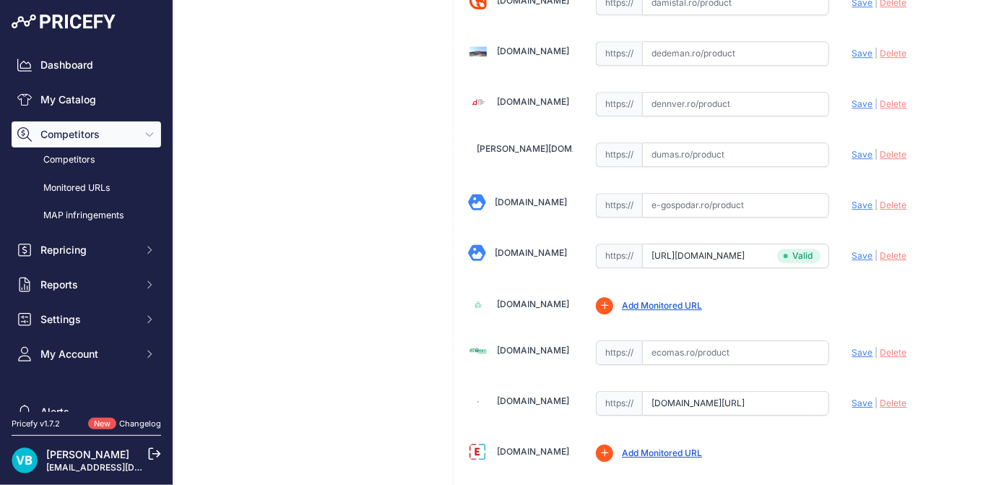
scroll to position [0, 0]
click at [852, 397] on span "Save" at bounding box center [862, 402] width 21 height 11
type input "https://www.ekoinstal.ro/termice/radiator-purmo-din-otel-22-450-1000-10-ani-gar…"
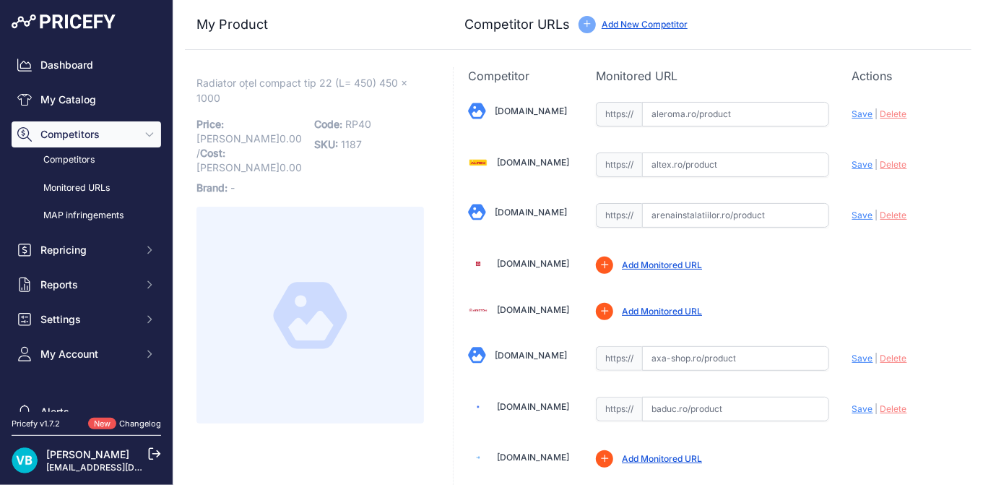
scroll to position [2245, 0]
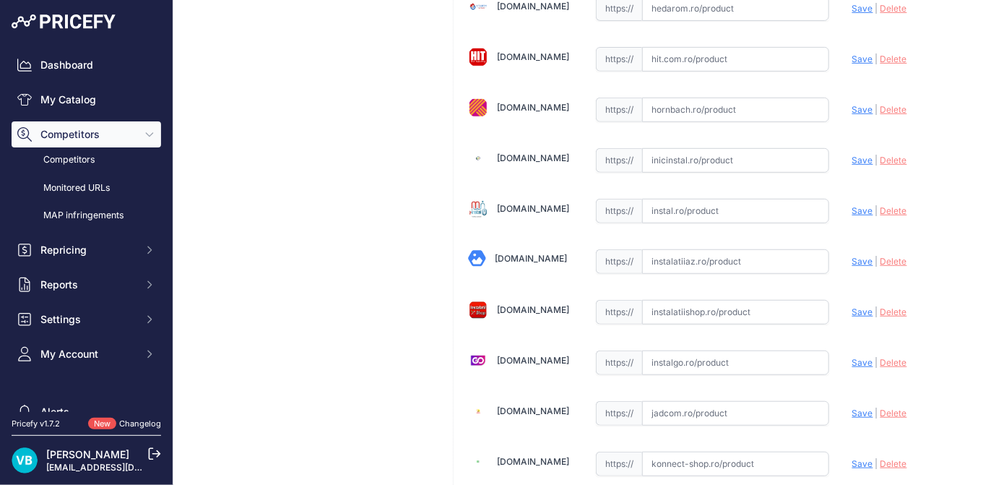
click at [760, 300] on input "text" at bounding box center [735, 312] width 187 height 25
paste input "https://www.instalatiishop.ro/radiator_purmo_c22_450_x_1000"
click at [863, 297] on div "Update Profile Save | [GEOGRAPHIC_DATA] Analyzing" at bounding box center [904, 308] width 105 height 22
click at [856, 306] on span "Save" at bounding box center [862, 311] width 21 height 11
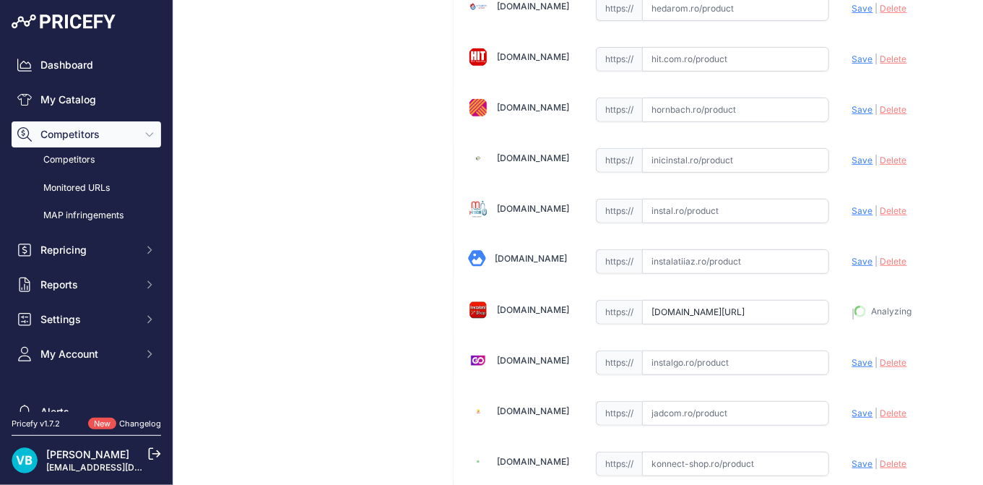
type input "https://www.instalatiishop.ro/radiator_purmo_c22_450_x_1000?prirule_jdsnikfkfjs…"
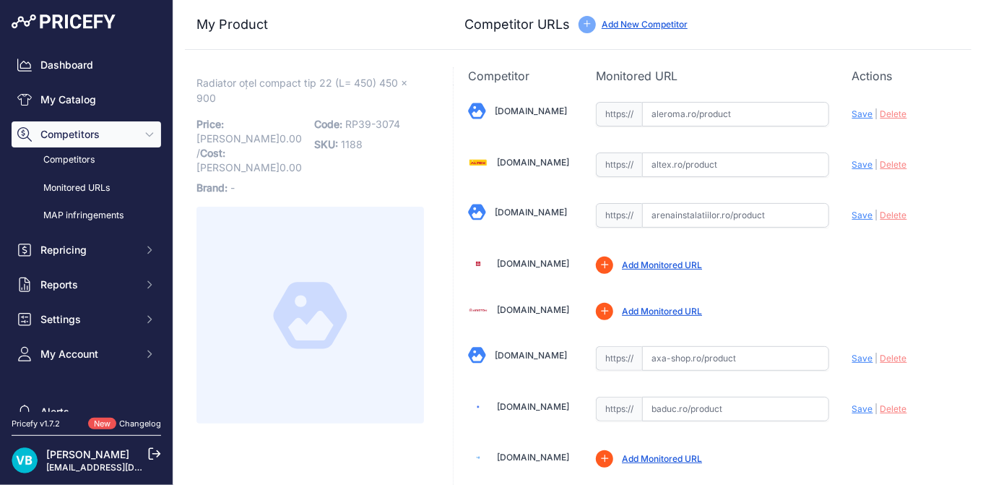
scroll to position [405, 0]
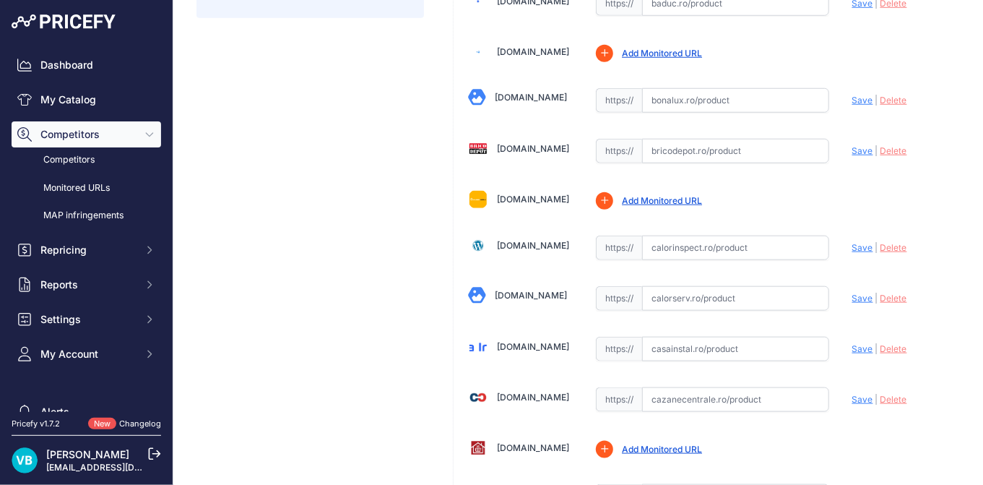
click at [720, 288] on input "text" at bounding box center [735, 298] width 187 height 25
paste input "https://www.calorserv.ro/produse/calorifere-otel-purmo-PUR22450900V"
click at [852, 293] on span "Save" at bounding box center [862, 298] width 21 height 11
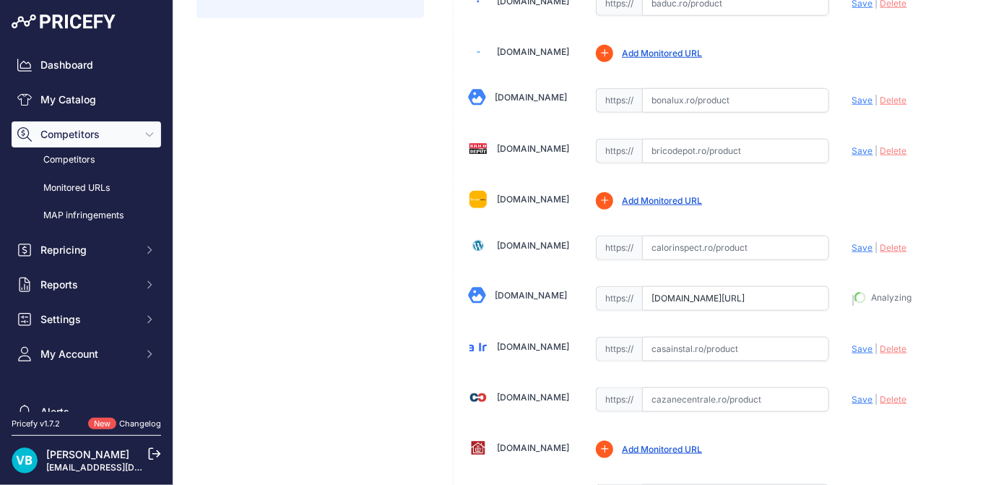
type input "https://www.calorserv.ro/produse/calorifere-otel-purmo-PUR22450900V?prirule_jds…"
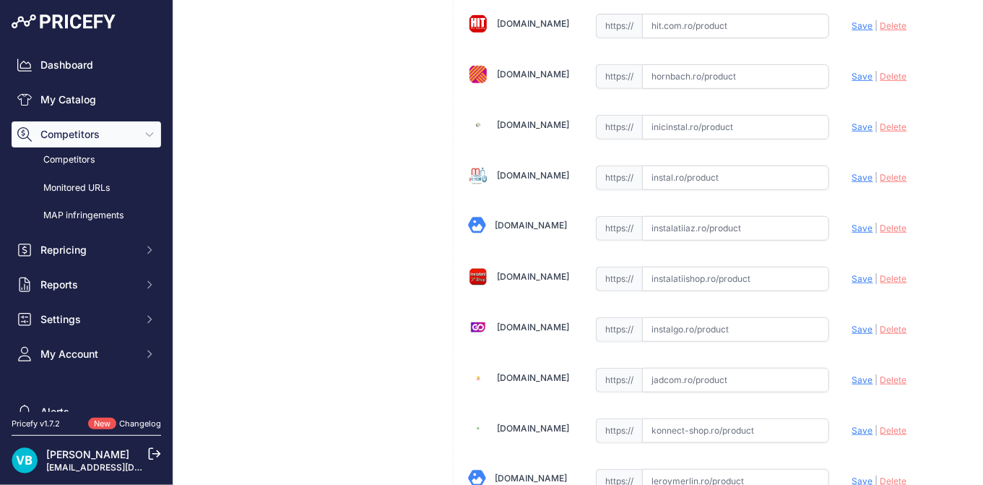
scroll to position [2245, 0]
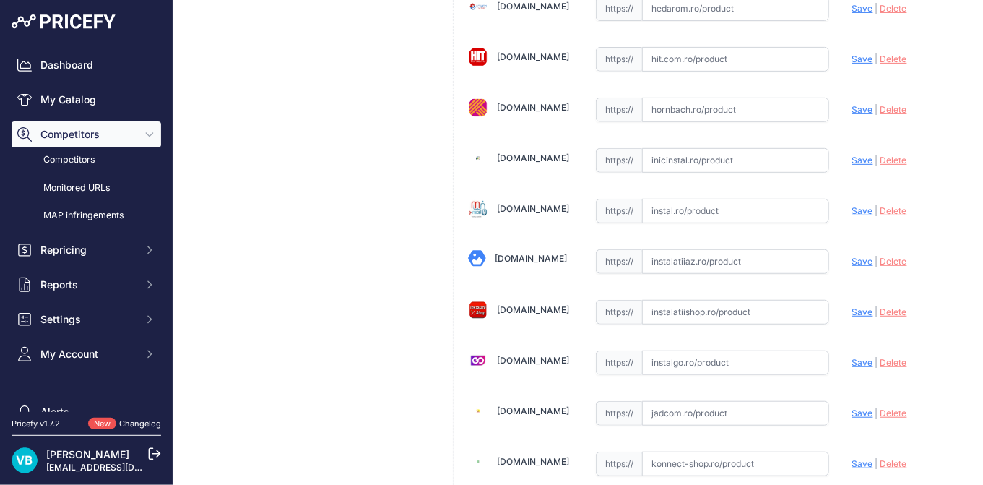
click at [765, 300] on input "text" at bounding box center [735, 312] width 187 height 25
paste input "https://www.instalatiishop.ro/radiator_purmo_c22_450_x_900"
click at [855, 306] on span "Save" at bounding box center [862, 311] width 21 height 11
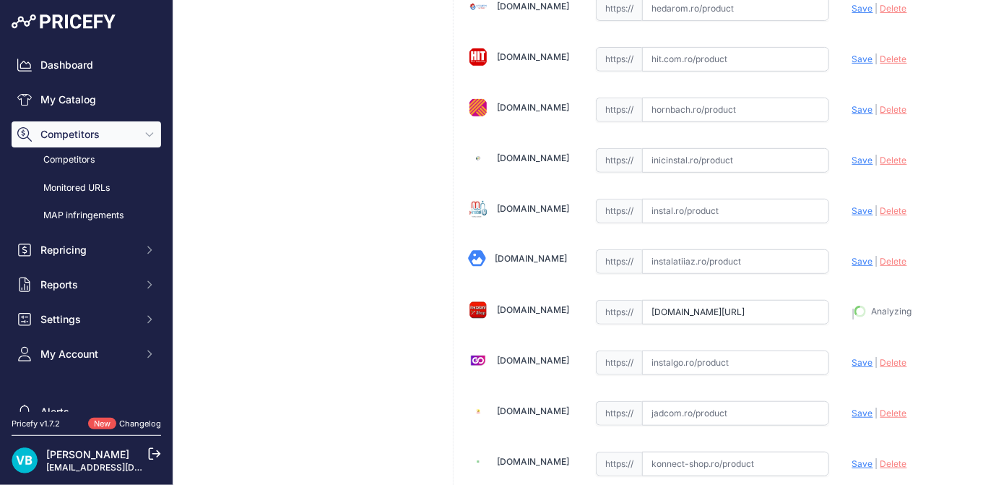
type input "https://www.instalatiishop.ro/radiator_purmo_c22_450_x_900?prirule_jdsnikfkfjsd…"
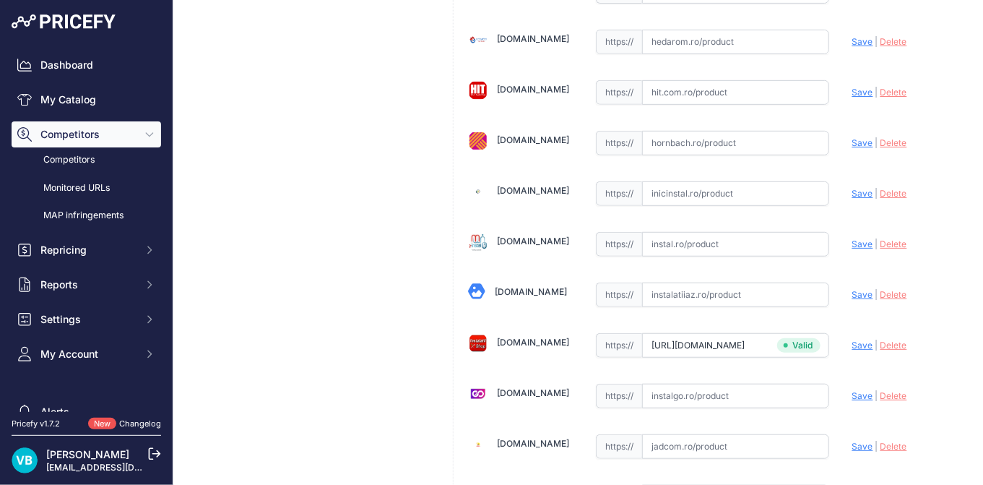
scroll to position [2278, 0]
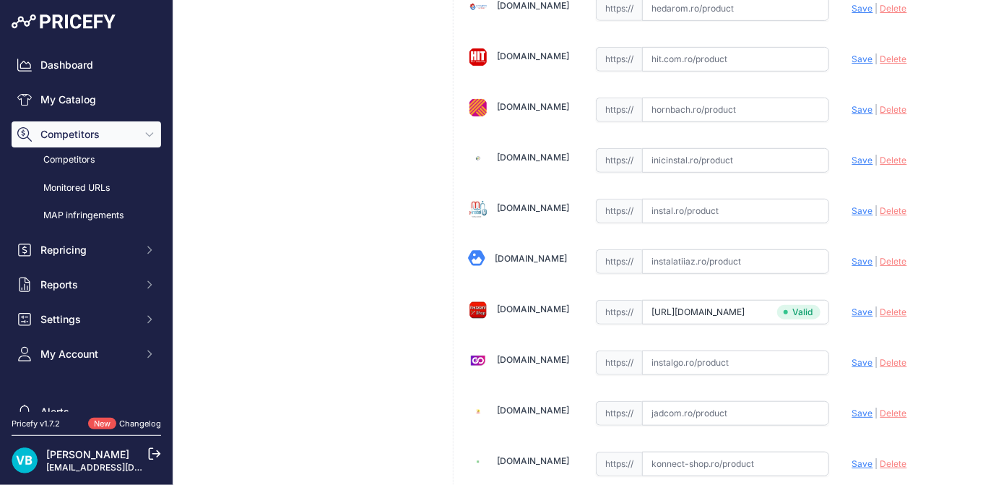
click at [300, 275] on div "Radiator oțel compact tip 22 (L= 450) 450 x 900 Link Price: RON 0.00 /" at bounding box center [310, 328] width 251 height 5013
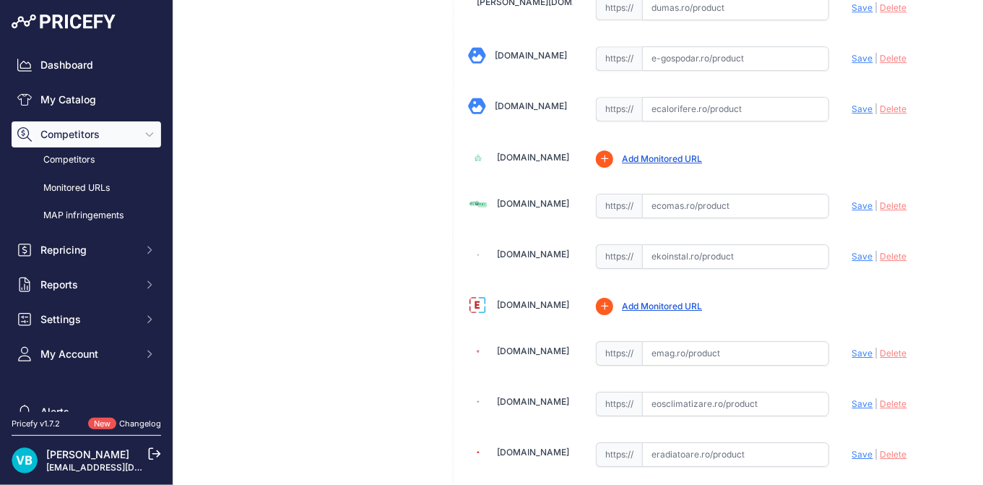
drag, startPoint x: 711, startPoint y: 235, endPoint x: 807, endPoint y: 245, distance: 96.6
click at [712, 244] on input "text" at bounding box center [735, 256] width 187 height 25
paste input "https://www.ekoinstal.ro/termice/radiator-purmo-din-otel-22-450-900-10-ani-gara…"
click at [853, 251] on span "Save" at bounding box center [862, 256] width 21 height 11
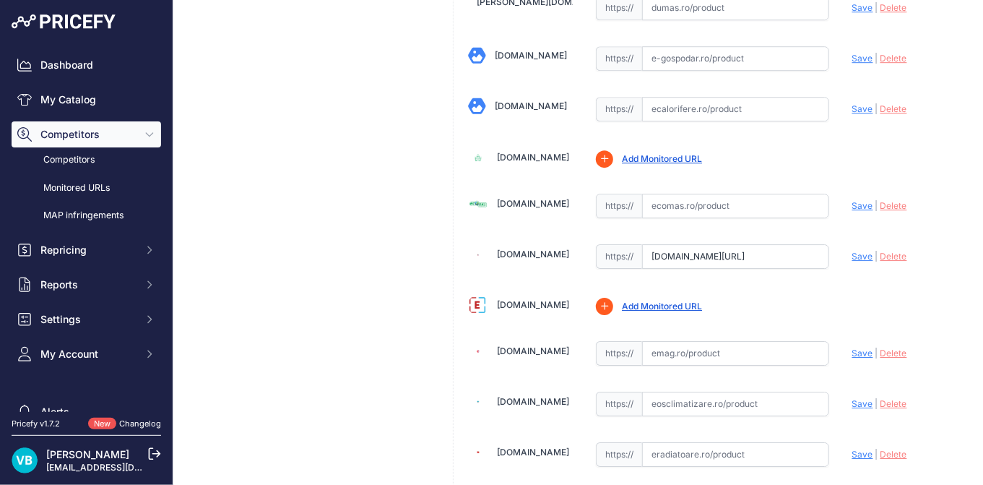
scroll to position [0, 0]
type input "https://www.ekoinstal.ro/termice/radiator-purmo-din-otel-22-450-900-10-ani-gara…"
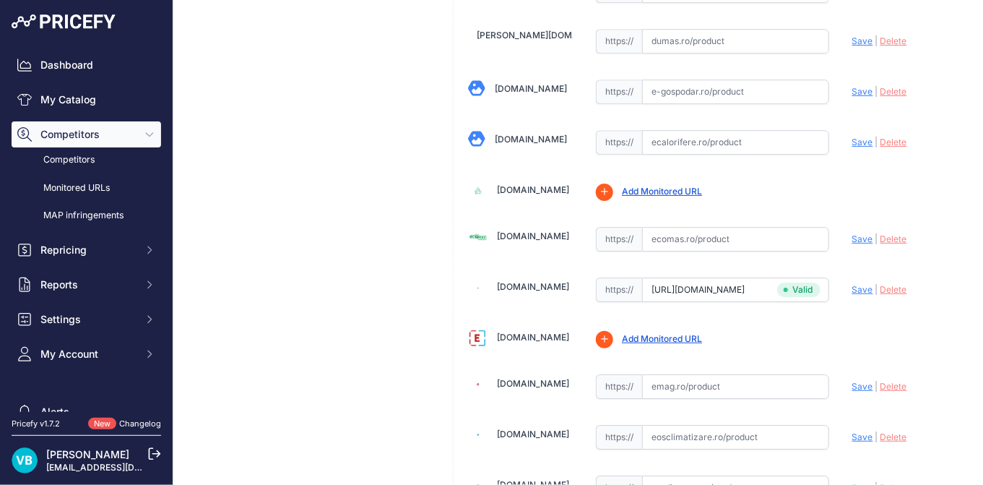
scroll to position [1630, 0]
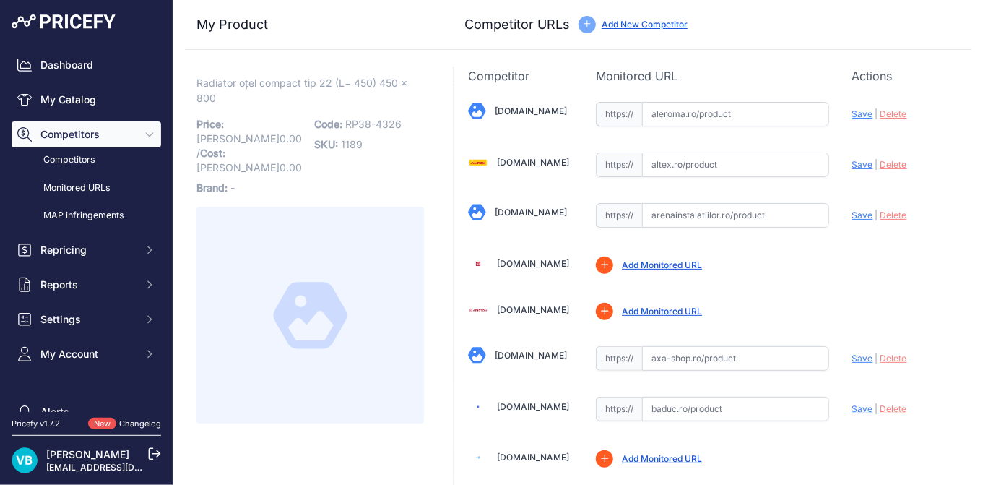
scroll to position [1597, 0]
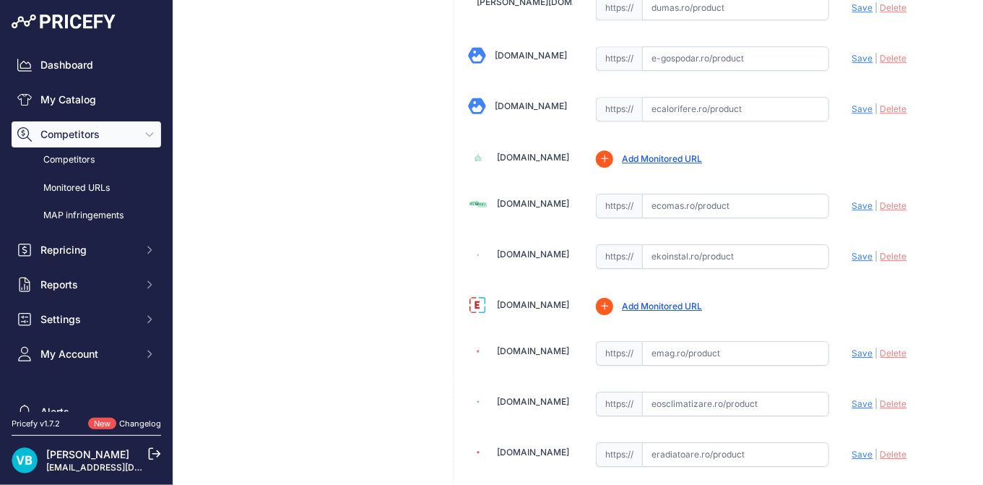
click at [747, 254] on input "text" at bounding box center [735, 256] width 187 height 25
paste input "[URL][DOMAIN_NAME]"
click at [855, 251] on span "Save" at bounding box center [862, 256] width 21 height 11
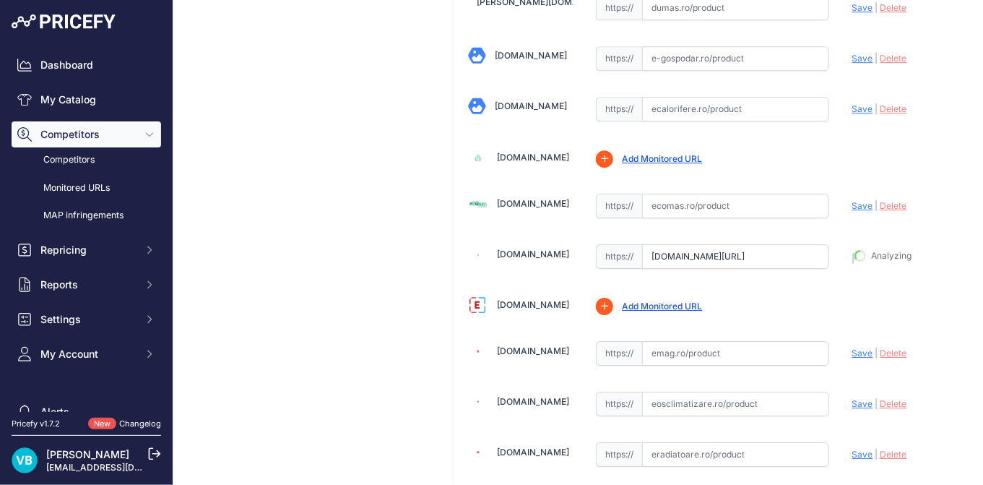
type input "[URL][DOMAIN_NAME]"
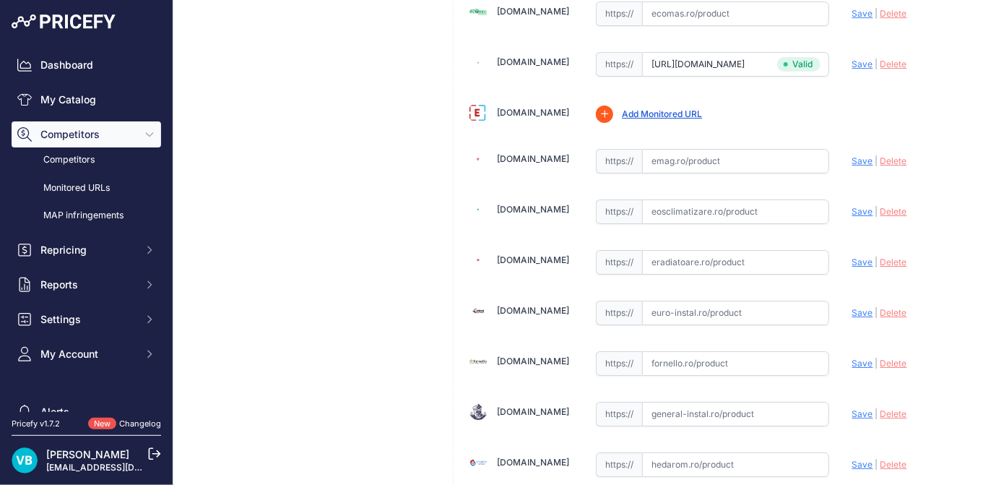
scroll to position [1796, 0]
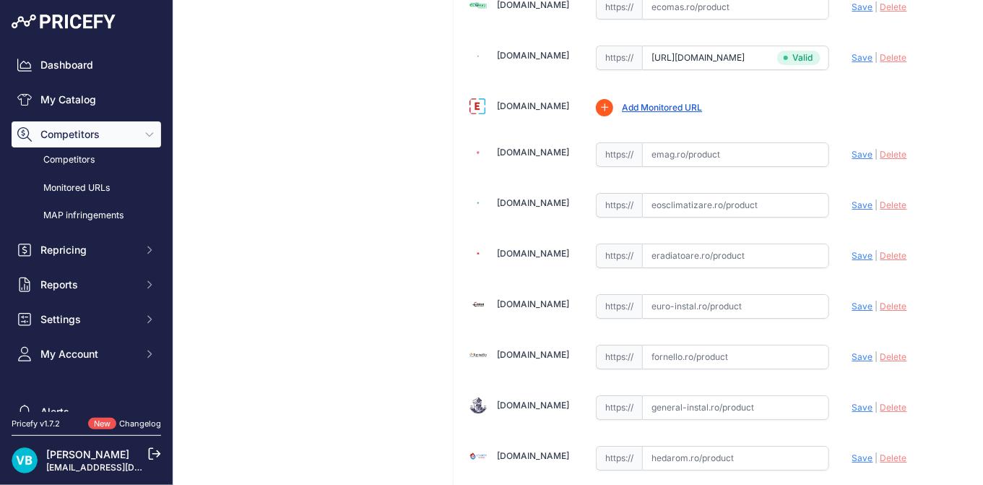
click at [717, 299] on input "text" at bounding box center [735, 306] width 187 height 25
paste input "[URL][DOMAIN_NAME]"
click at [855, 301] on span "Save" at bounding box center [862, 306] width 21 height 11
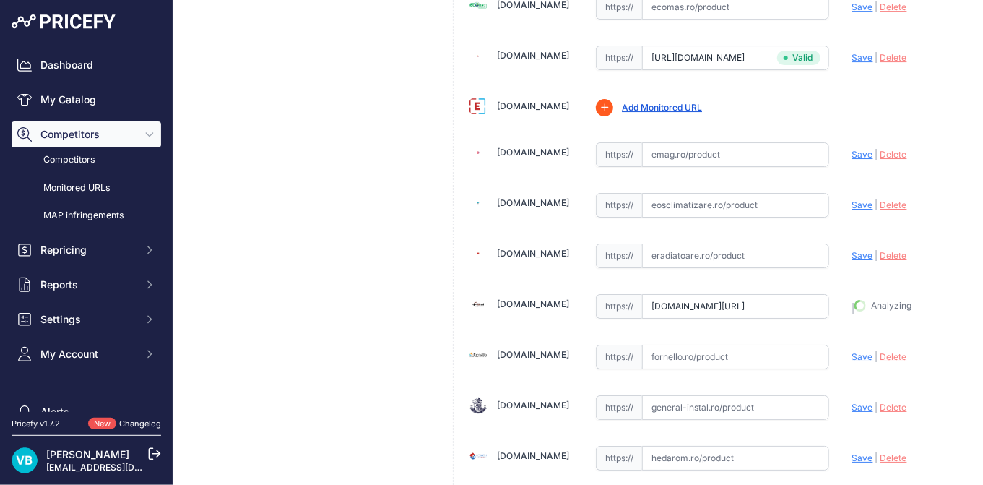
type input "https://euro-instal.ro/calorifer-otel-purmo-c22-450-x-800-mm-accesorii-incluse?…"
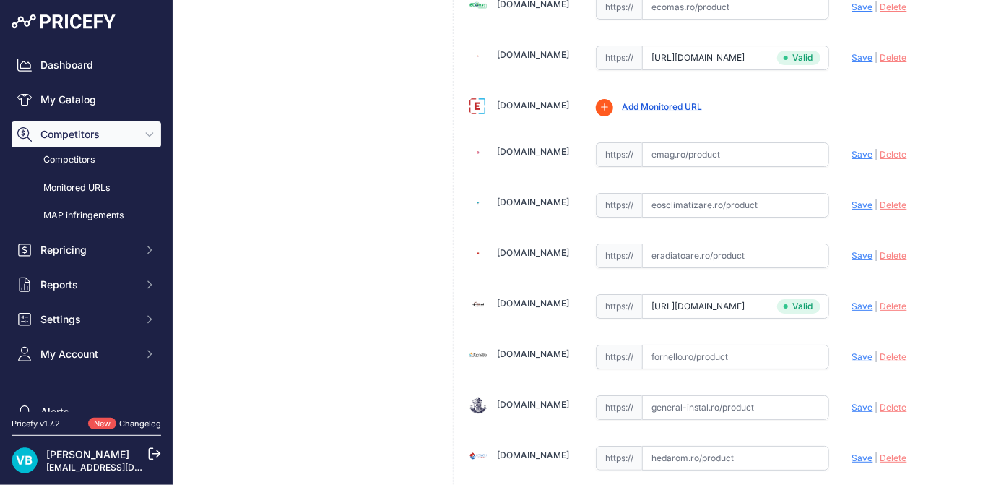
scroll to position [1451, 0]
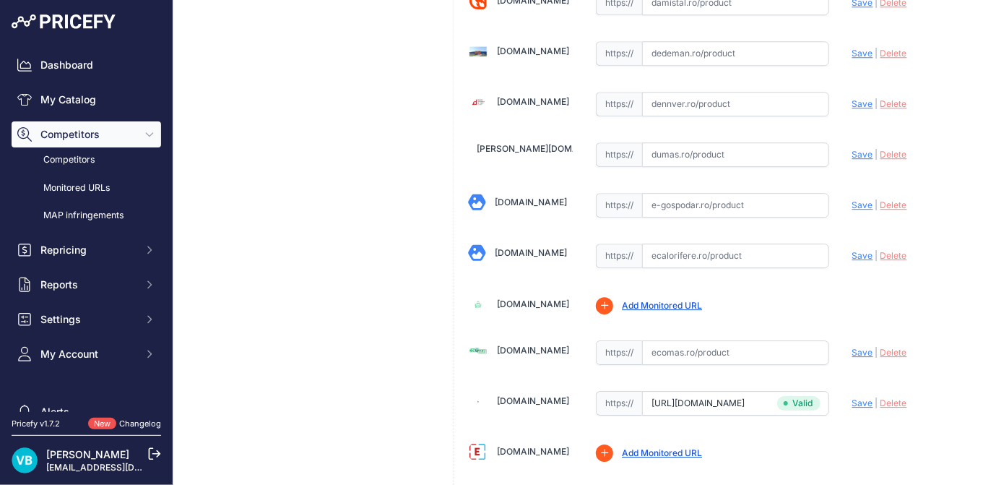
click at [751, 247] on input "text" at bounding box center [735, 255] width 187 height 25
paste input "https://www.ecalorifere.ro/calorifer-otel-purmo-22-450-800-p1111?srsltid=AfmBOo…"
click at [852, 250] on span "Save" at bounding box center [862, 255] width 21 height 11
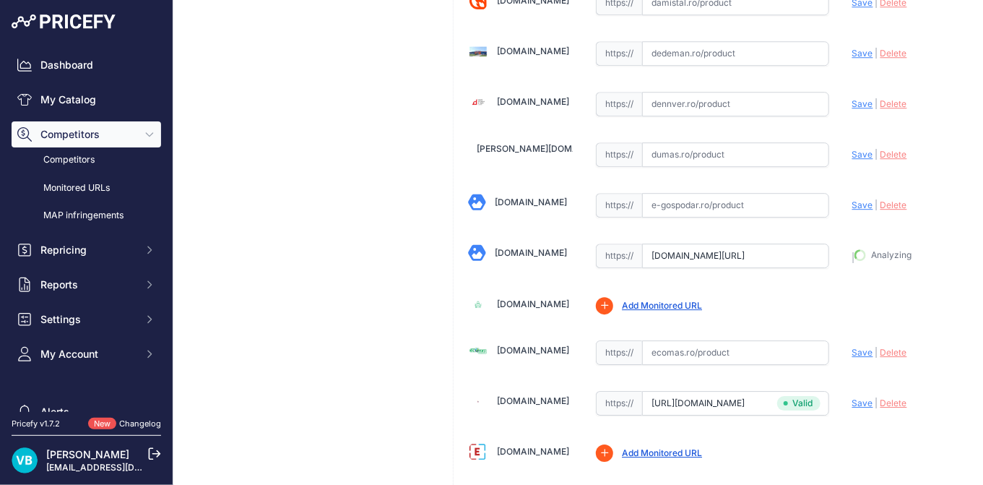
type input "https://www.ecalorifere.ro/calorifer-otel-purmo-22-450-800-p1111?prirule_jdsnik…"
drag, startPoint x: 398, startPoint y: 246, endPoint x: 384, endPoint y: 240, distance: 15.2
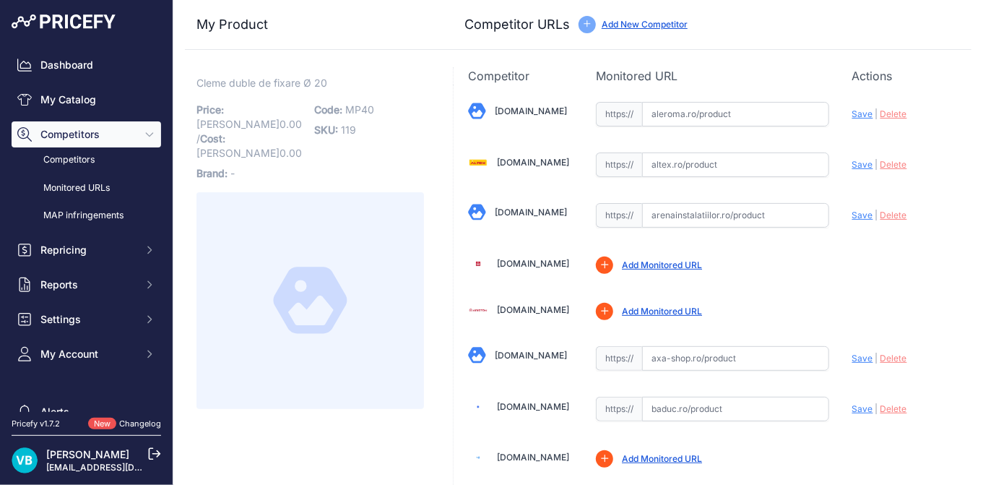
scroll to position [308, 0]
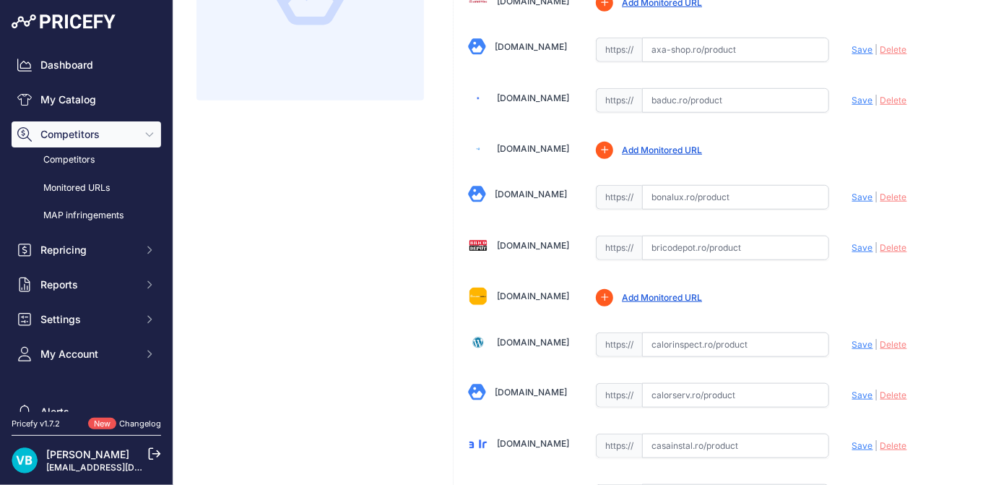
click at [733, 251] on input "text" at bounding box center [735, 248] width 187 height 25
paste input "[URL][DOMAIN_NAME][PERSON_NAME][PERSON_NAME]"
click at [852, 242] on span "Save" at bounding box center [862, 247] width 21 height 11
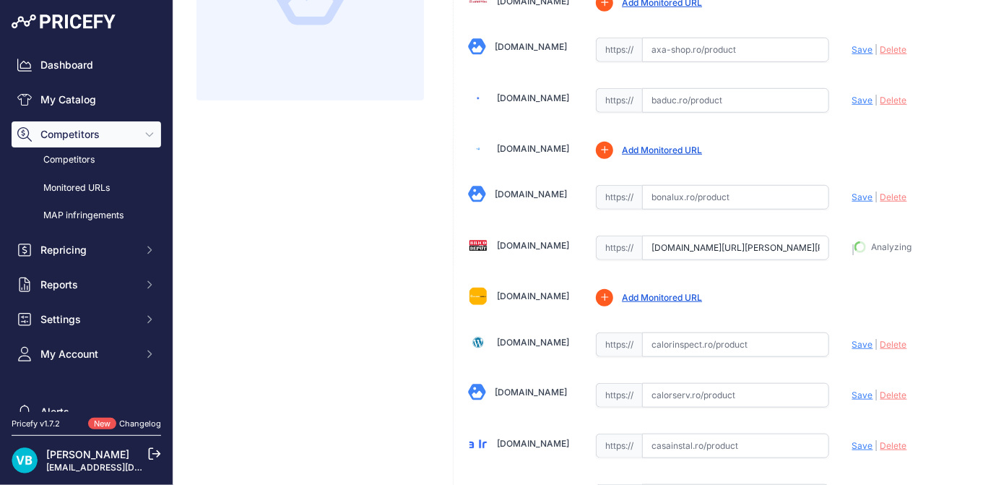
type input "[URL][DOMAIN_NAME][PERSON_NAME][PERSON_NAME]"
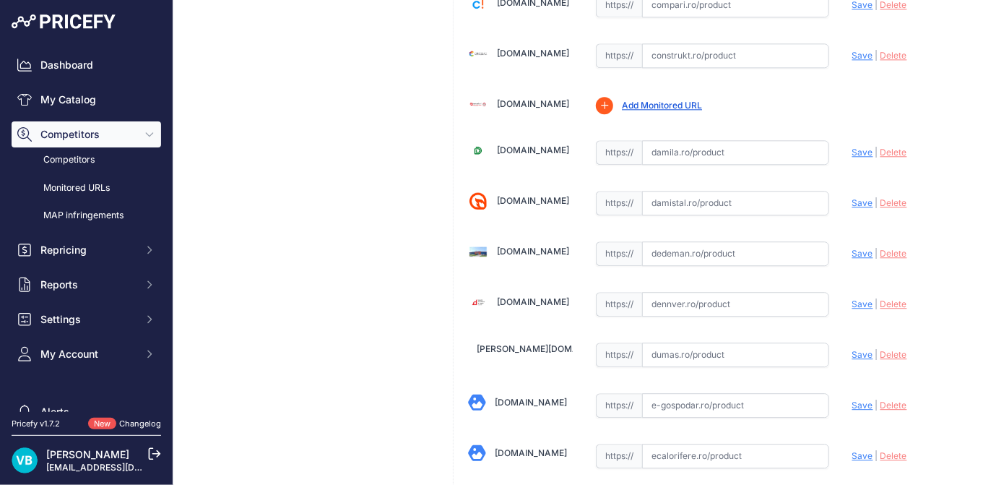
click at [733, 249] on input "text" at bounding box center [735, 253] width 187 height 25
paste input "[URL][DOMAIN_NAME][PERSON_NAME]"
click at [852, 248] on span "Save" at bounding box center [862, 253] width 21 height 11
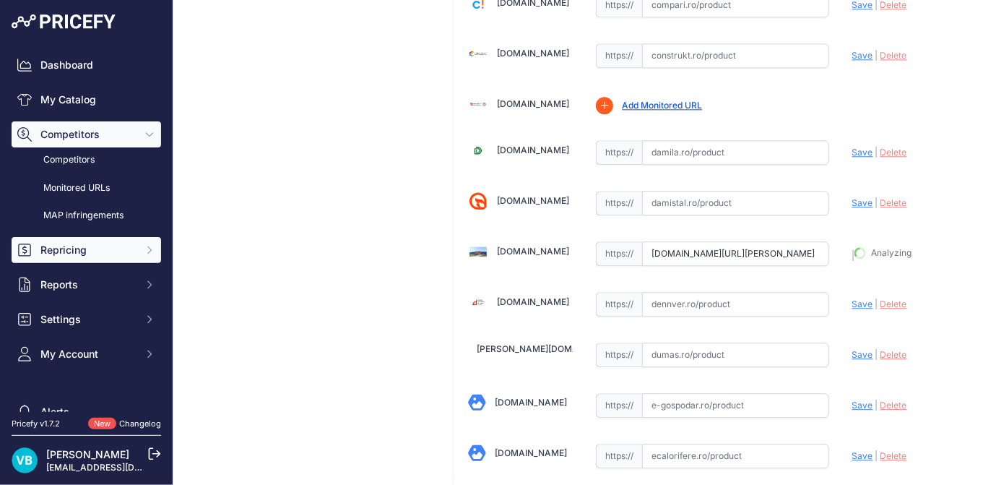
type input "[URL][DOMAIN_NAME][PERSON_NAME]"
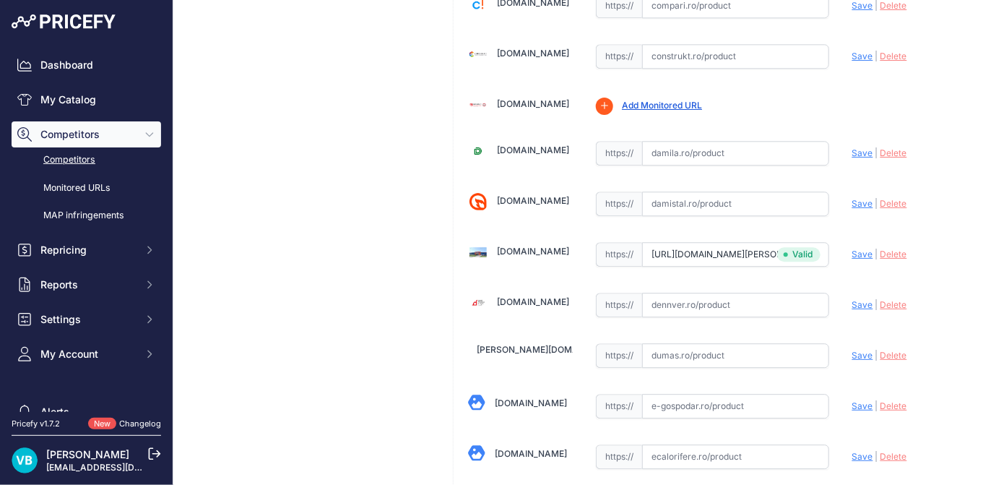
scroll to position [2529, 0]
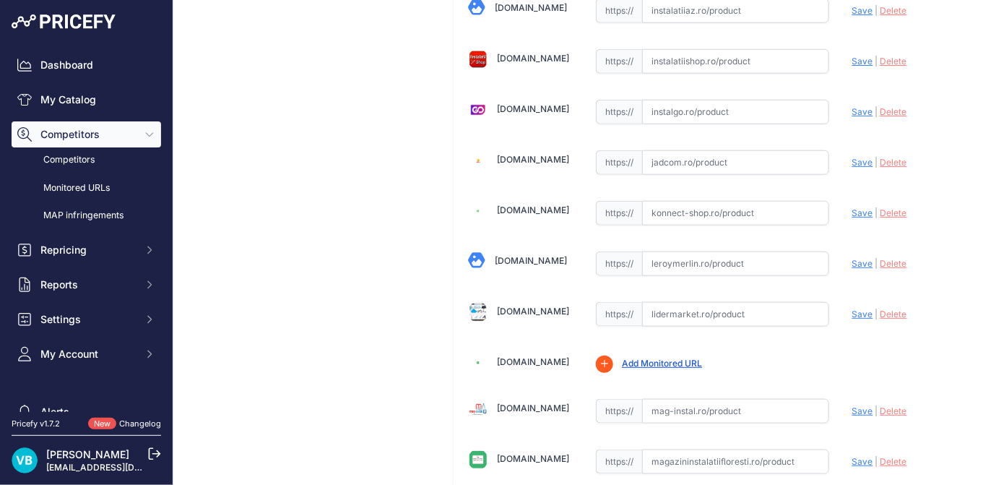
click at [719, 251] on input "text" at bounding box center [735, 263] width 187 height 25
paste input "[URL][DOMAIN_NAME][PERSON_NAME]"
click at [858, 257] on span "Save" at bounding box center [862, 262] width 21 height 11
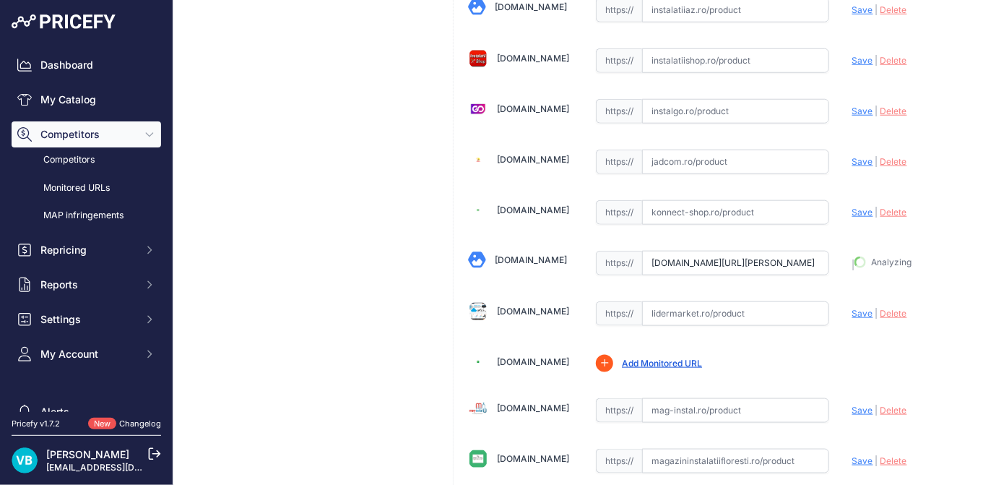
click at [331, 256] on div "[PERSON_NAME] de fixare Ø 20 Link Price: [PERSON_NAME] 0.00 / Cost: 0.00 Brand:…" at bounding box center [310, 77] width 251 height 5013
type input "[URL][DOMAIN_NAME][PERSON_NAME]"
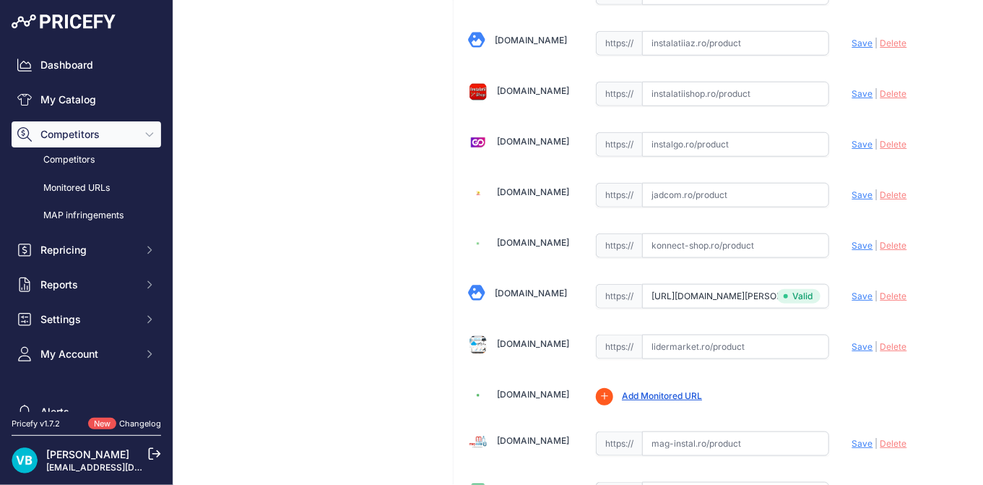
scroll to position [2529, 0]
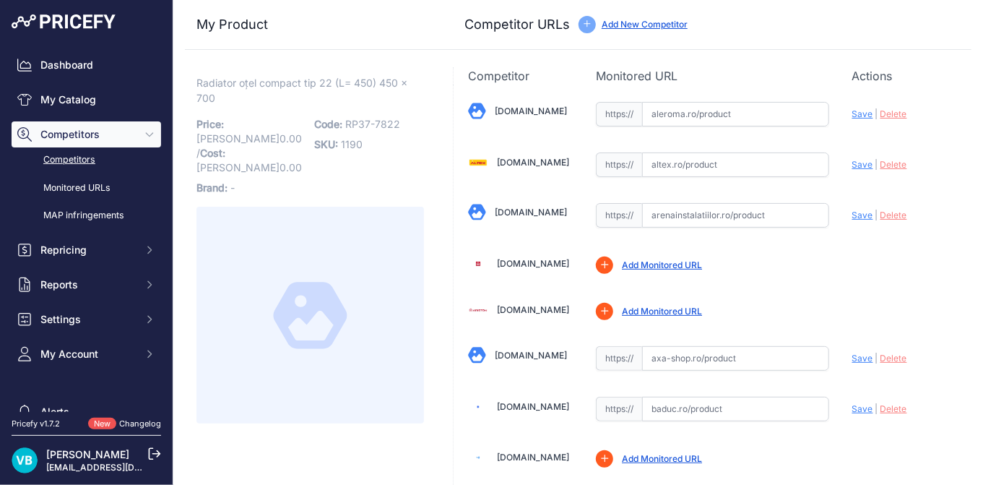
scroll to position [1794, 0]
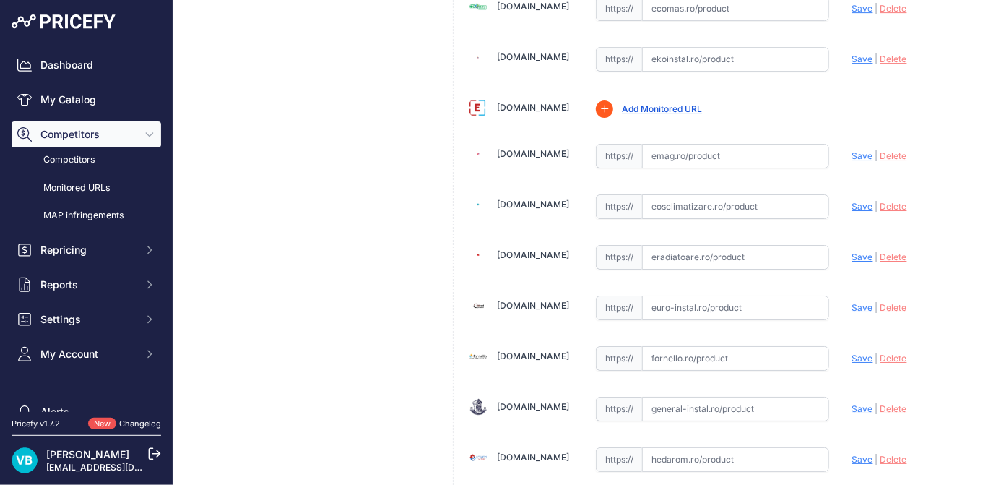
click at [730, 255] on input "text" at bounding box center [735, 257] width 187 height 25
paste input "[URL][DOMAIN_NAME]"
click at [856, 251] on span "Save" at bounding box center [862, 256] width 21 height 11
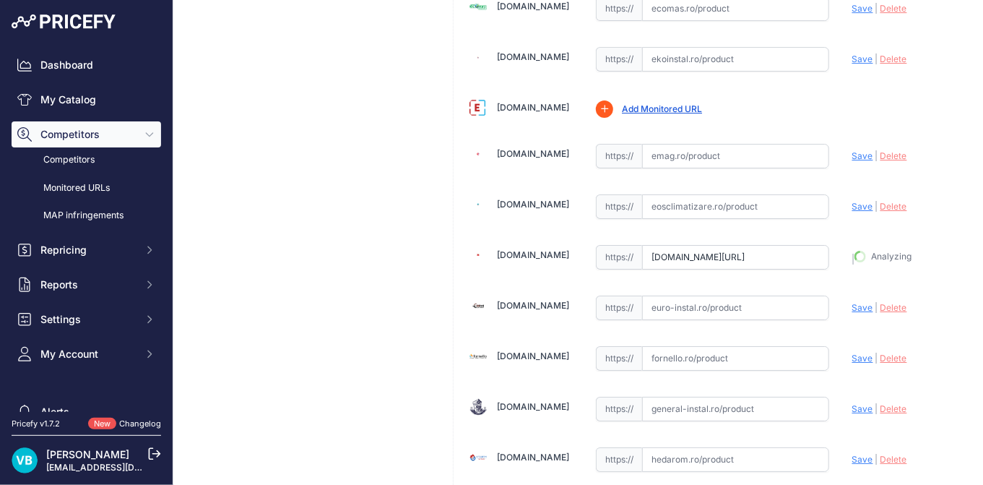
type input "[URL][DOMAIN_NAME]"
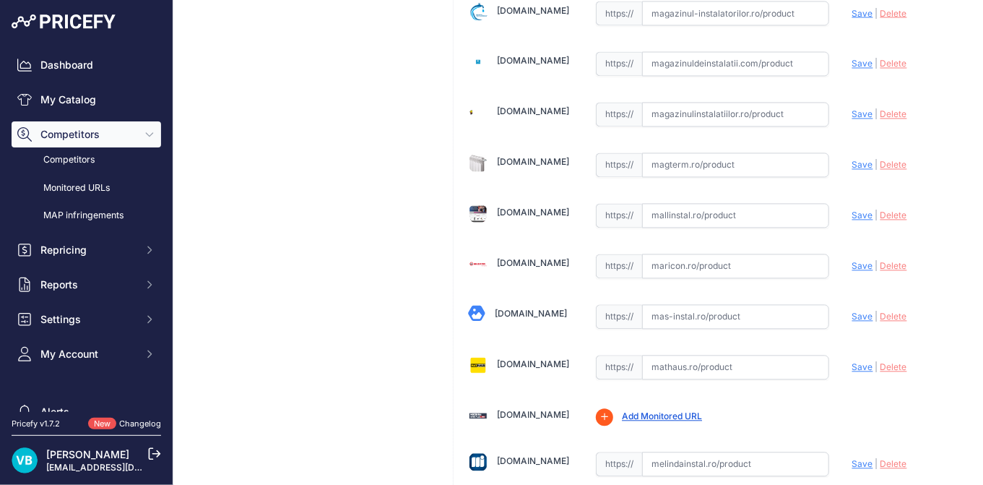
scroll to position [2994, 0]
click at [674, 254] on input "text" at bounding box center [735, 266] width 187 height 25
paste input "[URL][DOMAIN_NAME]"
click at [855, 261] on span "Save" at bounding box center [862, 266] width 21 height 11
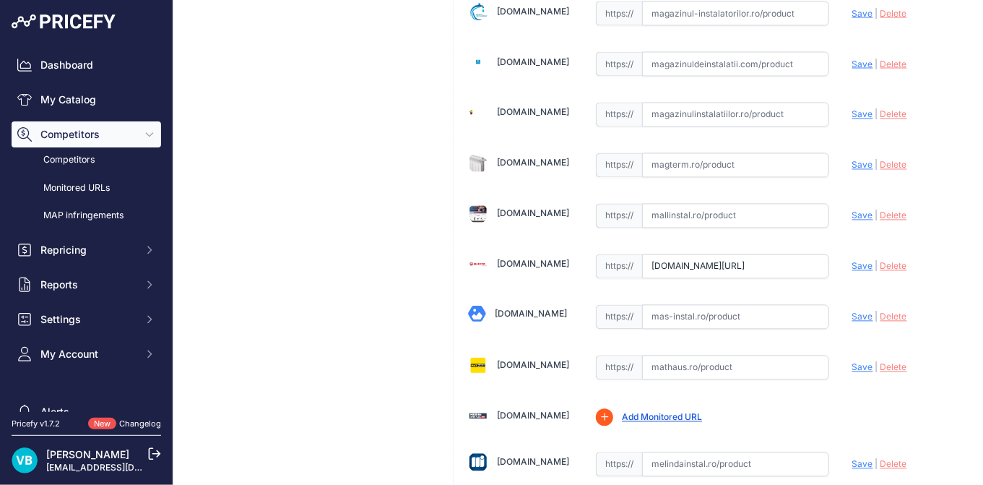
scroll to position [0, 0]
type input "[URL][DOMAIN_NAME]"
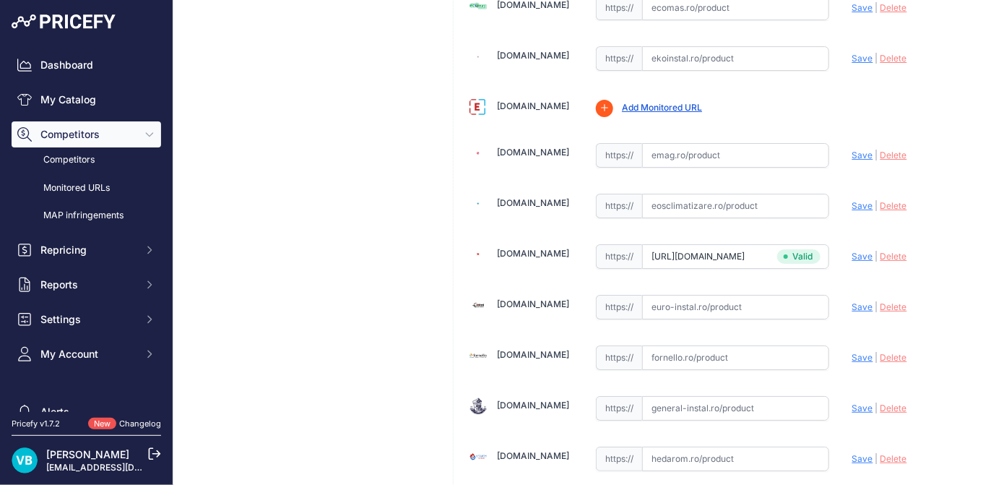
scroll to position [1795, 0]
click at [692, 46] on input "text" at bounding box center [735, 58] width 187 height 25
drag, startPoint x: 707, startPoint y: 46, endPoint x: 800, endPoint y: 53, distance: 94.2
click at [707, 46] on input "text" at bounding box center [735, 58] width 187 height 25
paste input "[URL][DOMAIN_NAME]"
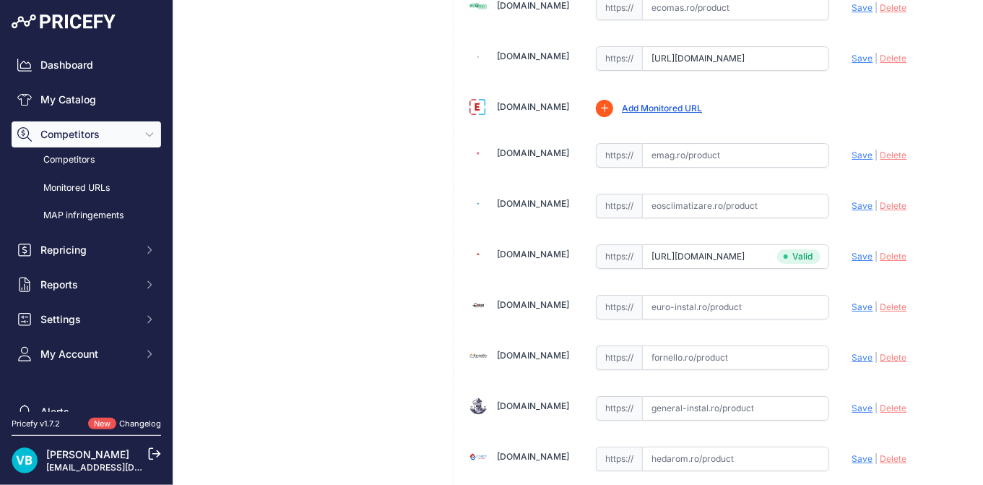
scroll to position [0, 535]
click at [852, 53] on span "Save" at bounding box center [862, 58] width 21 height 11
type input "[URL][DOMAIN_NAME]"
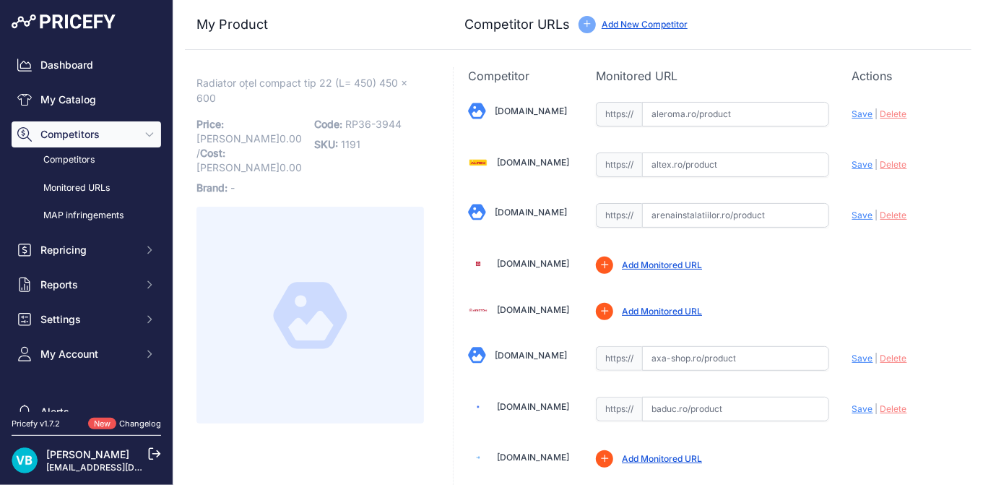
scroll to position [1844, 0]
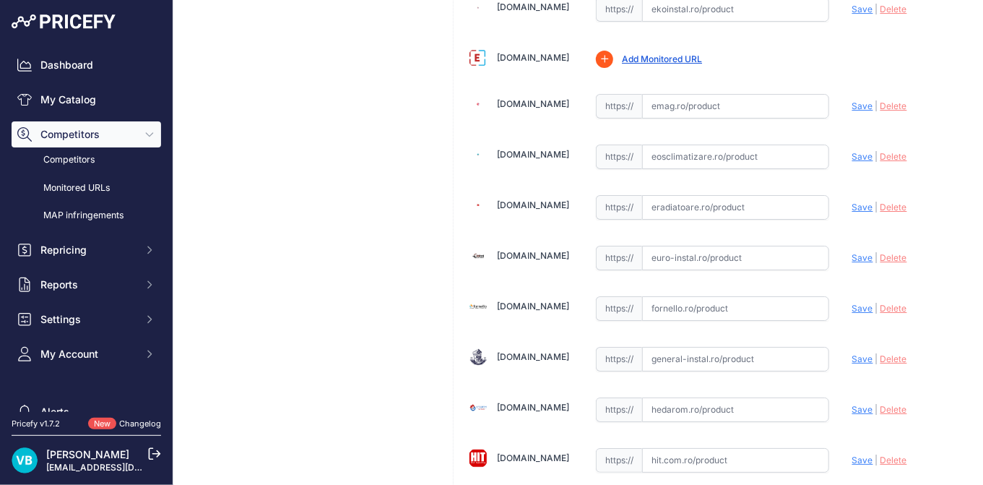
click at [719, 254] on input "text" at bounding box center [735, 258] width 187 height 25
paste input "[URL][DOMAIN_NAME]"
click at [852, 252] on span "Save" at bounding box center [862, 257] width 21 height 11
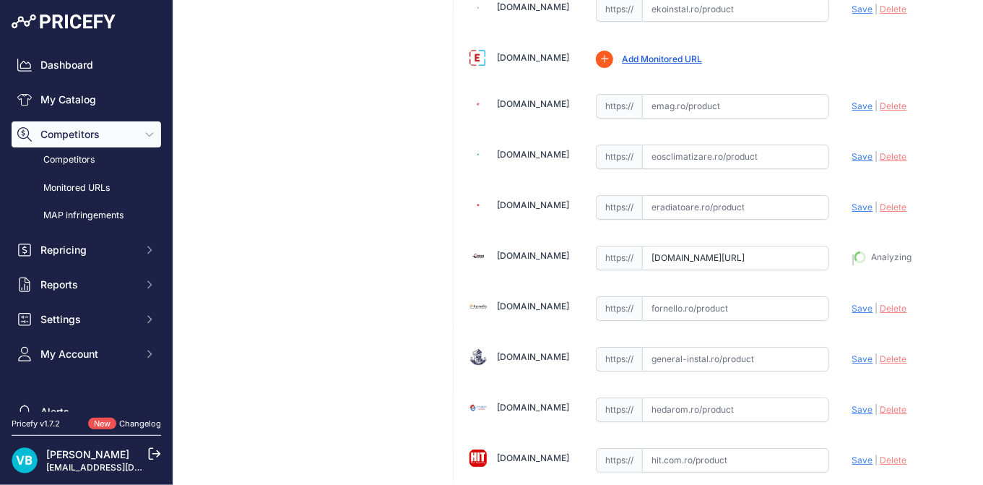
type input "[URL][DOMAIN_NAME]"
click at [795, 194] on input "text" at bounding box center [735, 206] width 187 height 25
paste input "[URL][DOMAIN_NAME]"
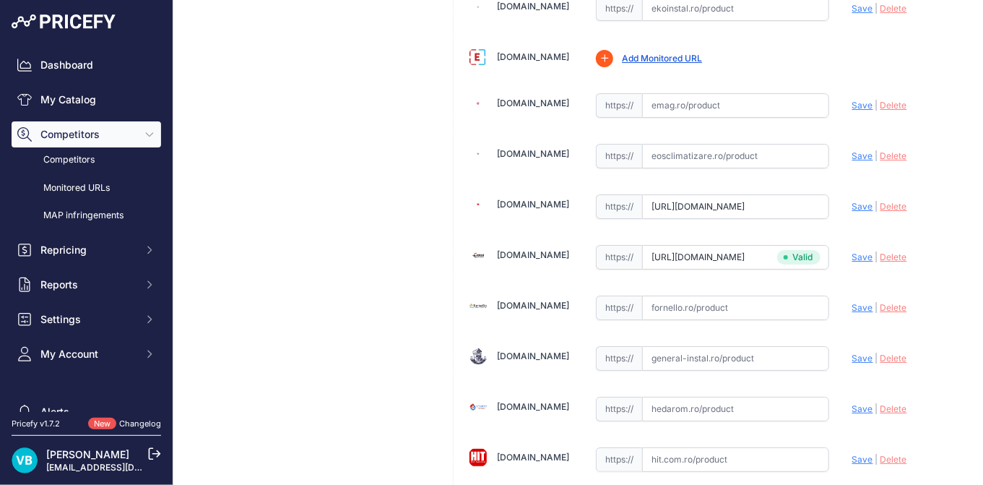
type input "[DOMAIN_NAME][URL]"
click at [856, 199] on div "Update Profile Save | [GEOGRAPHIC_DATA] Analyzing" at bounding box center [904, 202] width 105 height 22
click at [855, 201] on span "Save" at bounding box center [862, 206] width 21 height 11
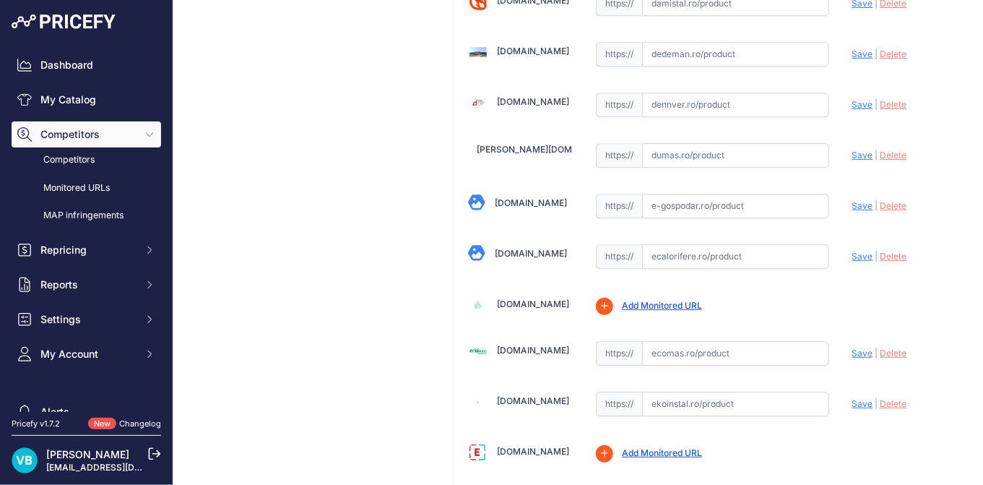
click at [753, 251] on input "text" at bounding box center [735, 256] width 187 height 25
paste input "[URL][DOMAIN_NAME]"
click at [855, 251] on span "Save" at bounding box center [862, 256] width 21 height 11
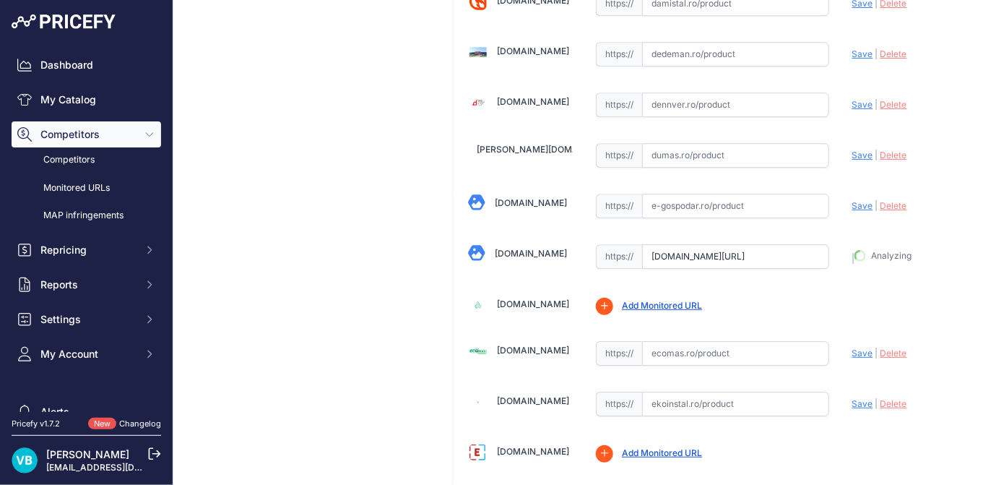
type input "https://www.ecalorifere.ro/calorifer-otel-purmo-22-450-600-p1109?prirule_jdsnik…"
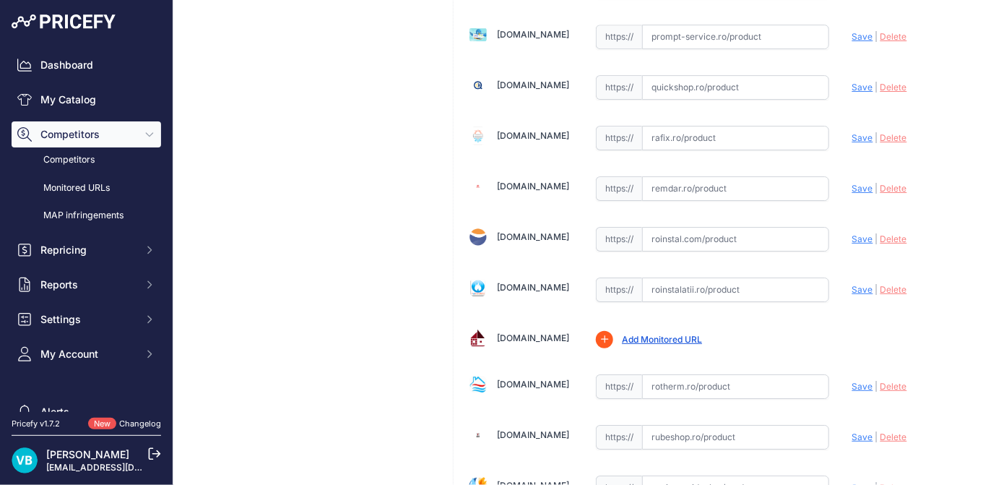
scroll to position [3744, 0]
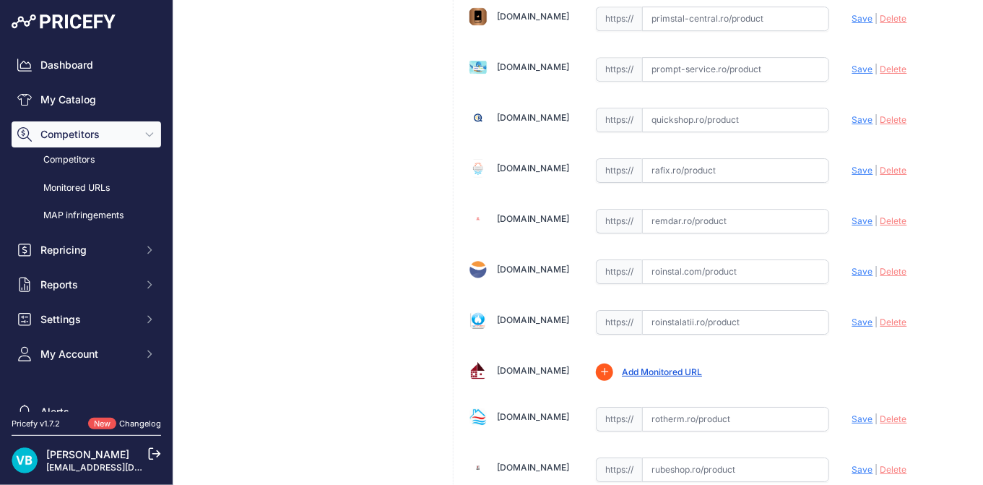
drag, startPoint x: 699, startPoint y: 286, endPoint x: 714, endPoint y: 286, distance: 15.2
click at [699, 310] on input "text" at bounding box center [735, 322] width 187 height 25
paste input "https://www.roinstalatii.ro/calorifer-din-otel-purmo-c-22-450x600-p1959"
click at [852, 316] on span "Save" at bounding box center [862, 321] width 21 height 11
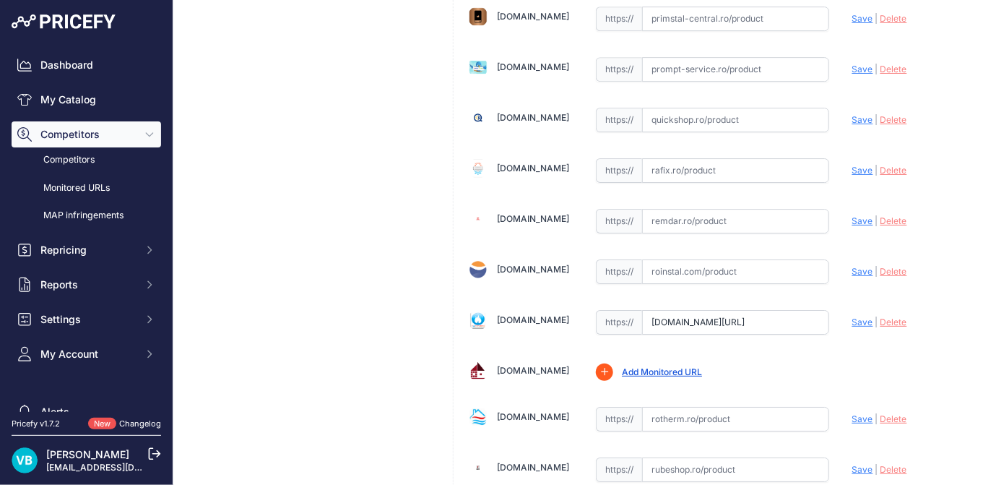
scroll to position [0, 0]
type input "https://www.roinstalatii.ro/calorifer-din-otel-purmo-c-22-450x600-p1959?prirule…"
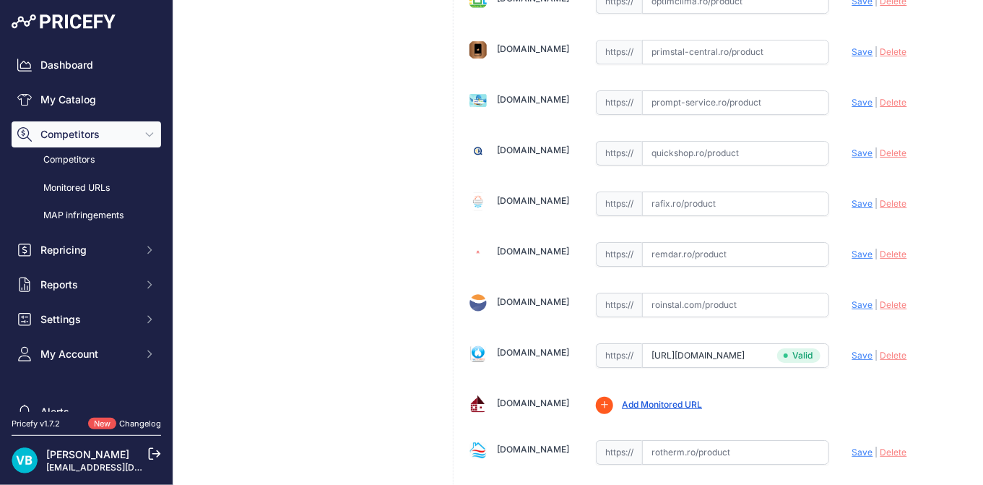
scroll to position [3776, 0]
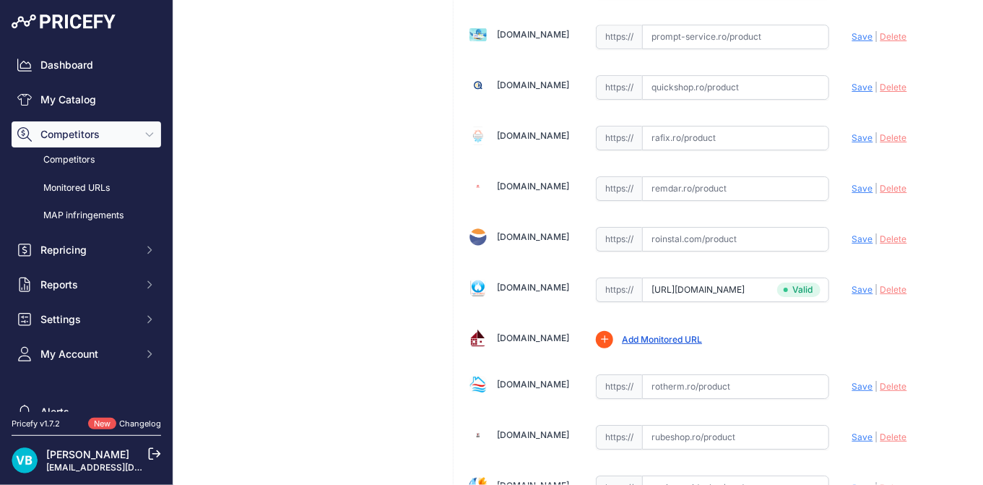
scroll to position [3744, 0]
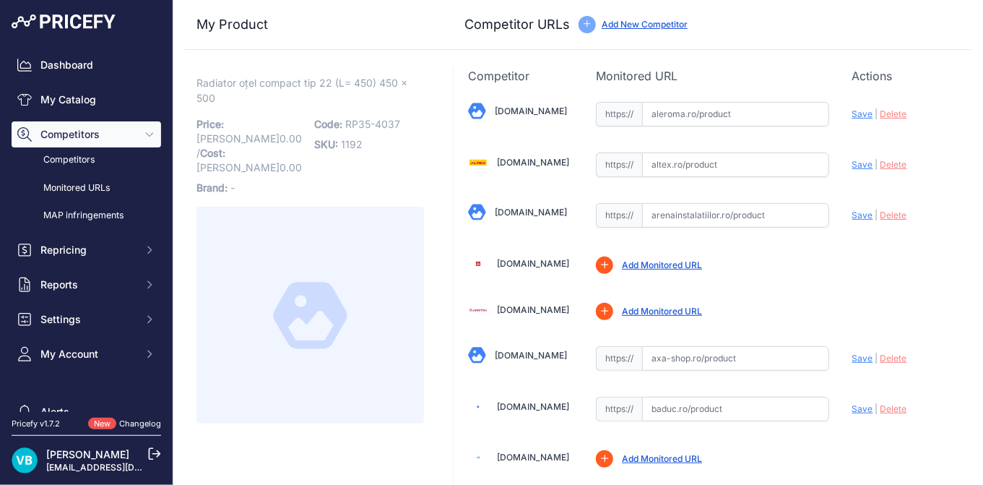
scroll to position [1844, 0]
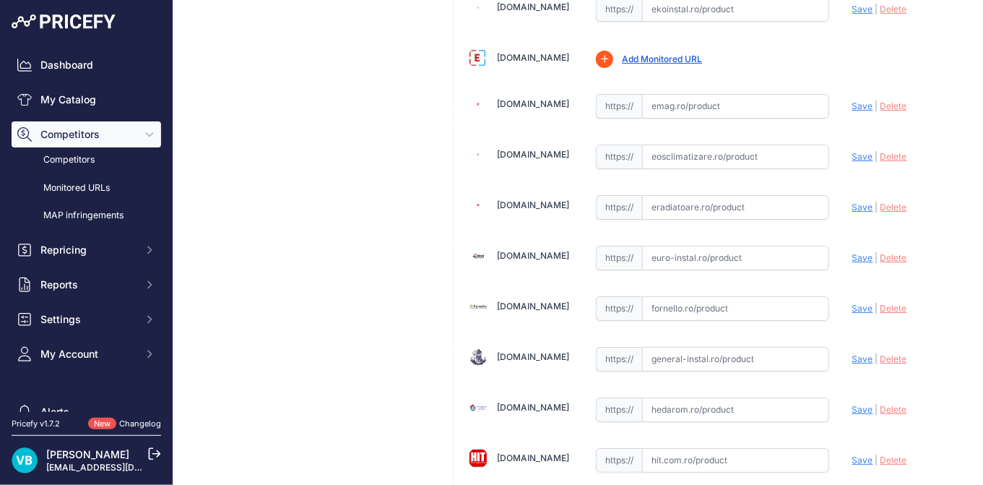
click at [690, 246] on input "text" at bounding box center [735, 258] width 187 height 25
paste input "https://euro-instal.ro/radiator-purmo-compact-450-500-c22?srsltid=AfmBOoqielG9r…"
click at [852, 243] on div "Update Profile Save | [GEOGRAPHIC_DATA] Analyzing" at bounding box center [904, 254] width 105 height 22
click at [852, 252] on span "Save" at bounding box center [862, 257] width 21 height 11
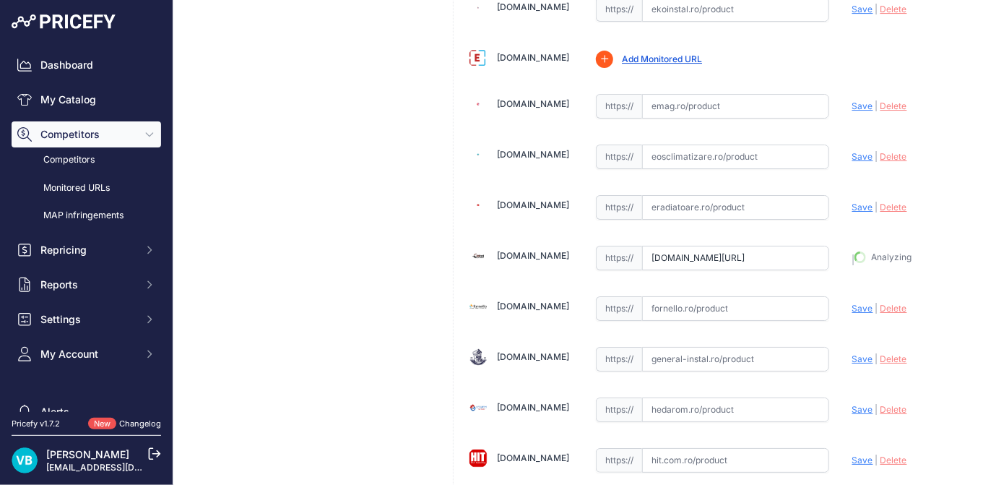
type input "https://euro-instal.ro/radiator-purmo-compact-450-500-c22?prirule_jdsnikfkfjsd=…"
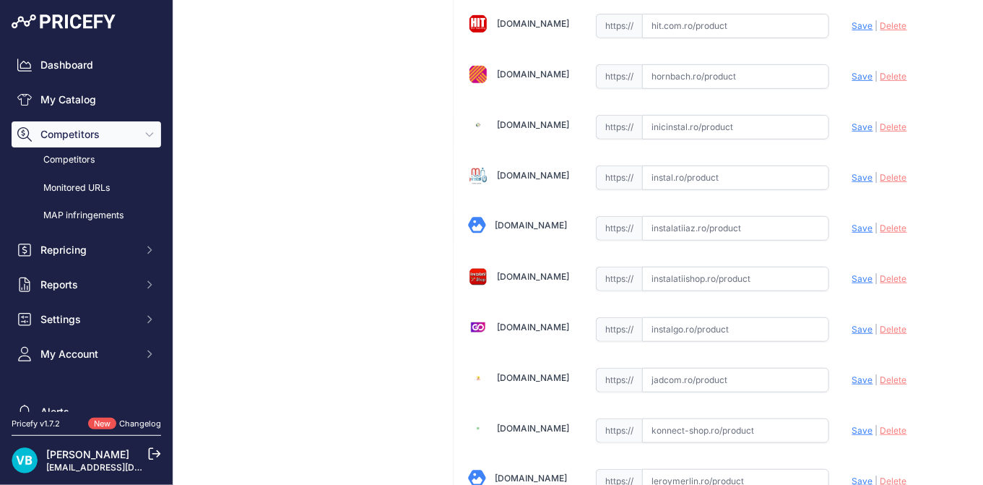
scroll to position [2245, 0]
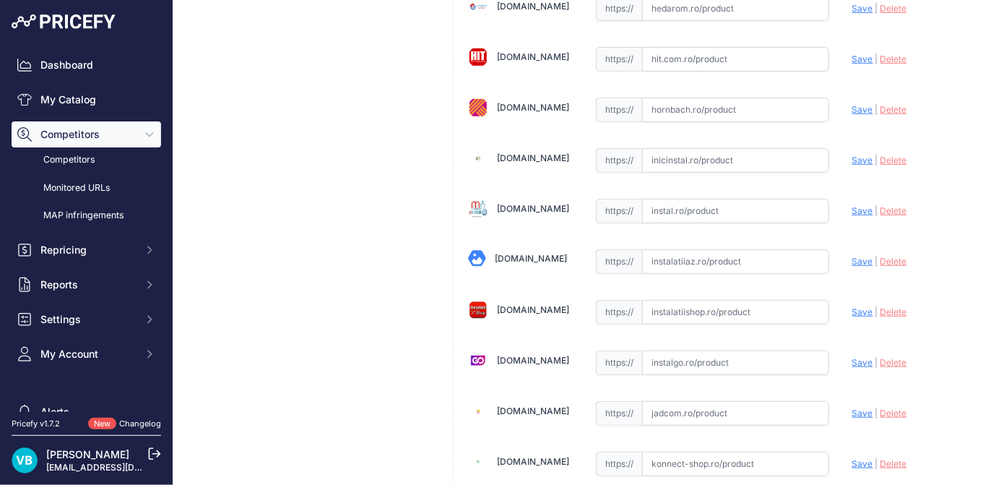
click at [743, 300] on input "text" at bounding box center [735, 312] width 187 height 25
paste input "https://www.instalatiishop.ro/radiator_purmo_c22_450_x_500"
click at [852, 306] on span "Save" at bounding box center [862, 311] width 21 height 11
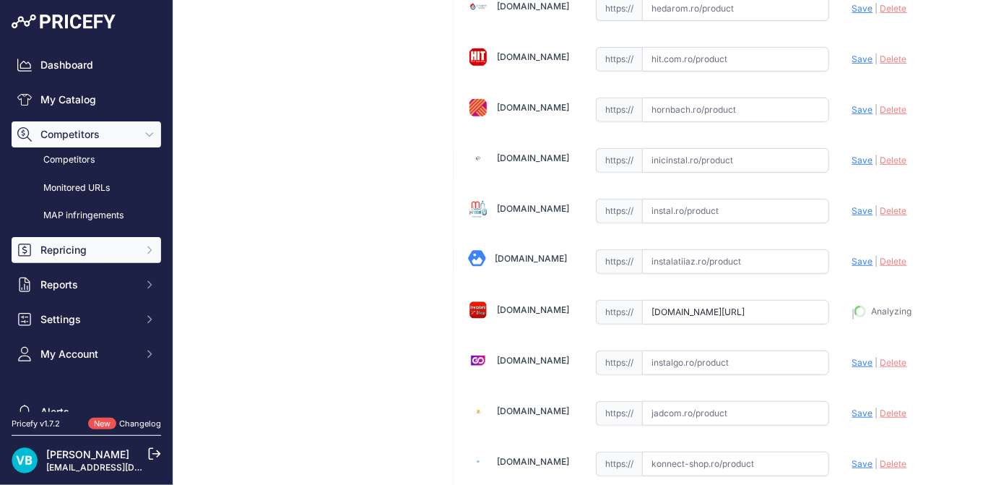
type input "https://www.instalatiishop.ro/radiator_purmo_c22_450_x_500?prirule_jdsnikfkfjsd…"
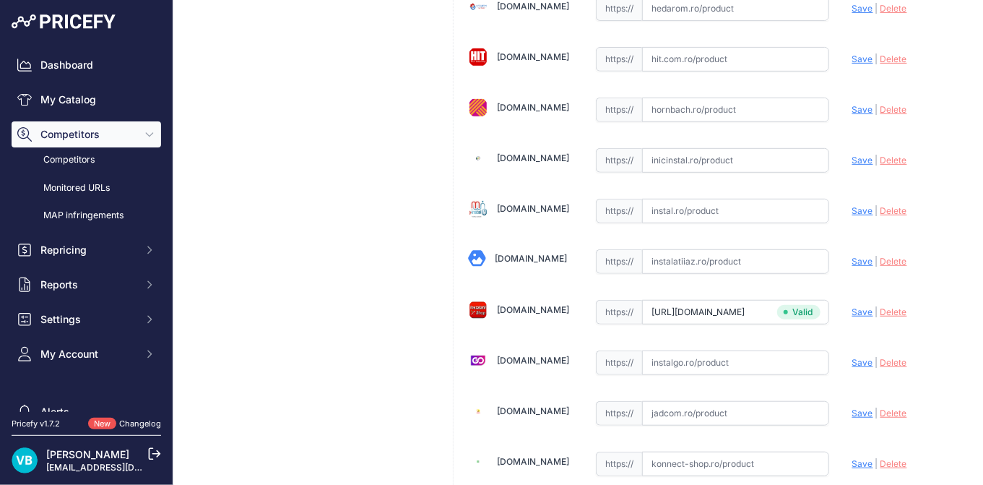
scroll to position [1451, 0]
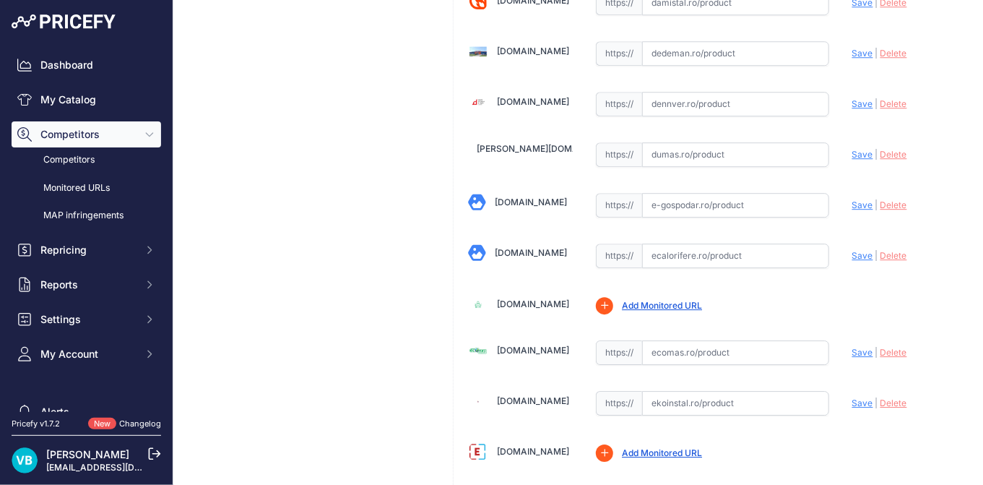
click at [702, 243] on input "text" at bounding box center [735, 255] width 187 height 25
paste input "https://www.ecalorifere.ro/calorifer-otel-purmo-22-450-500-p1108?srsltid=AfmBOo…"
click at [852, 250] on span "Save" at bounding box center [862, 255] width 21 height 11
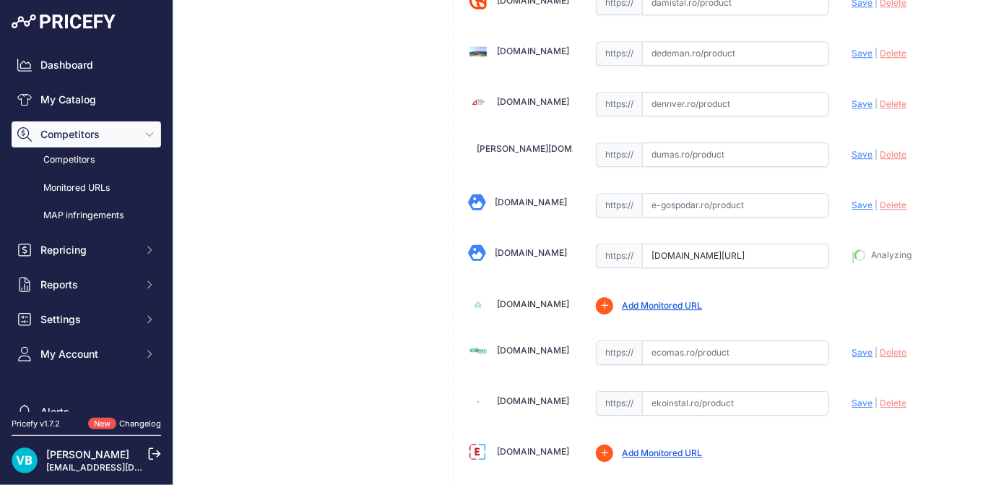
type input "https://www.ecalorifere.ro/calorifer-otel-purmo-22-450-500-p1108?prirule_jdsnik…"
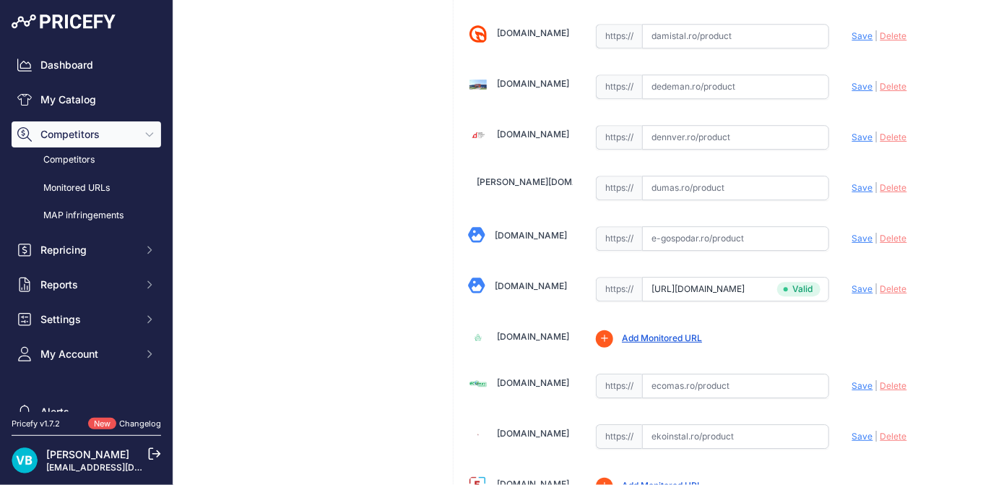
scroll to position [1483, 0]
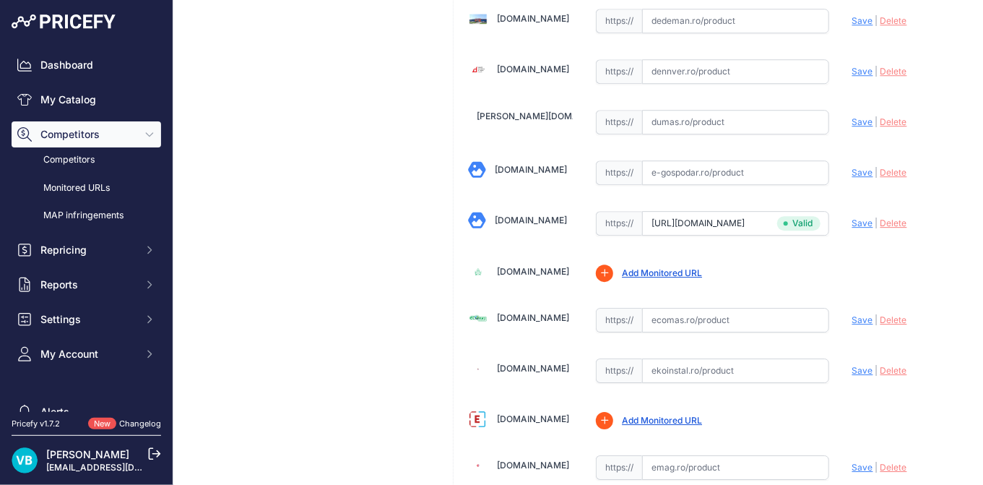
scroll to position [1451, 0]
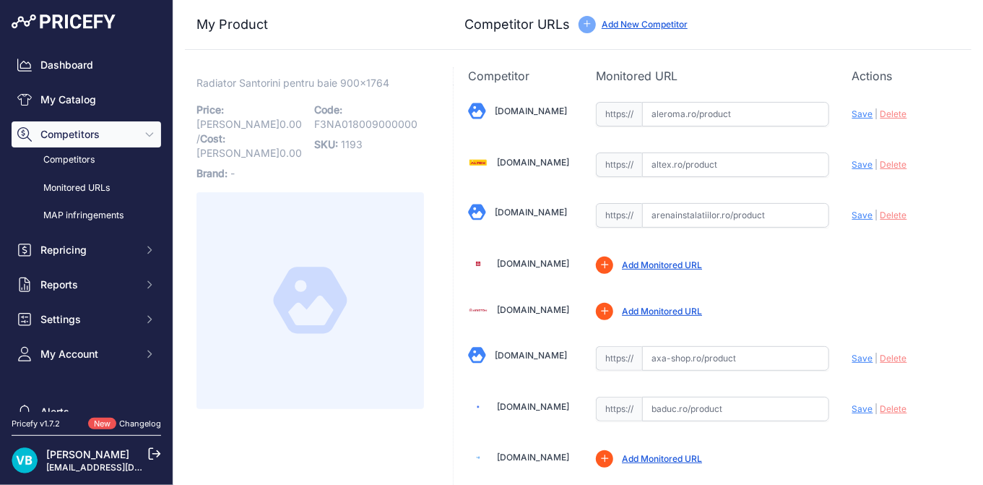
scroll to position [1053, 0]
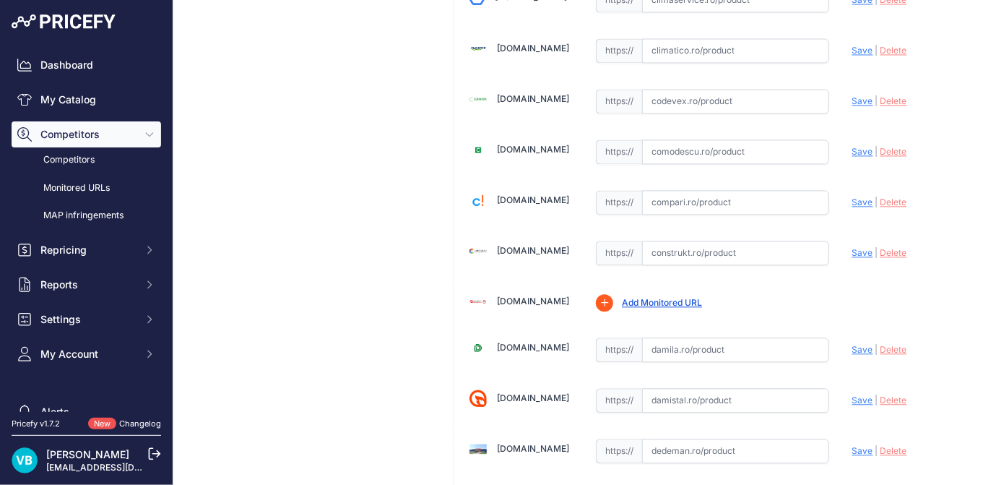
click at [725, 242] on input "text" at bounding box center [735, 253] width 187 height 25
paste input "https://www.construkt.ro/radiator-de-baie-drept-alb-l-900-x-h-1764-purmo-santor…"
click at [852, 247] on span "Save" at bounding box center [862, 252] width 21 height 11
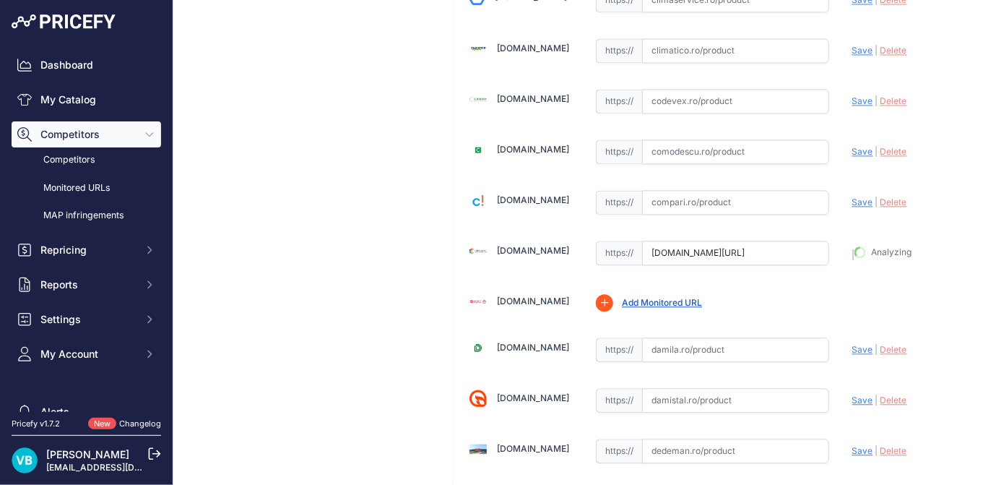
type input "https://www.construkt.ro/radiator-de-baie-drept-alb-l-900-x-h-1764-purmo-santor…"
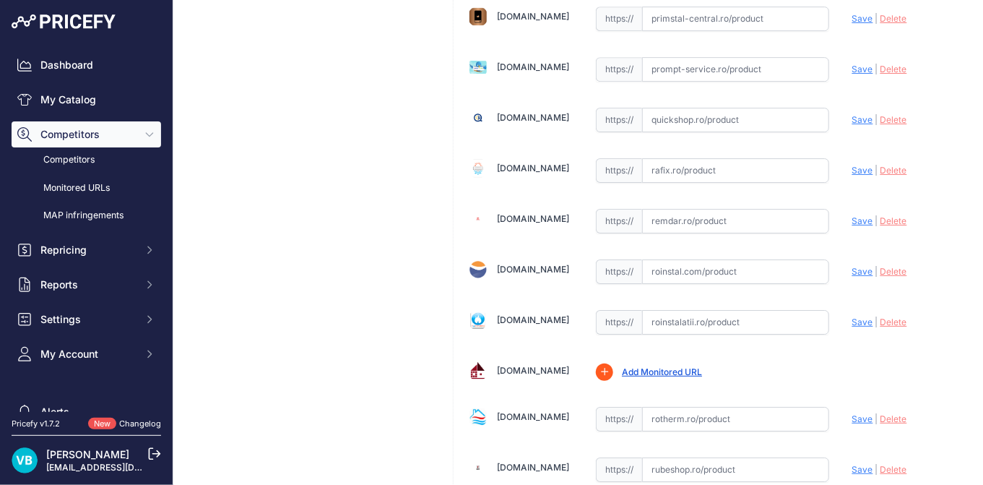
click at [738, 310] on input "text" at bounding box center [735, 322] width 187 height 25
paste input "https://www.roinstalatii.ro/calorifer-de-baie-drept-purmo-santorini-900x1764-p1…"
click at [852, 316] on span "Save" at bounding box center [862, 321] width 21 height 11
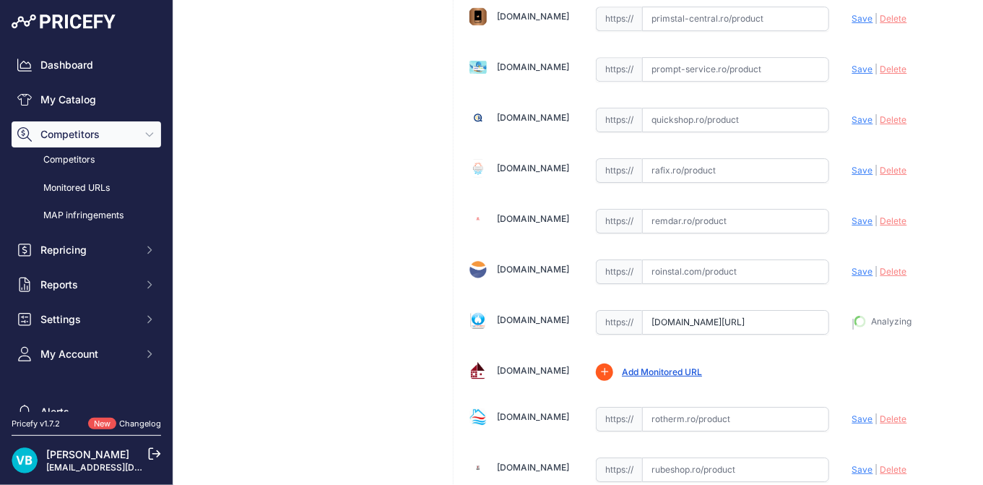
type input "https://www.roinstalatii.ro/calorifer-de-baie-drept-purmo-santorini-900x1764-p1…"
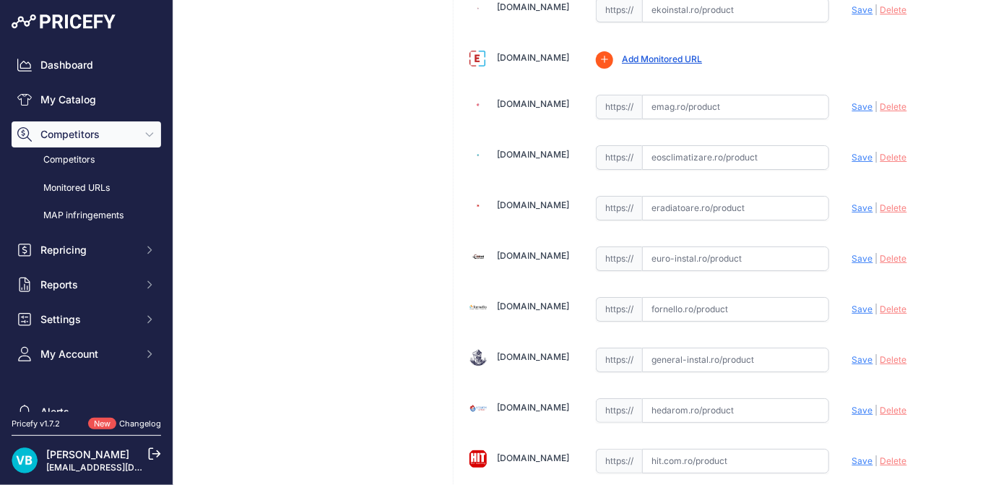
click at [705, 246] on input "text" at bounding box center [735, 258] width 187 height 25
paste input "https://euro-instal.ro/calorifer-baie-purmo-santorini-portprosop-drept-alb-900-…"
drag, startPoint x: 847, startPoint y: 243, endPoint x: 841, endPoint y: 251, distance: 10.3
click at [852, 253] on span "Save" at bounding box center [862, 258] width 21 height 11
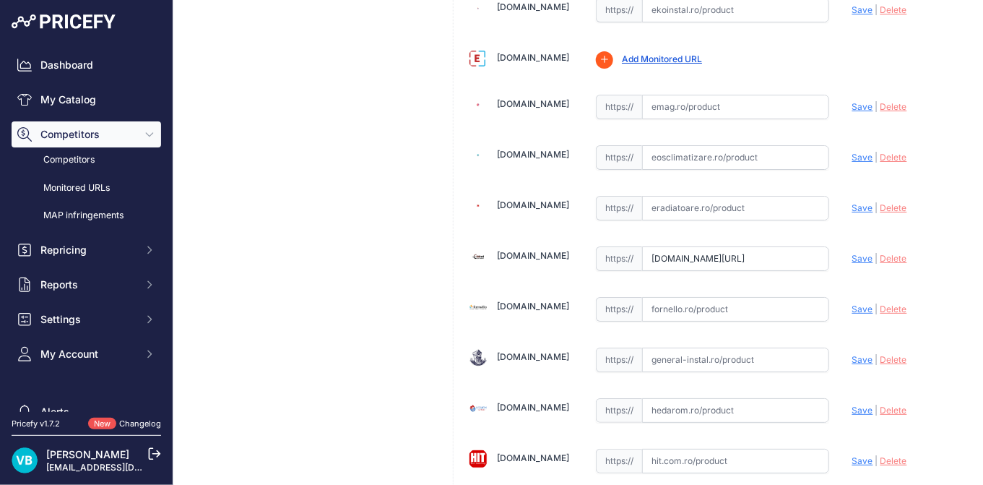
scroll to position [0, 0]
type input "https://euro-instal.ro/calorifer-baie-purmo-santorini-portprosop-drept-alb-900-…"
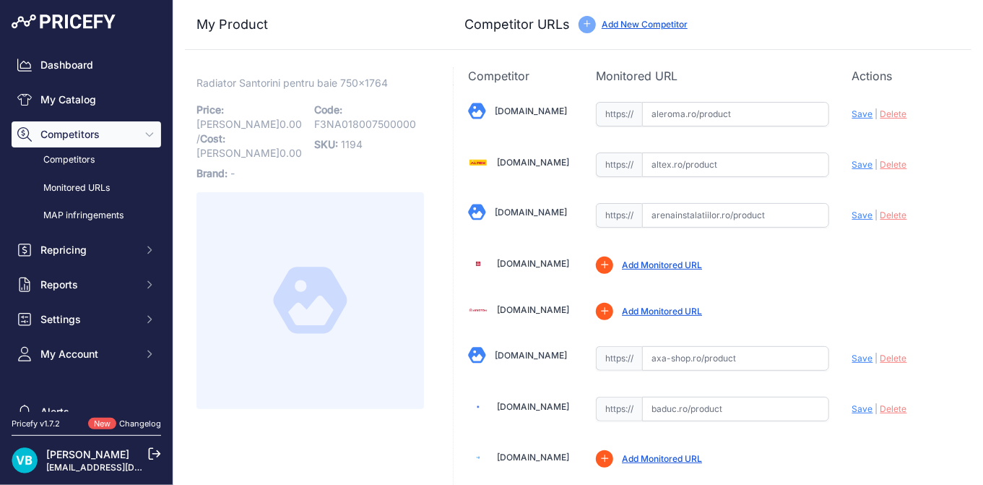
scroll to position [3744, 0]
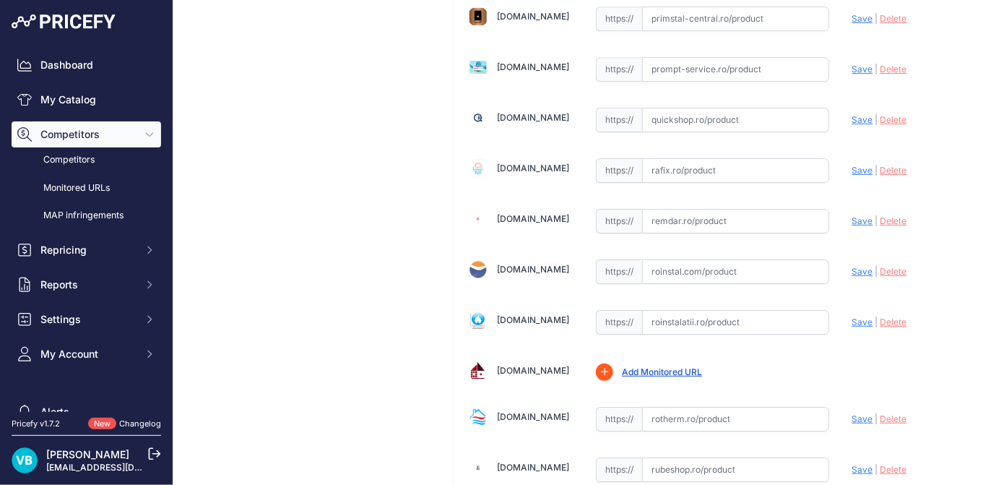
click at [779, 310] on input "text" at bounding box center [735, 322] width 187 height 25
paste input "[URL][DOMAIN_NAME]"
click at [855, 307] on div "Update Profile Save | [GEOGRAPHIC_DATA] Analyzing" at bounding box center [904, 318] width 105 height 22
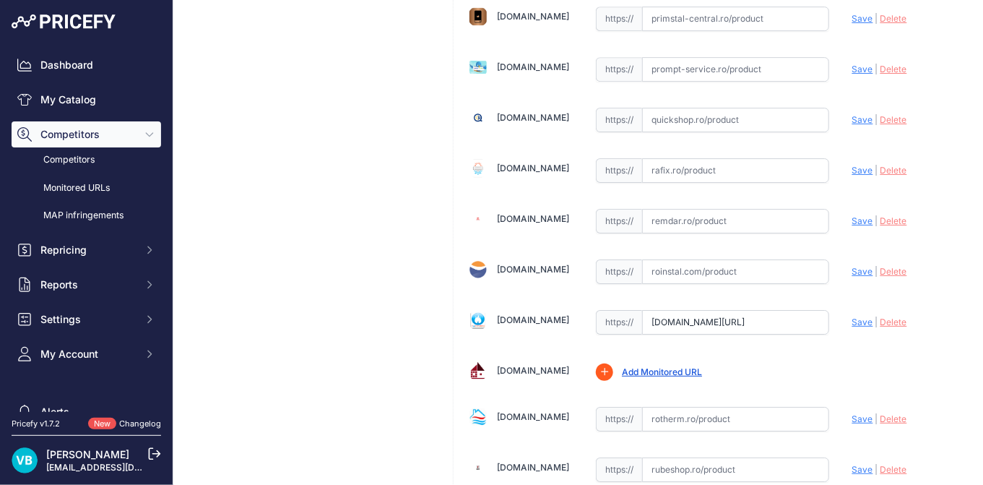
click at [853, 316] on span "Save" at bounding box center [862, 321] width 21 height 11
type input "[URL][DOMAIN_NAME]"
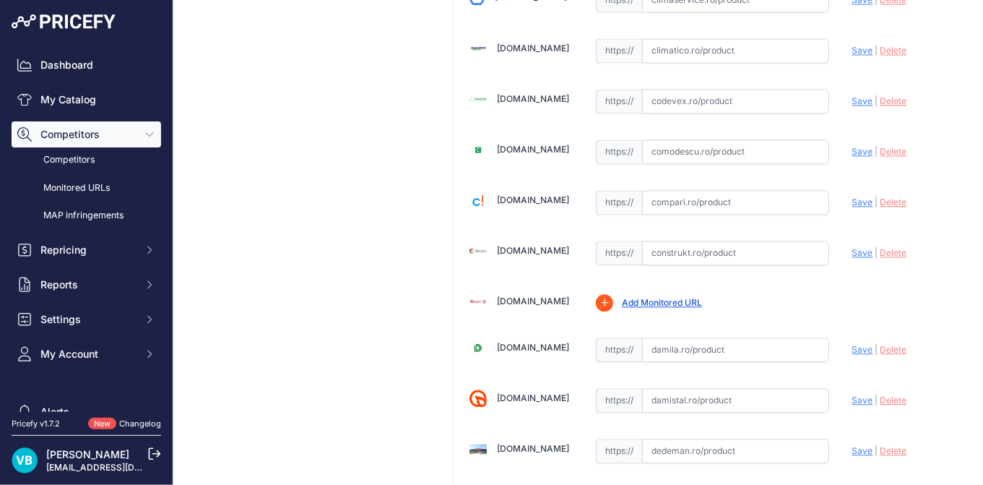
click at [775, 242] on input "text" at bounding box center [735, 253] width 187 height 25
paste input "[URL][DOMAIN_NAME]"
click at [852, 247] on span "Save" at bounding box center [862, 252] width 21 height 11
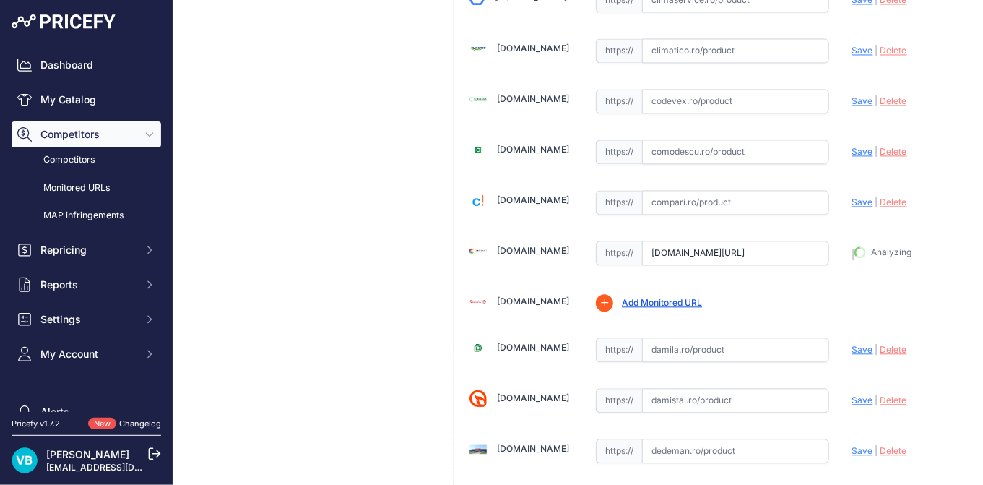
type input "[URL][DOMAIN_NAME]"
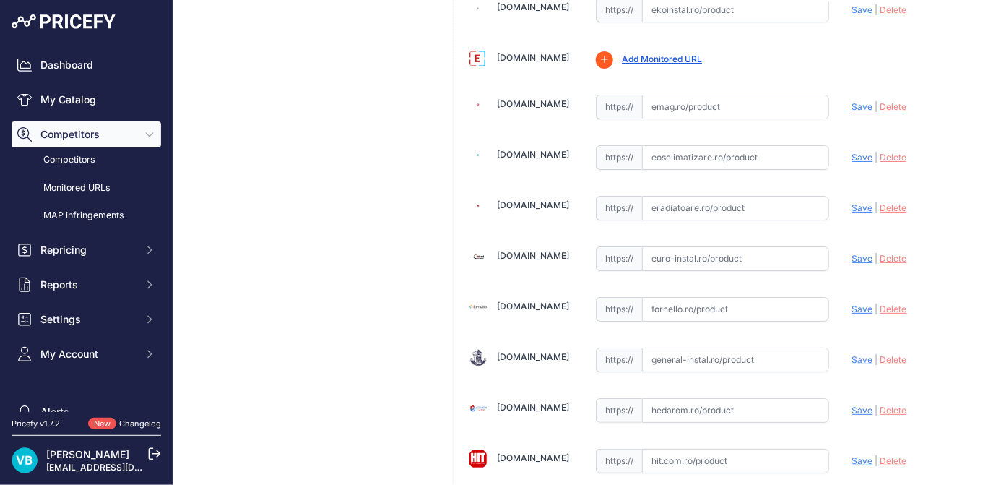
scroll to position [1844, 0]
drag, startPoint x: 691, startPoint y: 247, endPoint x: 731, endPoint y: 246, distance: 40.5
click at [691, 247] on input "text" at bounding box center [735, 258] width 187 height 25
paste input "[URL][DOMAIN_NAME]"
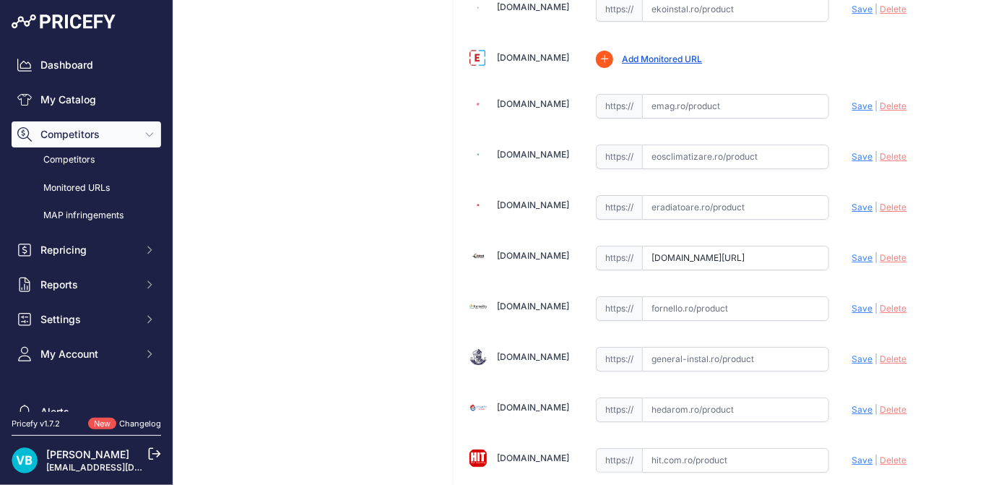
click at [854, 252] on span "Save" at bounding box center [862, 257] width 21 height 11
type input "[URL][DOMAIN_NAME]"
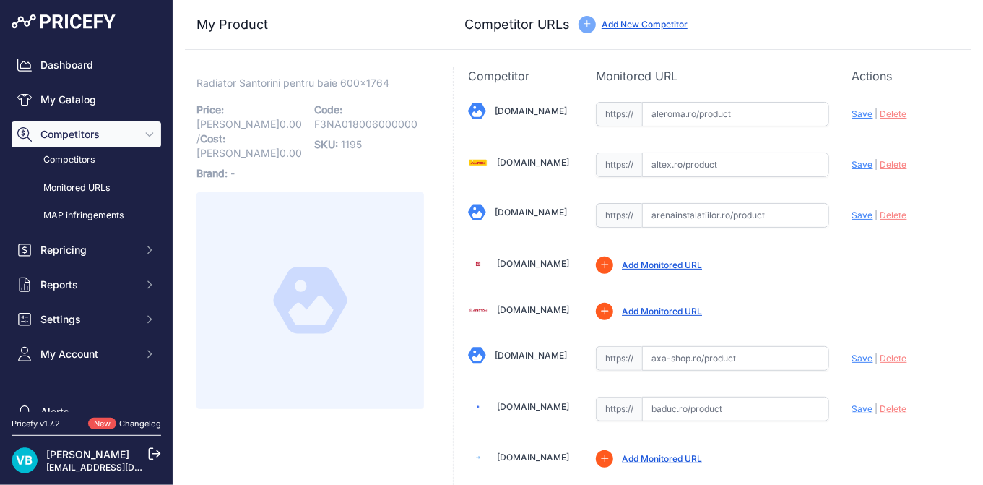
scroll to position [1053, 0]
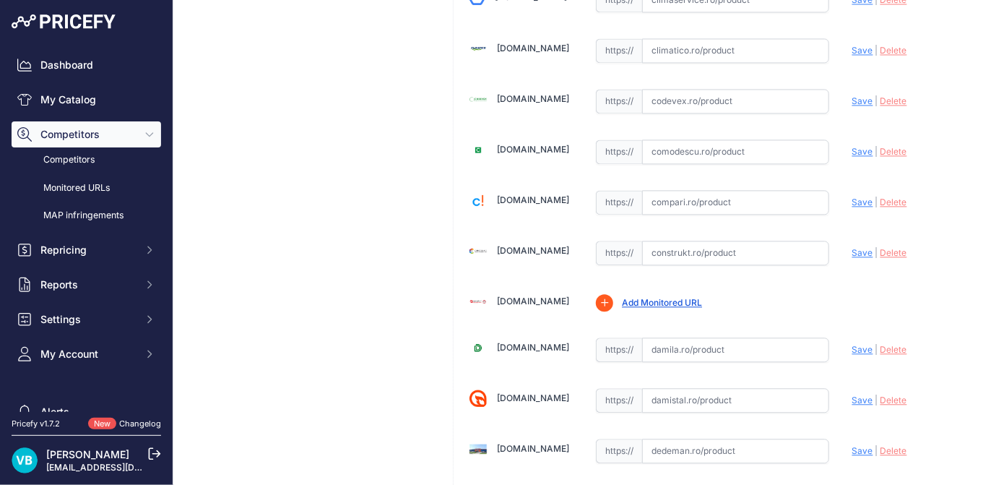
click at [771, 241] on input "text" at bounding box center [735, 253] width 187 height 25
paste input "[URL][DOMAIN_NAME]"
click at [861, 247] on span "Save" at bounding box center [862, 252] width 21 height 11
type input "https://www.construkt.ro/radiator-de-baie-drept-alb-l-600-x-h-1764-purmo-santor…"
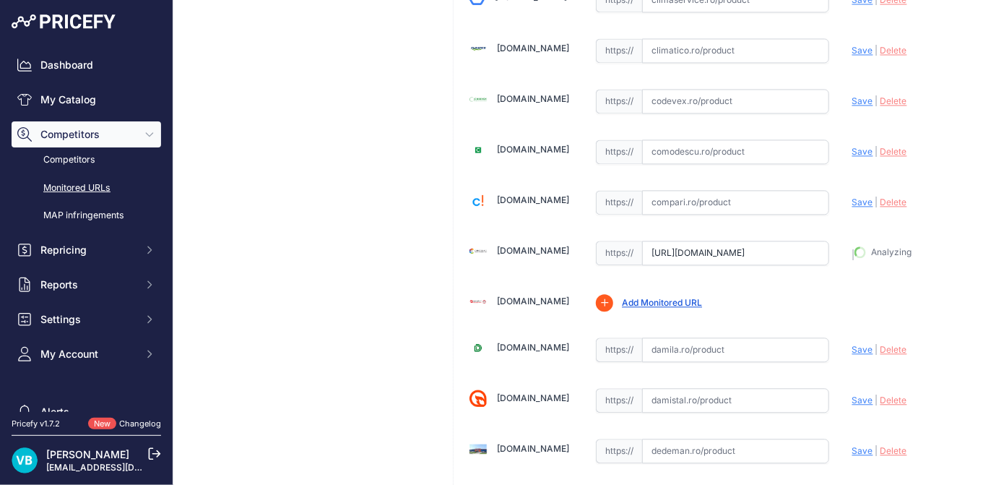
scroll to position [1086, 0]
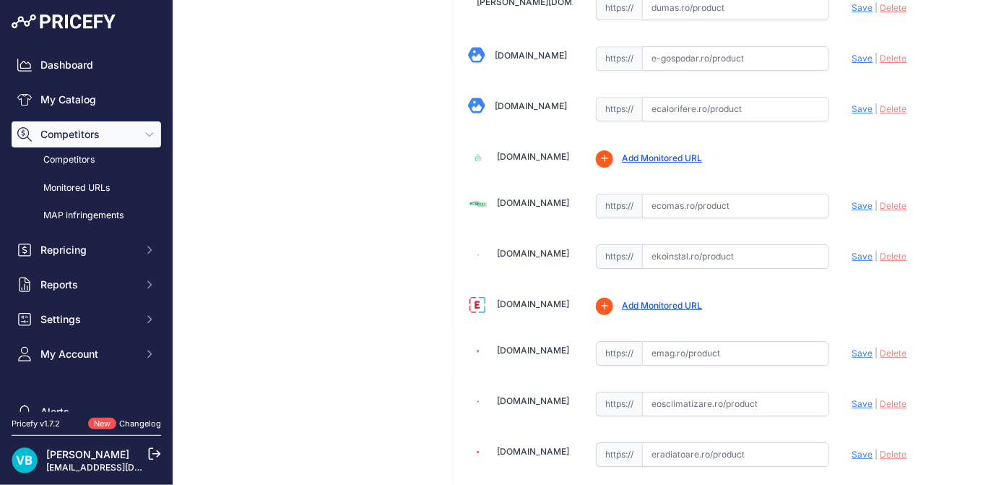
drag, startPoint x: 677, startPoint y: 251, endPoint x: 781, endPoint y: 259, distance: 104.3
click at [682, 251] on input "text" at bounding box center [735, 256] width 187 height 25
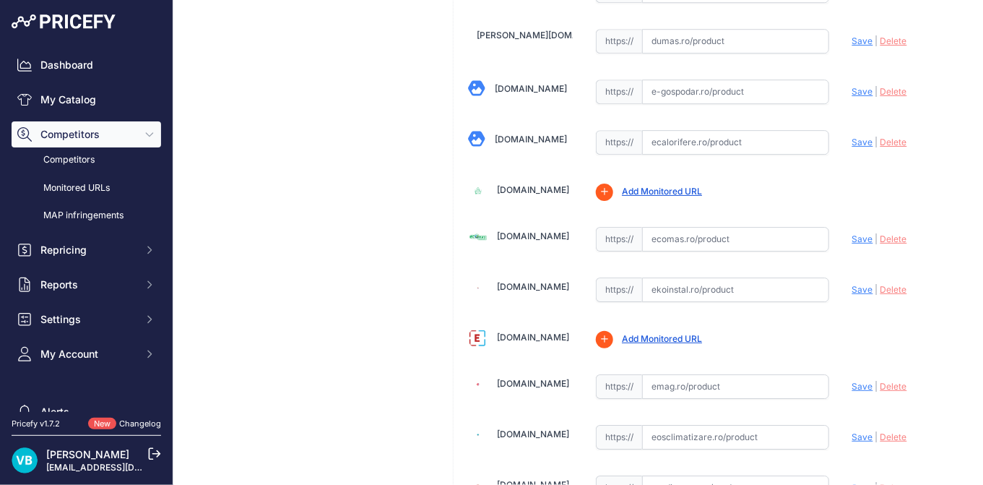
paste input "https://www.ecomas.ro/radiator-baie-600x1764-santorini-1038w-purmo"
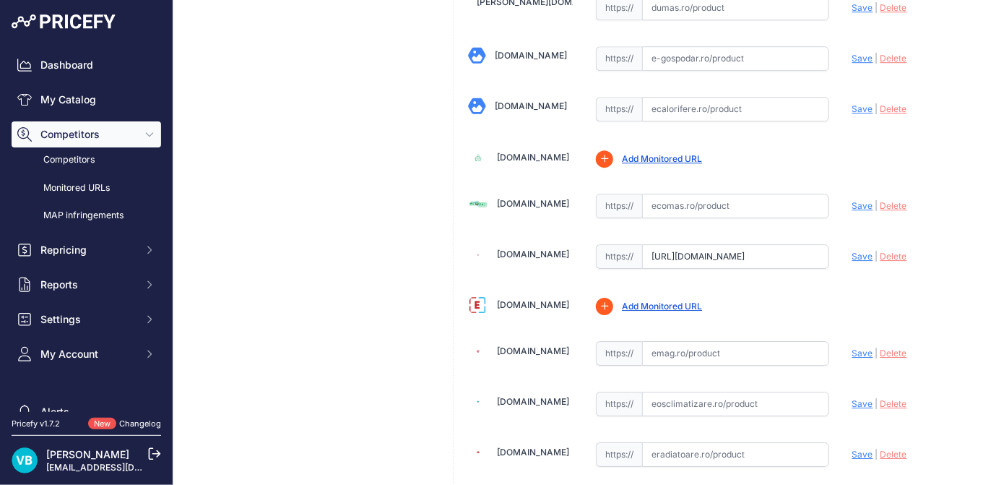
scroll to position [0, 133]
type input "www.ecomas.ro/radiator-baie-600x1764-santorini-1038w-purmo"
click at [856, 251] on span "Save" at bounding box center [862, 256] width 21 height 11
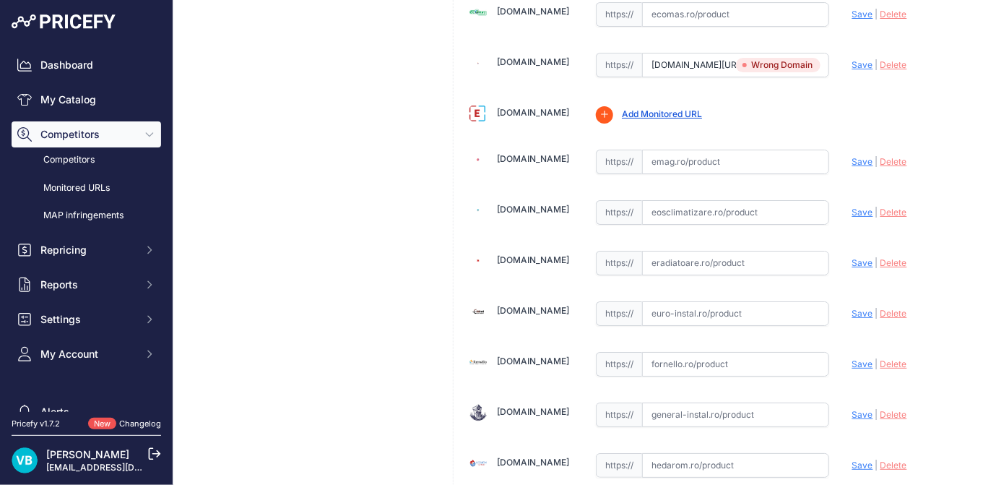
scroll to position [1828, 0]
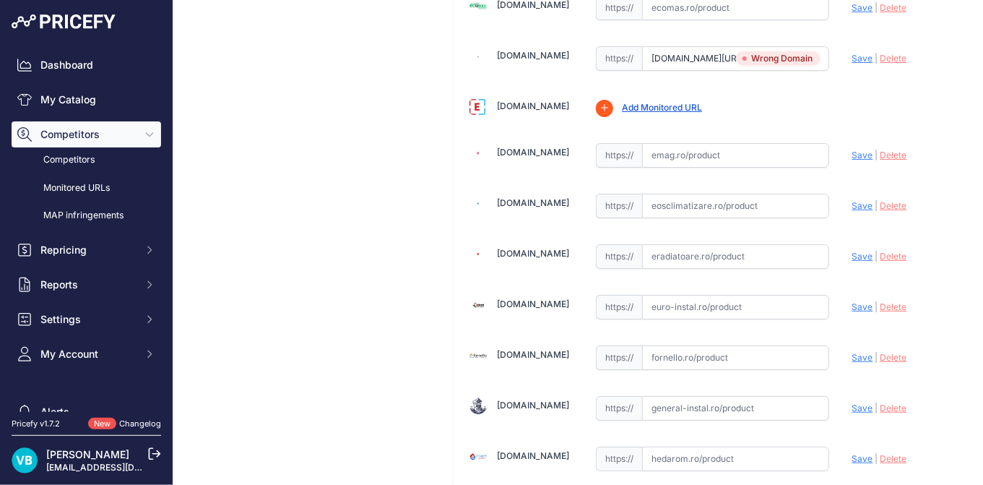
click at [719, 295] on input "text" at bounding box center [735, 307] width 187 height 25
paste input "https://euro-instal.ro/calorifer-baie-purmo-santorini-portprosop-drept-alb-600-…"
click at [855, 298] on div "Update Profile Save | Delete Analyzing" at bounding box center [904, 305] width 105 height 27
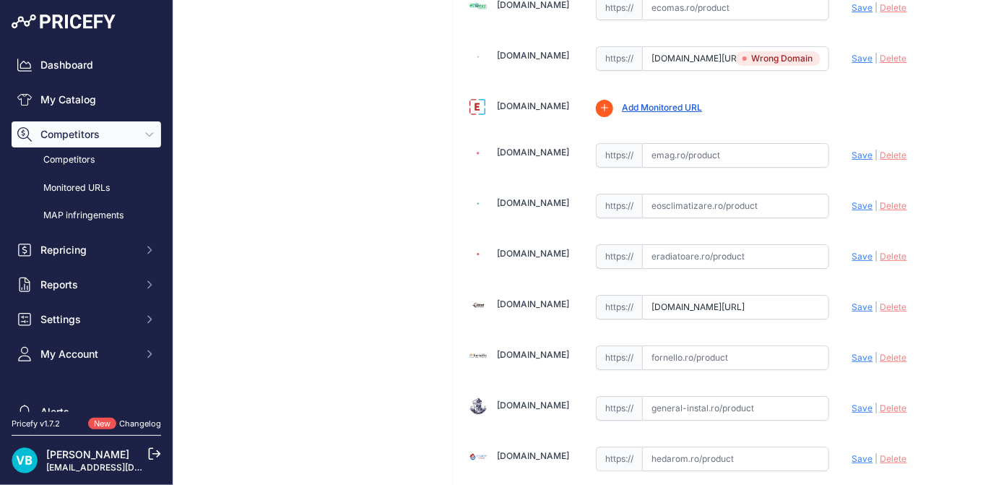
drag, startPoint x: 855, startPoint y: 298, endPoint x: 850, endPoint y: 289, distance: 10.7
click at [852, 301] on span "Save" at bounding box center [862, 306] width 21 height 11
type input "https://euro-instal.ro/calorifer-baie-purmo-santorini-portprosop-drept-alb-600-…"
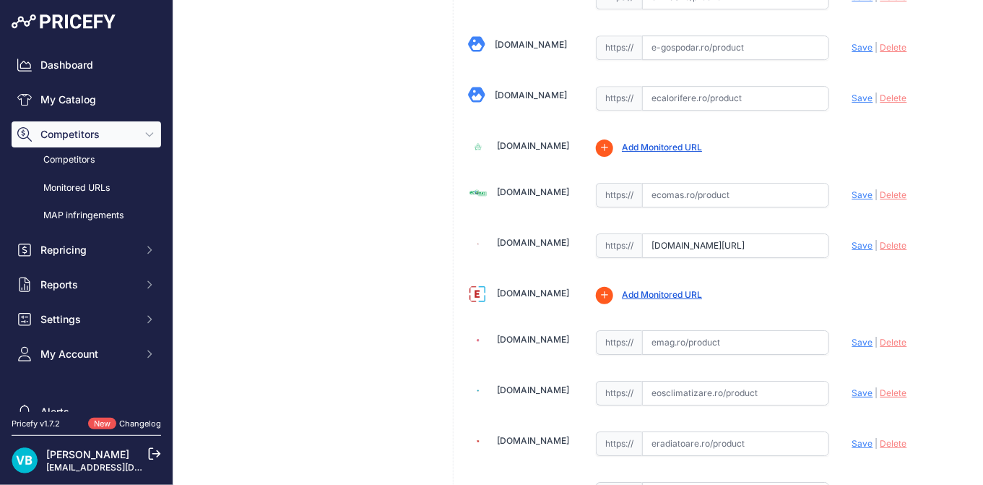
drag, startPoint x: 688, startPoint y: 233, endPoint x: 798, endPoint y: 235, distance: 110.5
click at [770, 237] on input "www.ecomas.ro/radiator-baie-600x1764-santorini-1038w-purmo" at bounding box center [735, 245] width 187 height 25
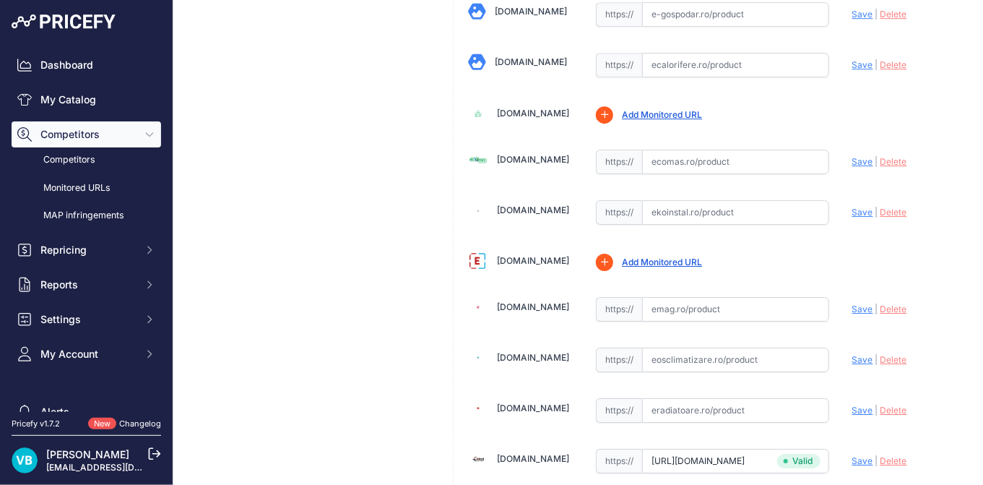
scroll to position [1609, 0]
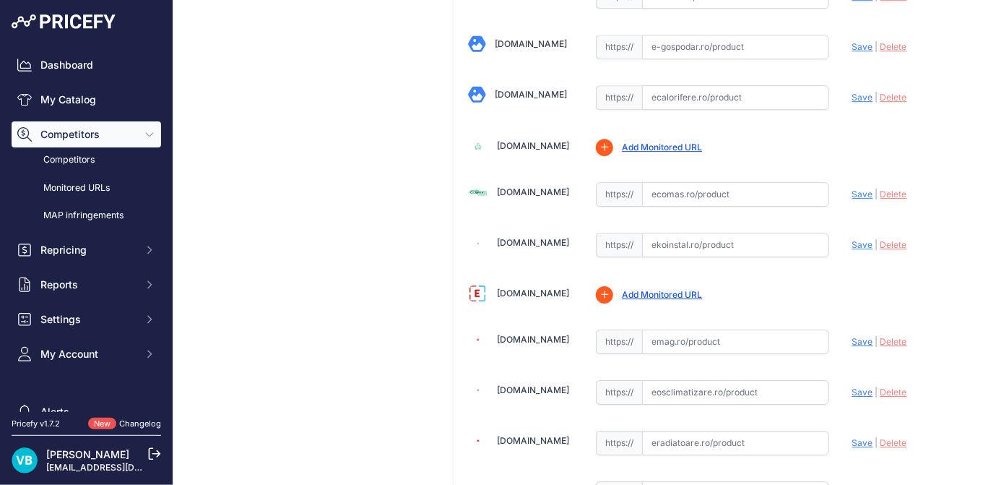
click at [697, 193] on input "text" at bounding box center [735, 194] width 187 height 25
paste input "www.ecomas.ro/radiator-baie-600x1764-santorini-1038w-purmo"
click at [852, 189] on span "Save" at bounding box center [862, 194] width 21 height 11
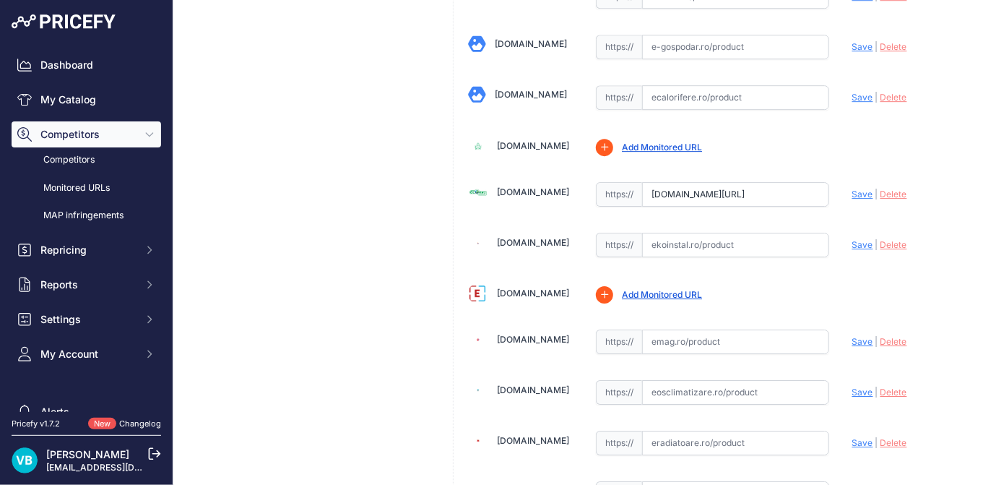
scroll to position [0, 0]
type input "https://www.ecomas.ro/radiator-baie-600x1764-santorini-1038w-purmo?prirule_jdsn…"
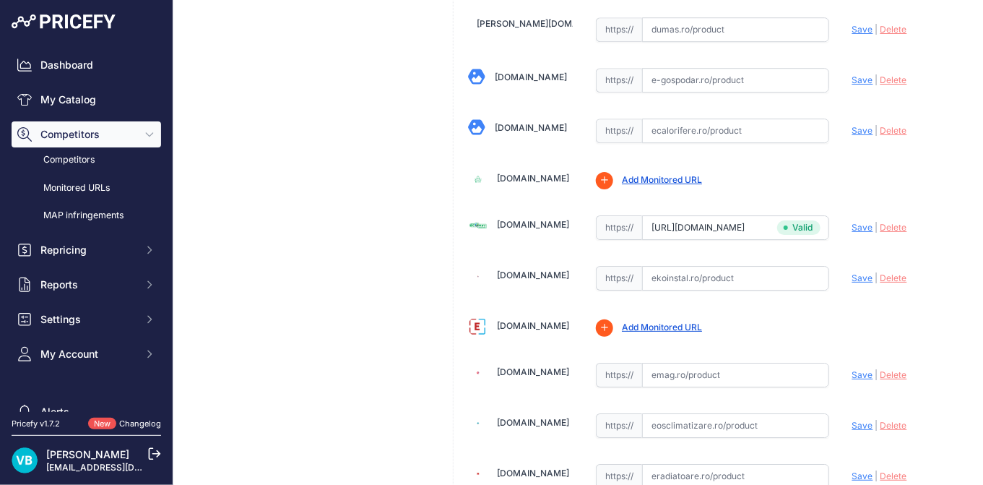
scroll to position [1641, 0]
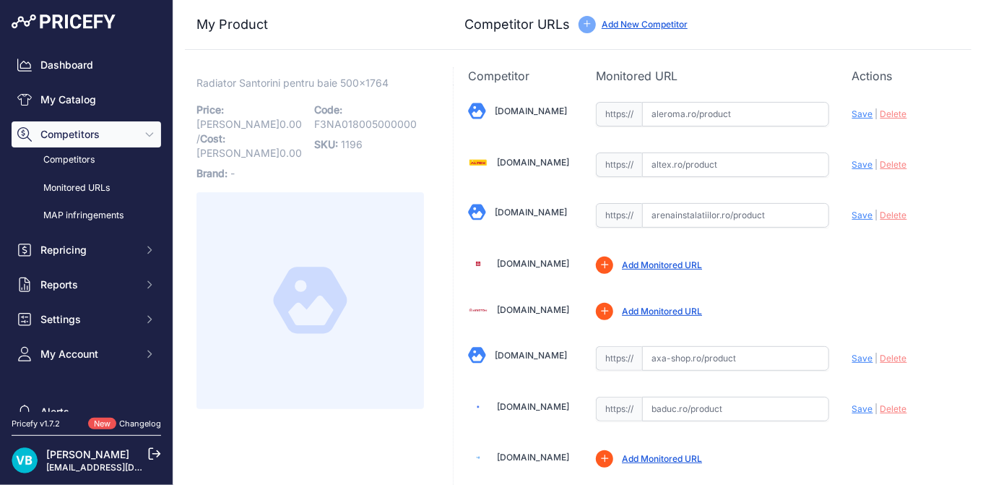
scroll to position [1547, 0]
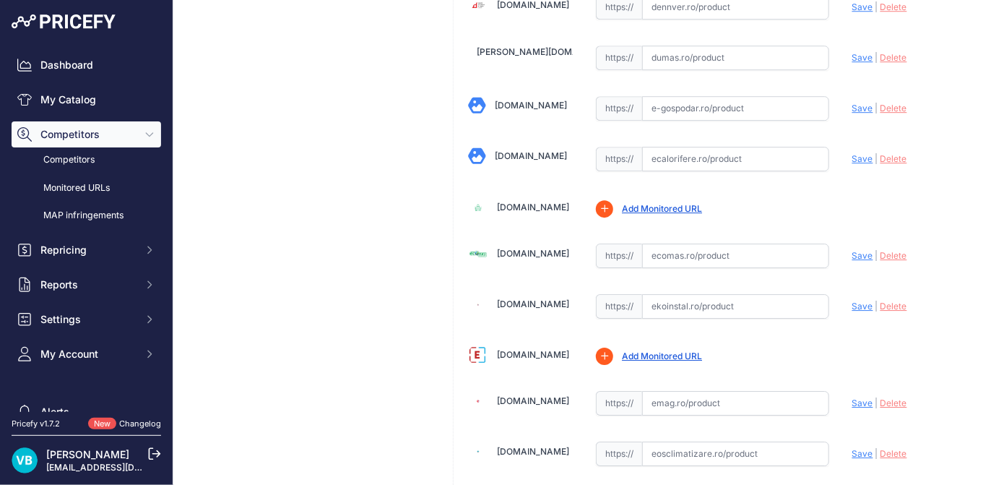
click at [745, 246] on input "text" at bounding box center [735, 255] width 187 height 25
paste input "[URL][DOMAIN_NAME]"
click at [857, 250] on span "Save" at bounding box center [862, 255] width 21 height 11
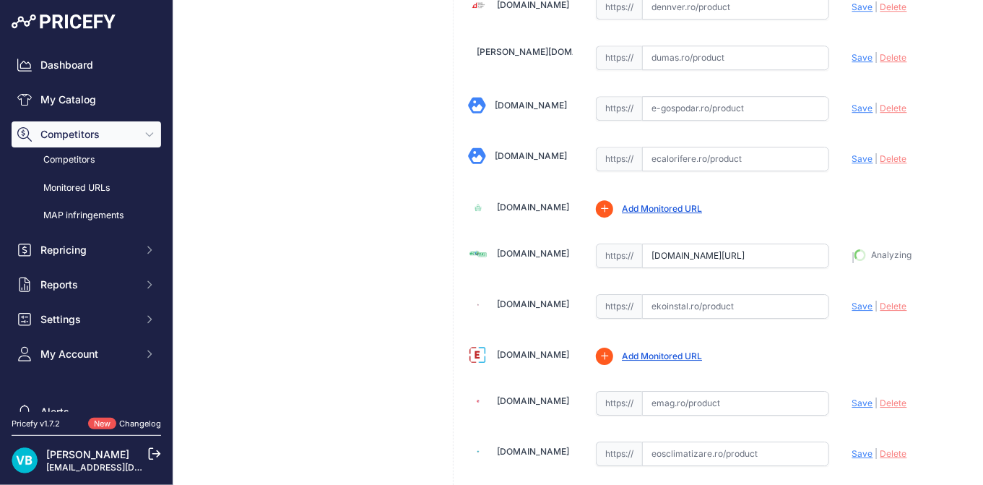
type input "[URL][DOMAIN_NAME]"
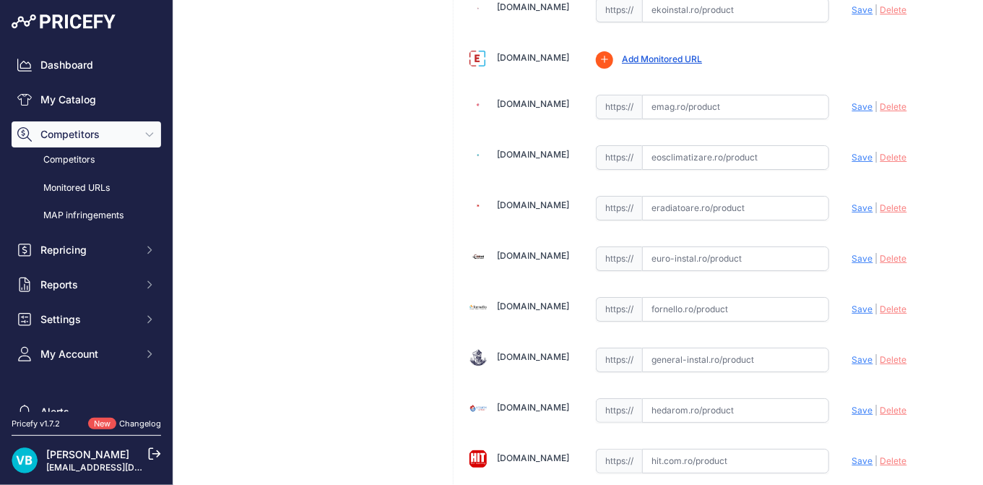
scroll to position [1844, 0]
click at [717, 246] on input "text" at bounding box center [735, 258] width 187 height 25
paste input "[URL][DOMAIN_NAME]"
click at [852, 252] on span "Save" at bounding box center [862, 257] width 21 height 11
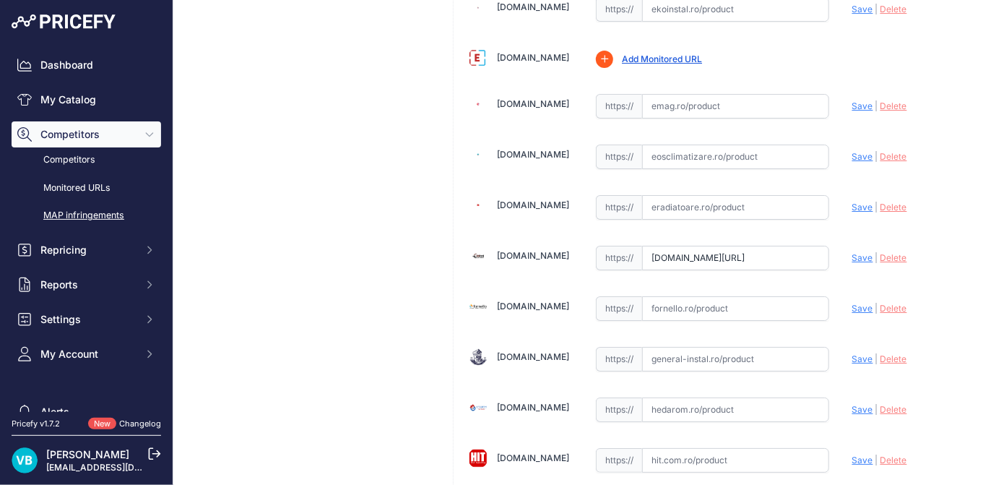
scroll to position [0, 0]
type input "[URL][DOMAIN_NAME]"
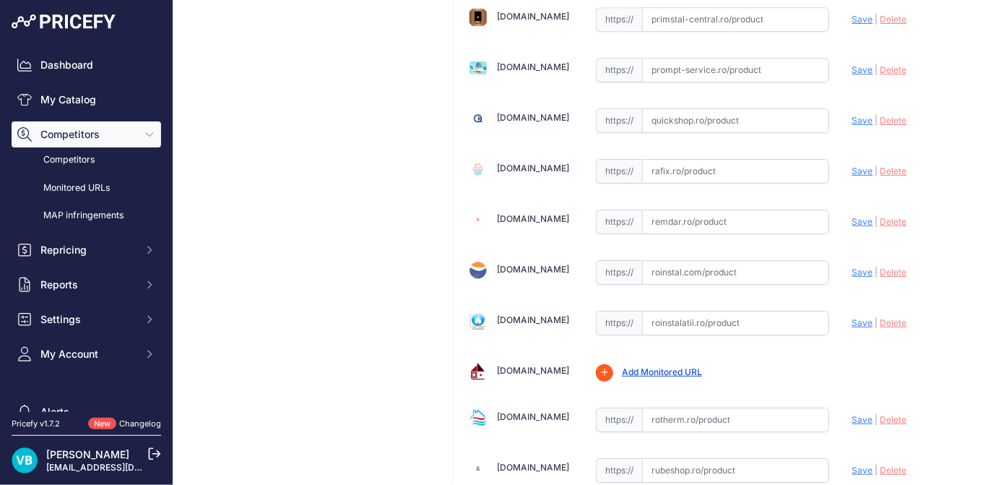
click at [692, 311] on input "text" at bounding box center [735, 323] width 187 height 25
paste input "[URL][DOMAIN_NAME]"
click at [852, 317] on span "Save" at bounding box center [862, 322] width 21 height 11
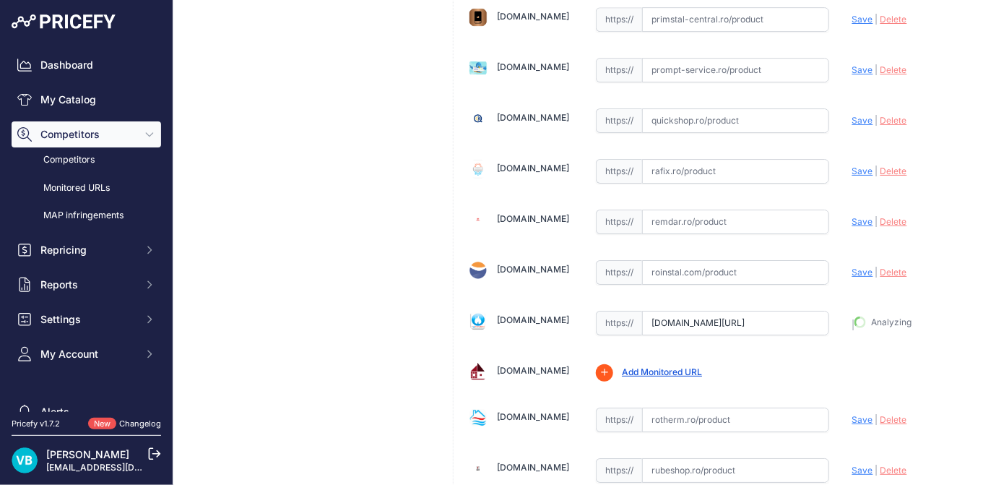
type input "[URL][DOMAIN_NAME]"
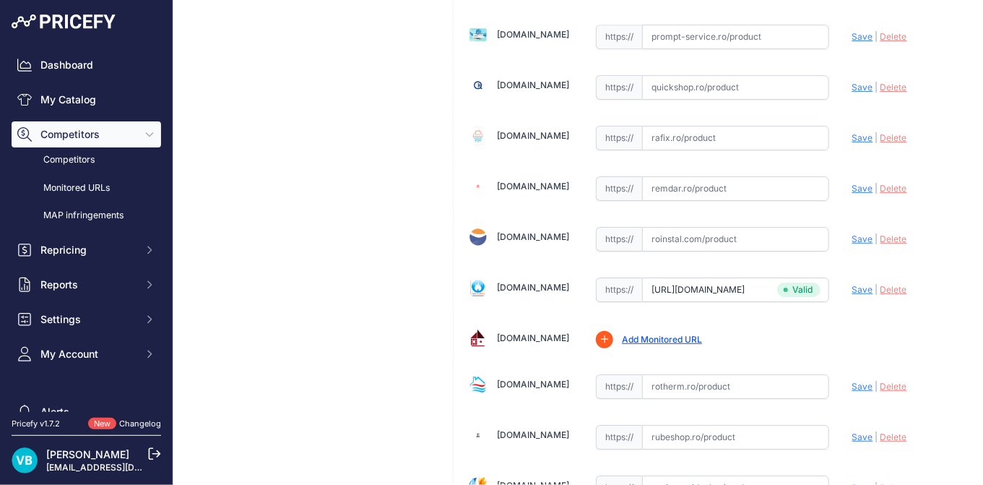
scroll to position [3744, 0]
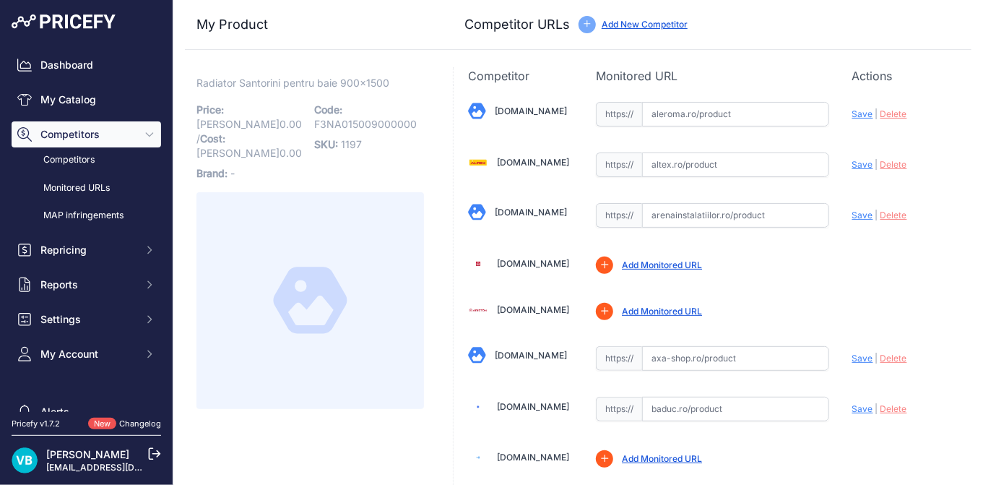
scroll to position [1547, 0]
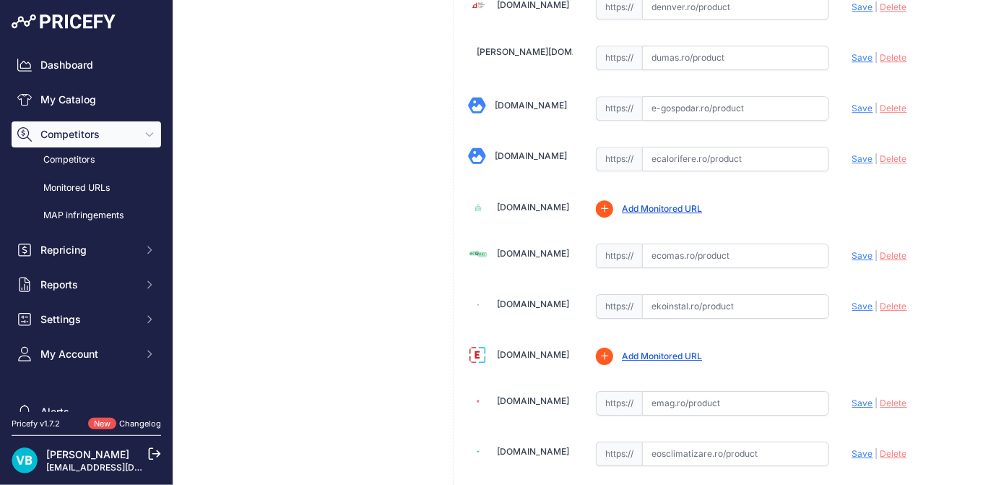
drag, startPoint x: 696, startPoint y: 247, endPoint x: 706, endPoint y: 247, distance: 10.1
click at [699, 247] on input "text" at bounding box center [735, 255] width 187 height 25
paste input "https://maricon.ro/radiator-baie-purmo-santorini-900x1500?srsltid=AfmBOooUkU3Q9…"
type input "maricon.ro/radiator-baie-purmo-santorini-900x1500?srsltid=AfmBOooUkU3Q9WBS8O8TW…"
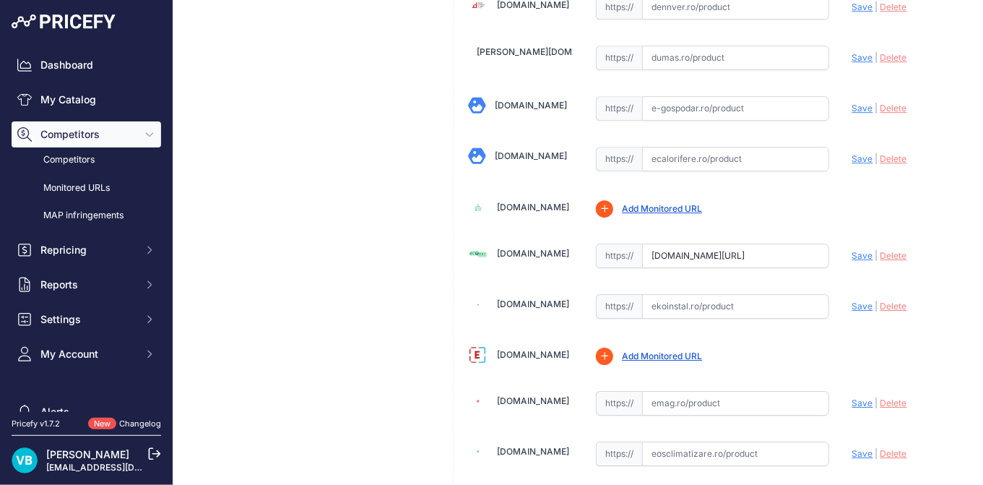
click at [857, 250] on span "Save" at bounding box center [862, 255] width 21 height 11
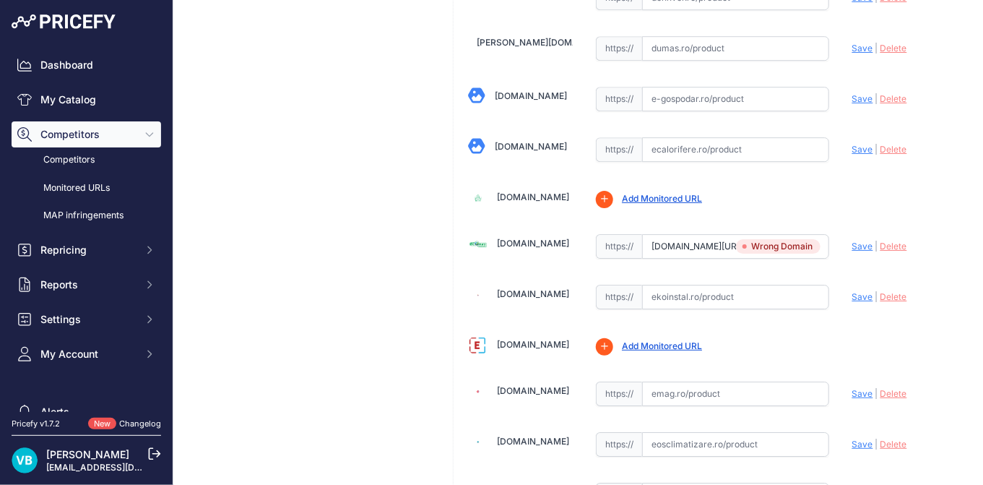
scroll to position [1777, 0]
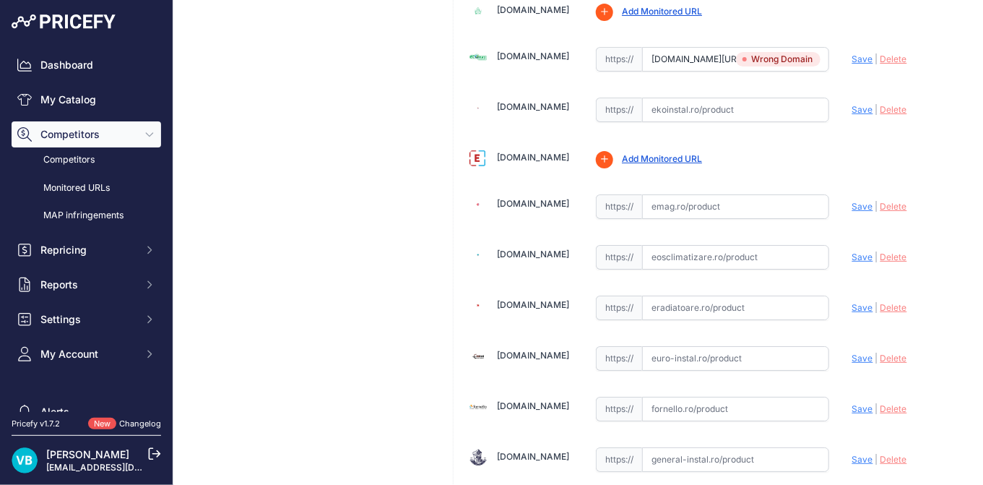
click at [707, 295] on input "text" at bounding box center [735, 307] width 187 height 25
paste input "https://www.eradiatoare.ro/calorifere-de-baie-purmo-santorinii/calorifer-de-bai…"
click at [852, 302] on span "Save" at bounding box center [862, 307] width 21 height 11
type input "https://www.eradiatoare.ro/calorifere-de-baie-purmo-santorinii/calorifer-de-bai…"
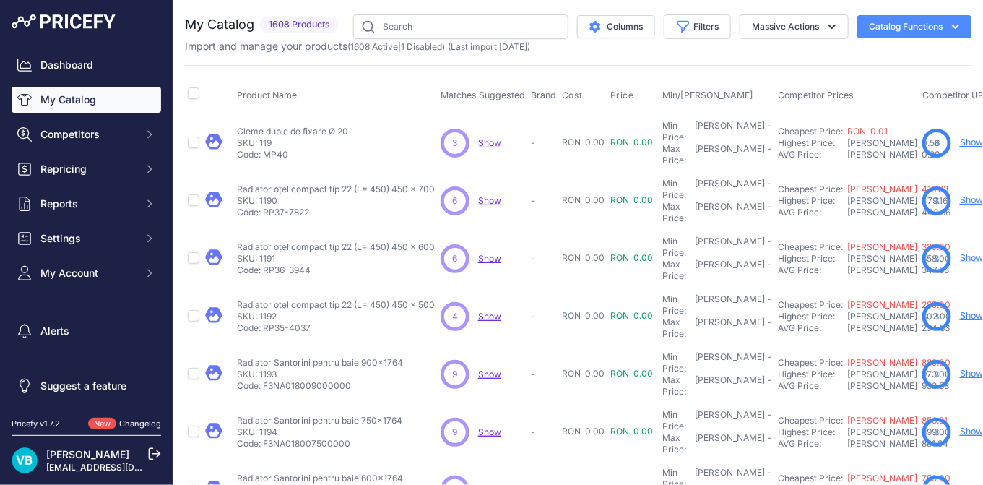
scroll to position [187, 0]
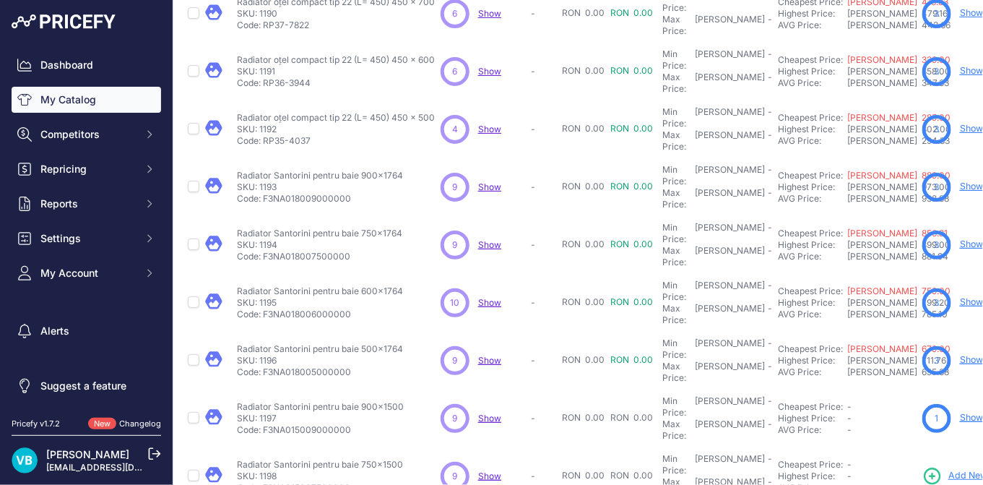
copy div "Radiator Santorini pentru baie 600x1500"
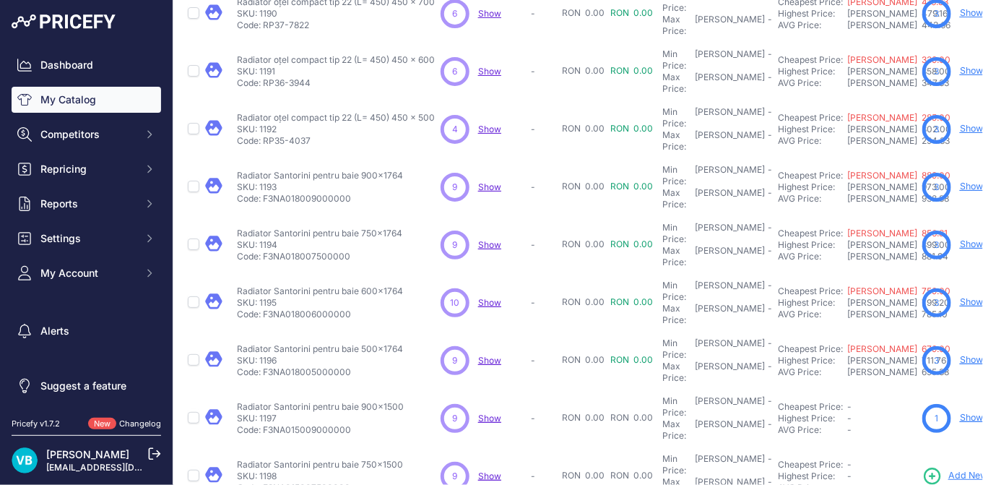
scroll to position [374, 0]
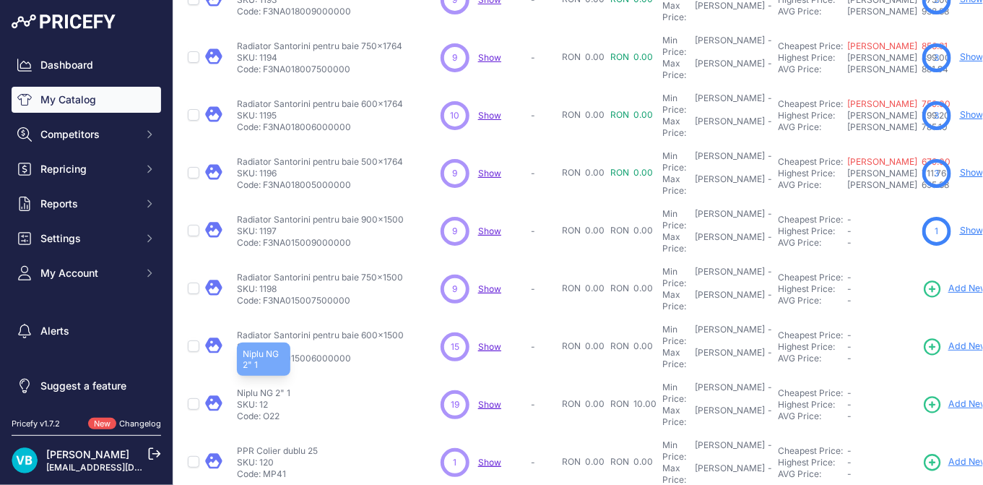
click at [267, 387] on p "Niplu NG 2" 1" at bounding box center [263, 393] width 53 height 12
copy div "Niplu NG 2" 1"
click at [967, 397] on span "Add New" at bounding box center [968, 404] width 39 height 14
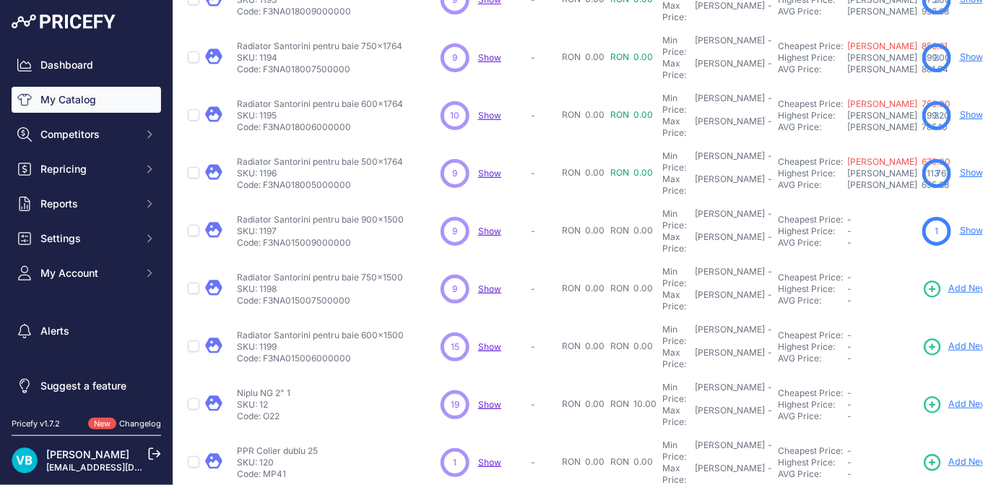
click at [280, 457] on p "SKU: 120" at bounding box center [277, 463] width 81 height 12
click at [277, 445] on p "PPR Colier dublu 25" at bounding box center [277, 451] width 81 height 12
copy div "PPR Colier dublu 25"
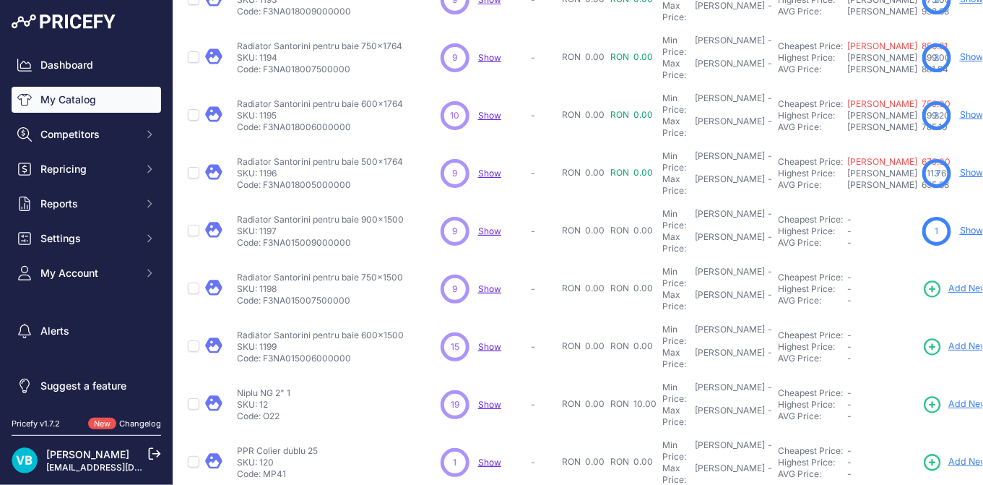
click at [956, 455] on span "Add New" at bounding box center [968, 462] width 39 height 14
copy div "Radiator Santorini pentru baie 500x1500"
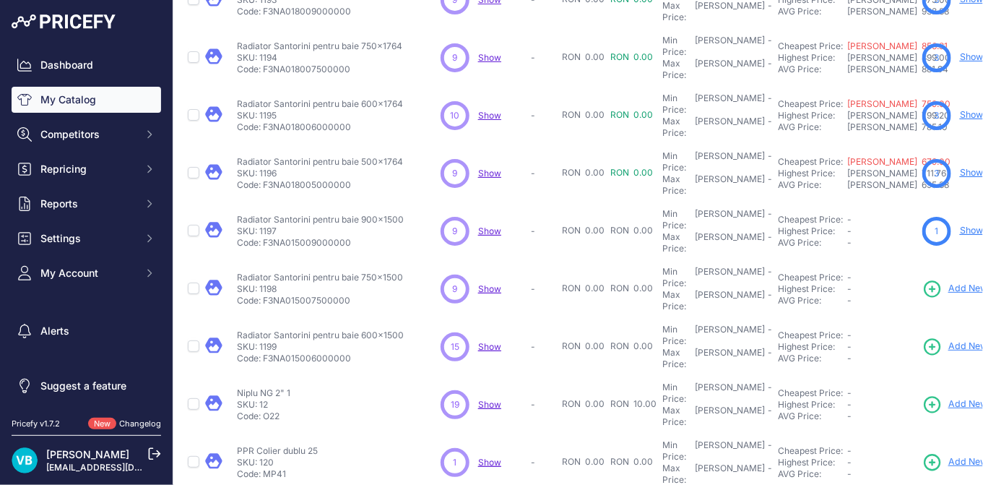
copy div "Radiator Santorini pentru baie 900x1134"
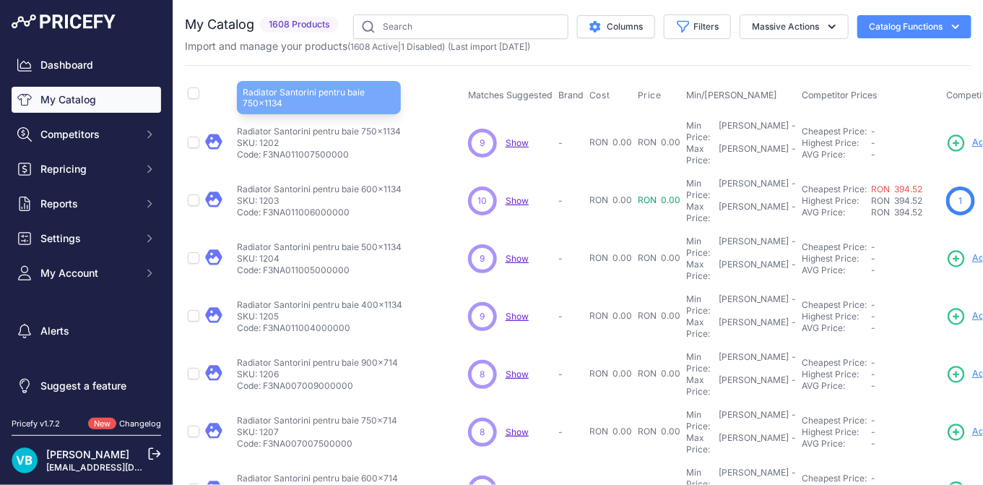
click at [357, 126] on p "Radiator Santorini pentru baie 750x1134" at bounding box center [319, 132] width 164 height 12
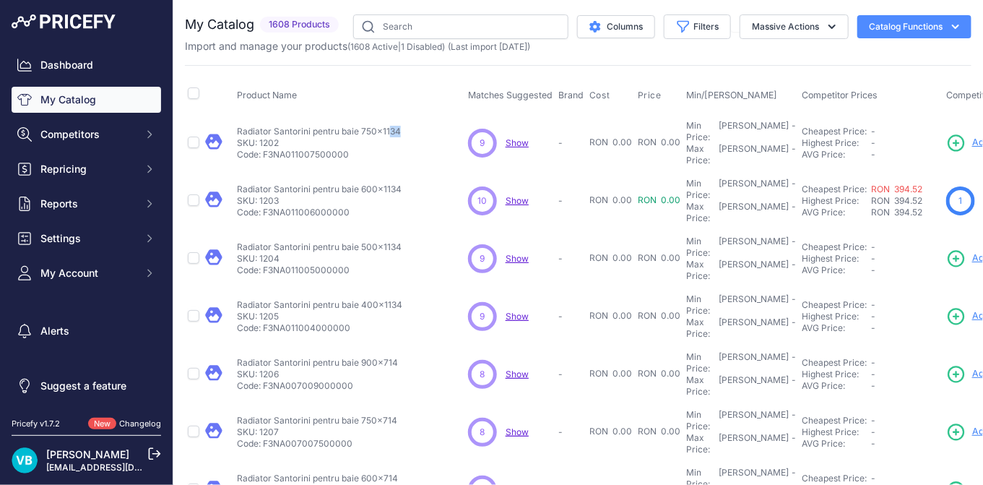
copy div "Radiator Santorini pentru baie 750x1134"
drag, startPoint x: 956, startPoint y: 131, endPoint x: 876, endPoint y: 147, distance: 82.3
click at [956, 133] on icon at bounding box center [956, 143] width 20 height 20
click at [358, 172] on td "Radiator Santorini pentru baie 600x1134 Radiator Santorini pentru baie 600x1134…" at bounding box center [349, 201] width 231 height 58
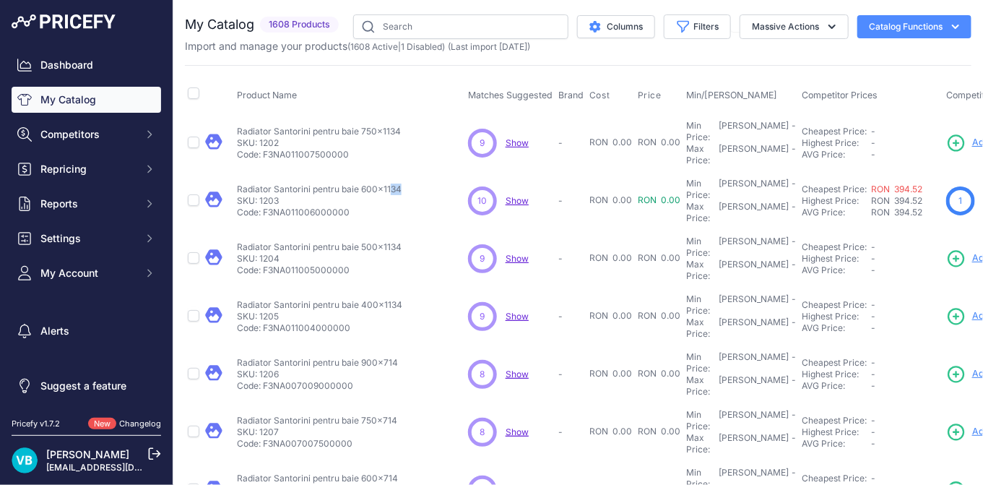
click at [358, 172] on td "Radiator Santorini pentru baie 600x1134 Radiator Santorini pentru baie 600x1134…" at bounding box center [349, 201] width 231 height 58
copy div "Radiator Santorini pentru baie 600x1134 Radiator Santorini pentru baie 600x1134"
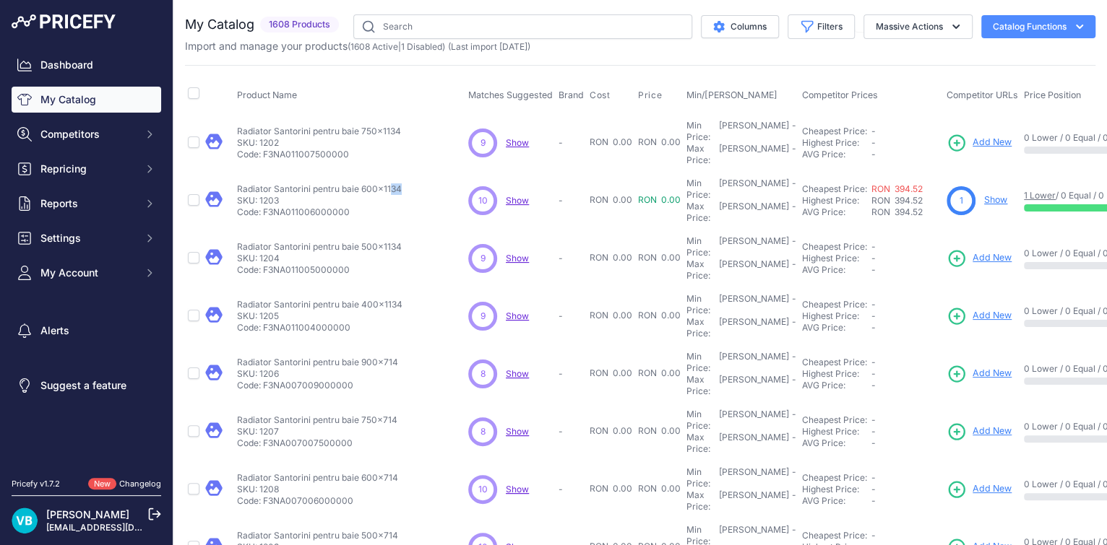
click at [982, 194] on link "Show" at bounding box center [995, 199] width 23 height 11
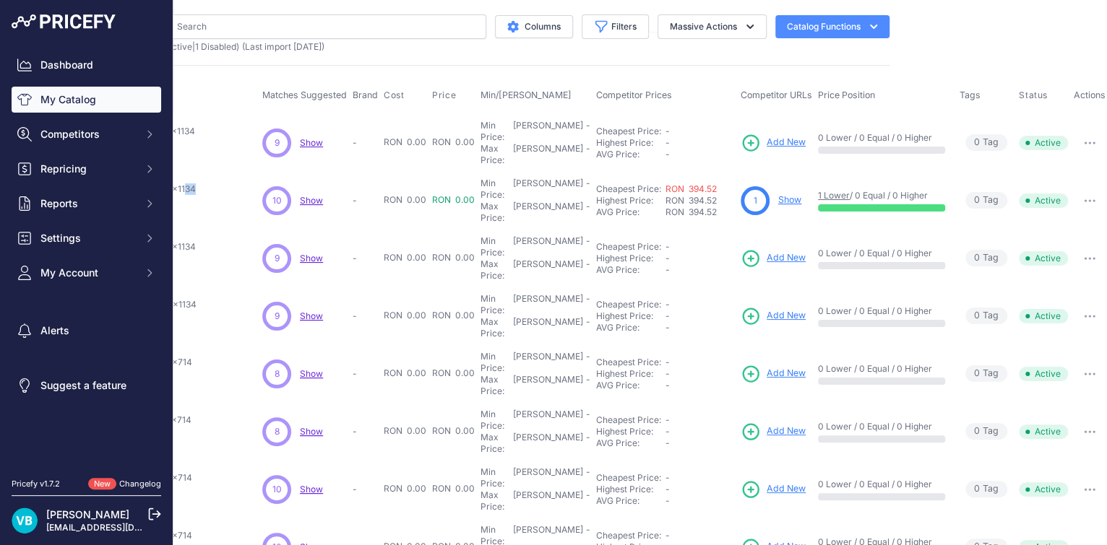
scroll to position [0, 220]
click at [982, 199] on icon "button" at bounding box center [1088, 200] width 12 height 3
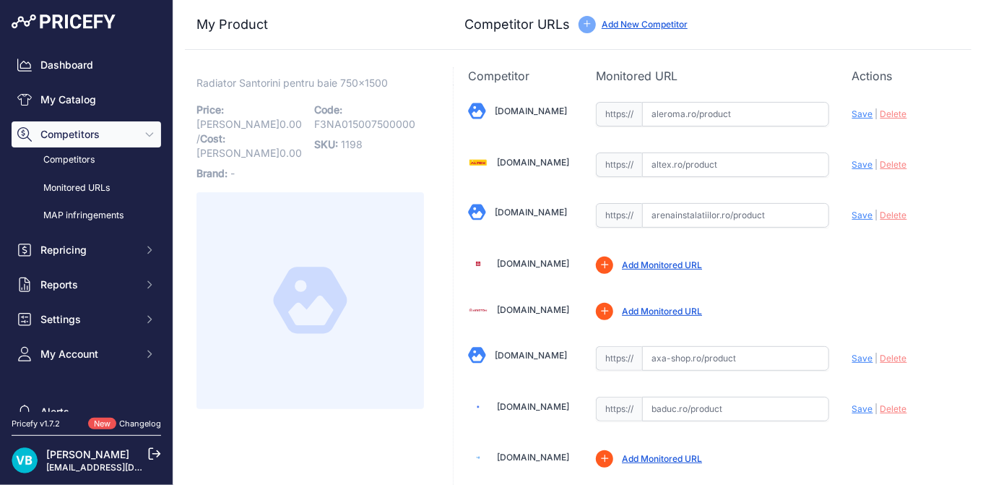
scroll to position [1250, 0]
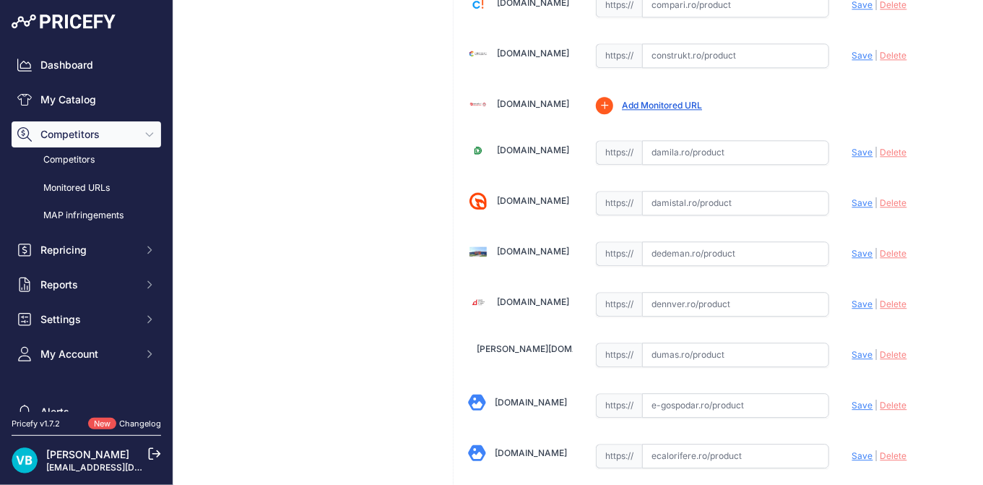
click at [738, 246] on input "text" at bounding box center [735, 253] width 187 height 25
paste input "[URL][DOMAIN_NAME]"
click at [856, 248] on span "Save" at bounding box center [862, 253] width 21 height 11
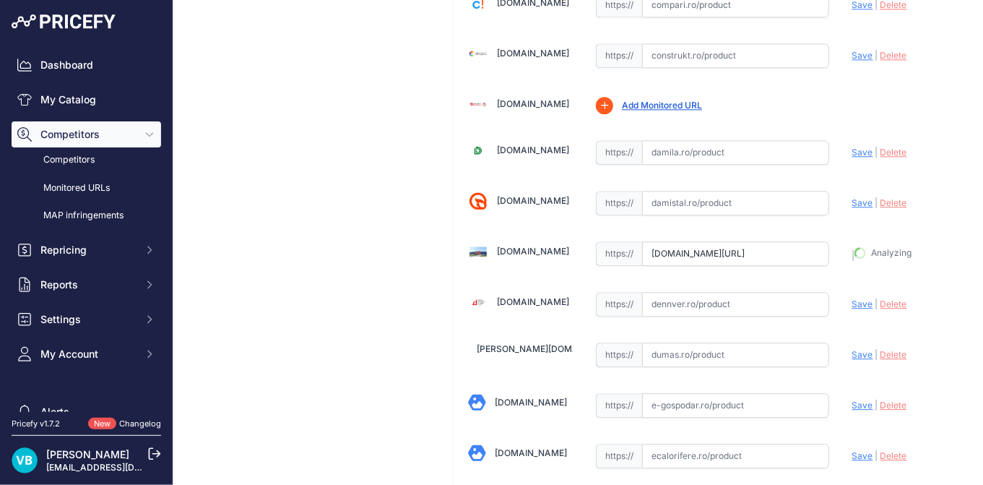
type input "[URL][DOMAIN_NAME]"
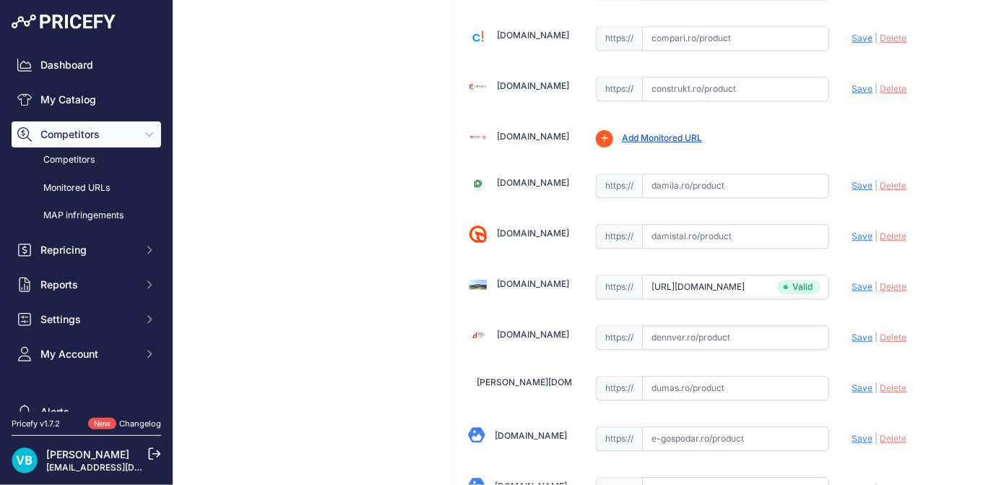
scroll to position [1283, 0]
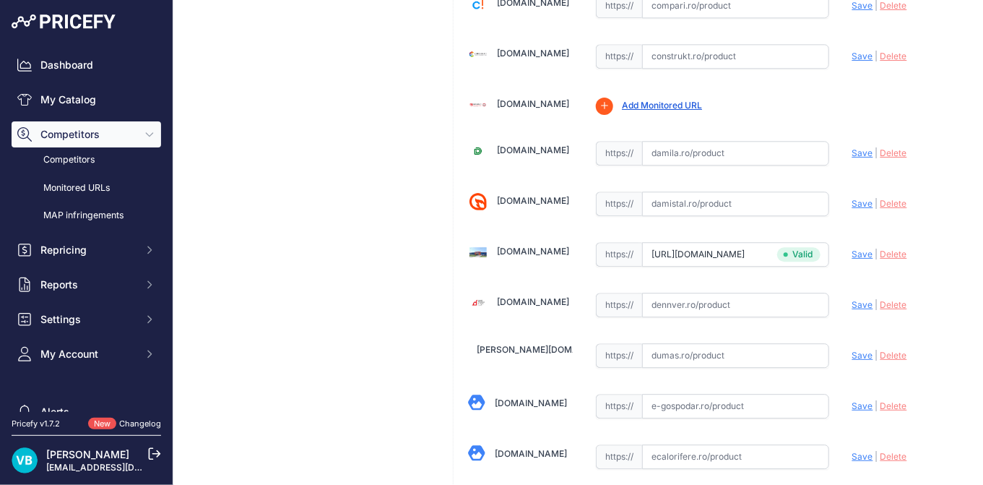
click at [752, 452] on input "text" at bounding box center [735, 456] width 187 height 25
paste input "[URL][DOMAIN_NAME]"
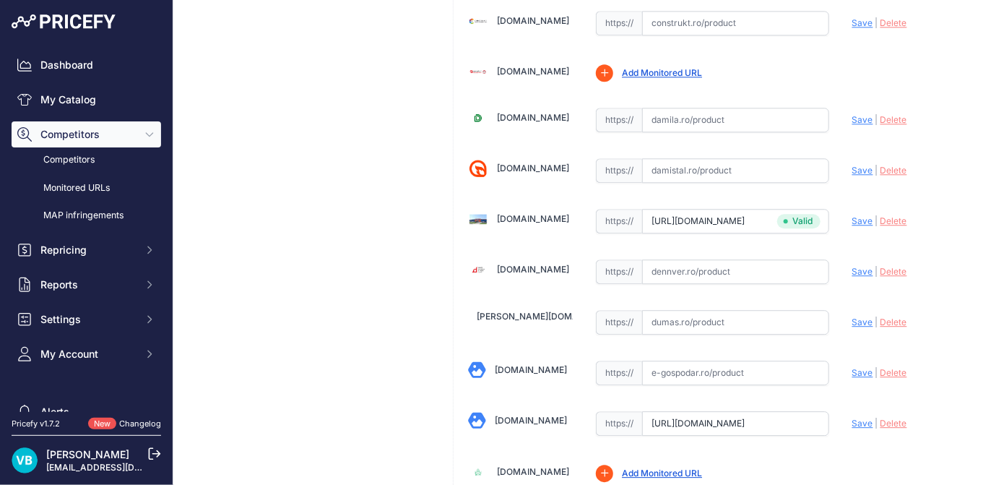
scroll to position [0, 332]
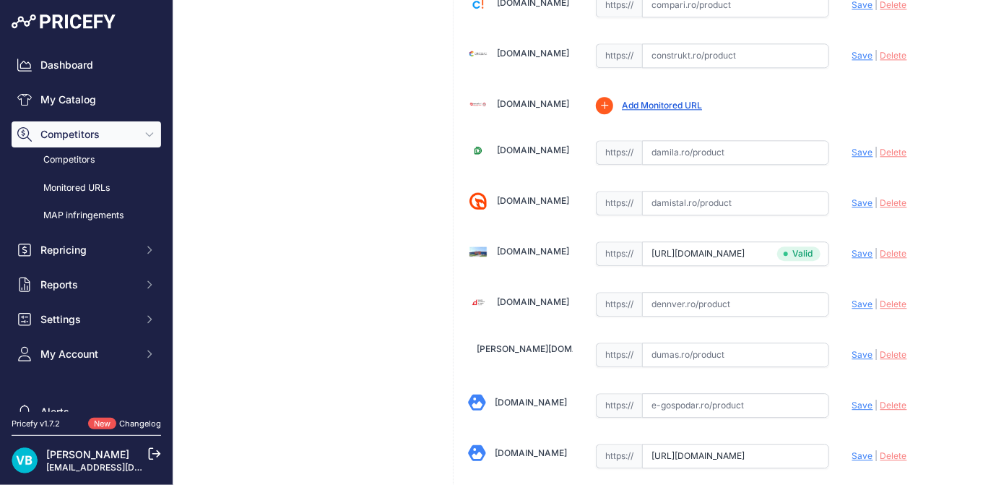
type input "[DOMAIN_NAME][URL]"
click at [853, 450] on span "Save" at bounding box center [862, 455] width 21 height 11
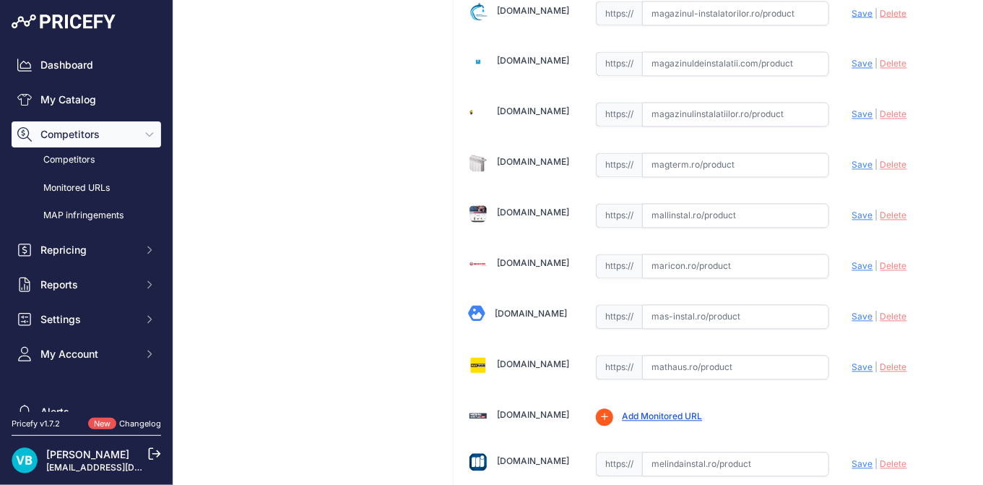
drag, startPoint x: 727, startPoint y: 246, endPoint x: 738, endPoint y: 239, distance: 12.0
click at [727, 254] on input "text" at bounding box center [735, 266] width 187 height 25
paste input "[URL][DOMAIN_NAME]"
click at [852, 261] on span "Save" at bounding box center [862, 266] width 21 height 11
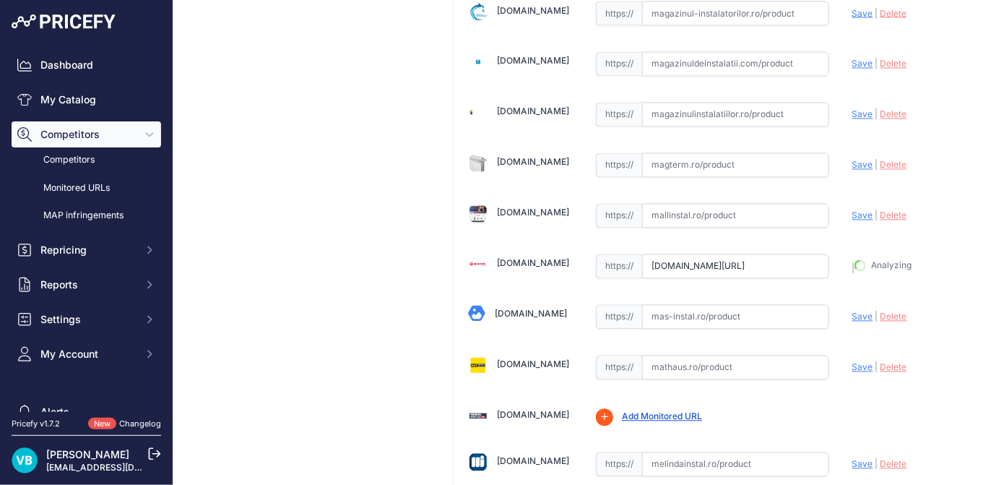
type input "[URL][DOMAIN_NAME]"
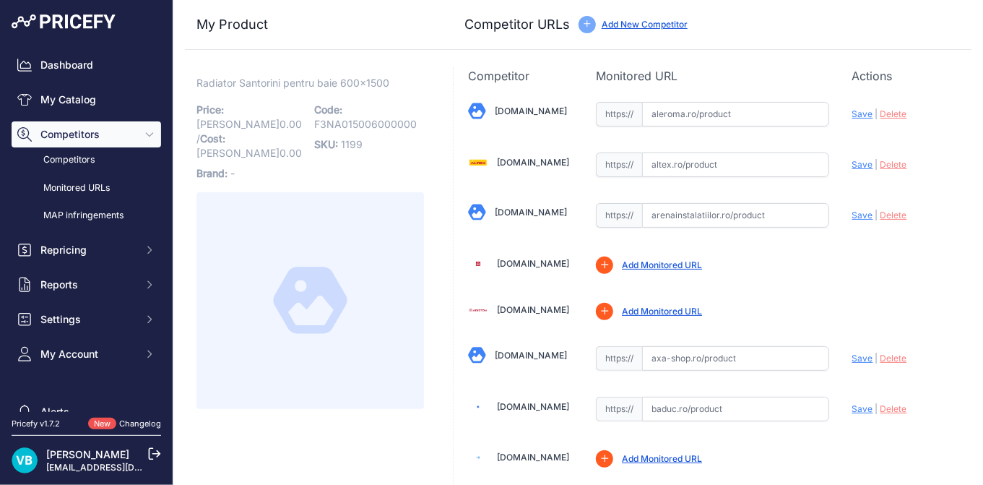
scroll to position [1794, 0]
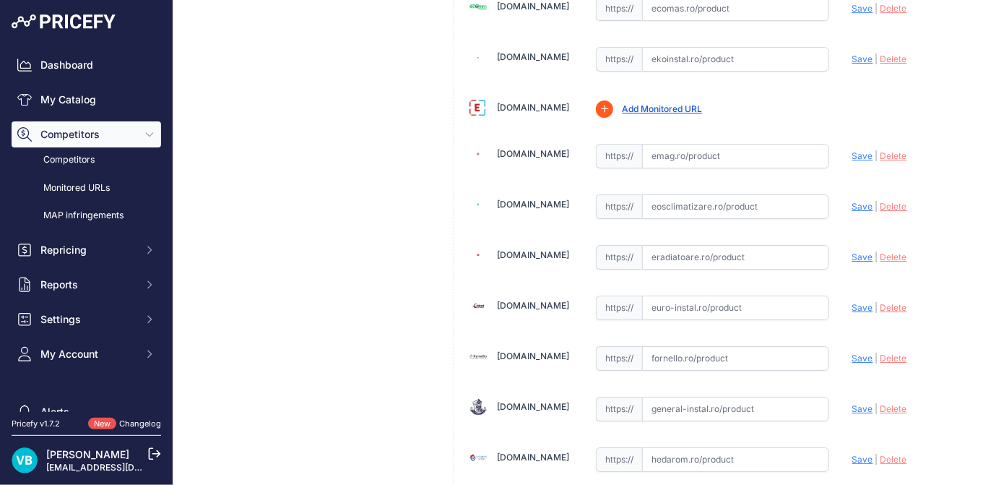
click at [757, 242] on div "https:// Valid" at bounding box center [712, 255] width 233 height 27
click at [764, 245] on input "text" at bounding box center [735, 257] width 187 height 25
paste input "https://www.eradiatoare.ro/calorifere-de-baie-purmo-santorinii/calorifer-de-bai…"
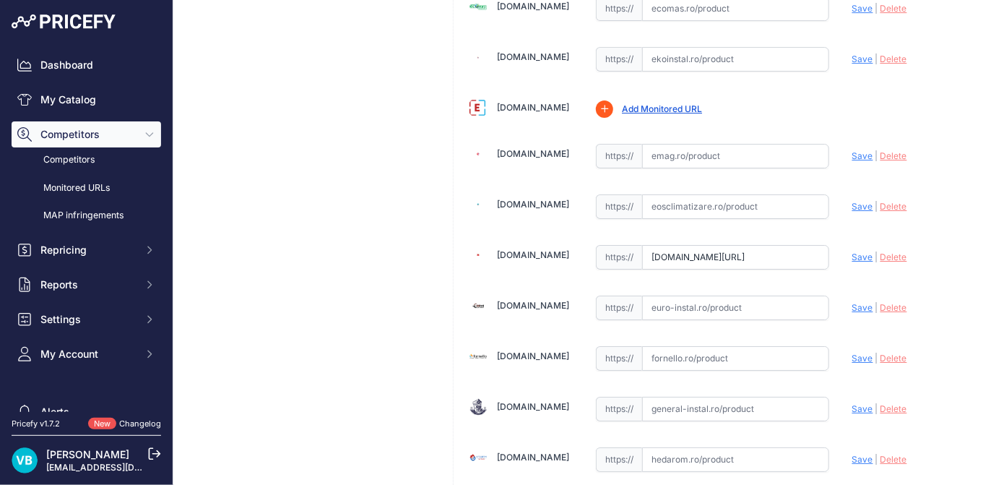
click at [852, 251] on span "Save" at bounding box center [862, 256] width 21 height 11
type input "https://www.eradiatoare.ro/calorifere-de-baie-purmo-santorinii/calorifer-de-bai…"
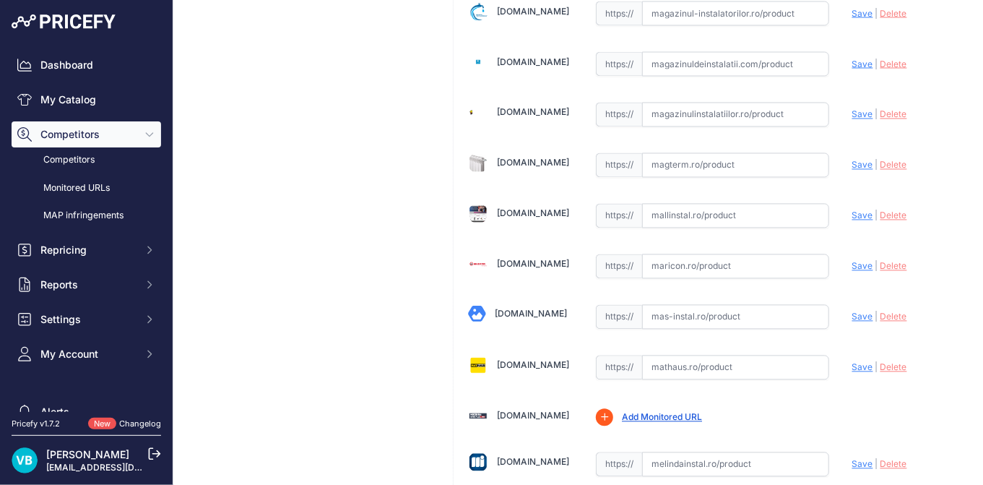
click at [727, 254] on input "text" at bounding box center [735, 266] width 187 height 25
paste input "https://maricon.ro/radiator-baie-purmo-santorini-600x1500?srsltid=AfmBOoqx3XLaA…"
click at [861, 261] on span "Save" at bounding box center [862, 266] width 21 height 11
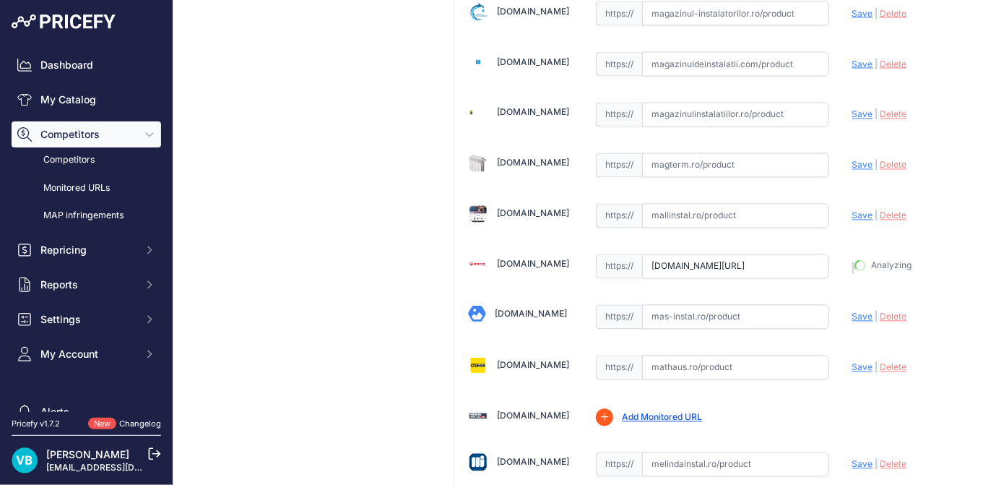
type input "https://maricon.ro/radiator-baie-purmo-santorini-600x1500?prirule_jdsnikfkfjsd=…"
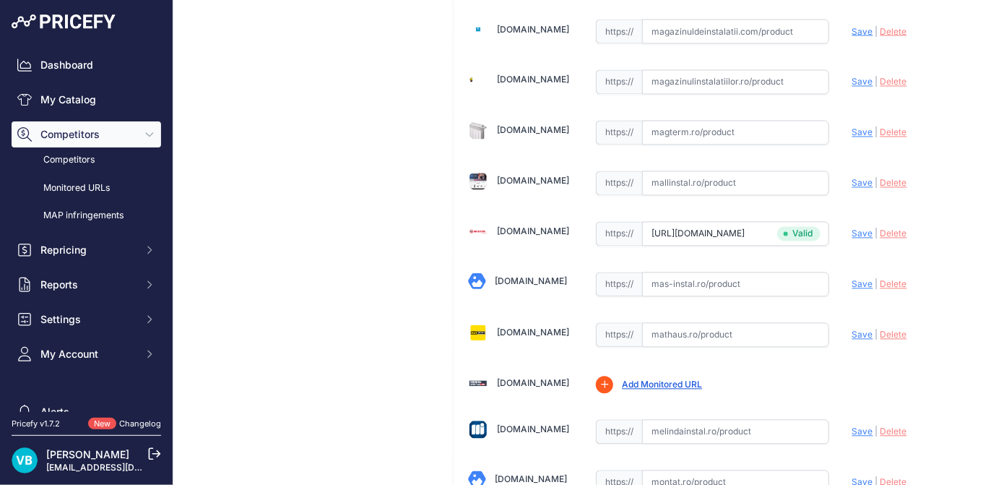
scroll to position [2994, 0]
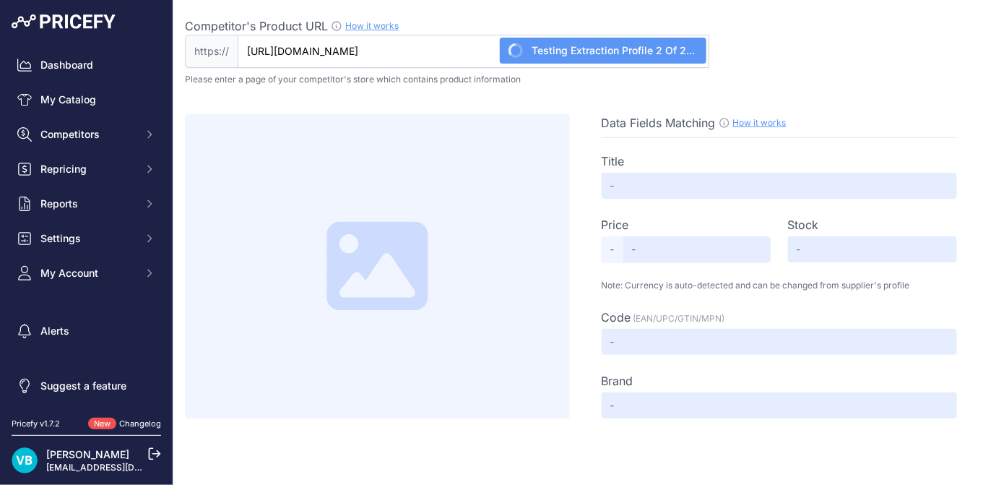
type input "Not Found"
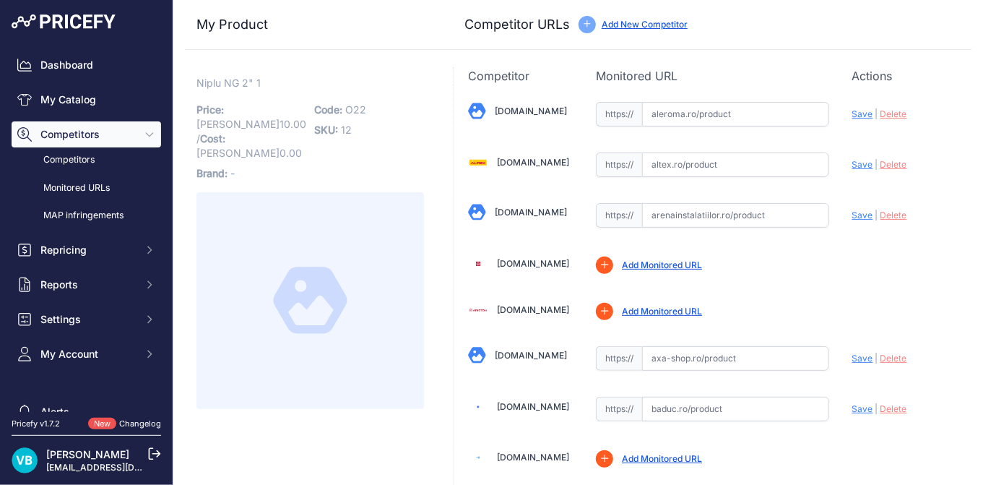
click at [352, 101] on p "Code: O22" at bounding box center [370, 110] width 110 height 20
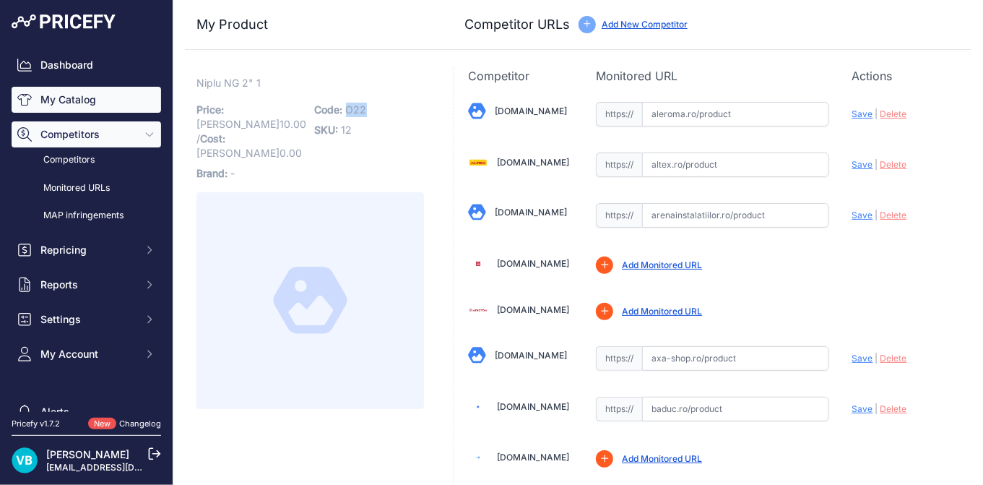
copy span "O22"
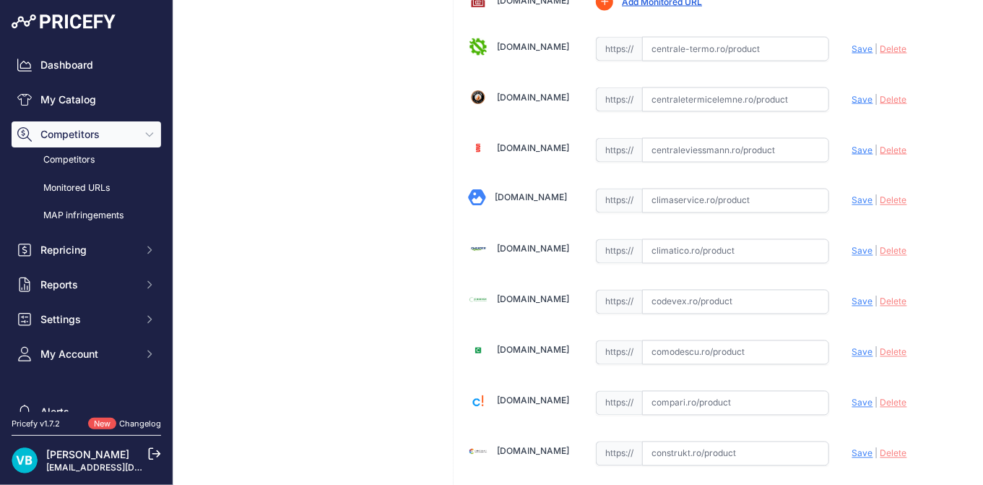
scroll to position [3095, 0]
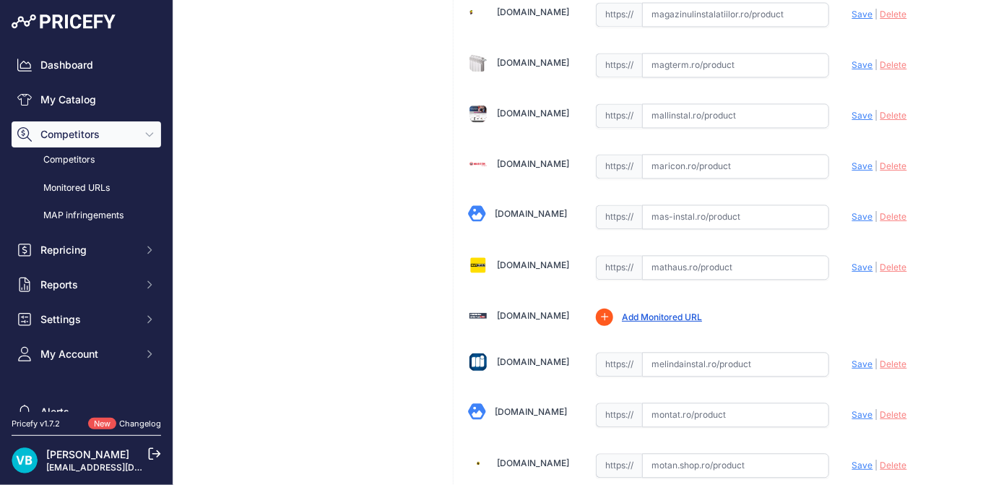
click at [724, 255] on input "text" at bounding box center [735, 267] width 187 height 25
paste input "[URL][DOMAIN_NAME][PERSON_NAME]"
click at [852, 262] on span "Save" at bounding box center [862, 267] width 21 height 11
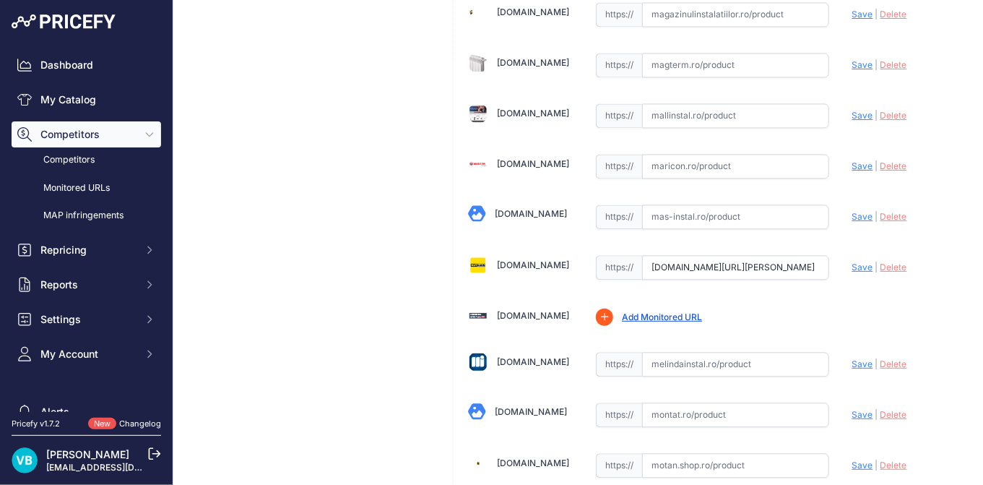
scroll to position [0, 0]
type input "[URL][DOMAIN_NAME][PERSON_NAME]"
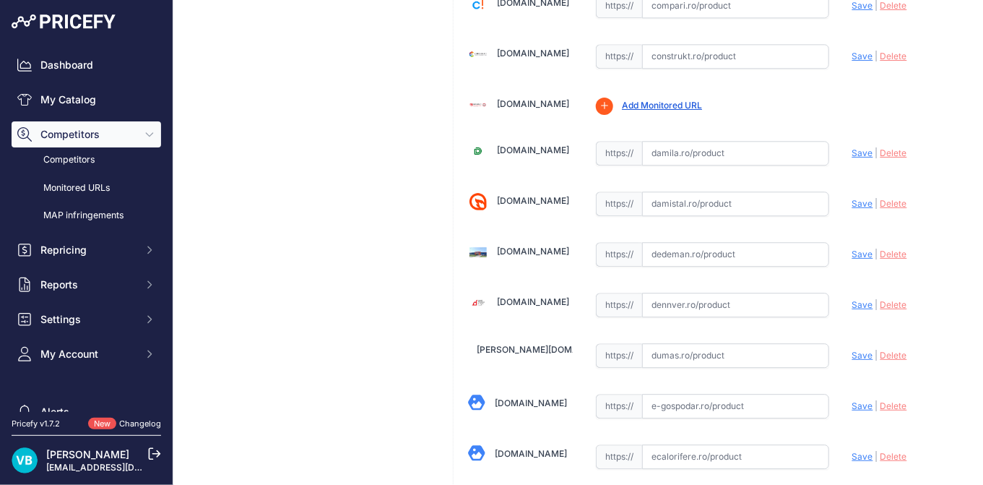
click at [705, 242] on input "text" at bounding box center [735, 254] width 187 height 25
paste input "[URL][DOMAIN_NAME]"
click at [853, 249] on span "Save" at bounding box center [862, 254] width 21 height 11
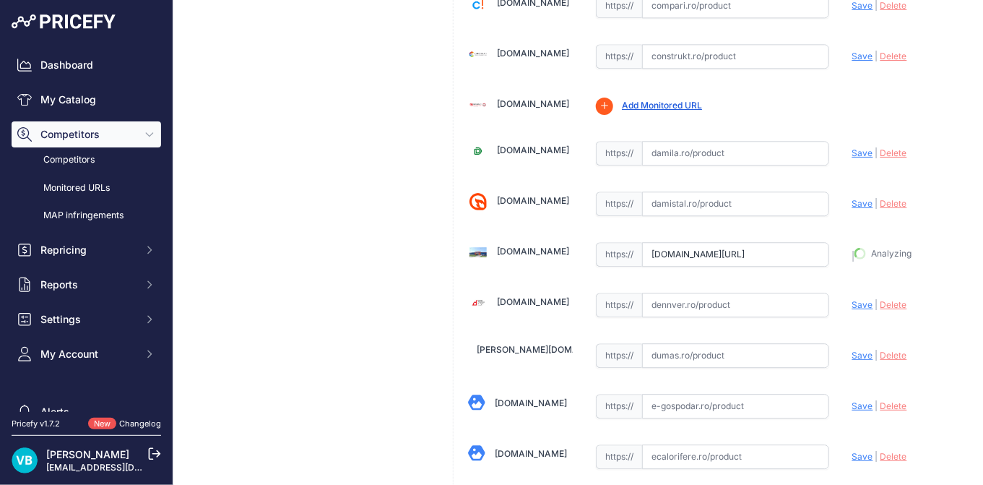
type input "[URL][DOMAIN_NAME]"
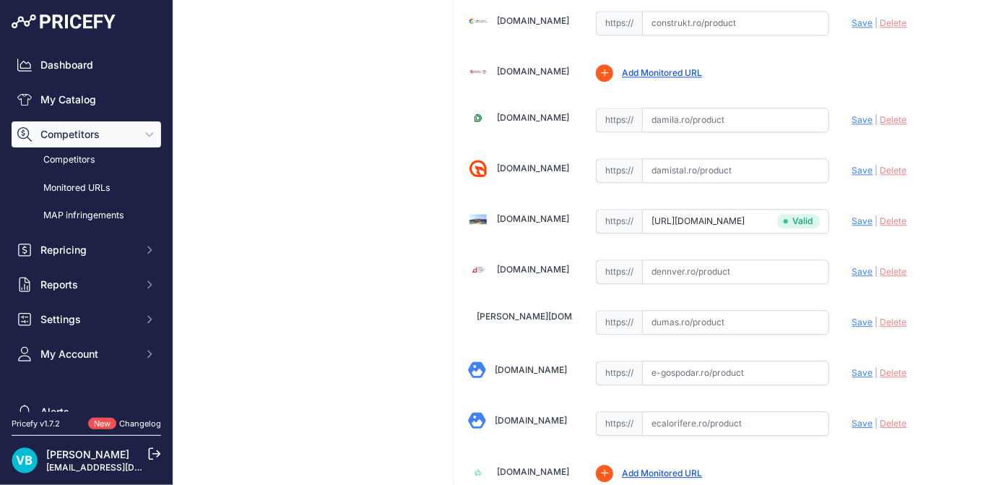
scroll to position [1250, 0]
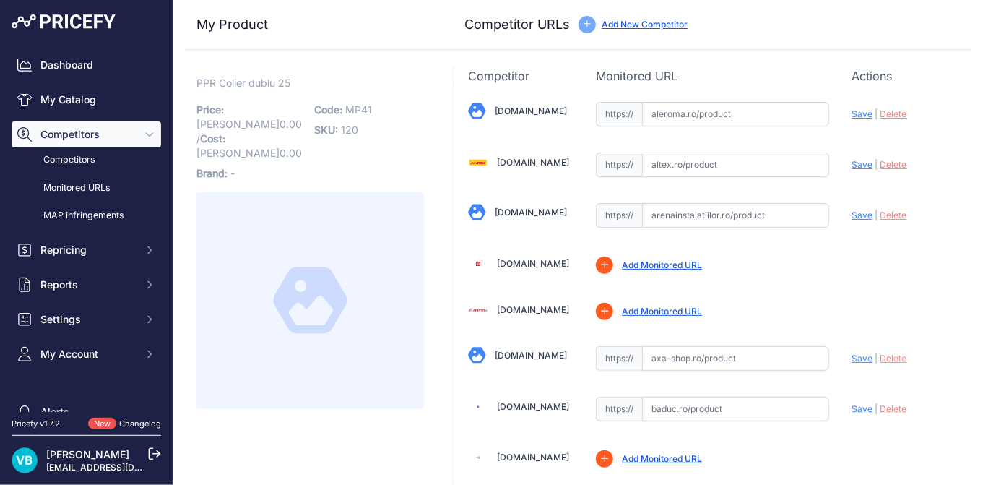
scroll to position [308, 0]
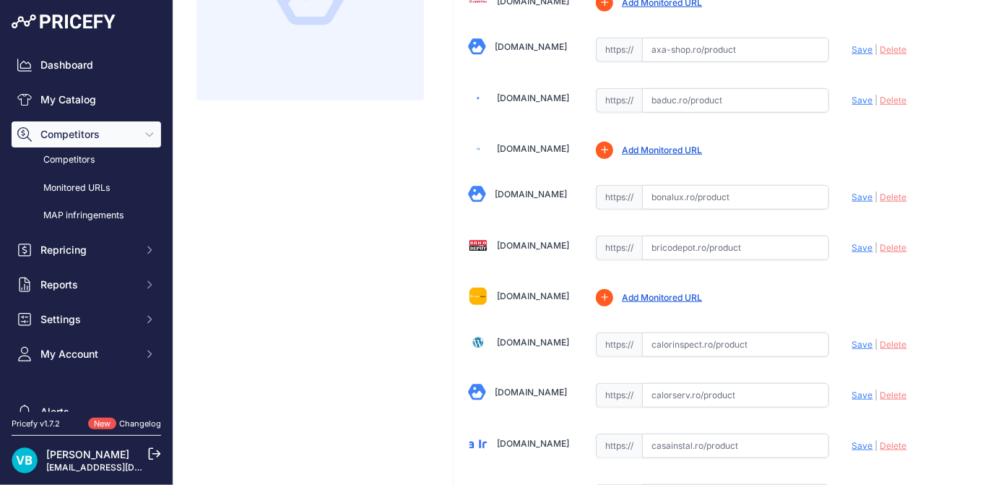
drag, startPoint x: 754, startPoint y: 243, endPoint x: 780, endPoint y: 240, distance: 26.3
click at [754, 243] on input "text" at bounding box center [735, 248] width 187 height 25
paste input "https://www.bricodepot.ro/incalzire-si-climatizare/alimentare-apa/ppr-alb-clema…"
click at [854, 243] on span "Save" at bounding box center [862, 247] width 21 height 11
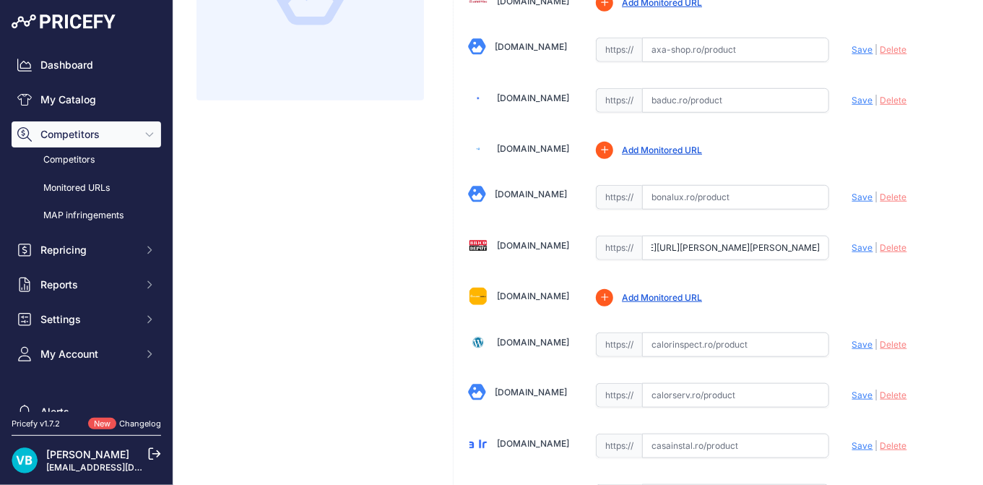
scroll to position [0, 0]
type input "https://www.bricodepot.ro/incalzire-si-climatizare/alimentare-apa/ppr-alb-clema…"
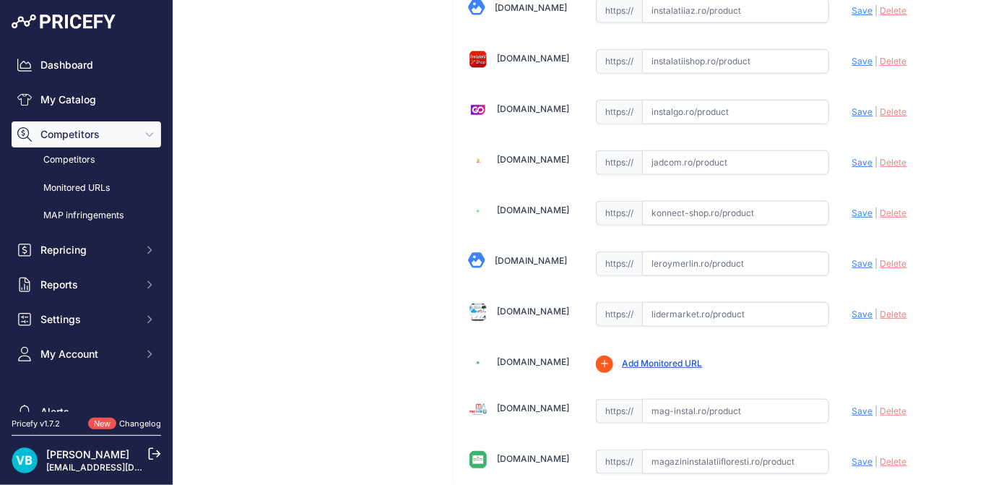
click at [721, 257] on div "Aleroma.ro Valid Invalid | |" at bounding box center [713, 65] width 518 height 4953
click at [729, 251] on input "text" at bounding box center [735, 263] width 187 height 25
paste input "https://www.leroymerlin.ro/produse/coliere-de-prindere/668/clema-prindere-dubla…"
click at [856, 257] on span "Save" at bounding box center [862, 262] width 21 height 11
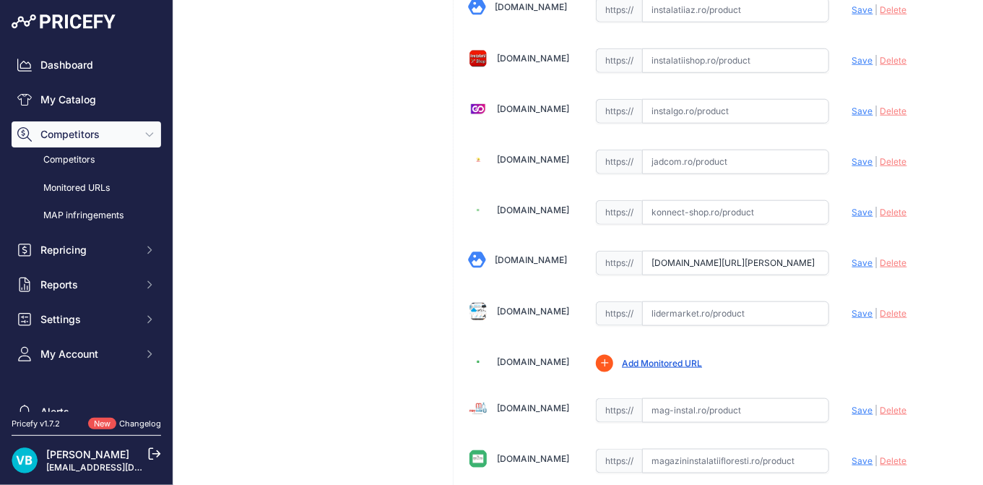
scroll to position [0, 0]
type input "https://www.leroymerlin.ro/produse/coliere-de-prindere/668/clema-prindere-dubla…"
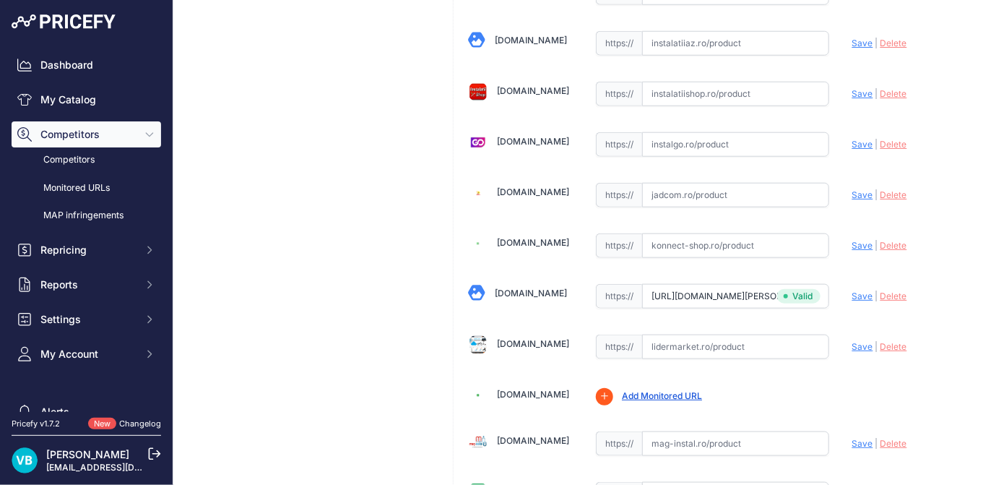
click at [350, 251] on div "PPR Colier dublu 25 Link Price: RON 0.00 / Cost: 0.00 Brand: - Code:" at bounding box center [310, 110] width 251 height 5013
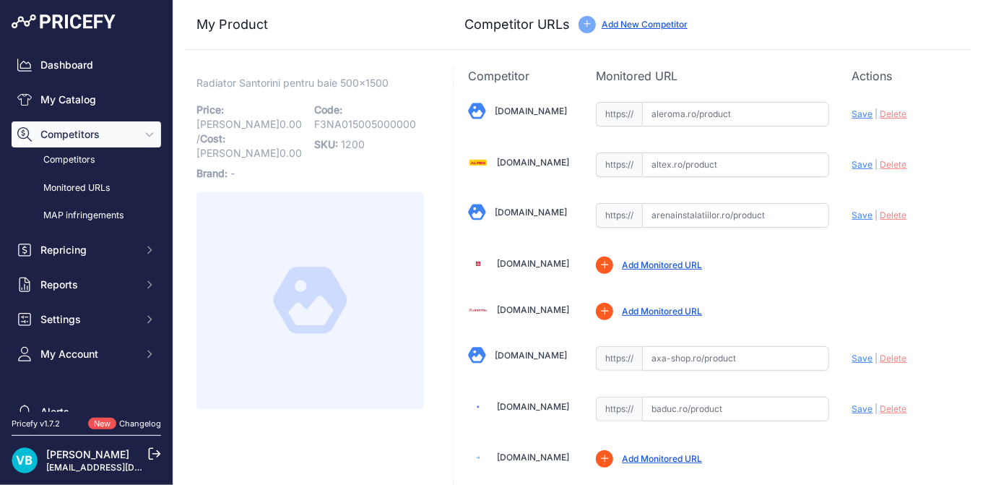
click at [314, 79] on span "Radiator Santorini pentru baie 500x1500" at bounding box center [292, 83] width 192 height 18
copy div "Radiator Santorini pentru baie 500x1500 Link"
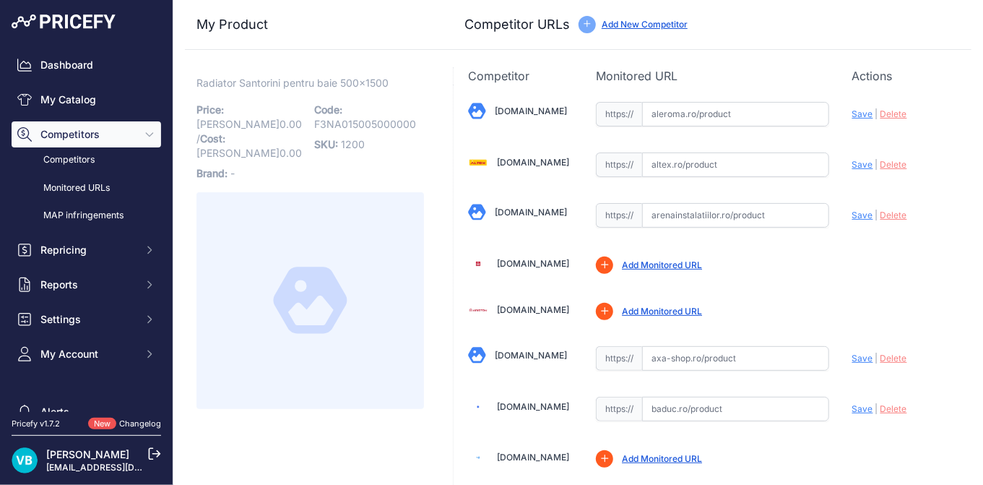
scroll to position [1794, 0]
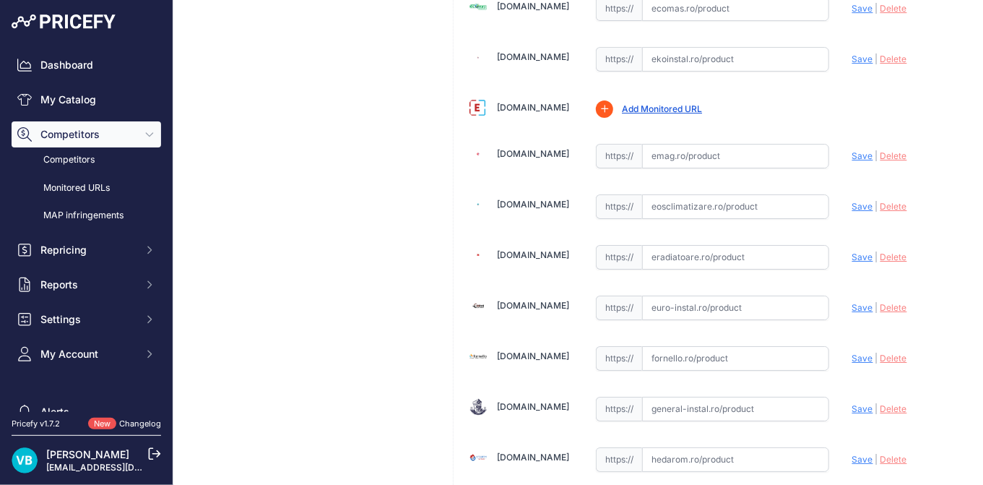
click at [723, 246] on input "text" at bounding box center [735, 257] width 187 height 25
paste input "[URL][DOMAIN_NAME]"
click at [857, 251] on span "Save" at bounding box center [862, 256] width 21 height 11
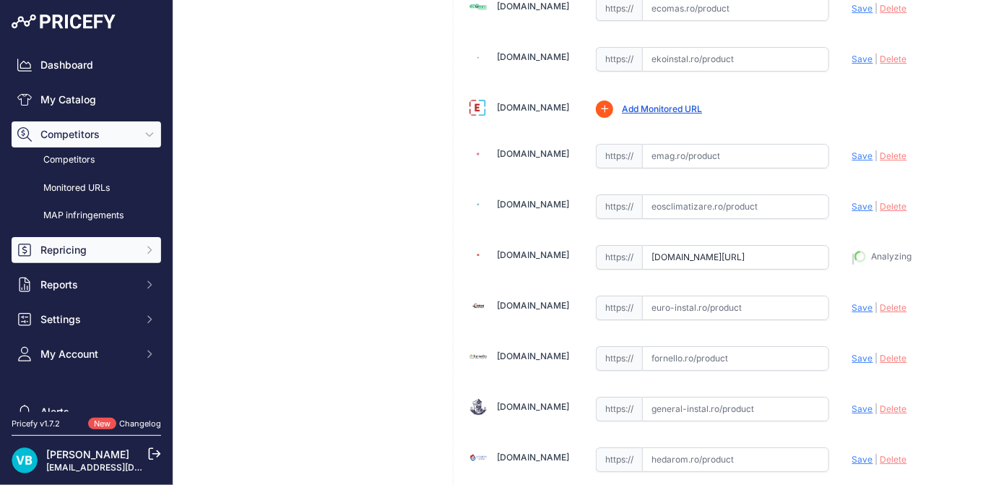
type input "[URL][DOMAIN_NAME]"
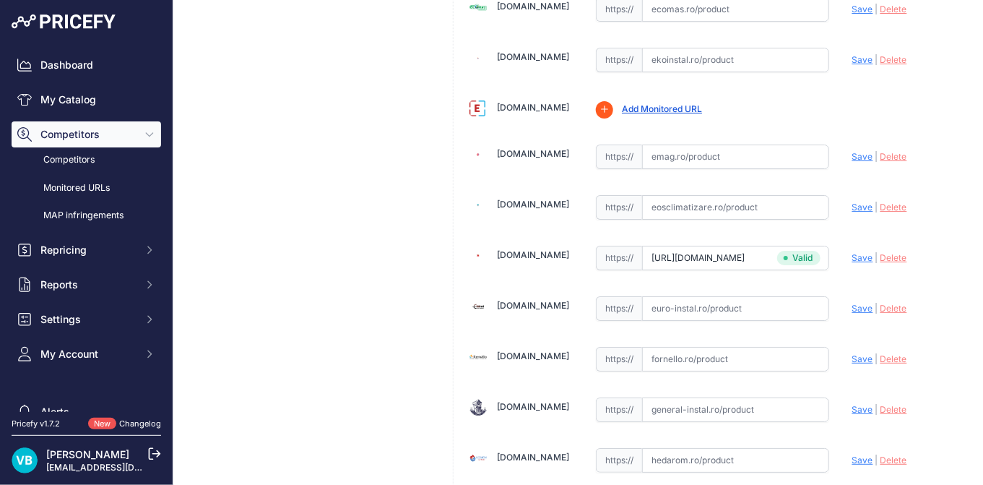
scroll to position [1816, 0]
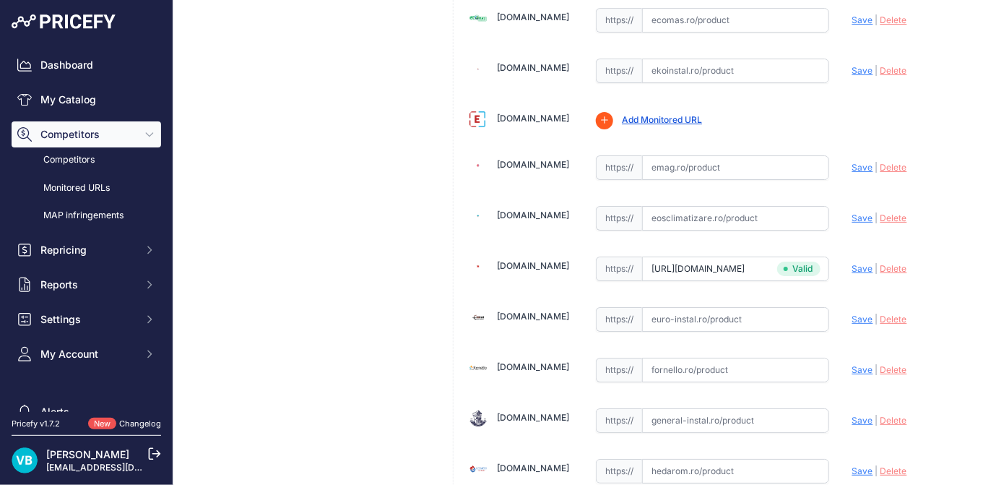
drag, startPoint x: 702, startPoint y: 3, endPoint x: 820, endPoint y: 34, distance: 121.8
click at [702, 8] on input "text" at bounding box center [735, 20] width 187 height 25
paste input "[URL][DOMAIN_NAME]"
click at [852, 14] on span "Save" at bounding box center [862, 19] width 21 height 11
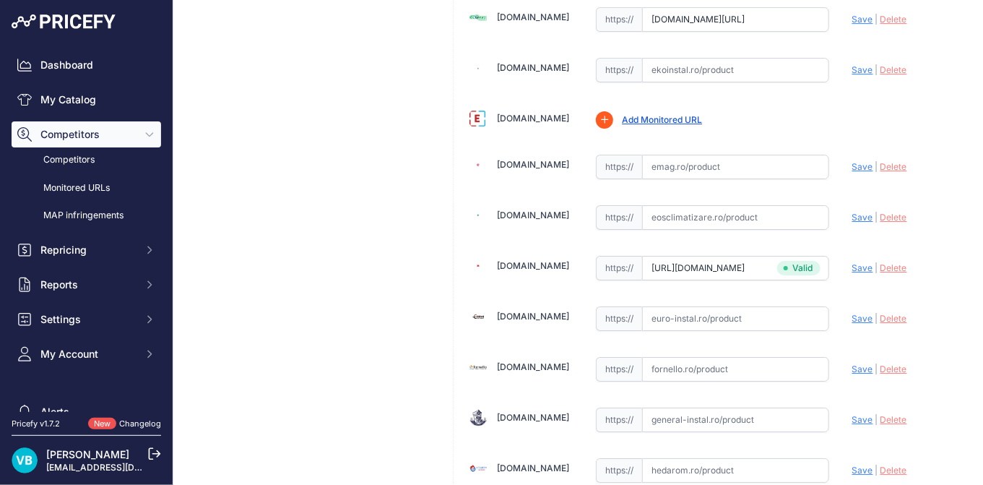
scroll to position [0, 0]
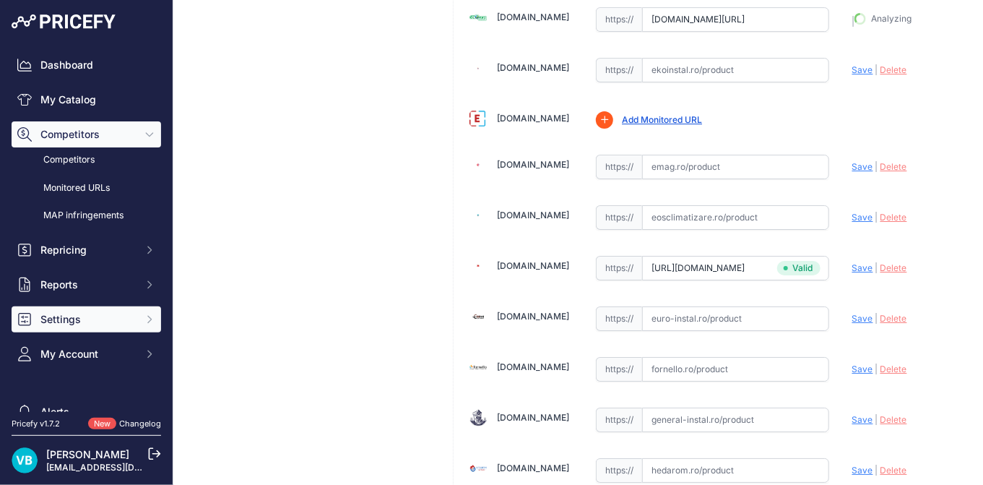
type input "[URL][DOMAIN_NAME]"
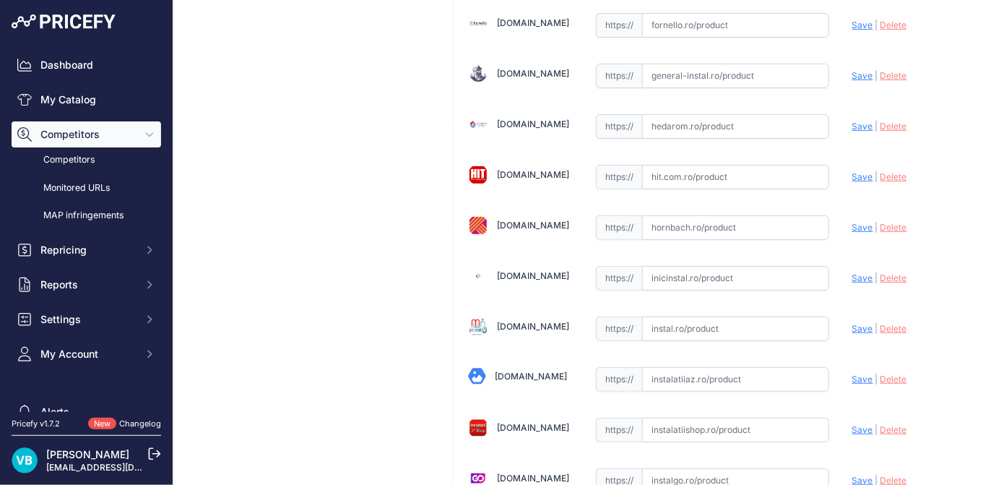
scroll to position [2095, 0]
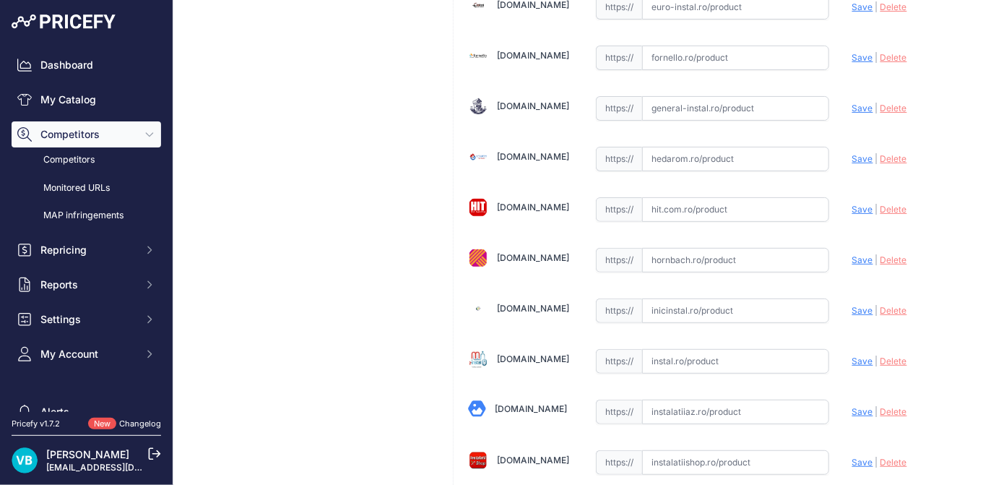
click at [709, 248] on input "text" at bounding box center [735, 260] width 187 height 25
paste input "[URL][DOMAIN_NAME]"
click at [852, 254] on span "Save" at bounding box center [862, 259] width 21 height 11
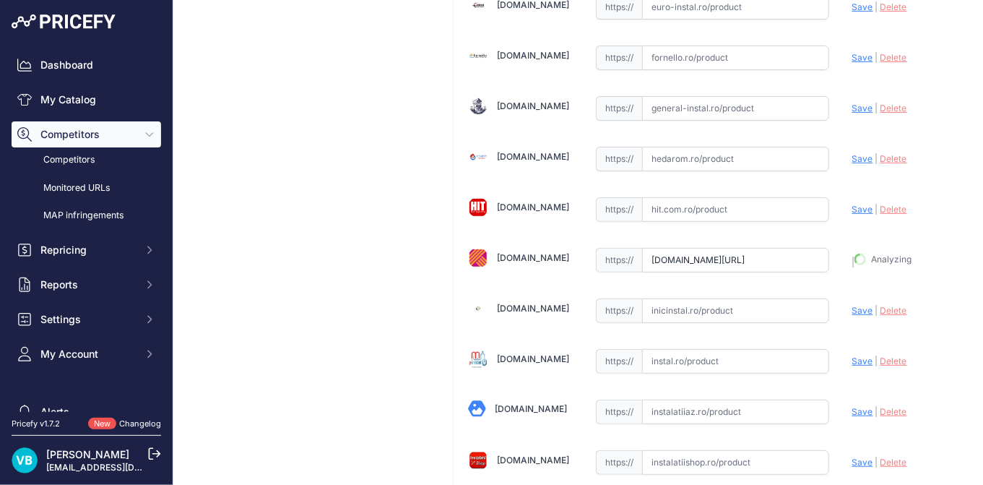
type input "[URL][DOMAIN_NAME]"
click at [246, 256] on div "Radiator Santorini pentru baie 500x1500 Link Price: [PERSON_NAME] 0.00 / Cost: …" at bounding box center [310, 478] width 251 height 5013
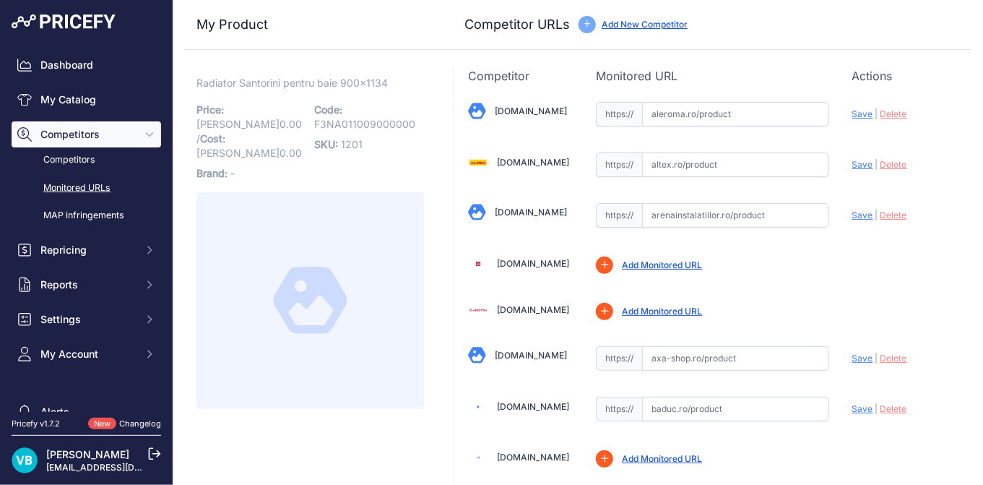
scroll to position [1597, 0]
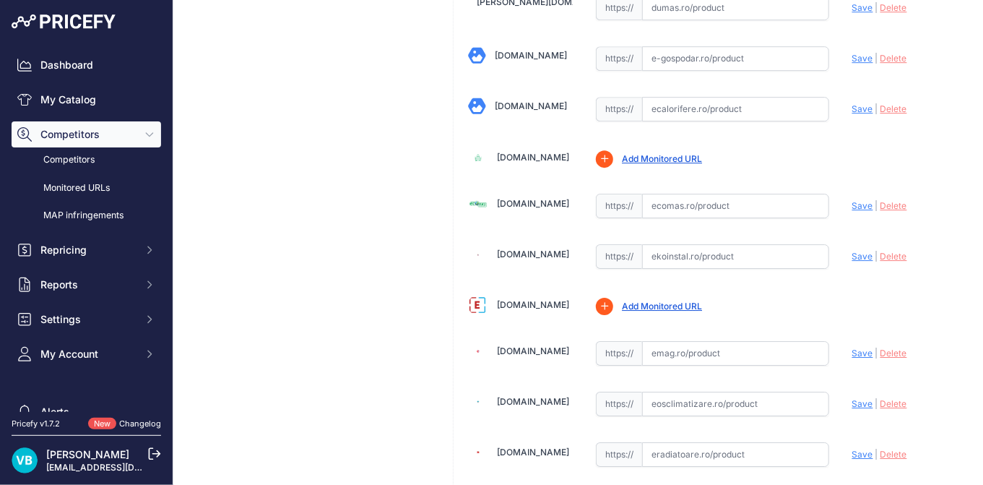
click at [686, 241] on div "https:// Valid" at bounding box center [712, 254] width 233 height 27
drag, startPoint x: 766, startPoint y: 232, endPoint x: 788, endPoint y: 235, distance: 21.9
click at [771, 244] on input "text" at bounding box center [735, 256] width 187 height 25
paste input "[URL][DOMAIN_NAME]"
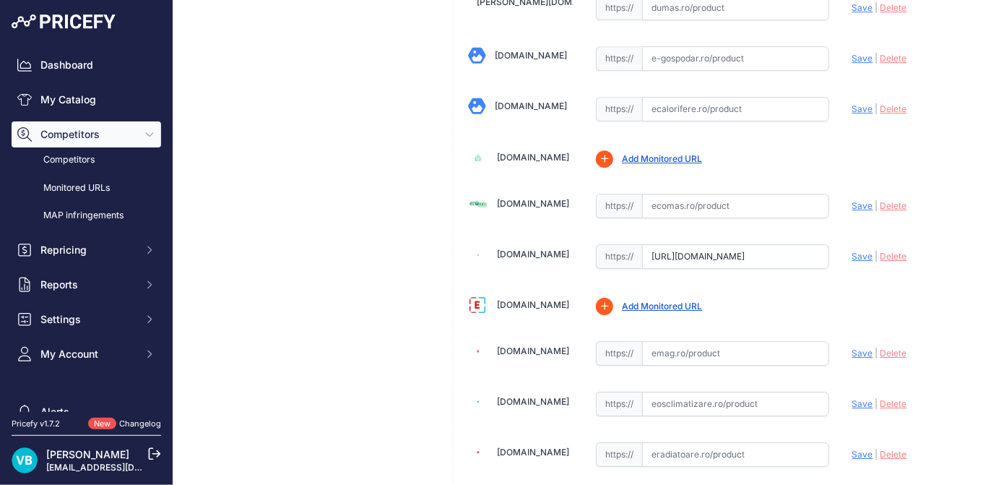
type input "[DOMAIN_NAME][URL]"
click at [852, 251] on span "Save" at bounding box center [862, 256] width 21 height 11
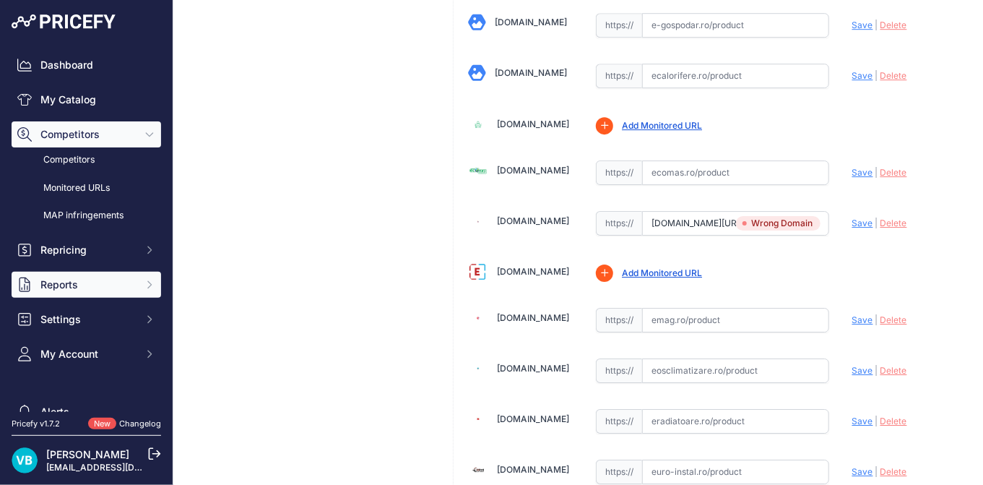
scroll to position [1597, 0]
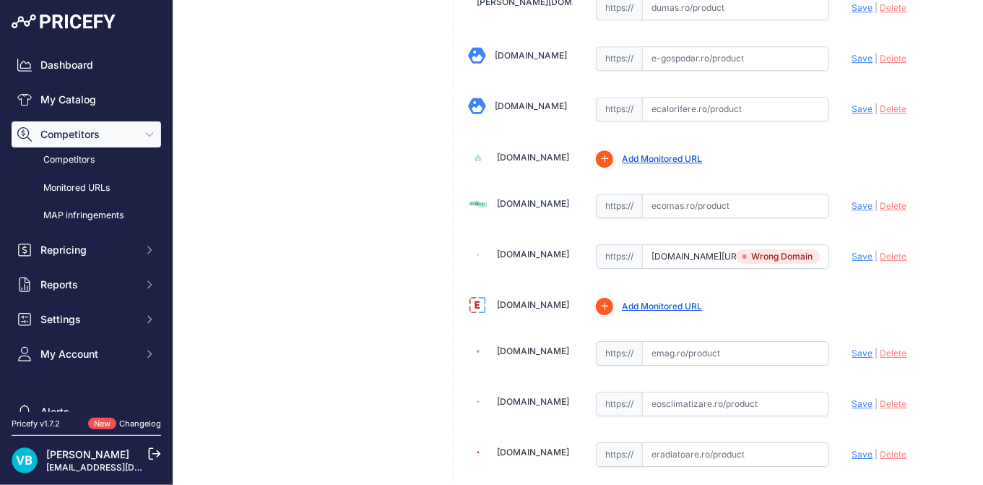
drag, startPoint x: 686, startPoint y: 101, endPoint x: 749, endPoint y: 102, distance: 62.9
click at [686, 101] on input "text" at bounding box center [735, 109] width 187 height 25
paste input "[URL][DOMAIN_NAME]"
click at [852, 103] on span "Save" at bounding box center [862, 108] width 21 height 11
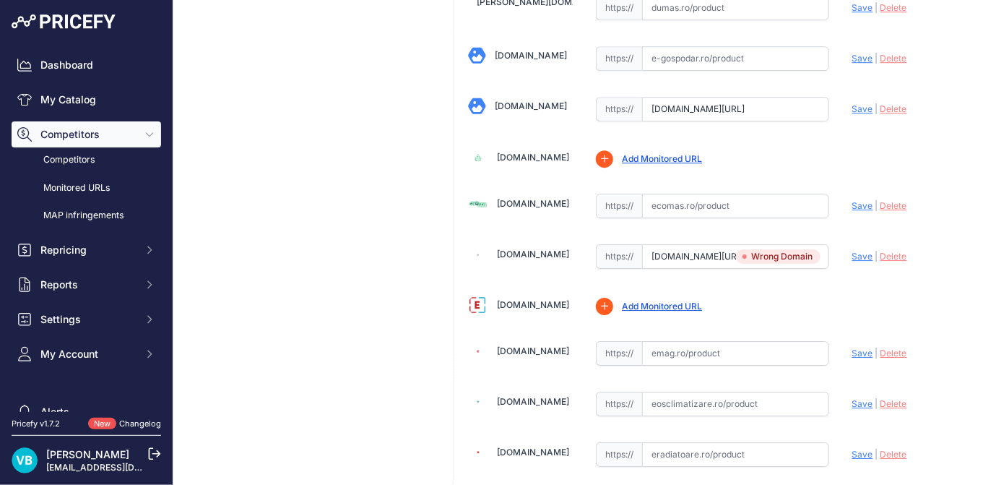
scroll to position [0, 0]
type input "[URL][DOMAIN_NAME]"
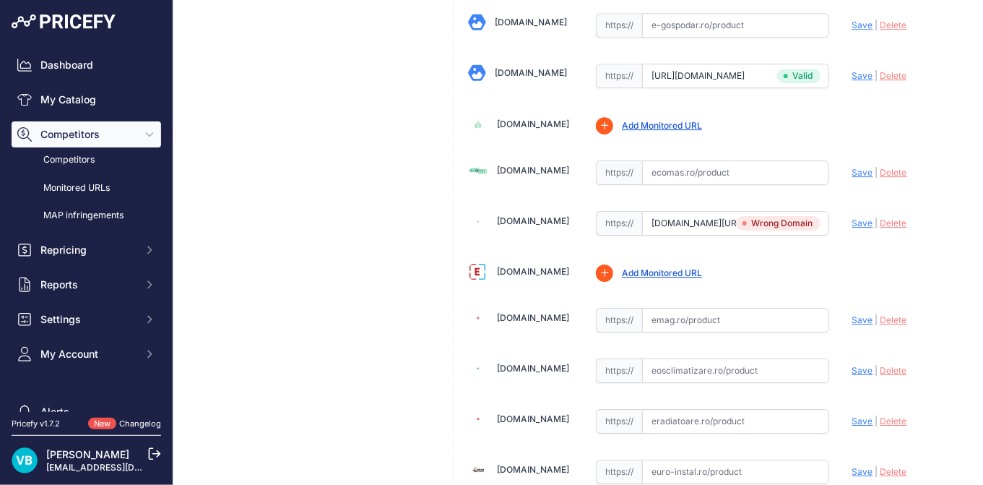
scroll to position [1597, 0]
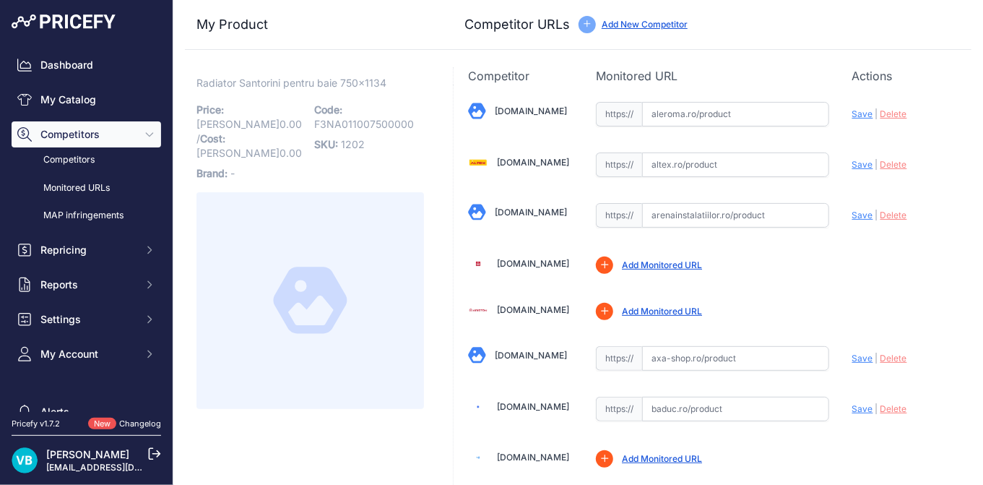
scroll to position [2245, 0]
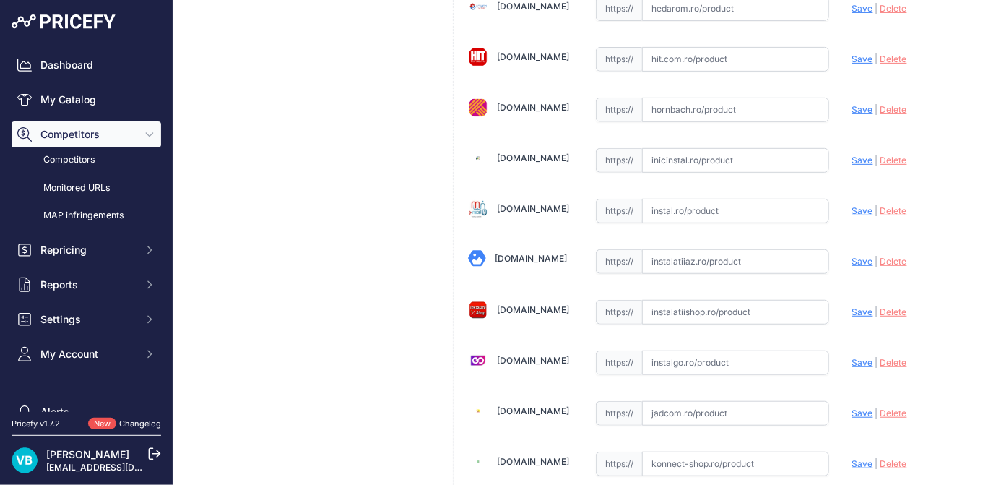
click at [738, 300] on input "text" at bounding box center [735, 312] width 187 height 25
paste input "https://www.instalatiishop.ro/calorifer_de_baie_purmo_santorini_drept_750x1134"
click at [852, 306] on span "Save" at bounding box center [862, 311] width 21 height 11
click at [296, 225] on div "Radiator Santorini pentru baie 750x1134 Link Price: RON 0.00 / Cost: 0.00" at bounding box center [310, 328] width 251 height 5013
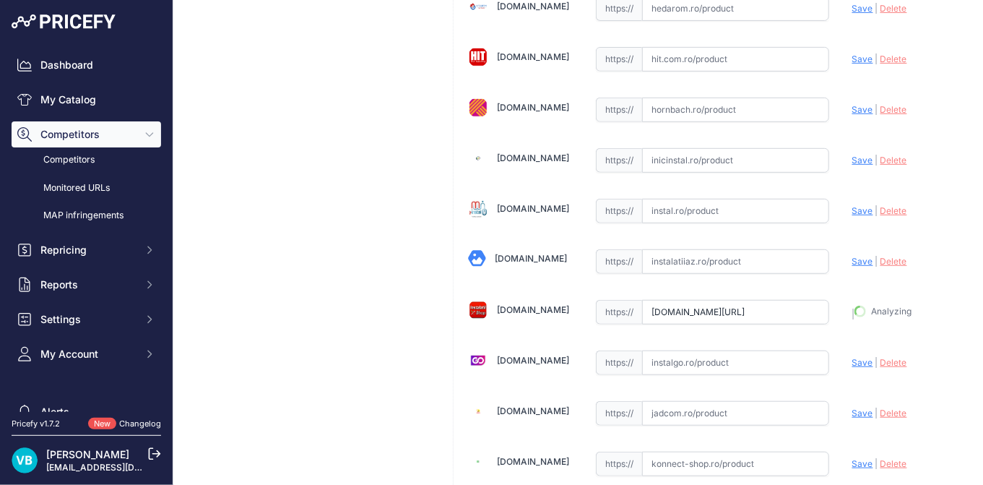
type input "https://www.instalatiishop.ro/calorifer_de_baie_purmo_santorini_drept_750x1134?…"
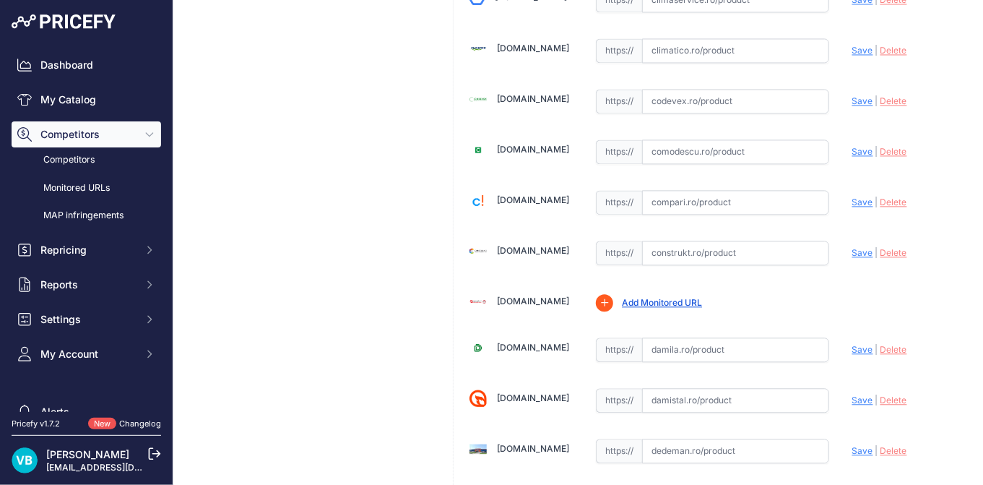
click at [709, 250] on input "text" at bounding box center [735, 253] width 187 height 25
paste input "https://www.construkt.ro/radiator-de-baie-drept-alb-l-750-x-h-1134-purmo-santor…"
click at [857, 247] on span "Save" at bounding box center [862, 252] width 21 height 11
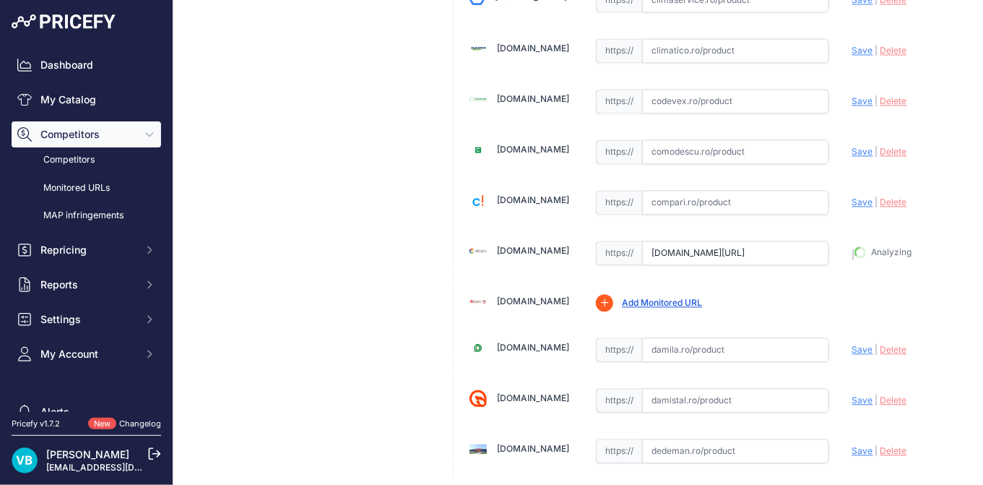
type input "https://www.construkt.ro/radiator-de-baie-drept-alb-l-750-x-h-1134-purmo-santor…"
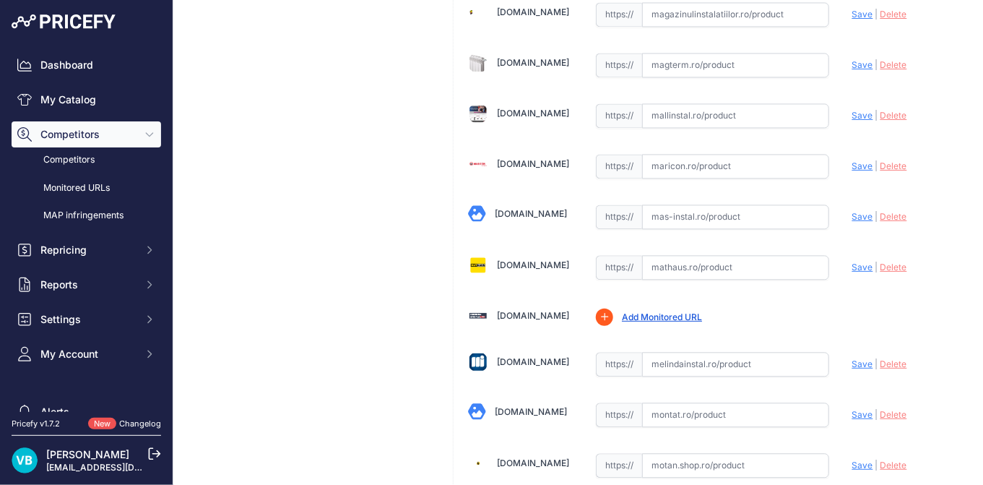
click at [779, 255] on input "text" at bounding box center [735, 267] width 187 height 25
paste input "https://mathaus.ro/p/calorifer-baie-purmo-santorini-portprosop-alb-drept-750-x-…"
click at [852, 262] on span "Save" at bounding box center [862, 267] width 21 height 11
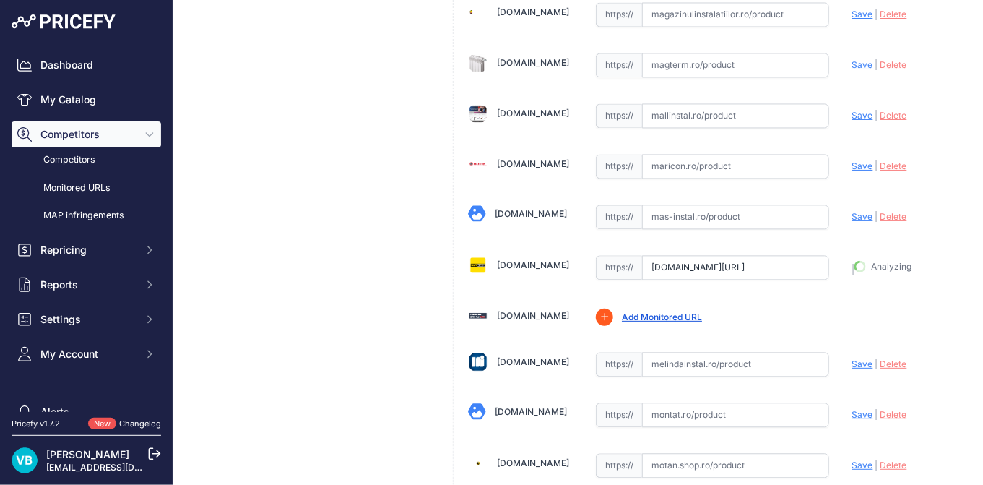
type input "https://mathaus.ro/p/calorifer-baie-purmo-santorini-portprosop-alb-drept-750-x-…"
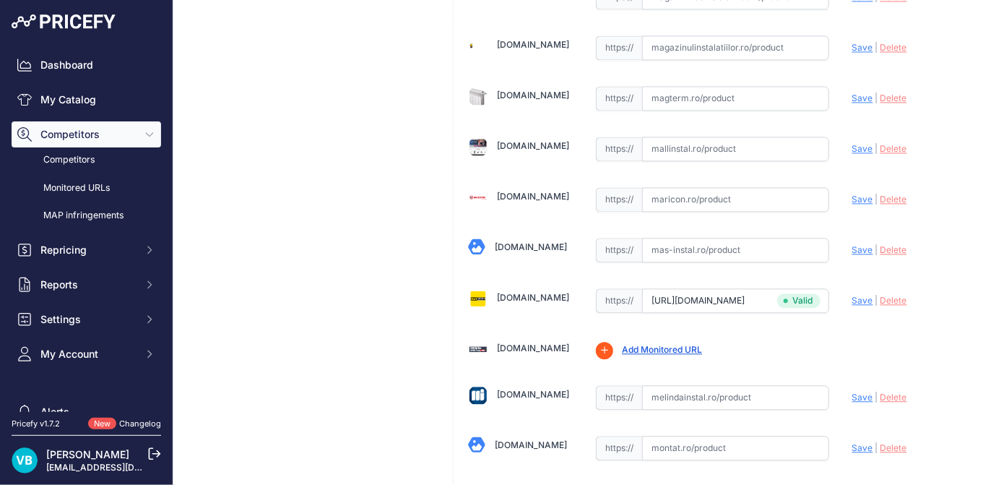
scroll to position [3127, 0]
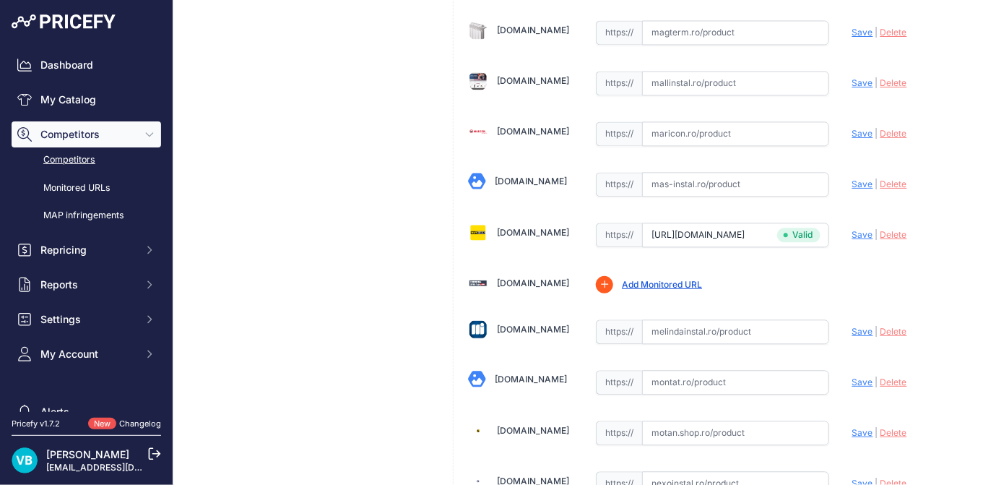
scroll to position [3095, 0]
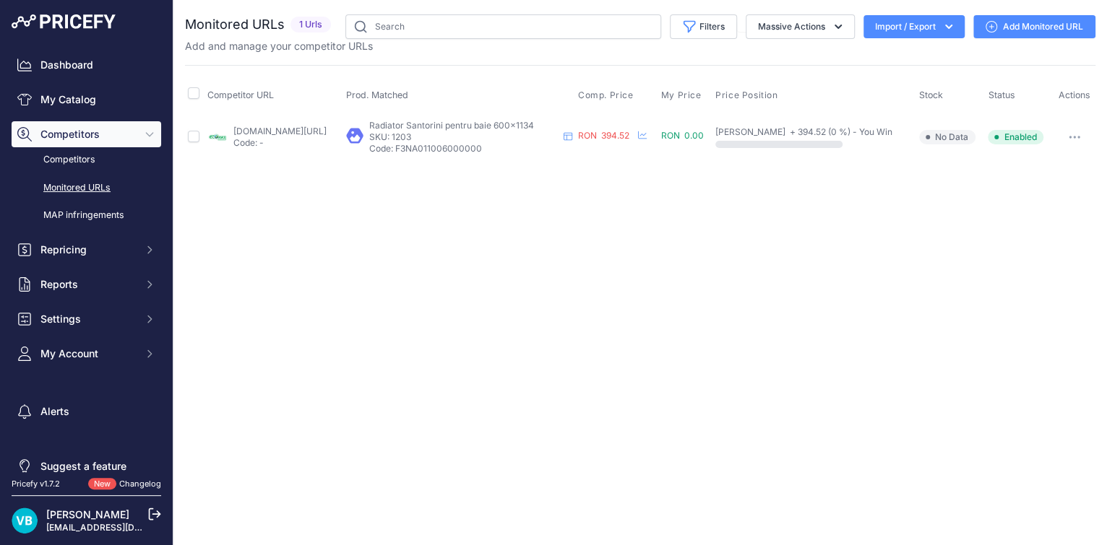
click at [1097, 131] on div "You are not connected to the internet. Monitored URLs" at bounding box center [639, 87] width 933 height 175
click at [1078, 136] on icon "button" at bounding box center [1074, 137] width 12 height 3
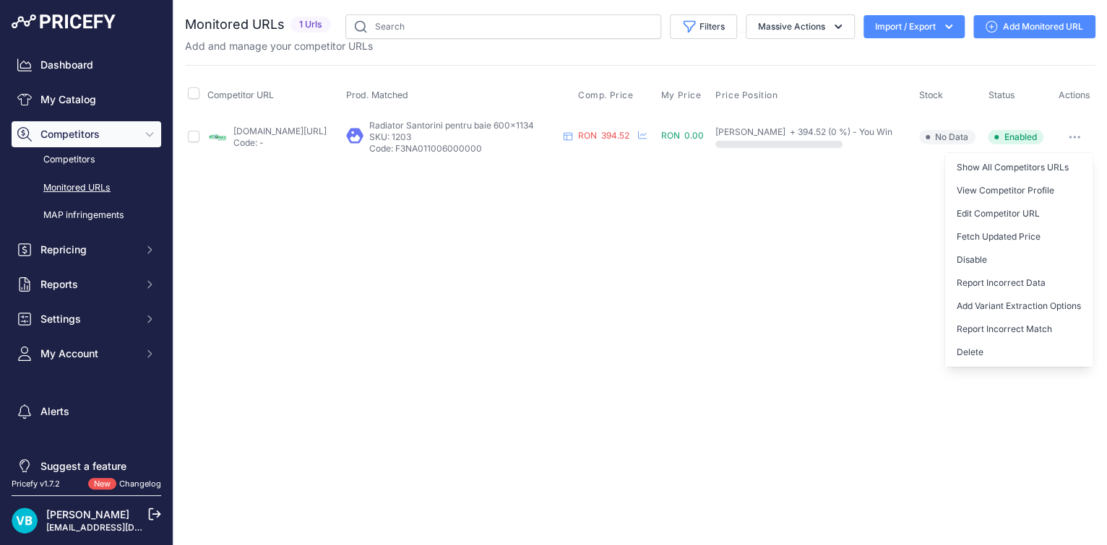
click at [995, 347] on button "Delete" at bounding box center [1018, 352] width 147 height 23
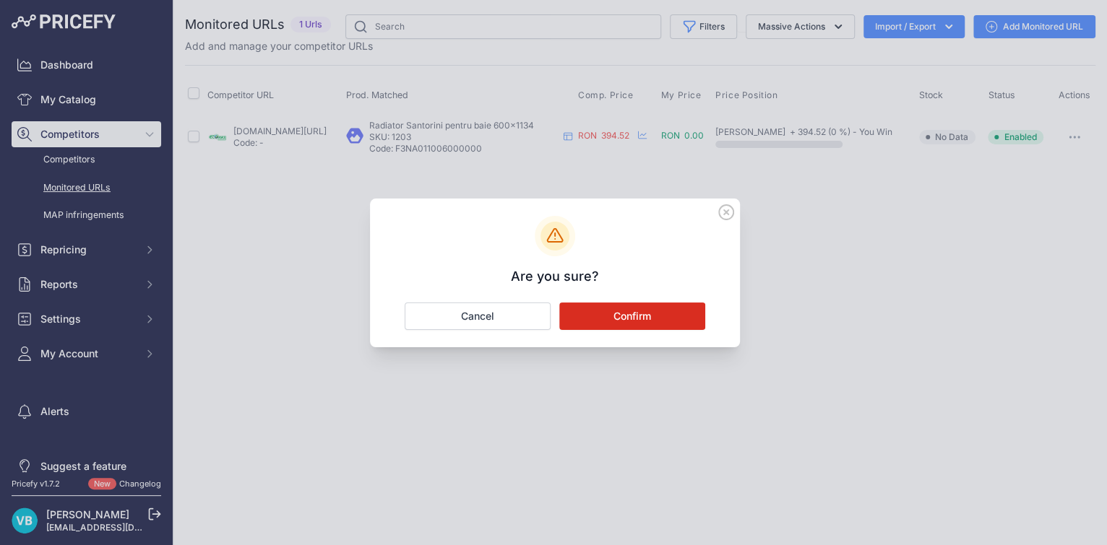
click at [632, 300] on div "Are you sure? Confirm Cancel" at bounding box center [555, 273] width 370 height 149
click at [640, 315] on button "Confirm" at bounding box center [632, 316] width 146 height 27
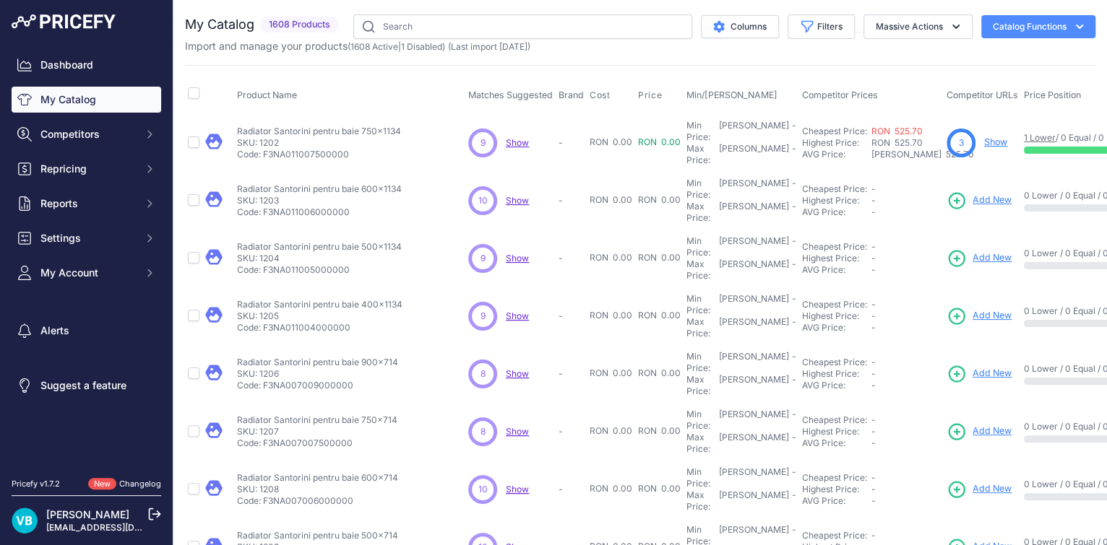
click at [985, 194] on span "Add New" at bounding box center [991, 201] width 39 height 14
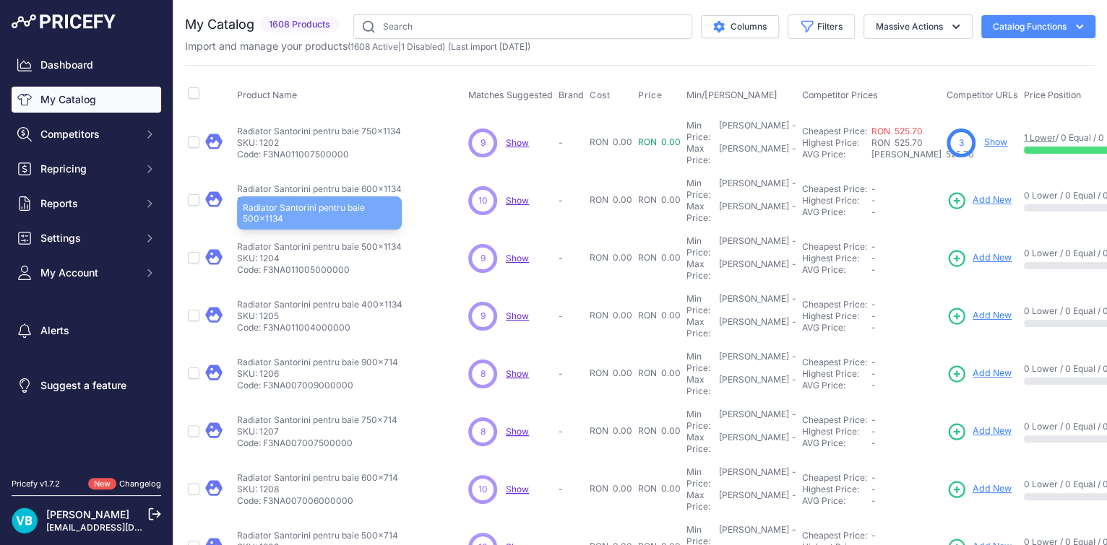
click at [373, 241] on p "Radiator Santorini pentru baie 500x1134" at bounding box center [319, 247] width 165 height 12
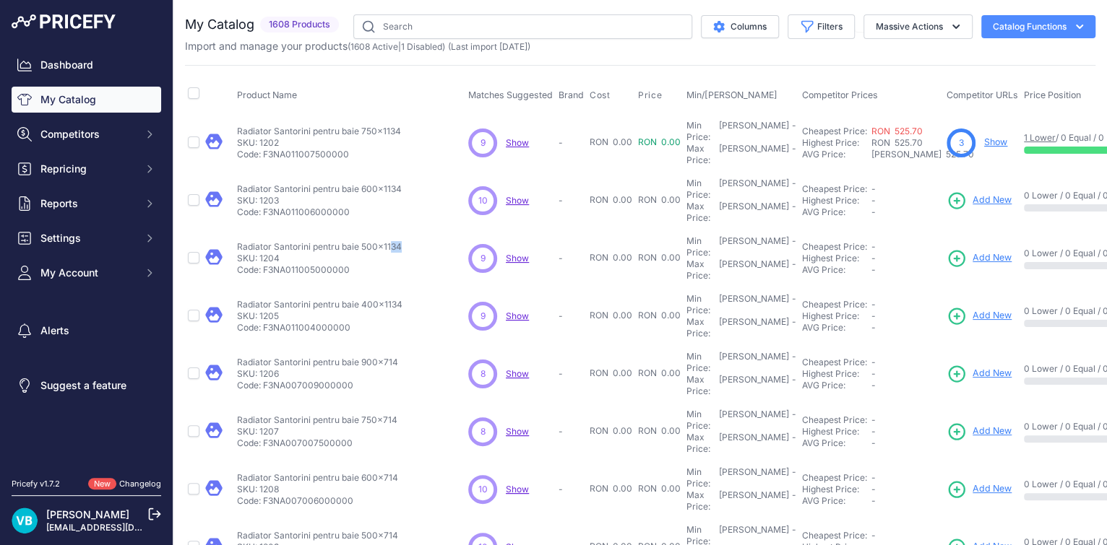
copy div "Dashboard My Catalog Competitors Competitors Monitored URLs MAP infringements R…"
click at [272, 264] on p "Code: F3NA011005000000" at bounding box center [319, 270] width 165 height 12
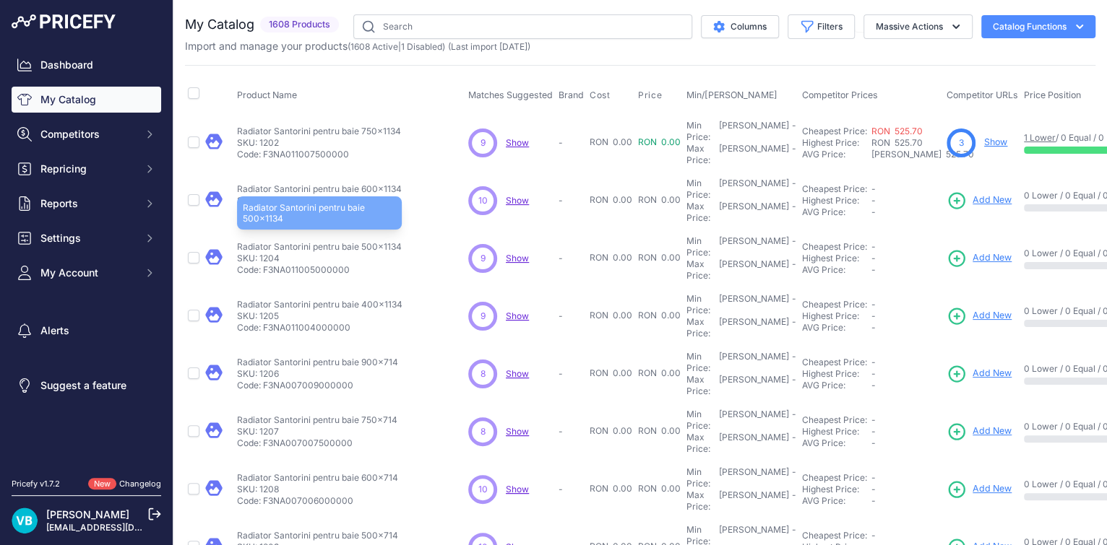
click at [301, 241] on p "Radiator Santorini pentru baie 500x1134" at bounding box center [319, 247] width 165 height 12
copy div "Radiator Santorini pentru baie 500x1134"
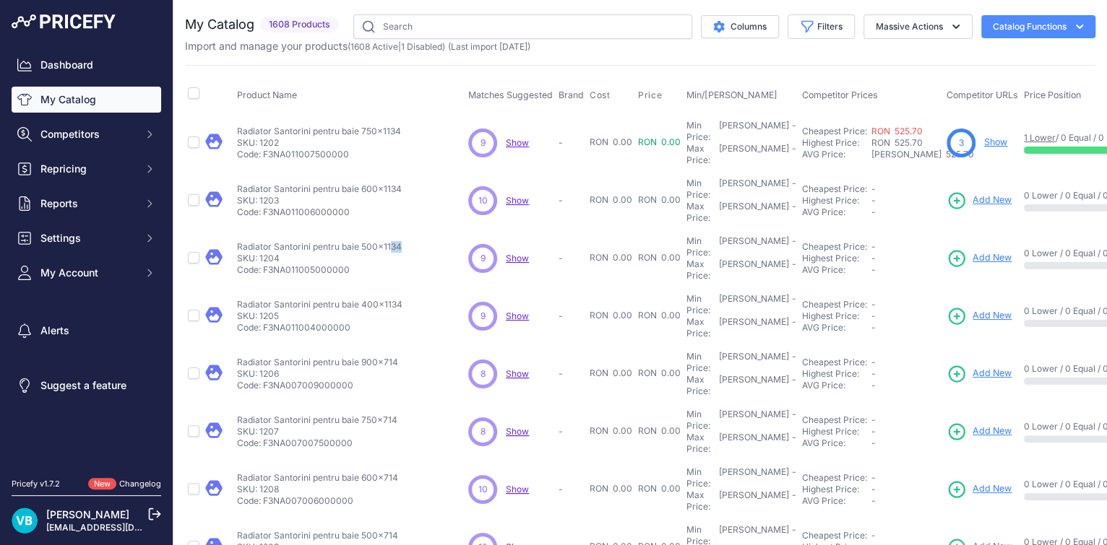
click at [962, 249] on icon at bounding box center [956, 259] width 20 height 20
copy div "Radiator Santorini pentru baie 500x1134"
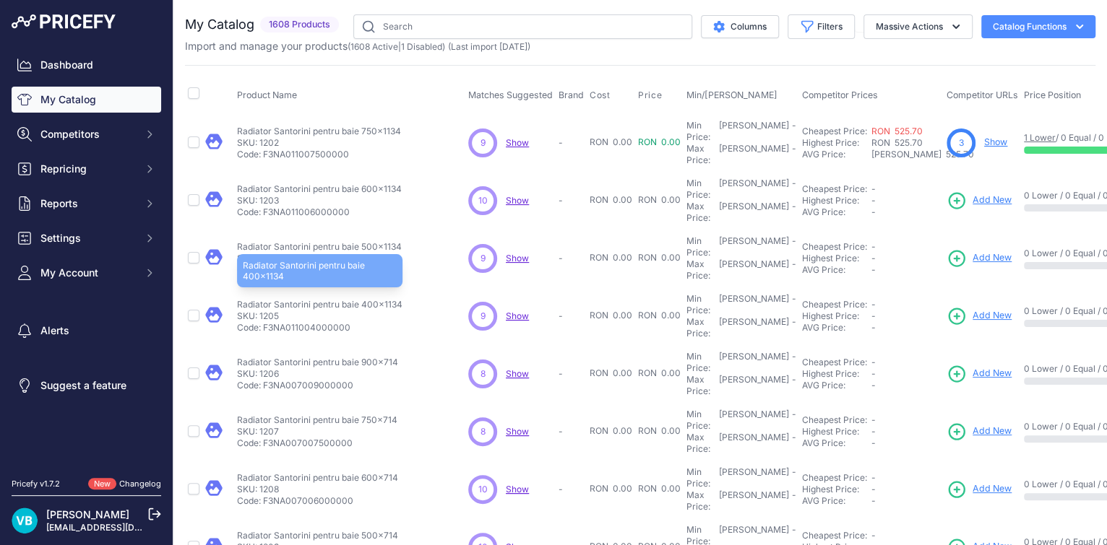
click at [342, 299] on p "Radiator Santorini pentru baie 400x1134" at bounding box center [319, 305] width 165 height 12
copy div "Radiator Santorini pentru baie 400x1134"
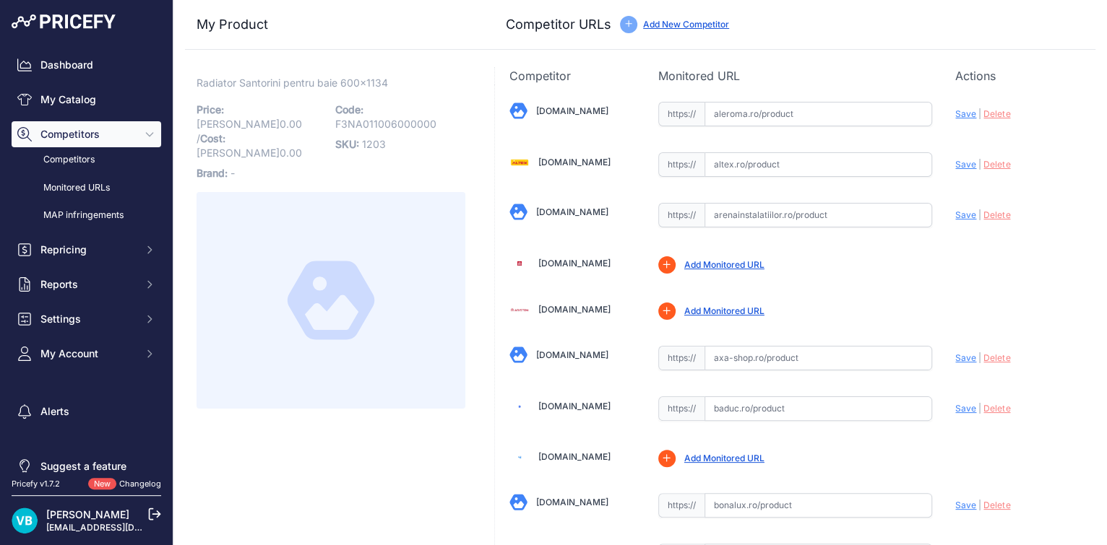
click at [344, 86] on span "Radiator Santorini pentru baie 600x1134" at bounding box center [291, 83] width 191 height 18
copy div "Radiator Santorini pentru baie 600x1134 Link"
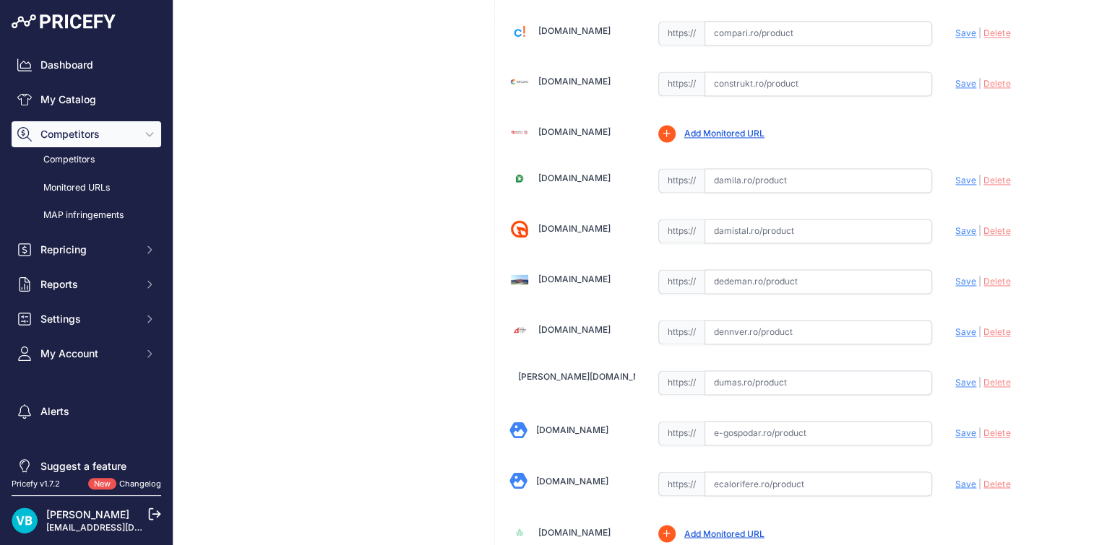
click at [756, 280] on input "text" at bounding box center [818, 281] width 228 height 25
paste input "https://www.google.com/url?sa=t&rct=j&q=&esrc=s&source=web&cd=&ved=2ahUKEwj0557…"
click at [955, 276] on span "Save" at bounding box center [965, 281] width 21 height 11
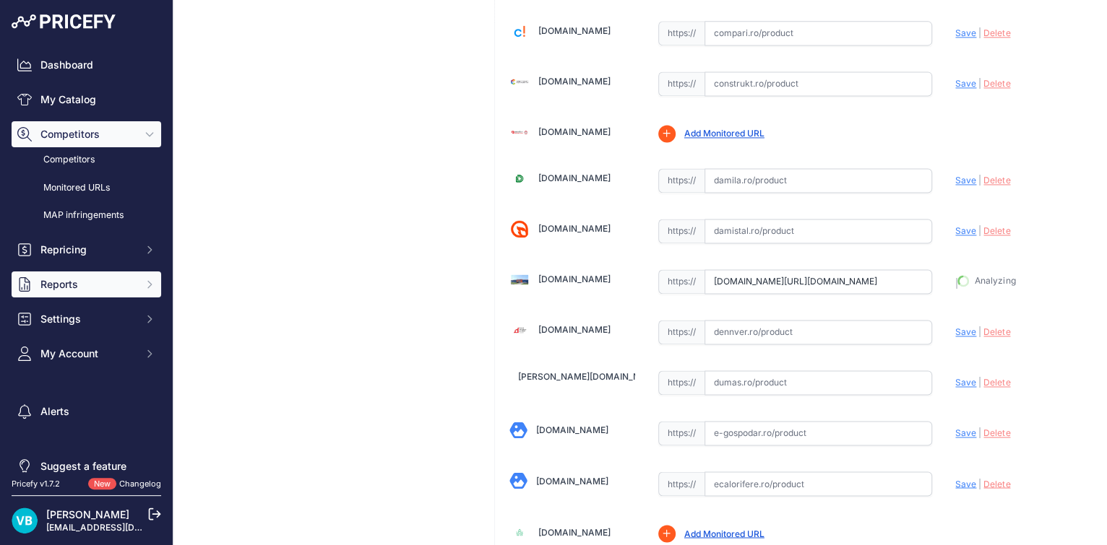
drag, startPoint x: 293, startPoint y: 286, endPoint x: 143, endPoint y: 285, distance: 150.3
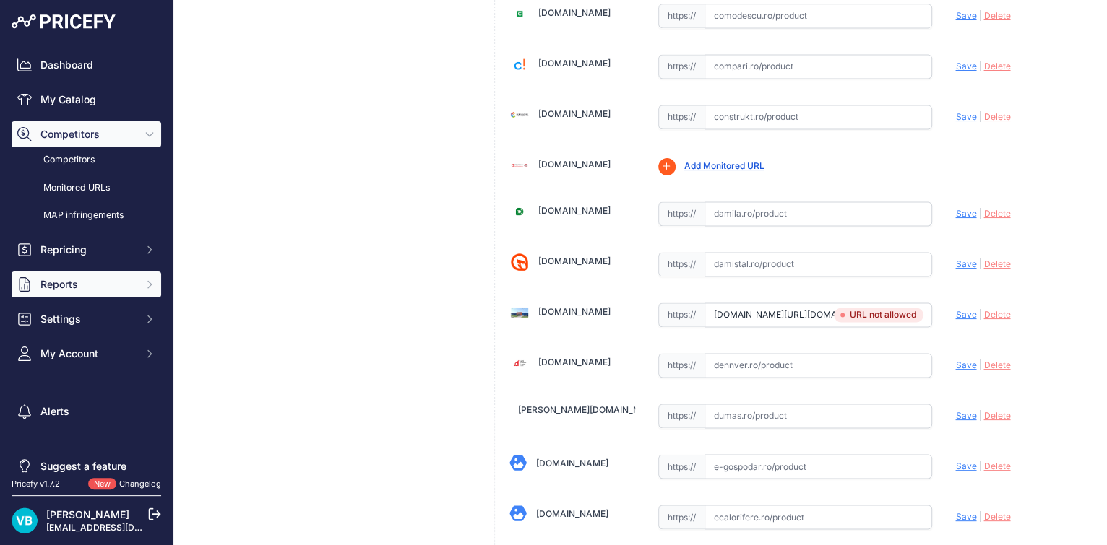
scroll to position [1255, 0]
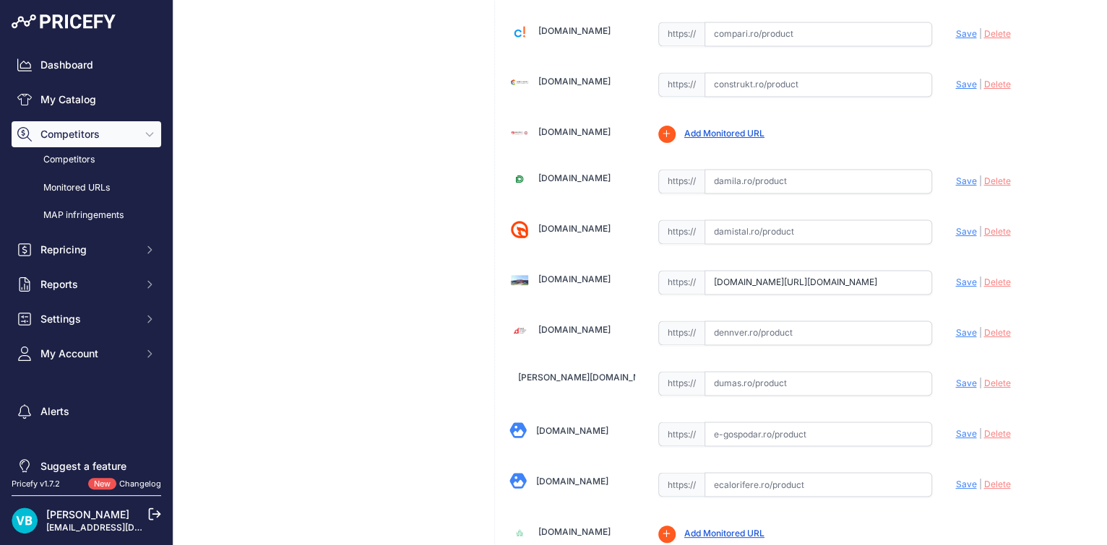
drag, startPoint x: 729, startPoint y: 285, endPoint x: 828, endPoint y: 277, distance: 99.3
click at [780, 278] on input "www.google.com/url?sa=t&rct=j&q=&esrc=s&source=web&cd=&ved=2ahUKEwj0557d8dyPAxW…" at bounding box center [818, 282] width 228 height 25
paste input "https://www.dedeman.ro/ro/calorifer-baie-purmo-santorini-portprosop-drept-600-x…"
click at [955, 277] on span "Save" at bounding box center [965, 282] width 21 height 11
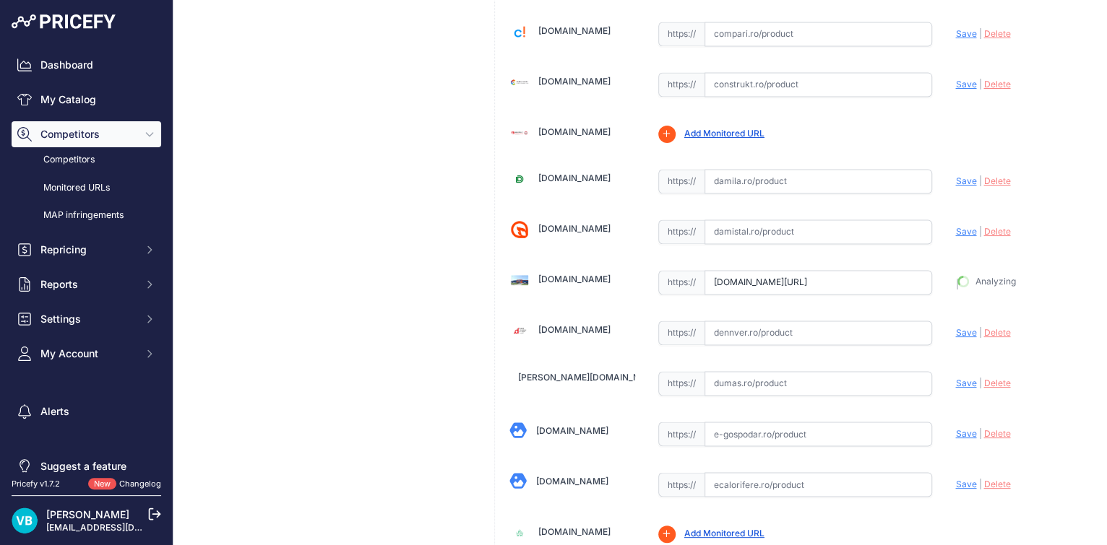
scroll to position [0, 0]
type input "https://www.dedeman.ro/ro/calorifer-baie-purmo-santorini-portprosop-drept-600-x…"
drag, startPoint x: 762, startPoint y: 73, endPoint x: 795, endPoint y: 79, distance: 33.2
click at [764, 73] on input "text" at bounding box center [818, 84] width 228 height 25
paste input "https://www.dedeman.ro/ro/calorifer-baie-purmo-santorini-portprosop-drept-600-x…"
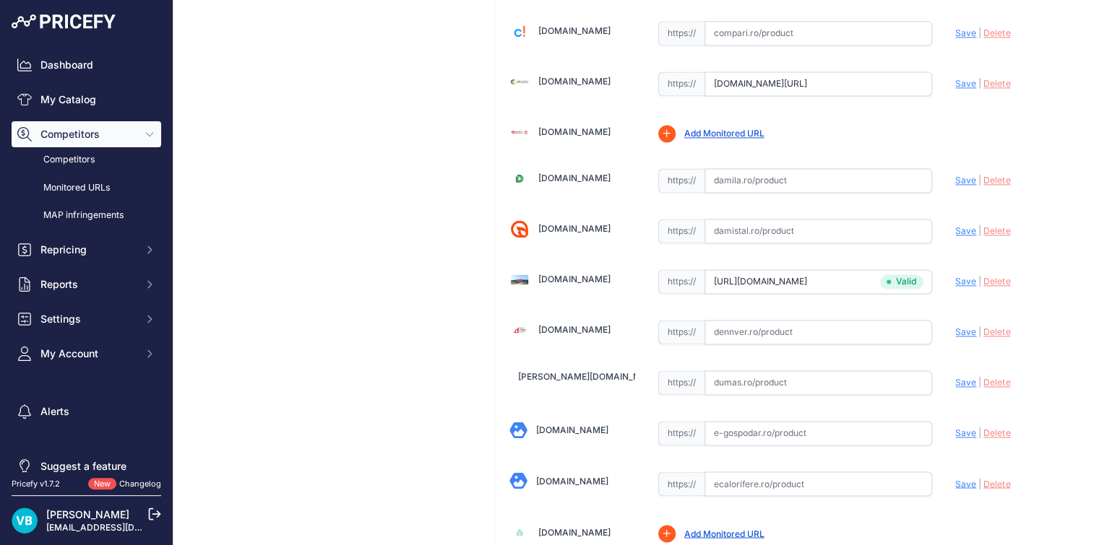
click at [775, 78] on input "www.dedeman.ro/ro/calorifer-baie-purmo-santorini-portprosop-drept-600-x-1134-mm…" at bounding box center [818, 84] width 228 height 25
paste input "https://www.construkt.ro/radiator-de-baie-drept-alb-l-600-x-h-1134-purmo-santor…"
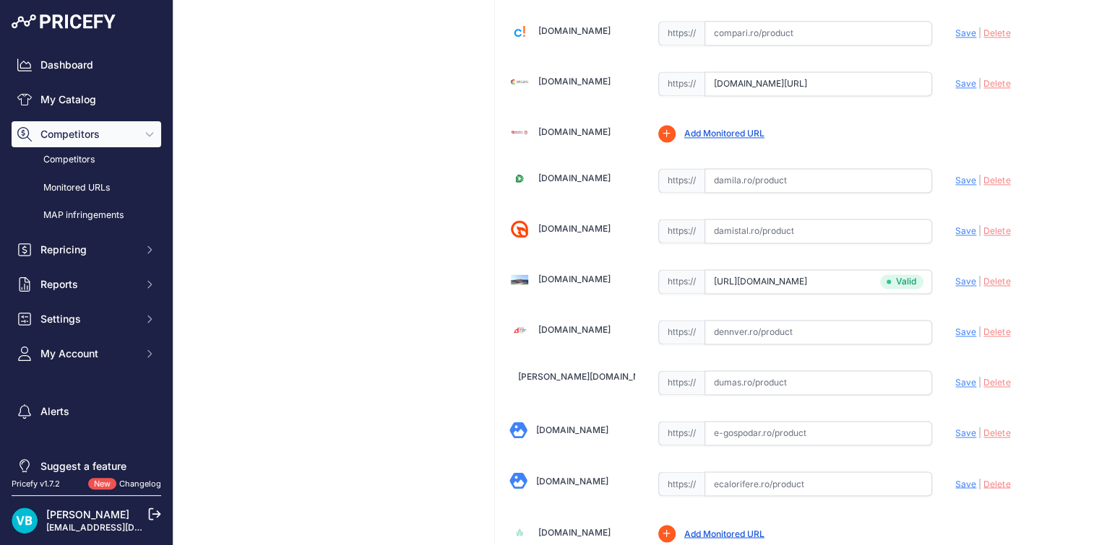
click at [956, 78] on span "Save" at bounding box center [965, 83] width 21 height 11
type input "https://www.construkt.ro/radiator-de-baie-drept-alb-l-600-x-h-1134-purmo-santor…"
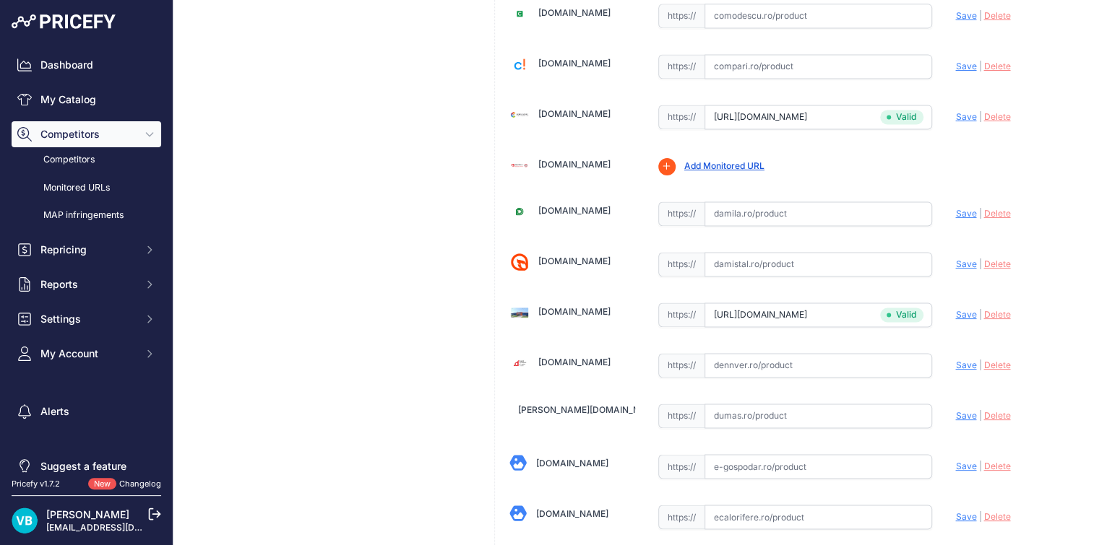
scroll to position [1255, 0]
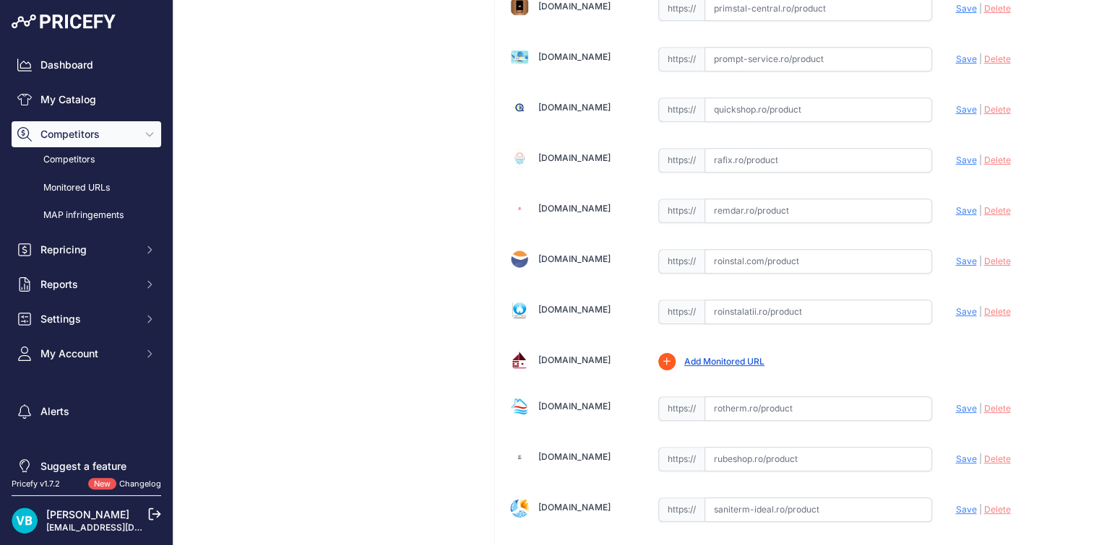
scroll to position [3721, 0]
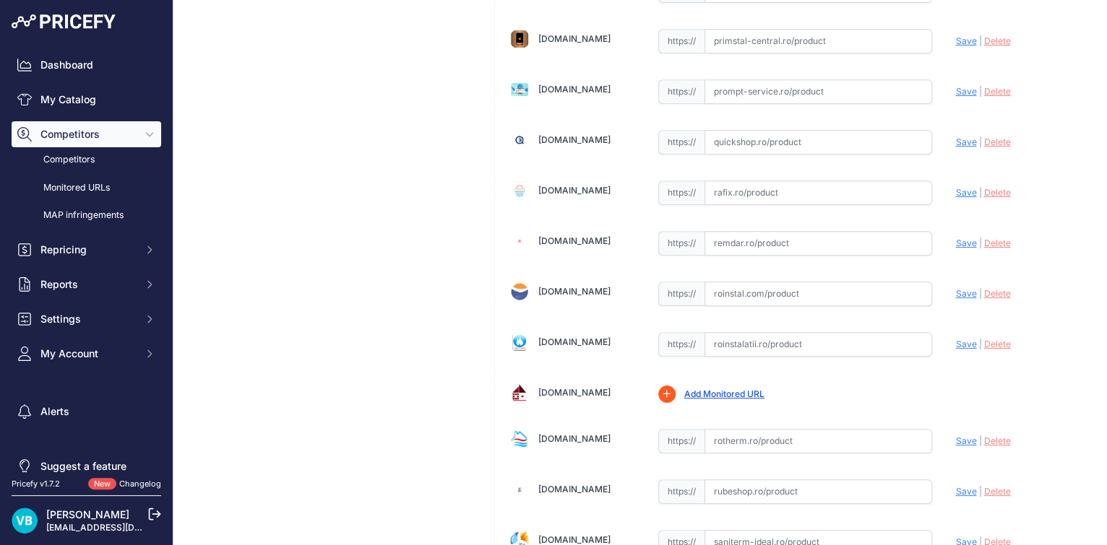
click at [760, 332] on input "text" at bounding box center [818, 344] width 228 height 25
paste input "https://www.roinstalatii.ro/calorifer-de-baie-drept-purmo-santorini-600x1134-p1…"
click at [955, 339] on span "Save" at bounding box center [965, 344] width 21 height 11
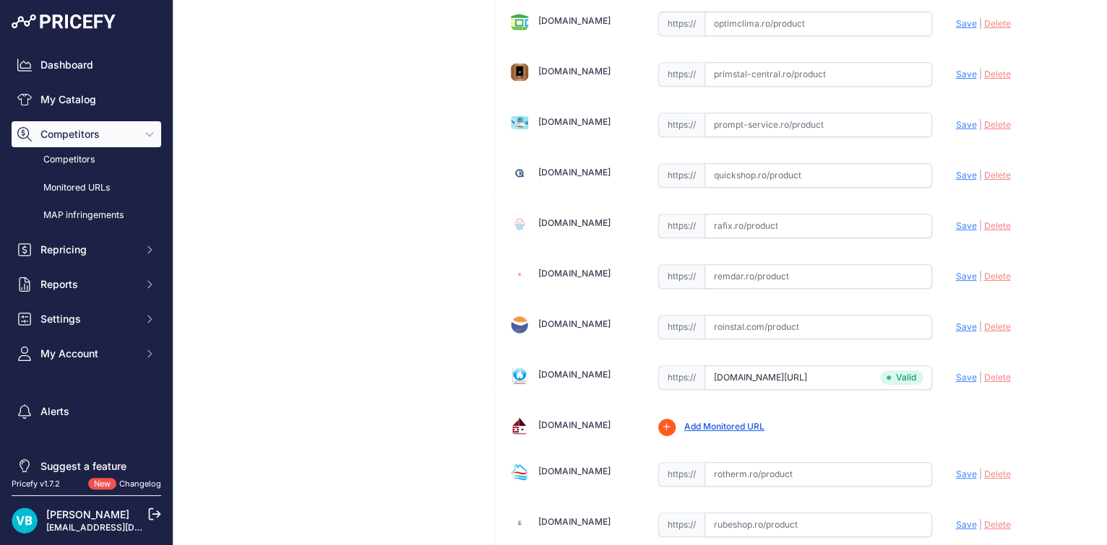
type input "https://www.roinstalatii.ro/calorifer-de-baie-drept-purmo-santorini-600x1134-p1…"
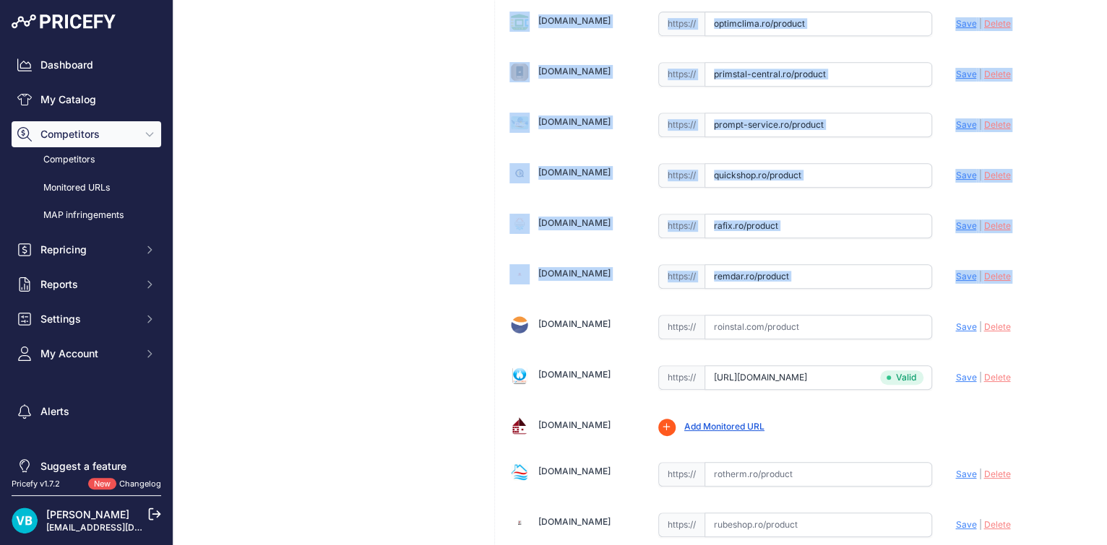
scroll to position [3754, 0]
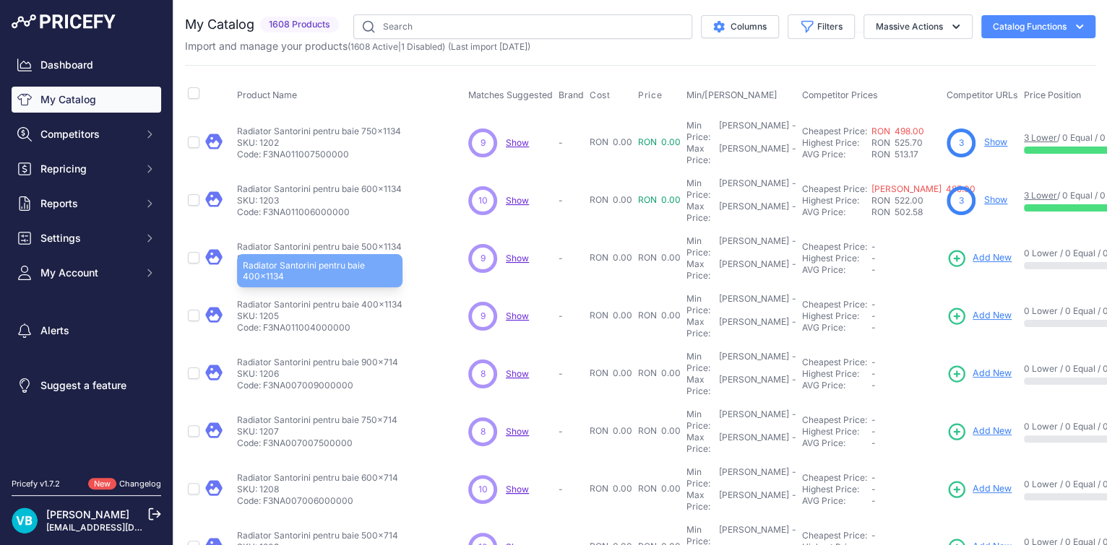
click at [351, 299] on p "Radiator Santorini pentru baie 400x1134" at bounding box center [319, 305] width 165 height 12
drag, startPoint x: 351, startPoint y: 267, endPoint x: 458, endPoint y: 272, distance: 107.0
click at [458, 299] on div "Radiator Santorini pentru baie 400x1134 Radiator Santorini pentru baie 400x1134…" at bounding box center [349, 316] width 225 height 35
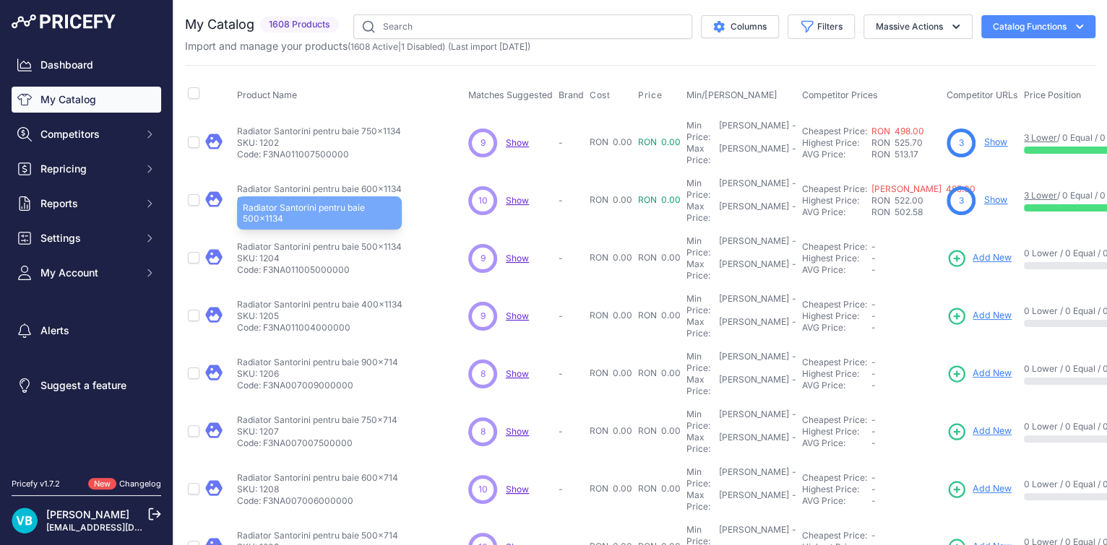
click at [379, 241] on p "Radiator Santorini pentru baie 500x1134" at bounding box center [319, 247] width 165 height 12
copy div "Radiator Santorini pentru baie 500x1134"
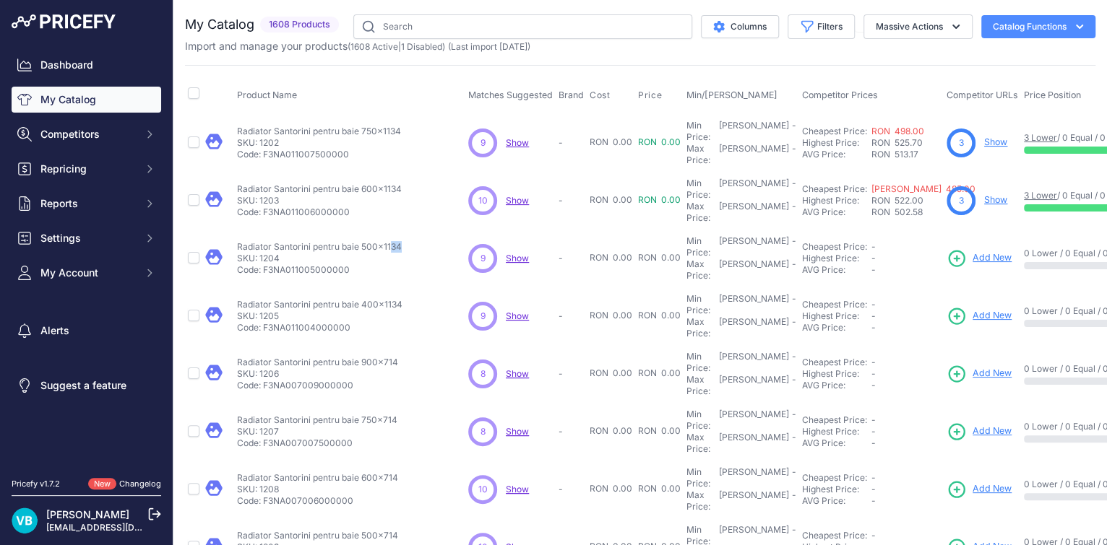
click at [988, 251] on span "Add New" at bounding box center [991, 258] width 39 height 14
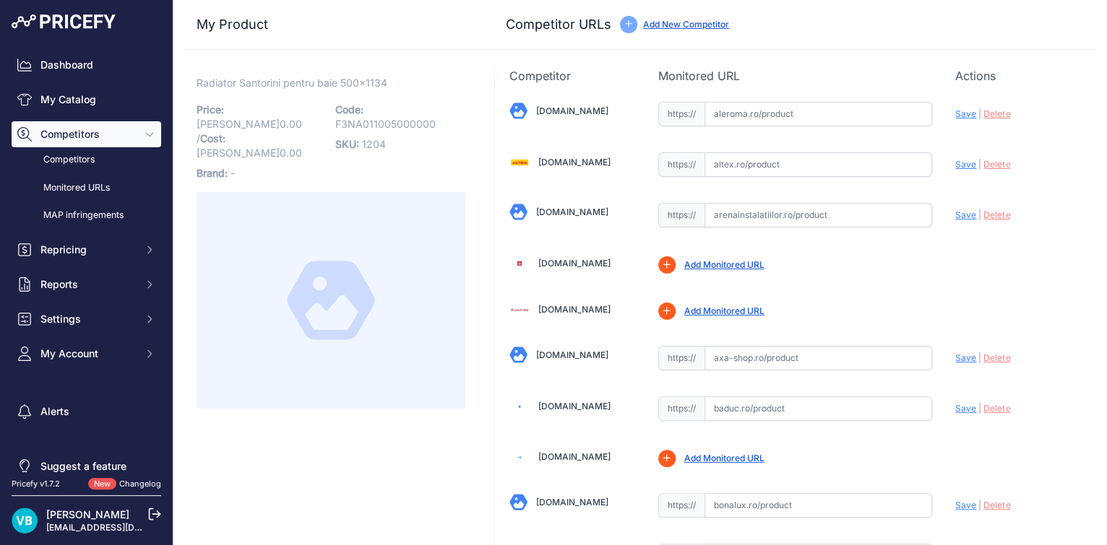
scroll to position [1222, 0]
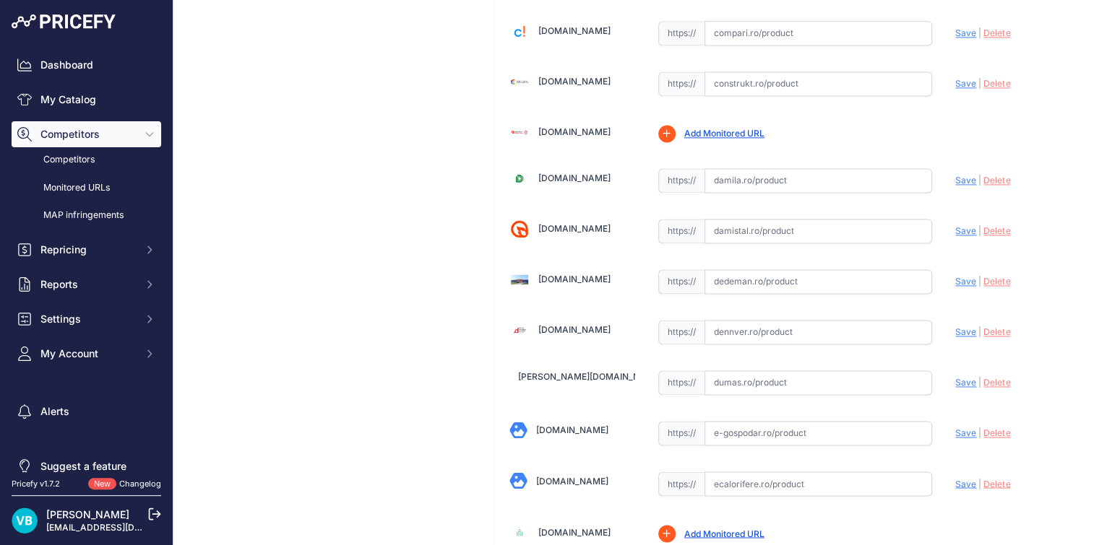
click at [787, 280] on input "text" at bounding box center [818, 281] width 228 height 25
paste input "[URL][DOMAIN_NAME]"
click at [955, 276] on span "Save" at bounding box center [965, 281] width 21 height 11
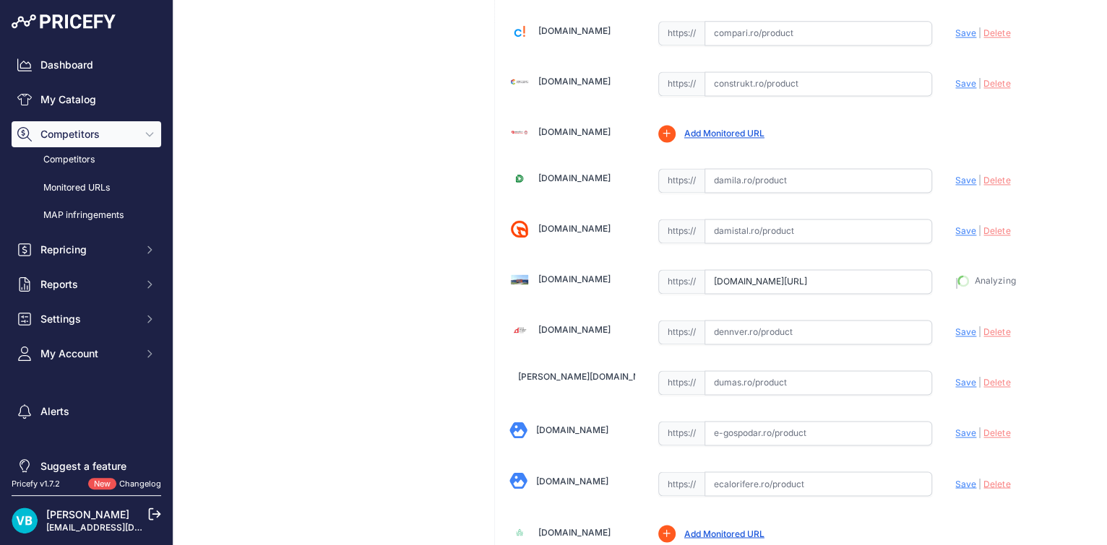
type input "[URL][DOMAIN_NAME]"
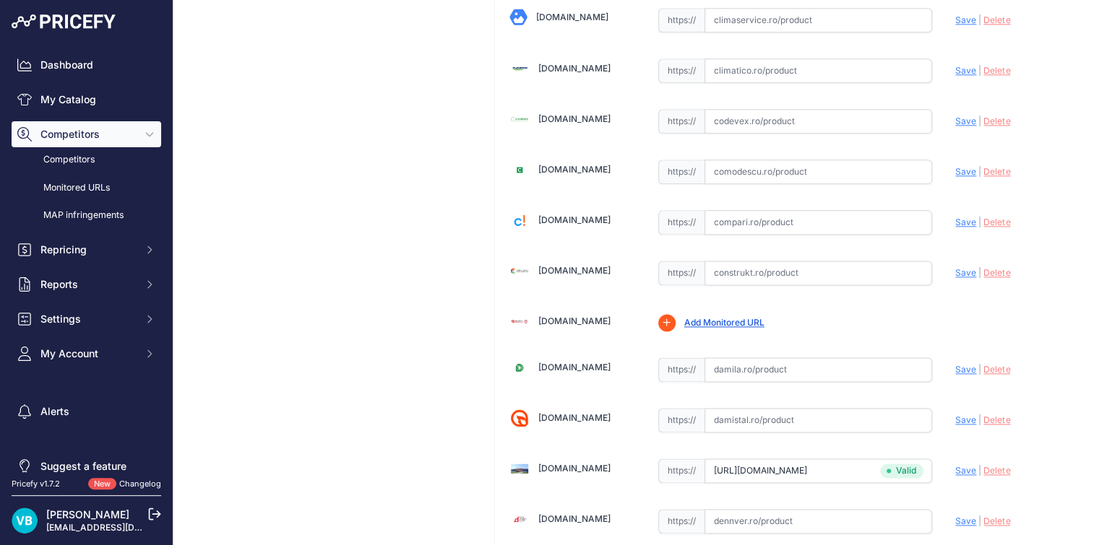
scroll to position [1011, 0]
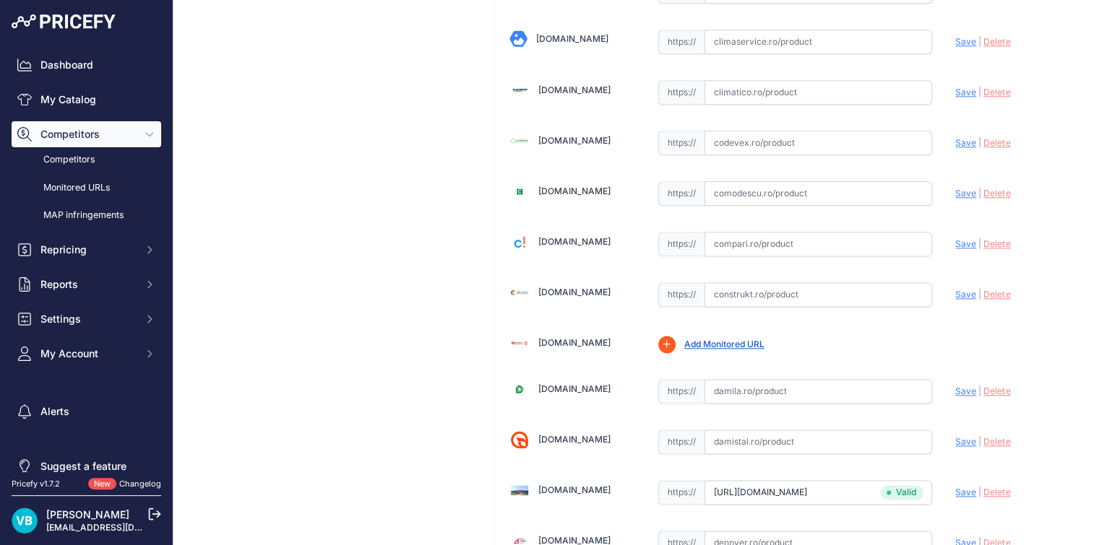
drag, startPoint x: 808, startPoint y: 296, endPoint x: 858, endPoint y: 294, distance: 50.6
click at [808, 296] on input "text" at bounding box center [818, 294] width 228 height 25
paste input "[URL][DOMAIN_NAME]"
click at [955, 289] on span "Save" at bounding box center [965, 294] width 21 height 11
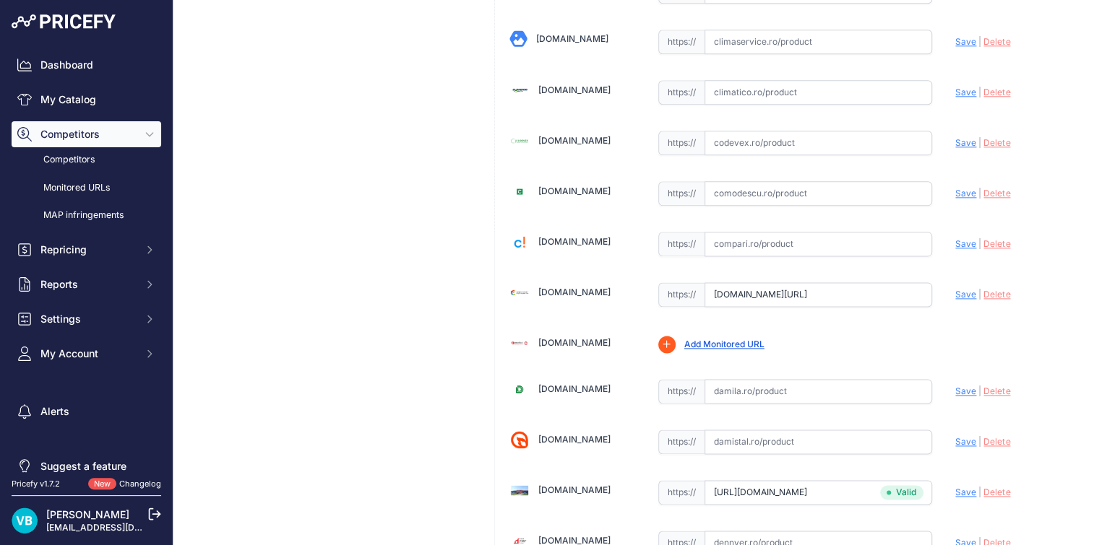
scroll to position [0, 0]
type input "[URL][DOMAIN_NAME]"
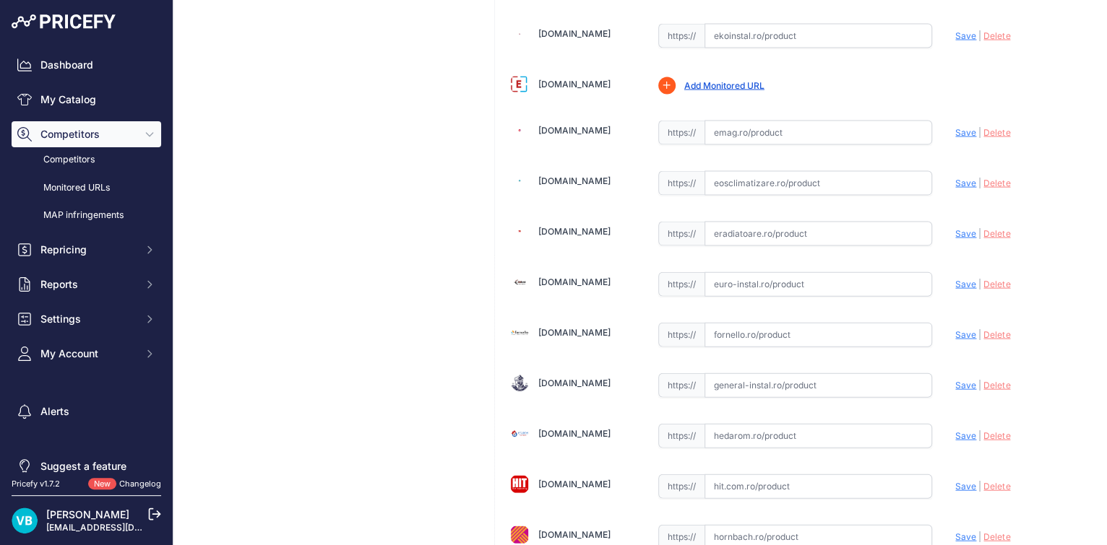
click at [764, 285] on input "text" at bounding box center [818, 284] width 228 height 25
paste input "[URL][DOMAIN_NAME]"
click at [955, 279] on span "Save" at bounding box center [965, 284] width 21 height 11
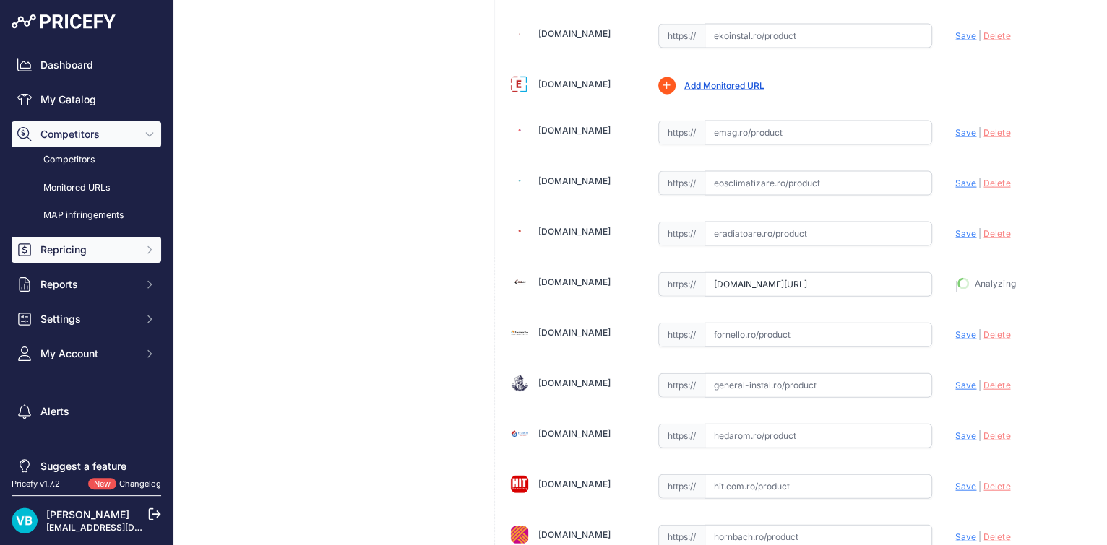
type input "[URL][DOMAIN_NAME]"
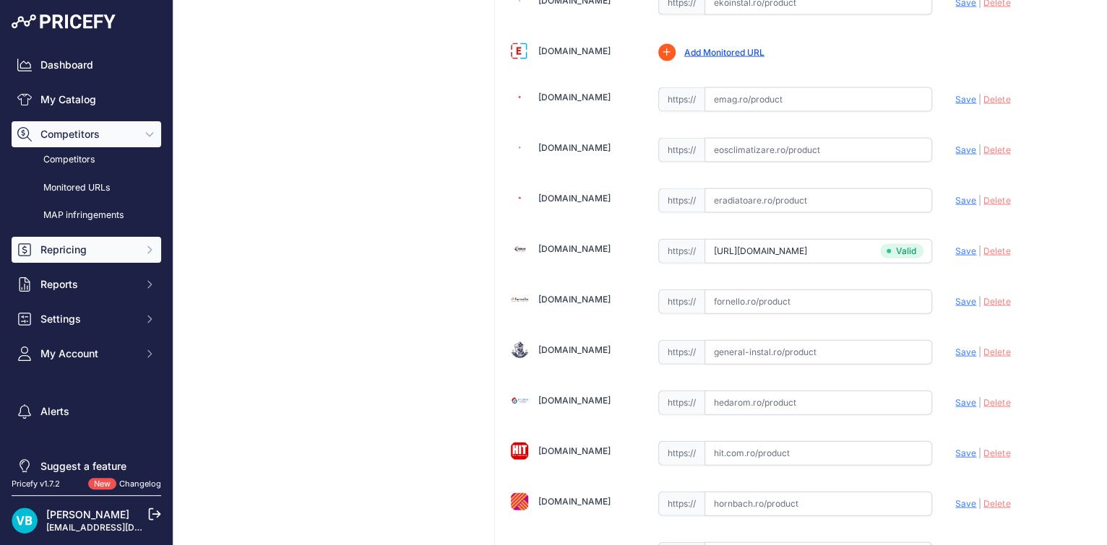
scroll to position [1818, 0]
